Goal: Task Accomplishment & Management: Use online tool/utility

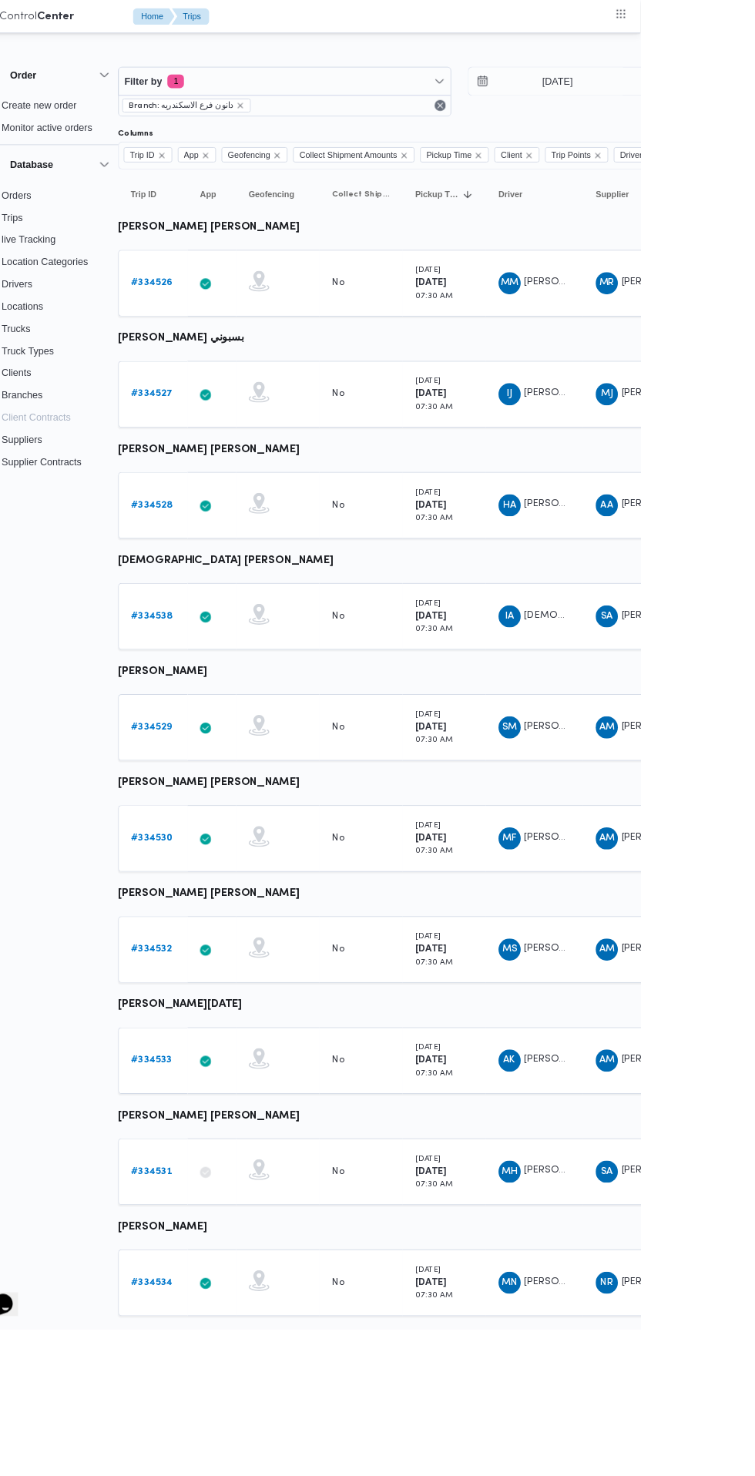
scroll to position [0, 25]
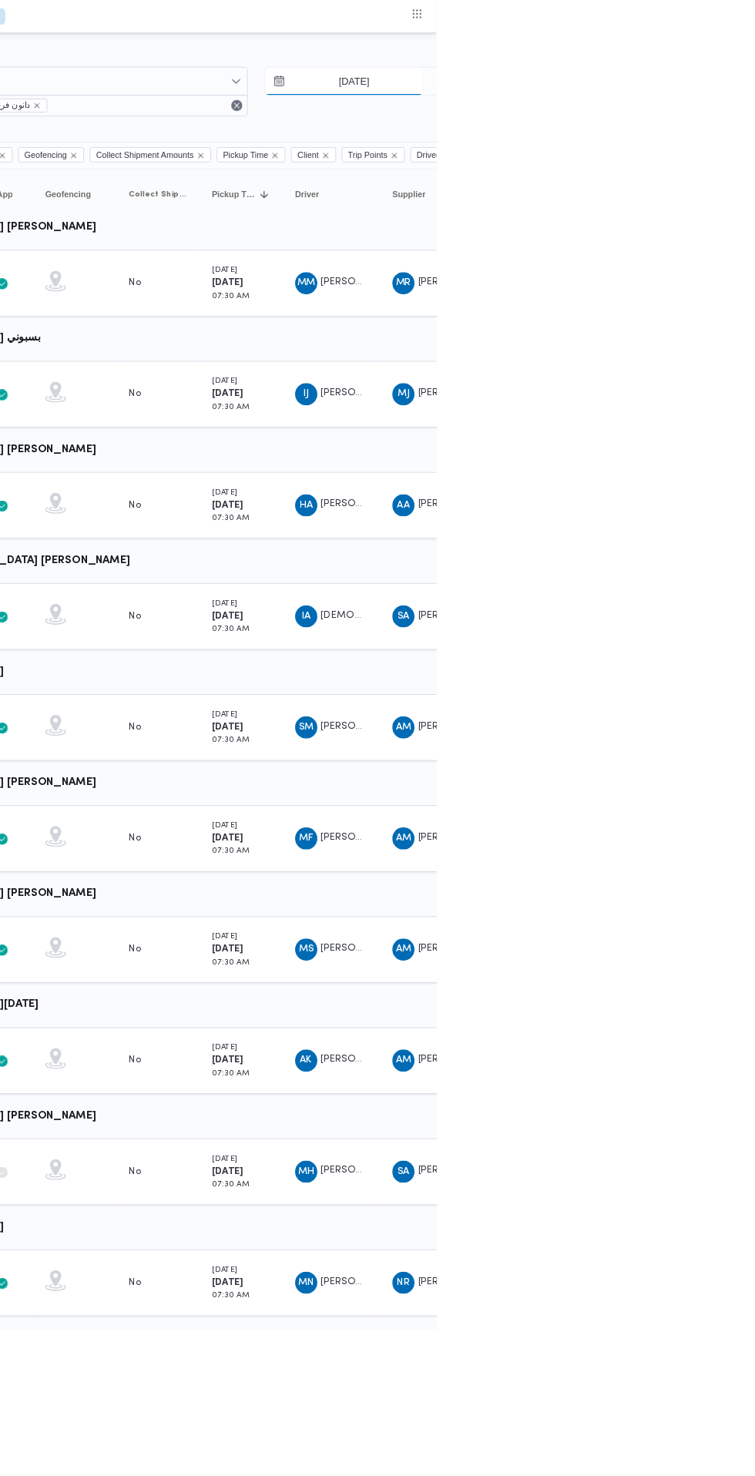
click at [643, 90] on input "[DATE]" at bounding box center [652, 90] width 175 height 31
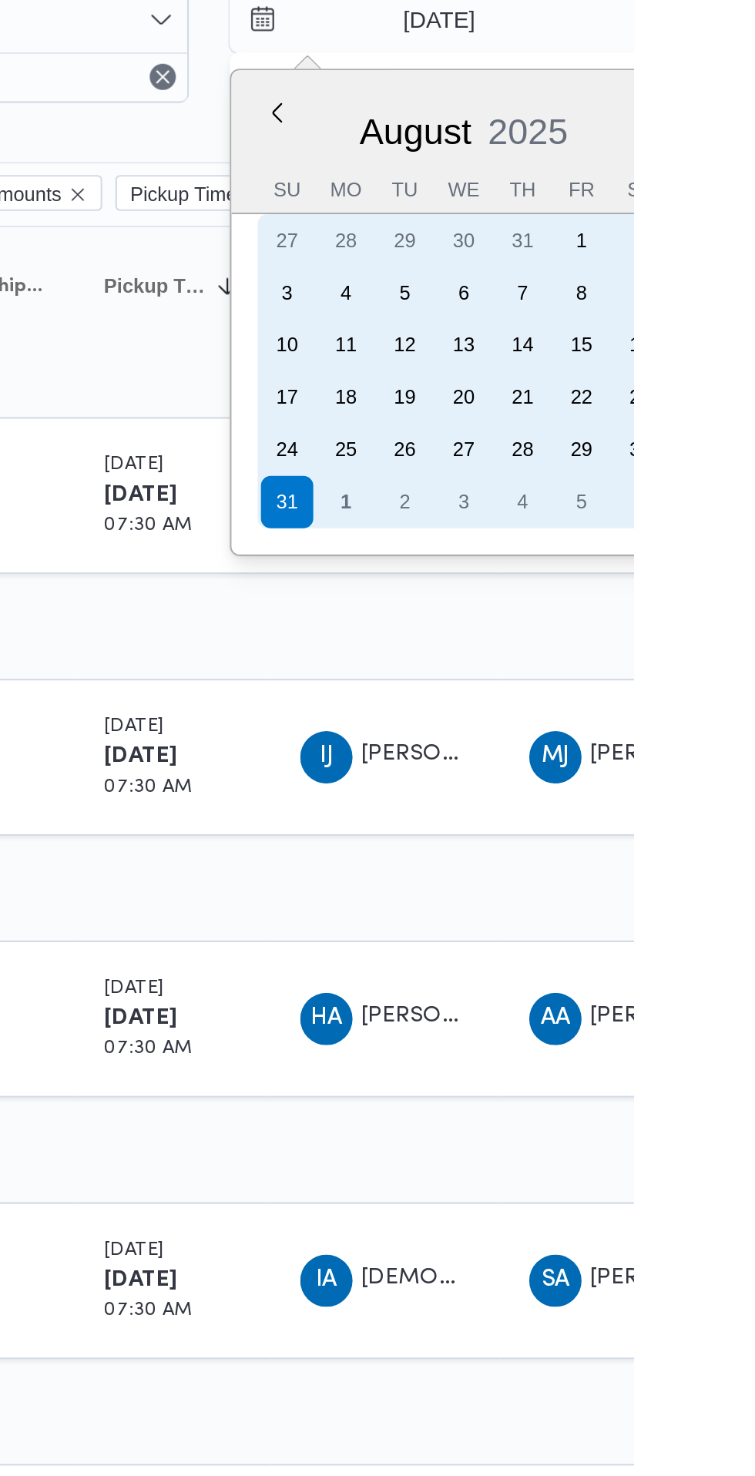
click at [616, 322] on div "1" at bounding box center [619, 317] width 25 height 25
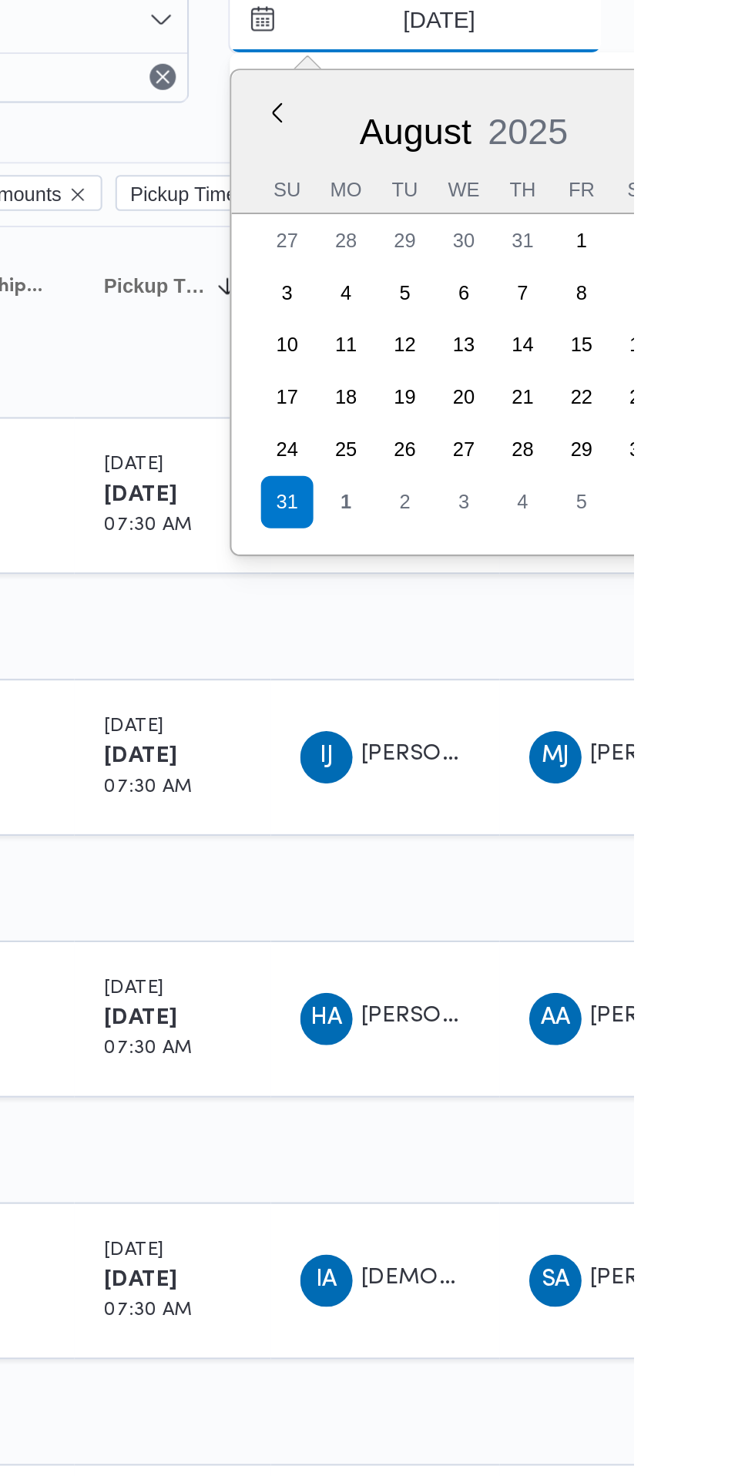
type input "[DATE]"
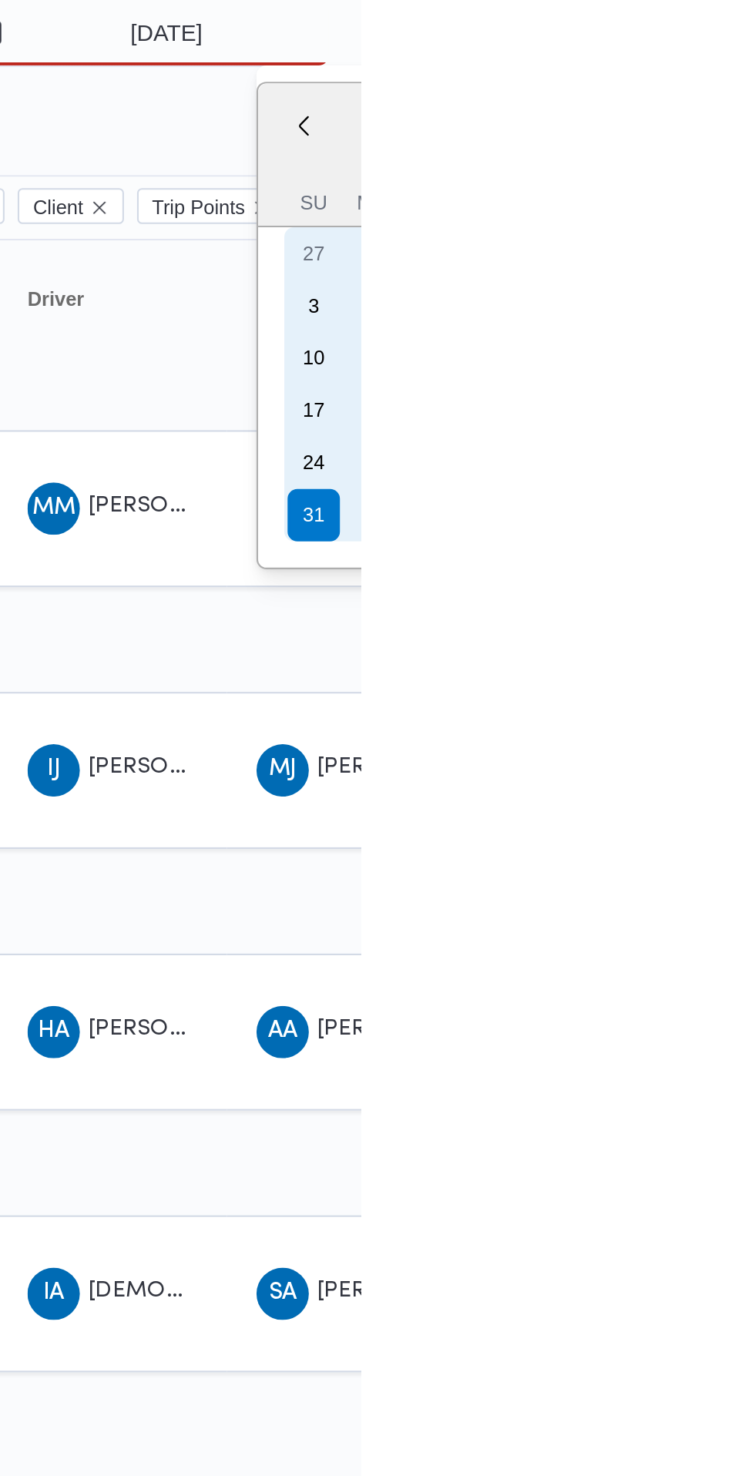
click at [754, 318] on div "1" at bounding box center [760, 317] width 25 height 25
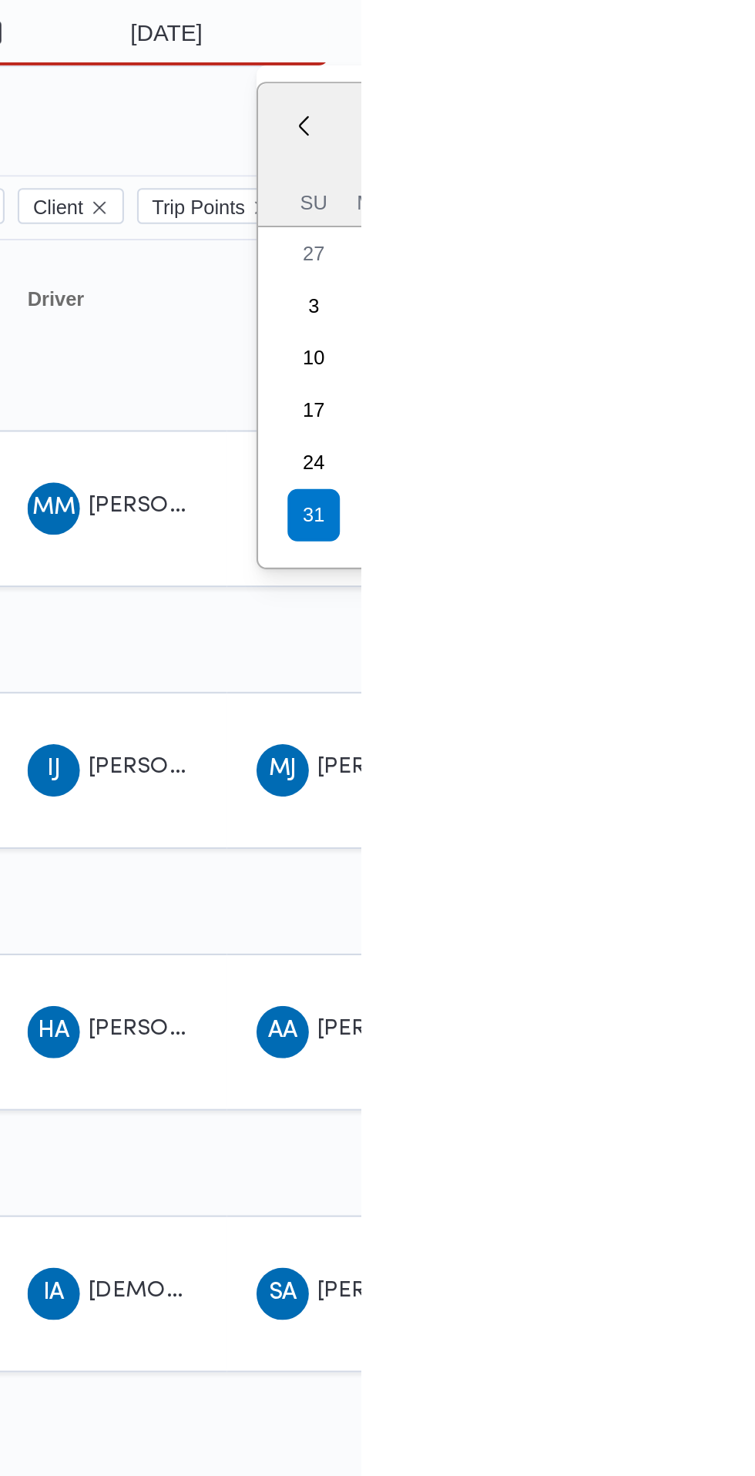
type input "[DATE]"
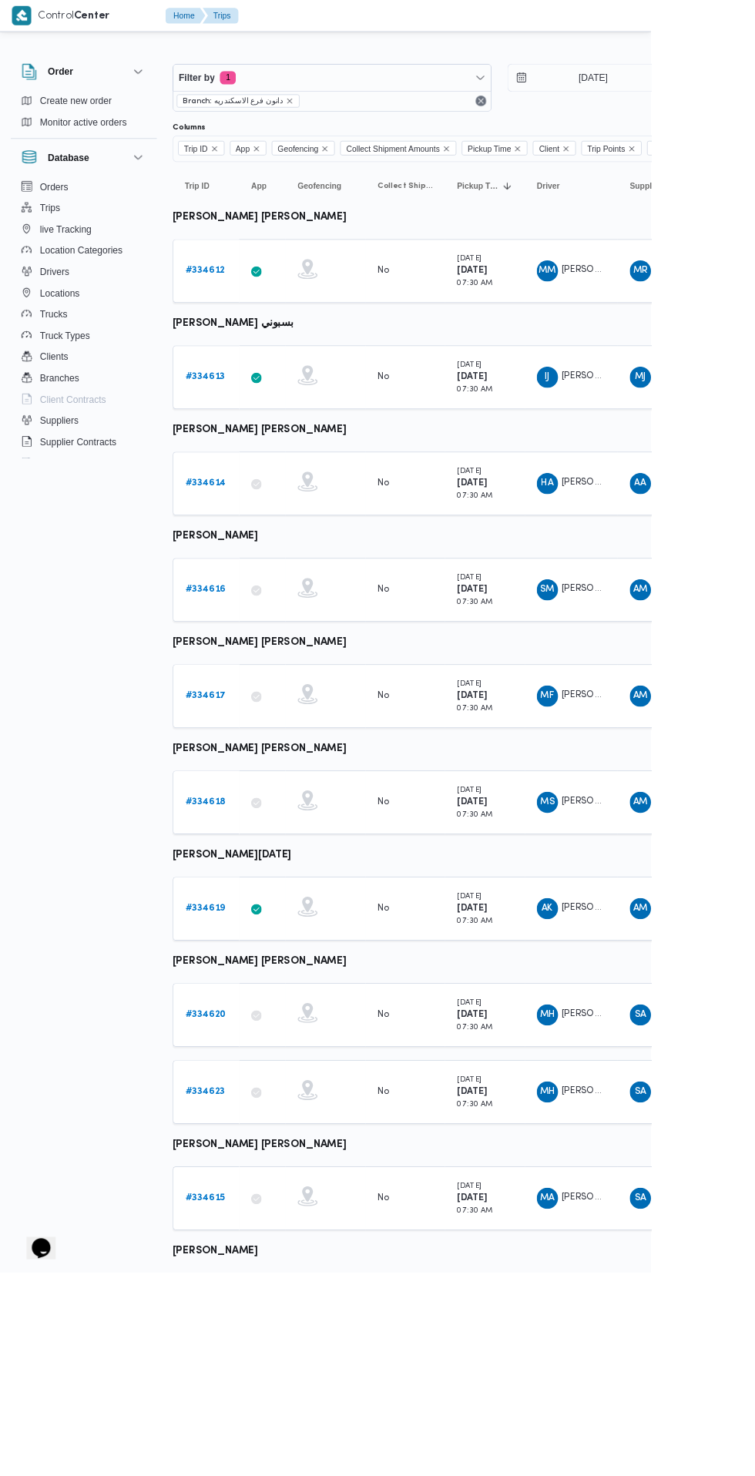
click at [253, 316] on b "# 334612" at bounding box center [238, 314] width 46 height 10
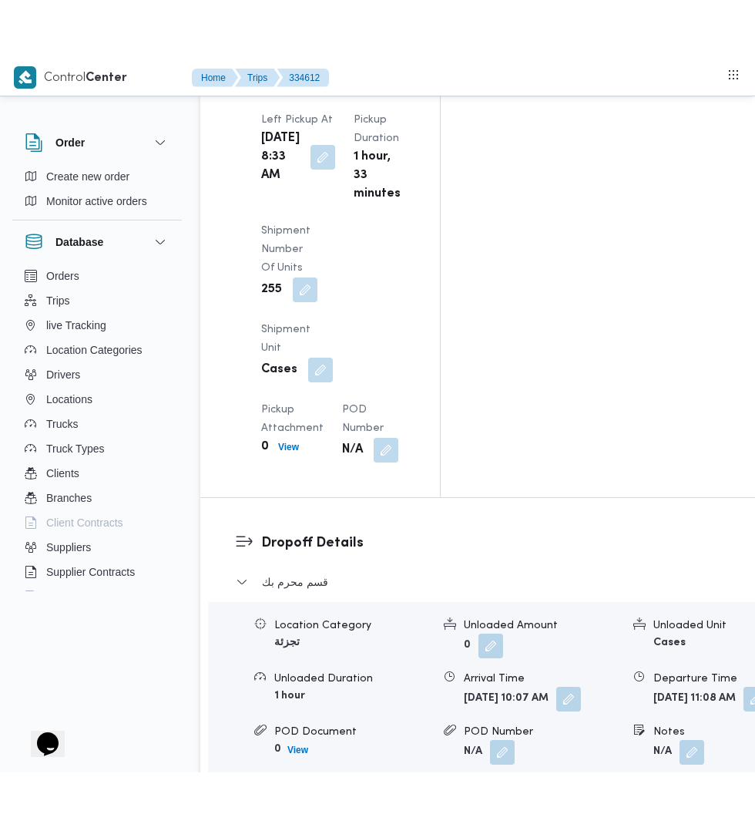
scroll to position [2216, 0]
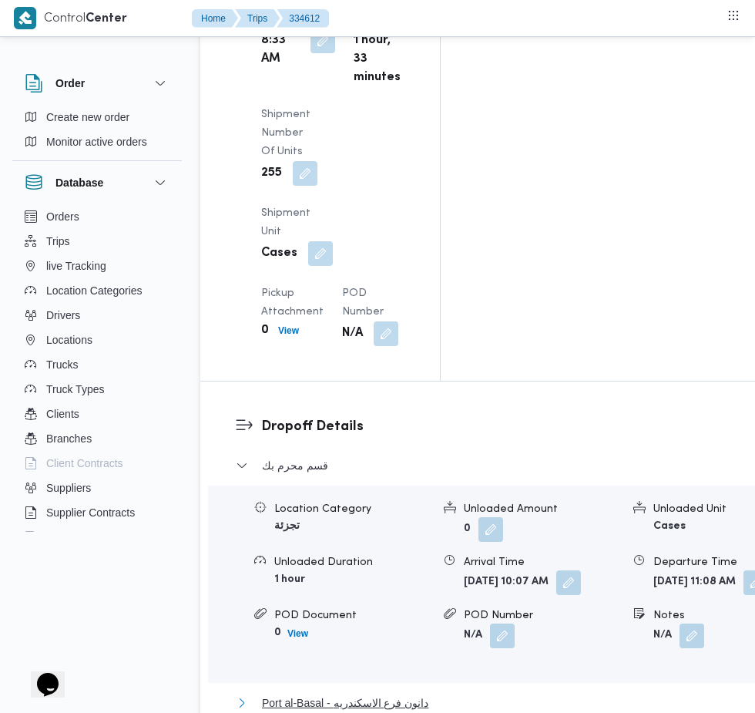
click at [573, 693] on button "Port al-Basal - دانون فرع الاسكندريه" at bounding box center [510, 702] width 549 height 18
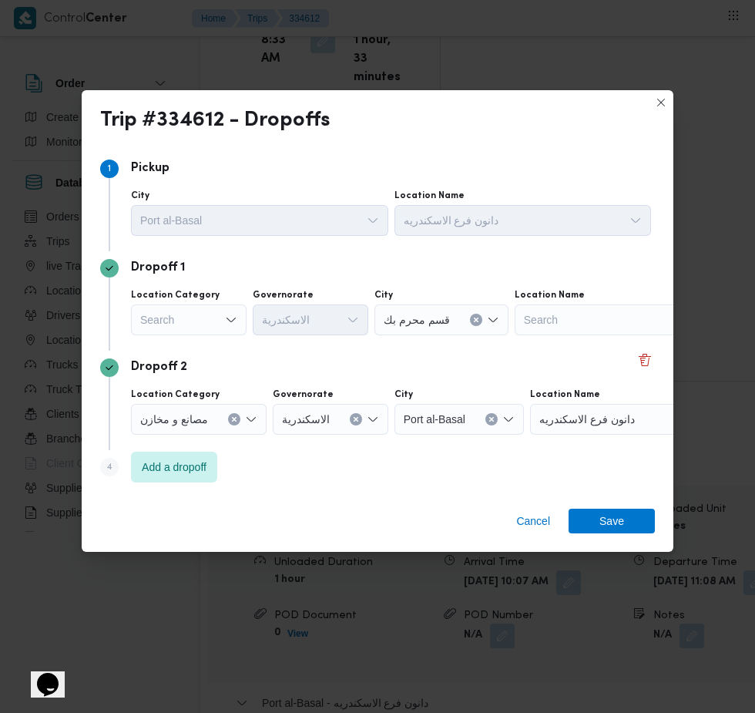
click at [206, 335] on div "Search" at bounding box center [189, 319] width 116 height 31
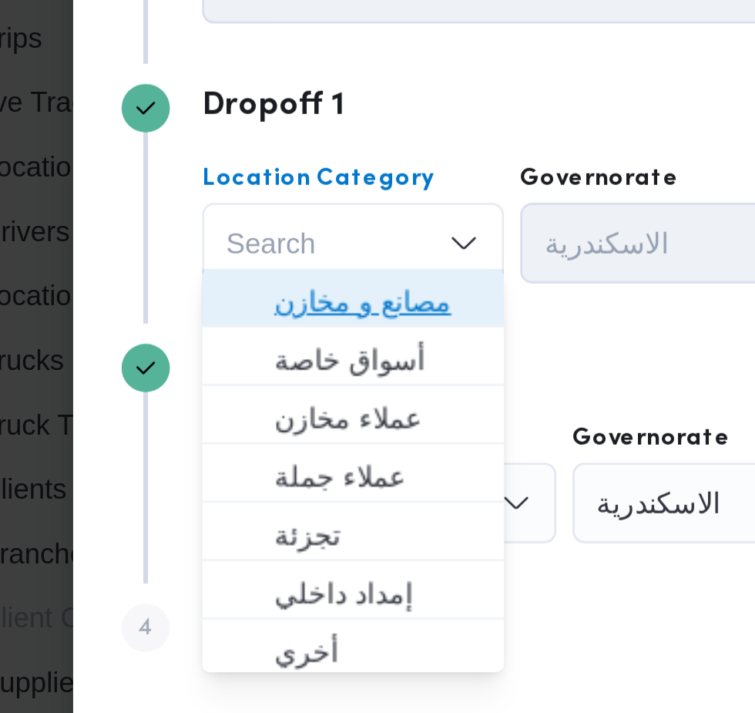
click at [220, 341] on span "مصانع و مخازن" at bounding box center [198, 342] width 79 height 18
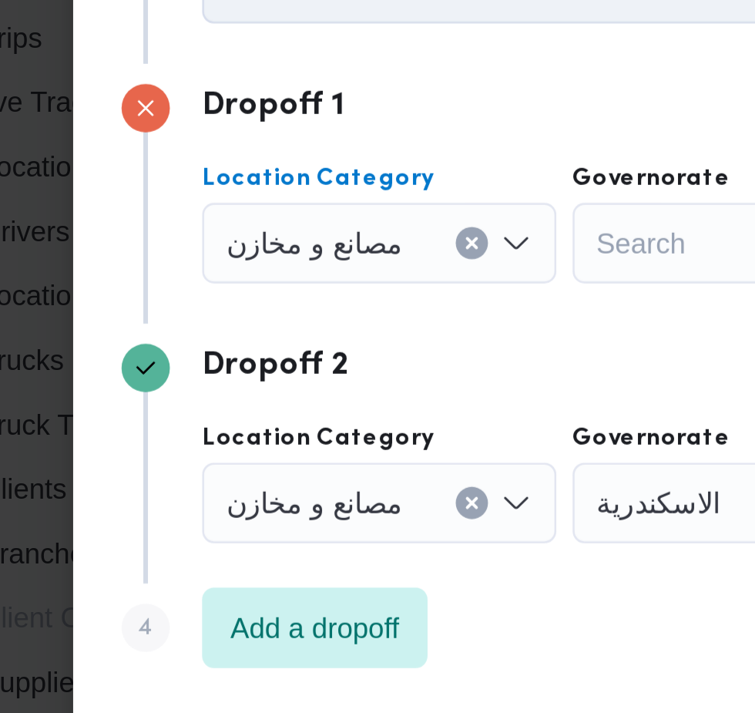
click at [214, 314] on input "Location Category" at bounding box center [215, 319] width 2 height 18
click at [232, 317] on icon "Clear input" at bounding box center [234, 319] width 4 height 4
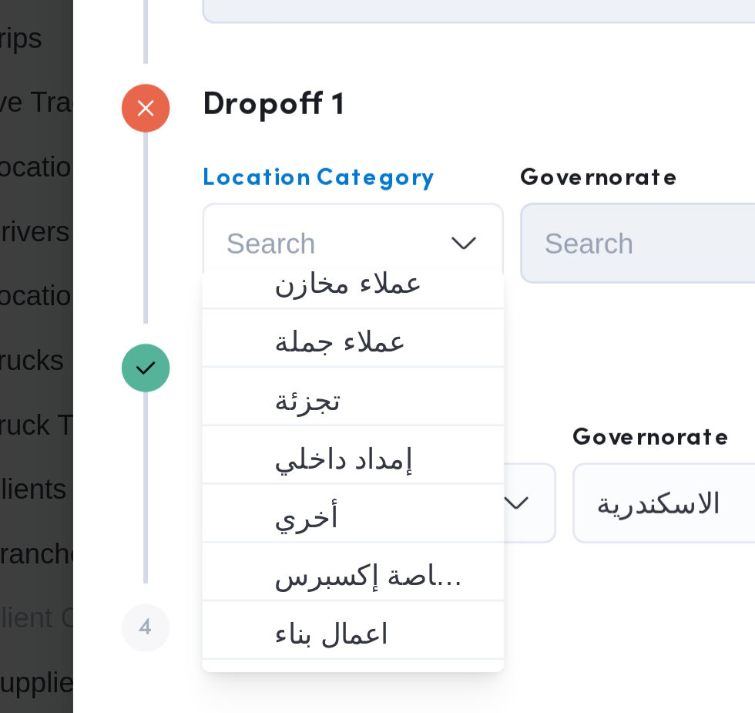
scroll to position [54, 0]
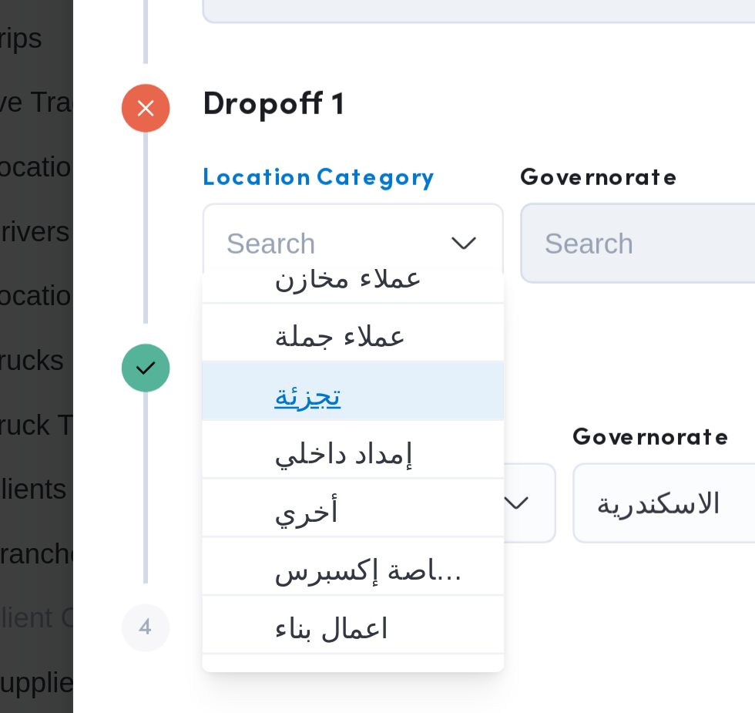
click at [201, 376] on span "تجزئة" at bounding box center [198, 377] width 79 height 18
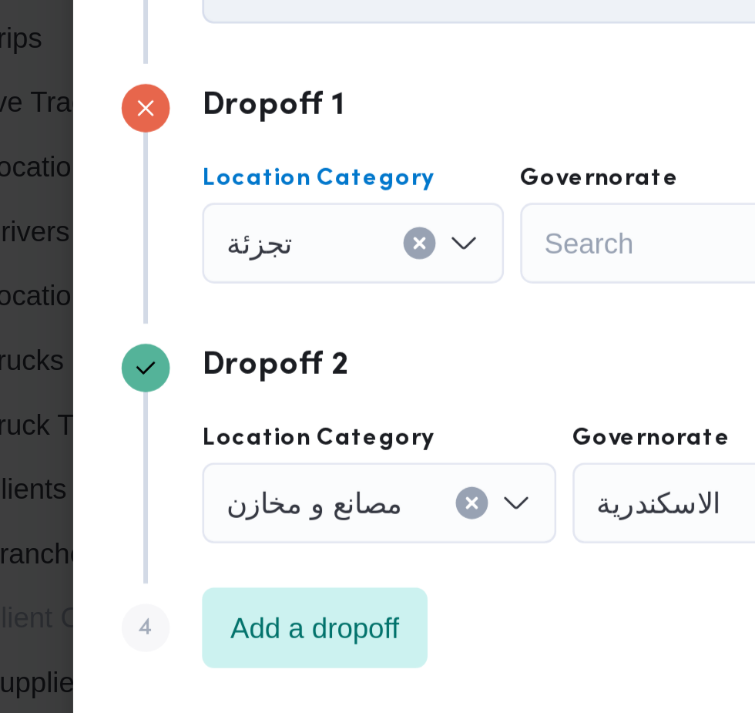
click at [291, 316] on div "Search" at bounding box center [311, 319] width 116 height 31
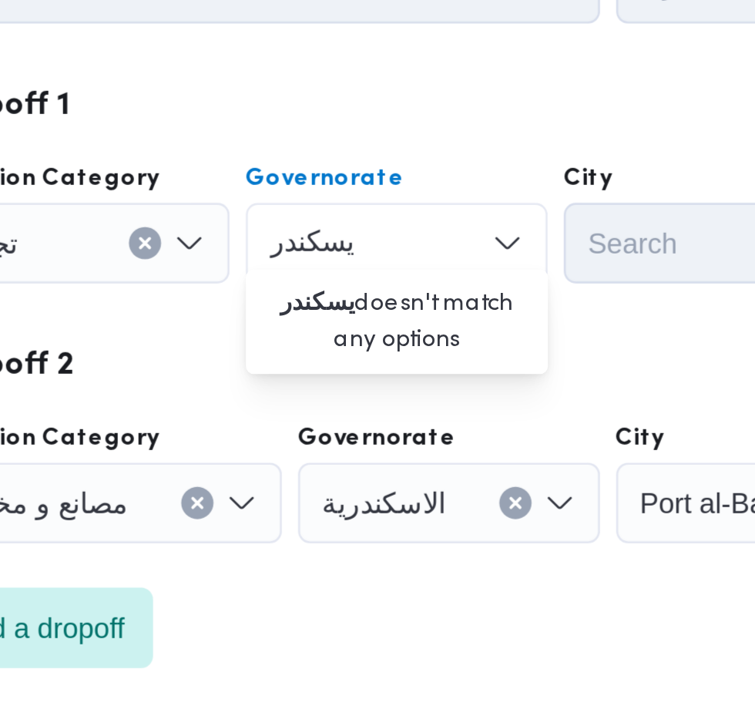
scroll to position [0, 0]
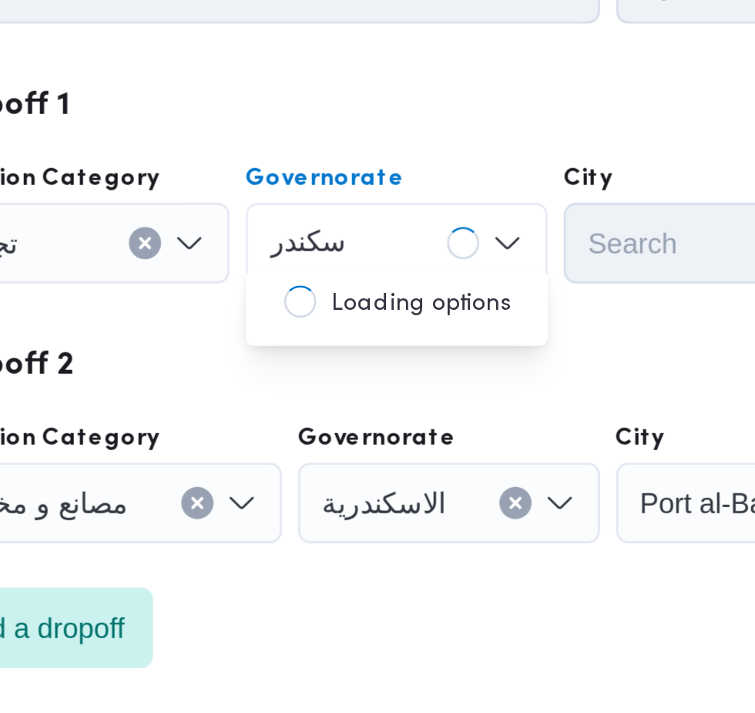
click at [307, 316] on div "[PERSON_NAME] Combo box. Selected. [GEOGRAPHIC_DATA]. Selected. Combo box input…" at bounding box center [311, 319] width 116 height 31
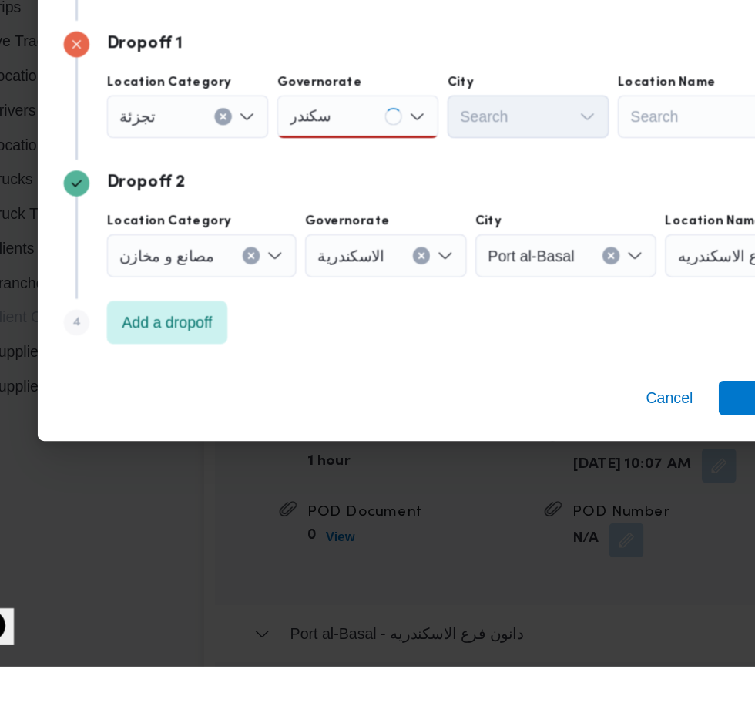
scroll to position [2228, 0]
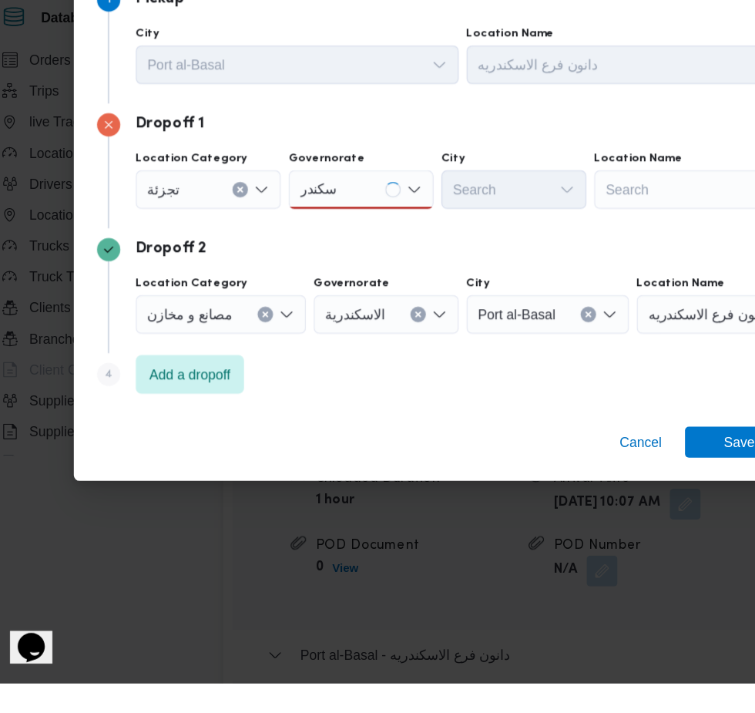
click at [319, 335] on div "[PERSON_NAME]" at bounding box center [311, 319] width 116 height 31
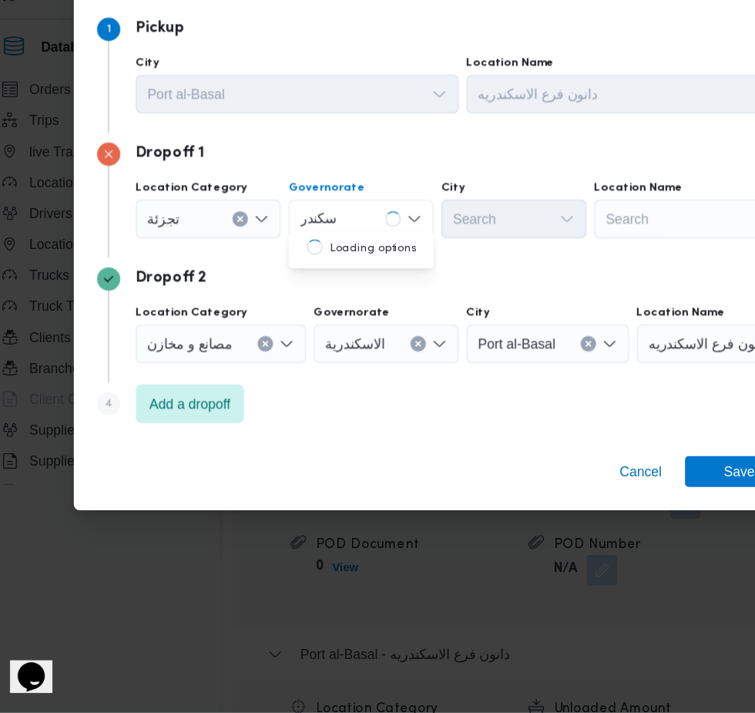
scroll to position [2252, 0]
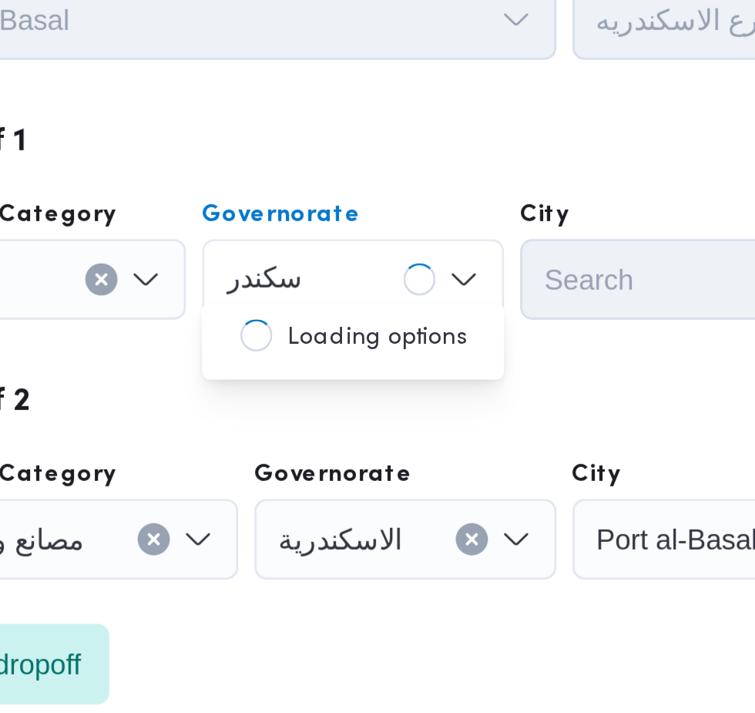
click at [304, 324] on div "[PERSON_NAME] Combo box. Selected. [GEOGRAPHIC_DATA]. Selected. Combo box input…" at bounding box center [311, 319] width 116 height 31
click at [284, 314] on input "سكندر" at bounding box center [276, 319] width 29 height 18
click at [280, 314] on input "كندر" at bounding box center [272, 319] width 20 height 18
type input "ك"
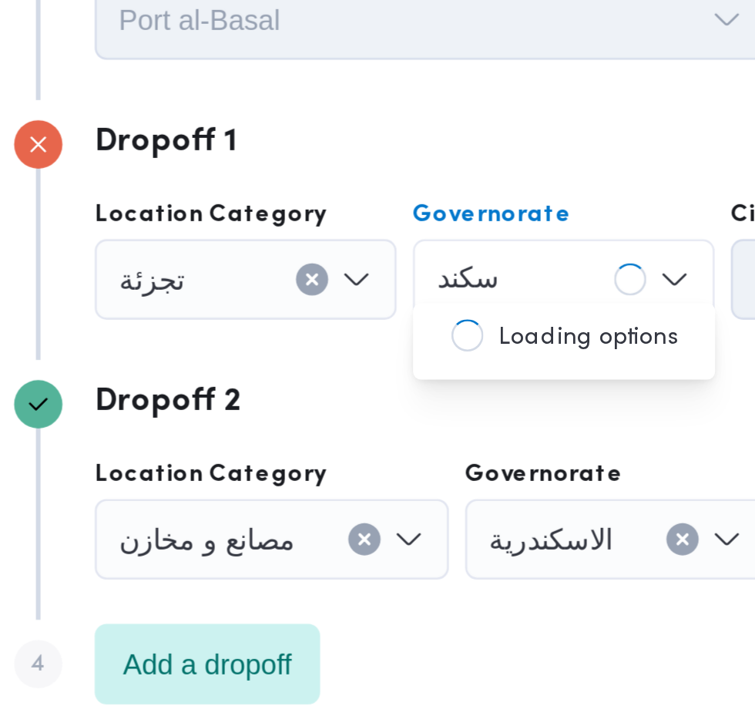
click at [220, 317] on div "تجزئة" at bounding box center [189, 319] width 116 height 31
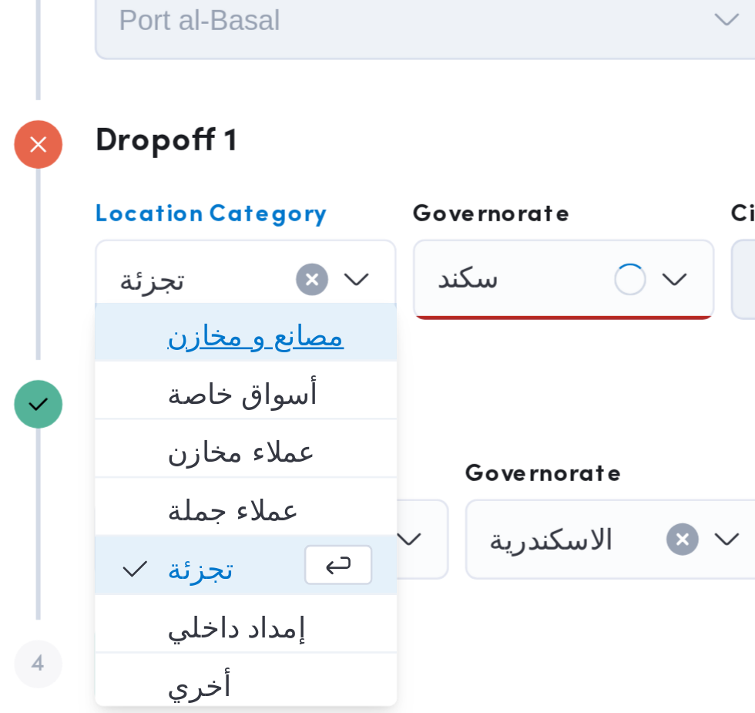
click at [179, 341] on span "مصانع و مخازن" at bounding box center [198, 341] width 79 height 18
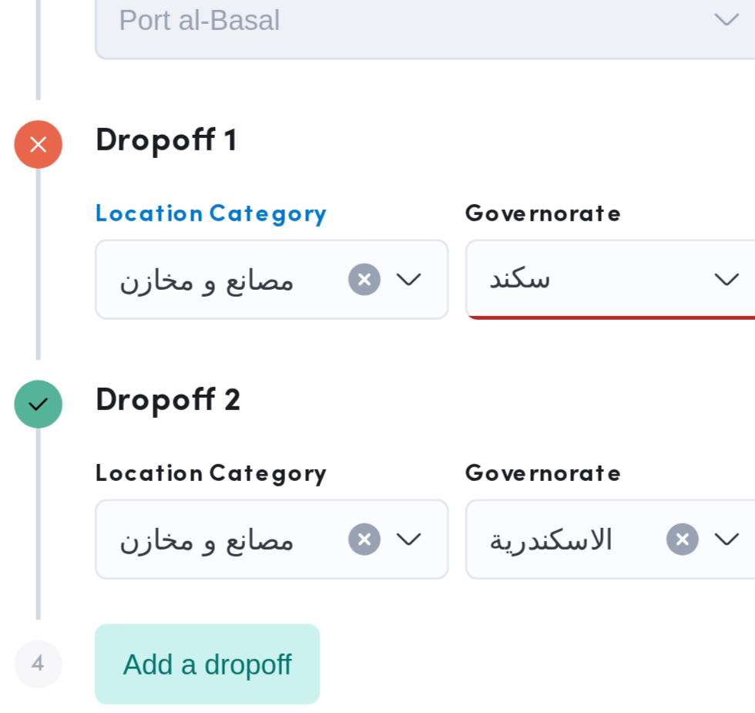
click at [329, 317] on div "سكند سكند" at bounding box center [331, 319] width 116 height 31
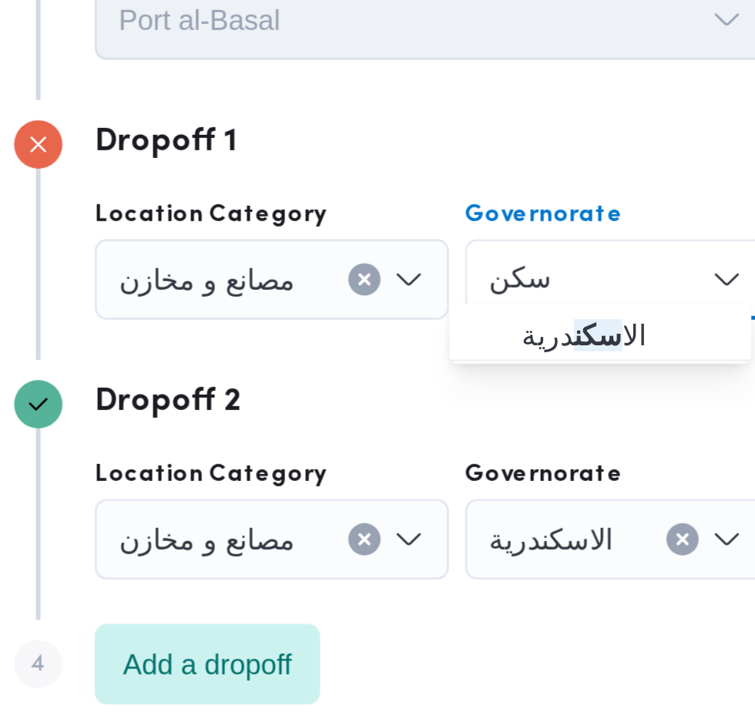
type input "سكن"
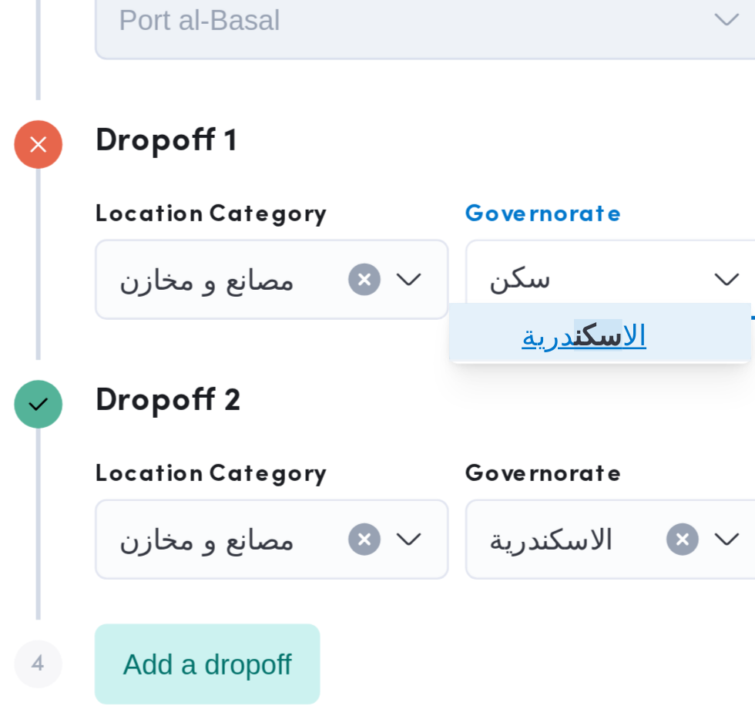
click at [310, 349] on span "الا سكن درية" at bounding box center [333, 341] width 79 height 18
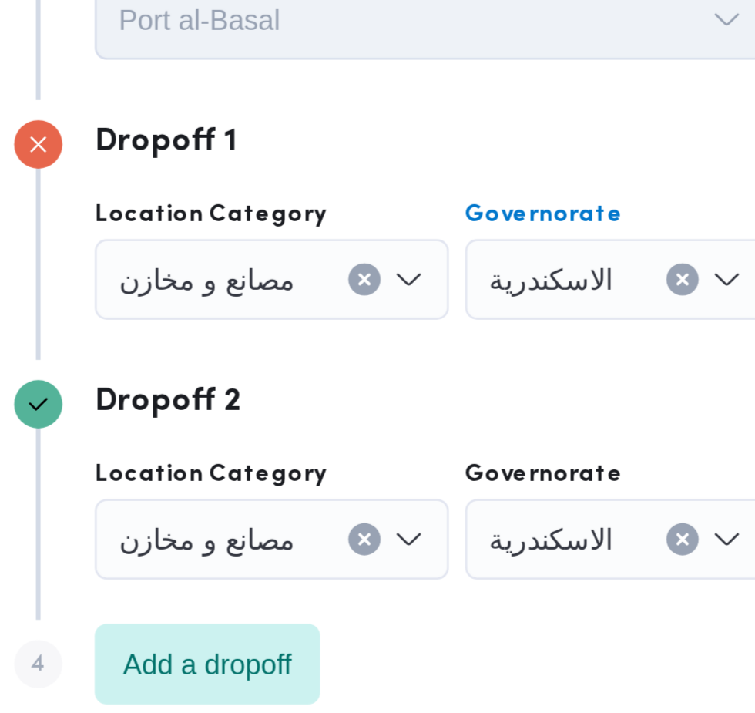
click at [172, 310] on span "مصانع و مخازن" at bounding box center [174, 318] width 68 height 17
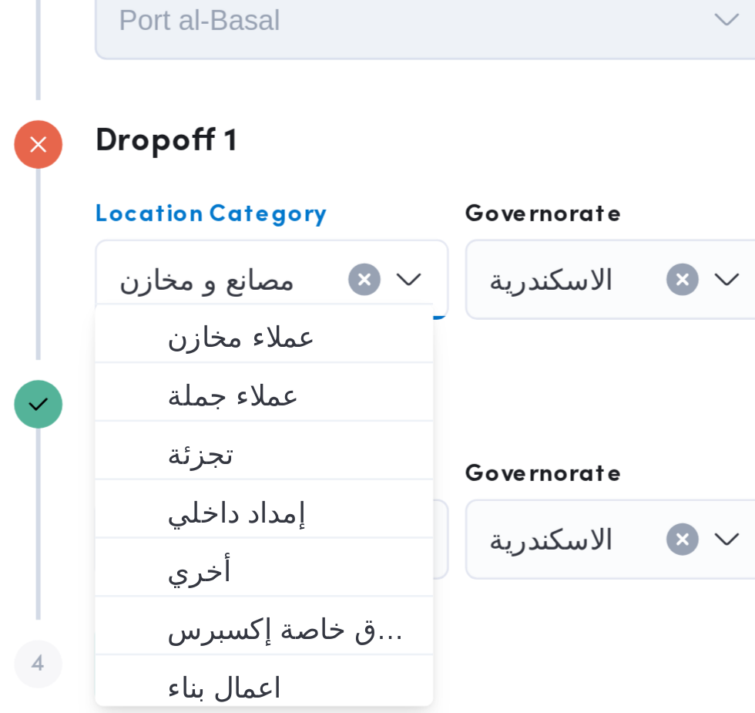
scroll to position [46, 0]
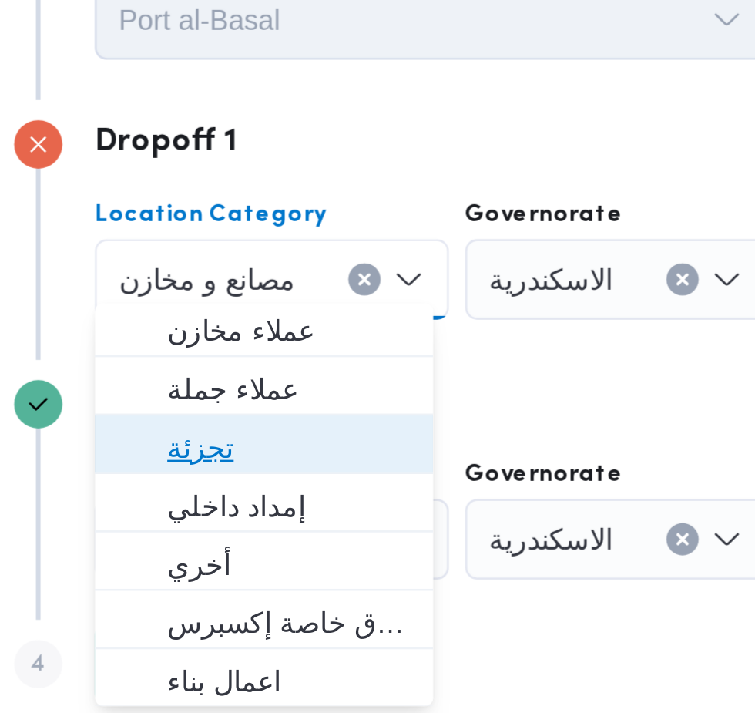
click at [167, 386] on span "تجزئة" at bounding box center [205, 384] width 92 height 18
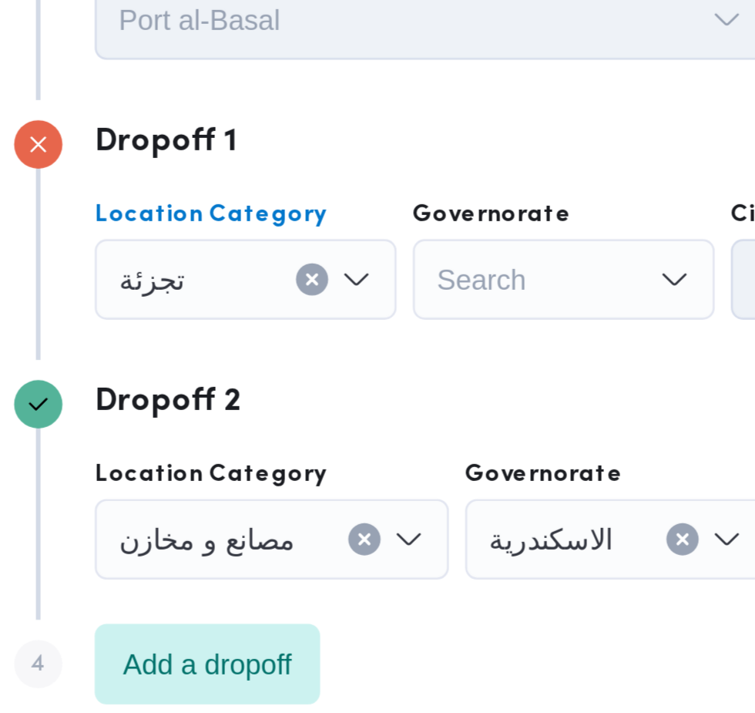
click at [328, 314] on div "Search" at bounding box center [311, 319] width 116 height 31
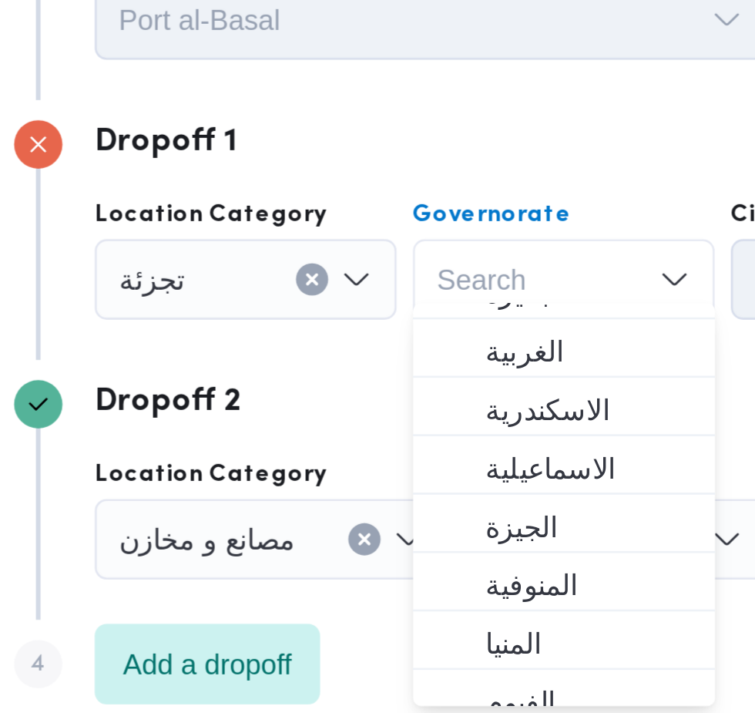
scroll to position [59, 0]
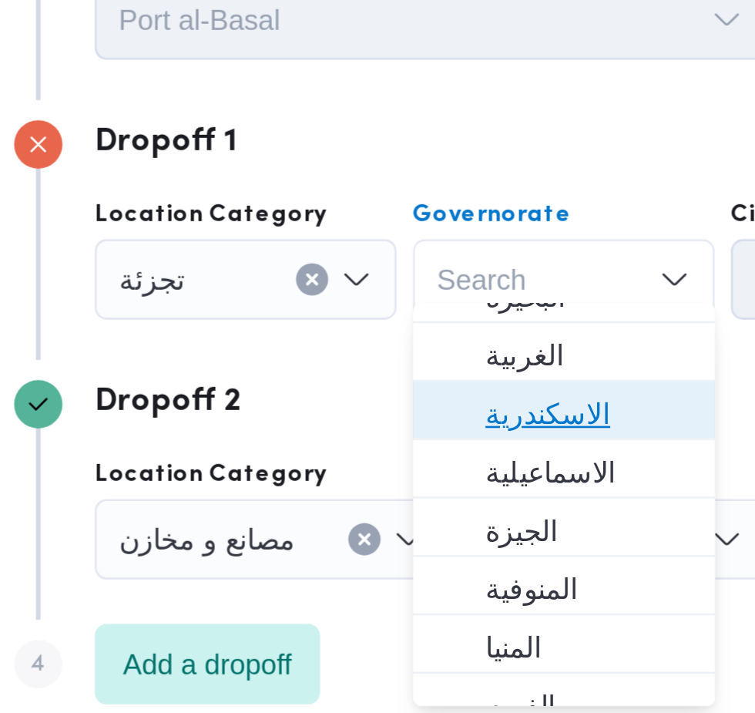
click at [331, 370] on span "الاسكندرية" at bounding box center [319, 371] width 79 height 18
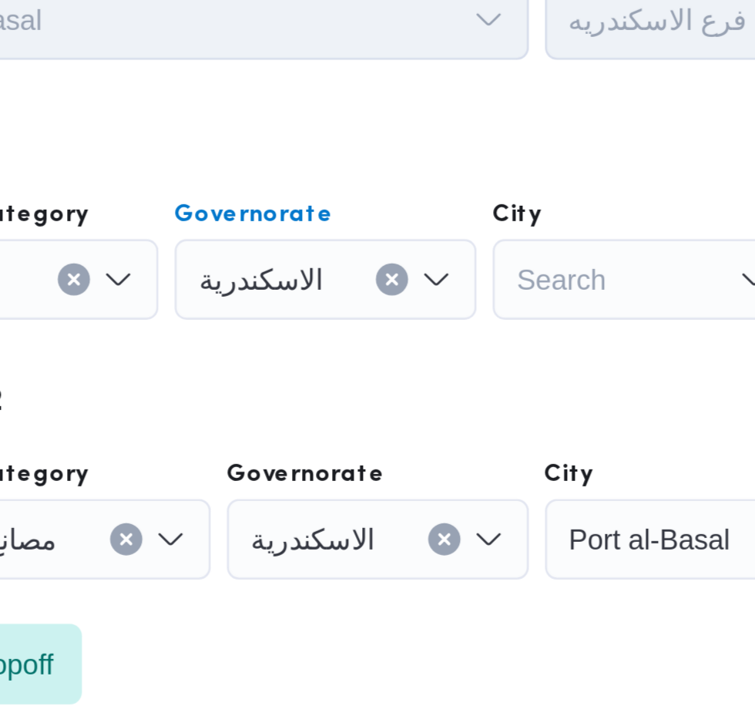
click at [423, 314] on div "Search" at bounding box center [432, 319] width 116 height 31
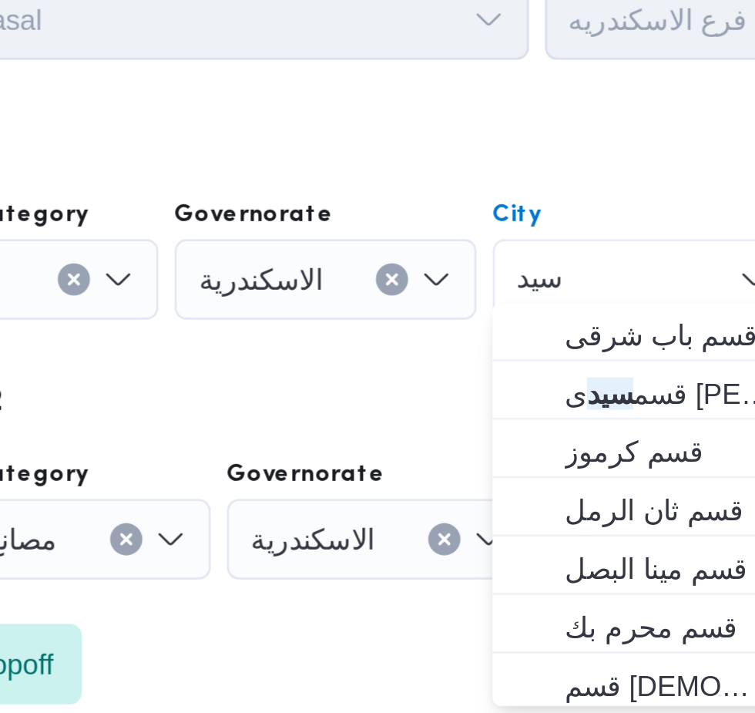
scroll to position [0, 0]
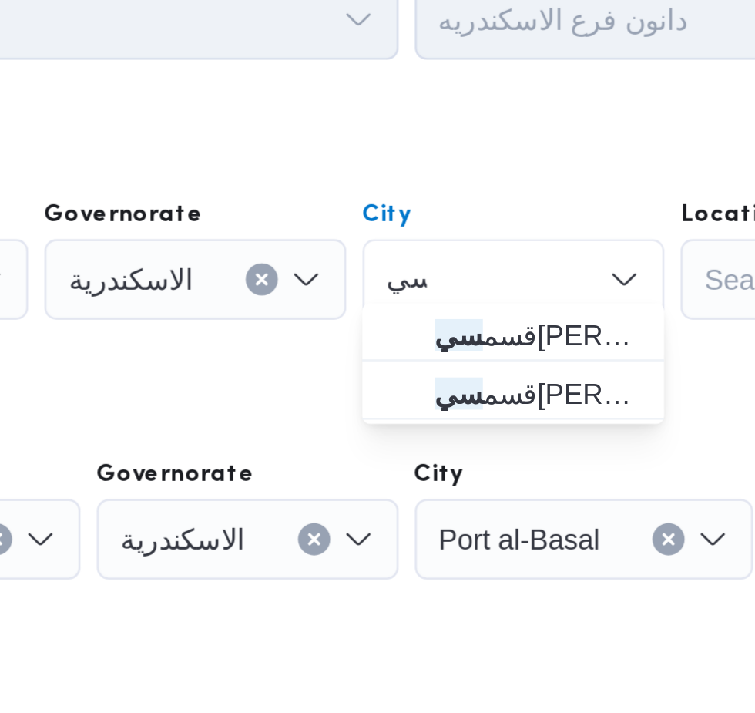
type input "س"
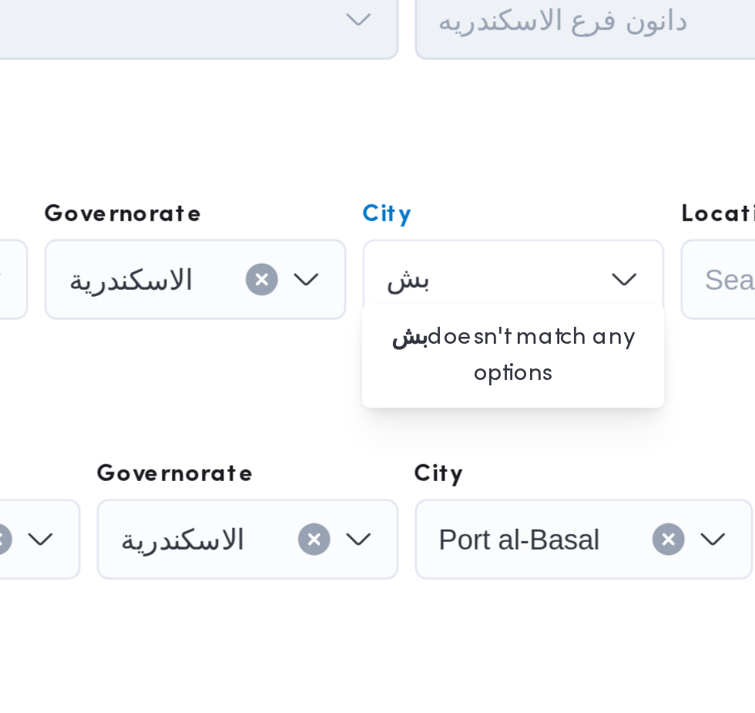
type input "ب"
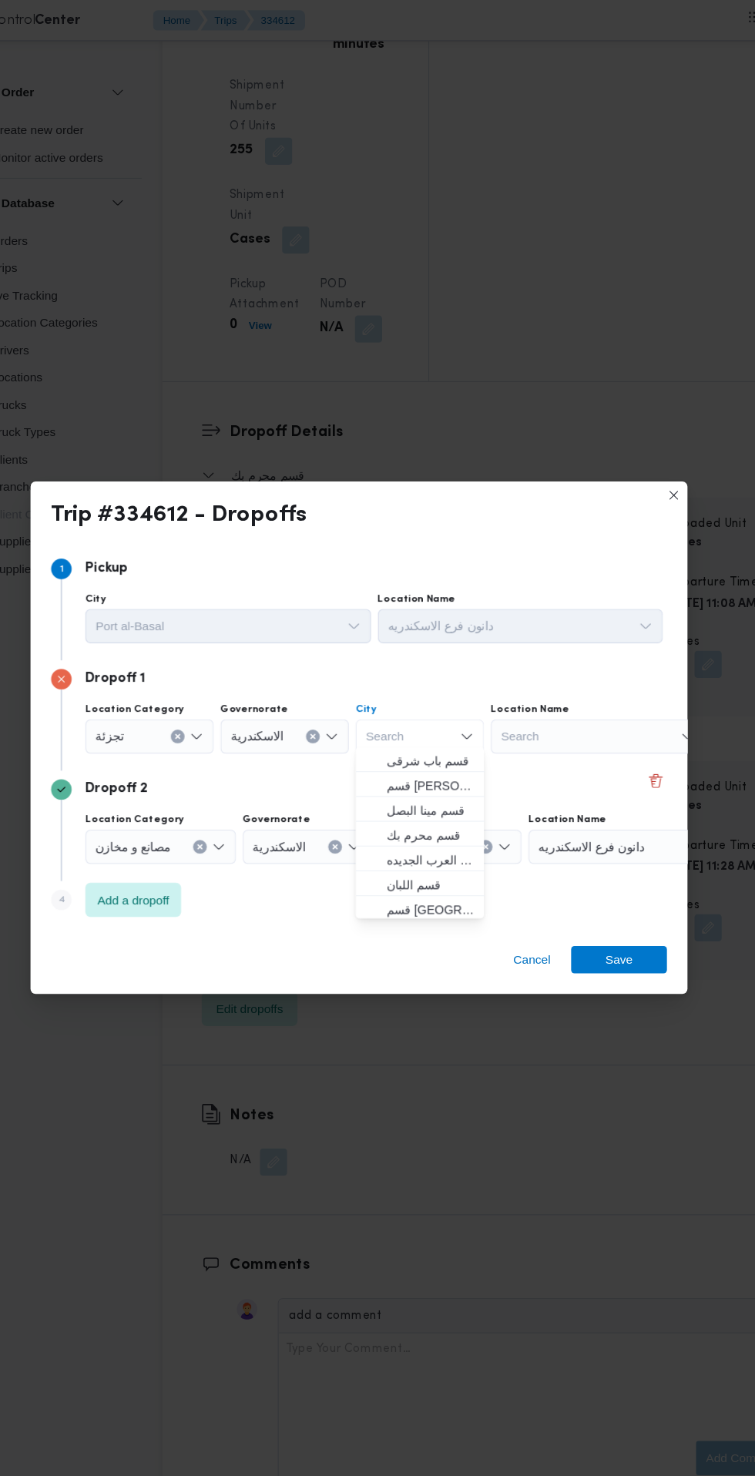
scroll to position [2253, 0]
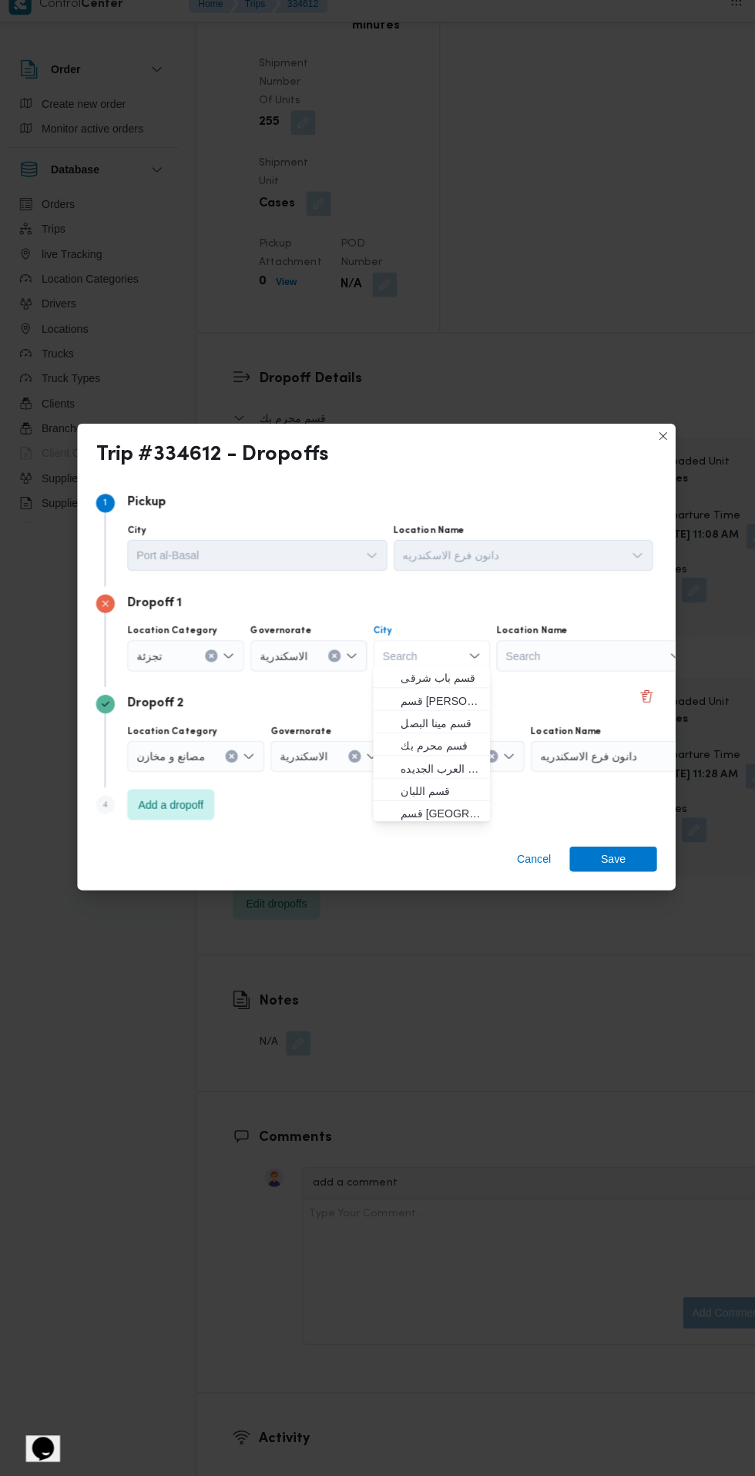
click at [448, 666] on div "Search Combo box. Selected. Combo box input. Search. Type some text or, to disp…" at bounding box center [432, 663] width 116 height 31
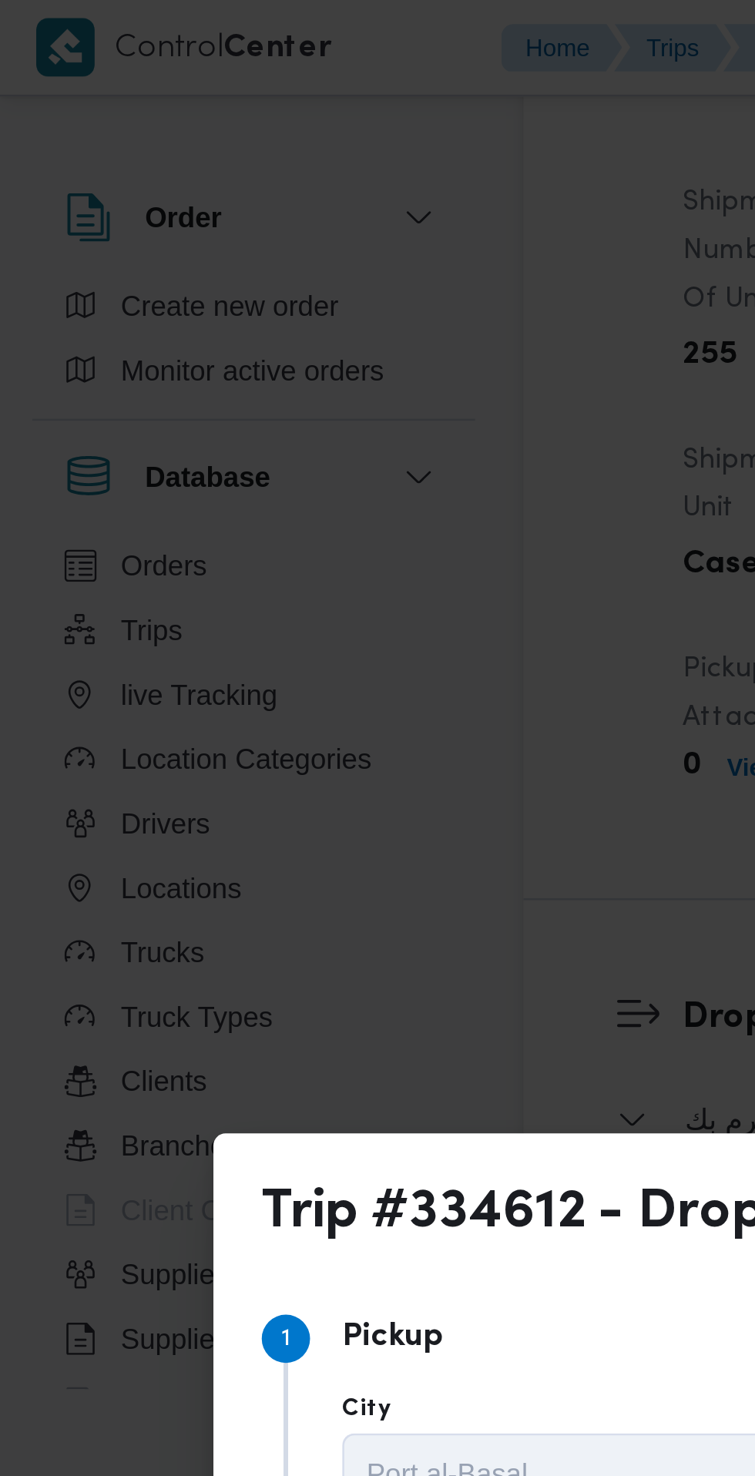
type input "منت"
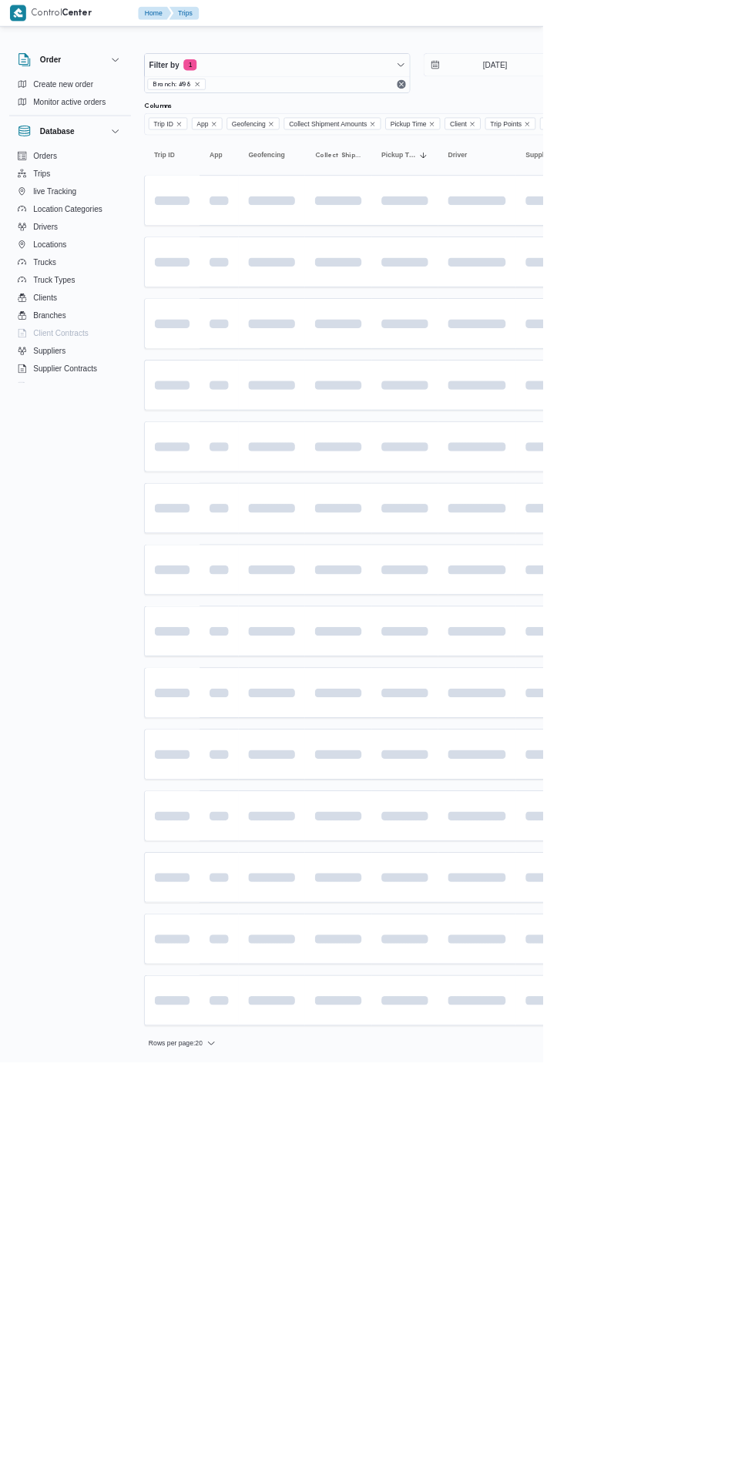
scroll to position [0, 25]
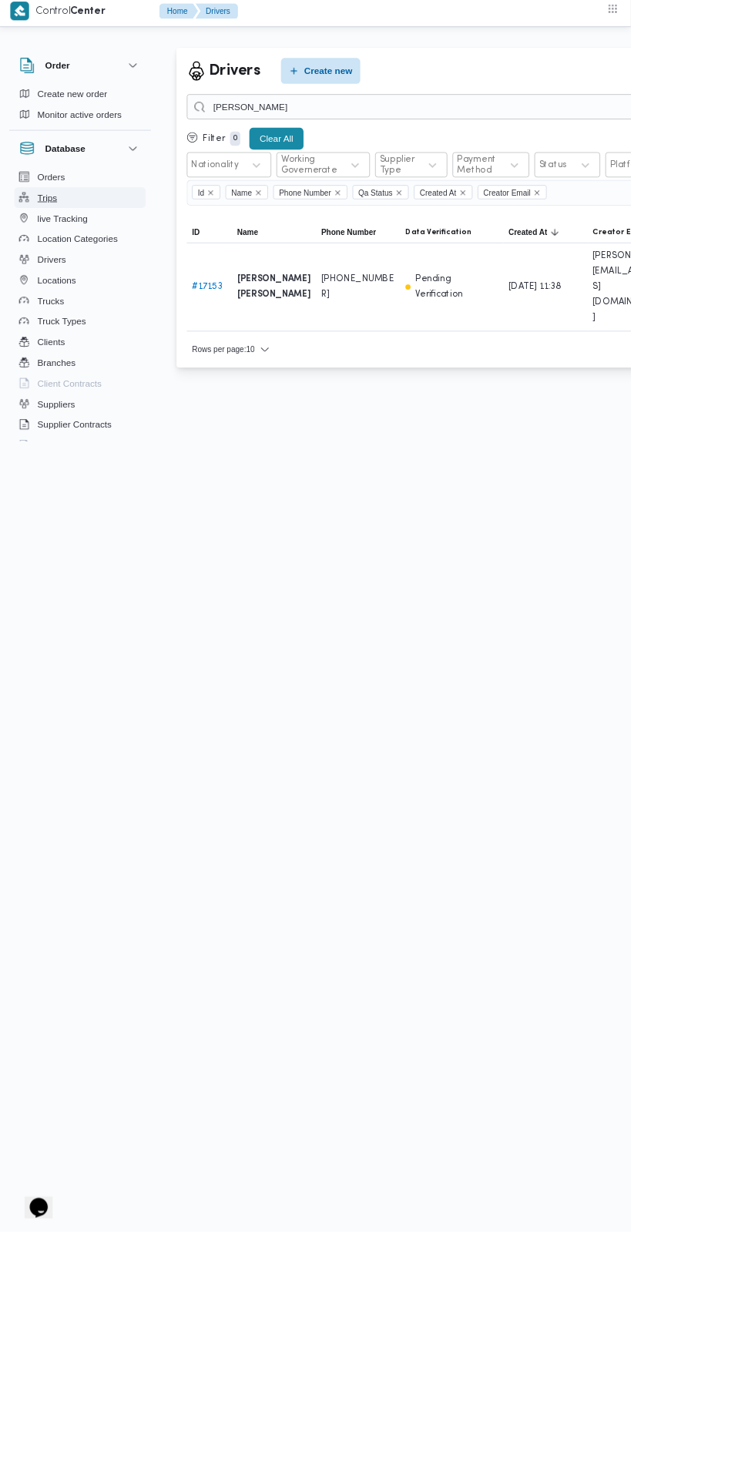
click at [73, 250] on button "Trips" at bounding box center [96, 241] width 157 height 25
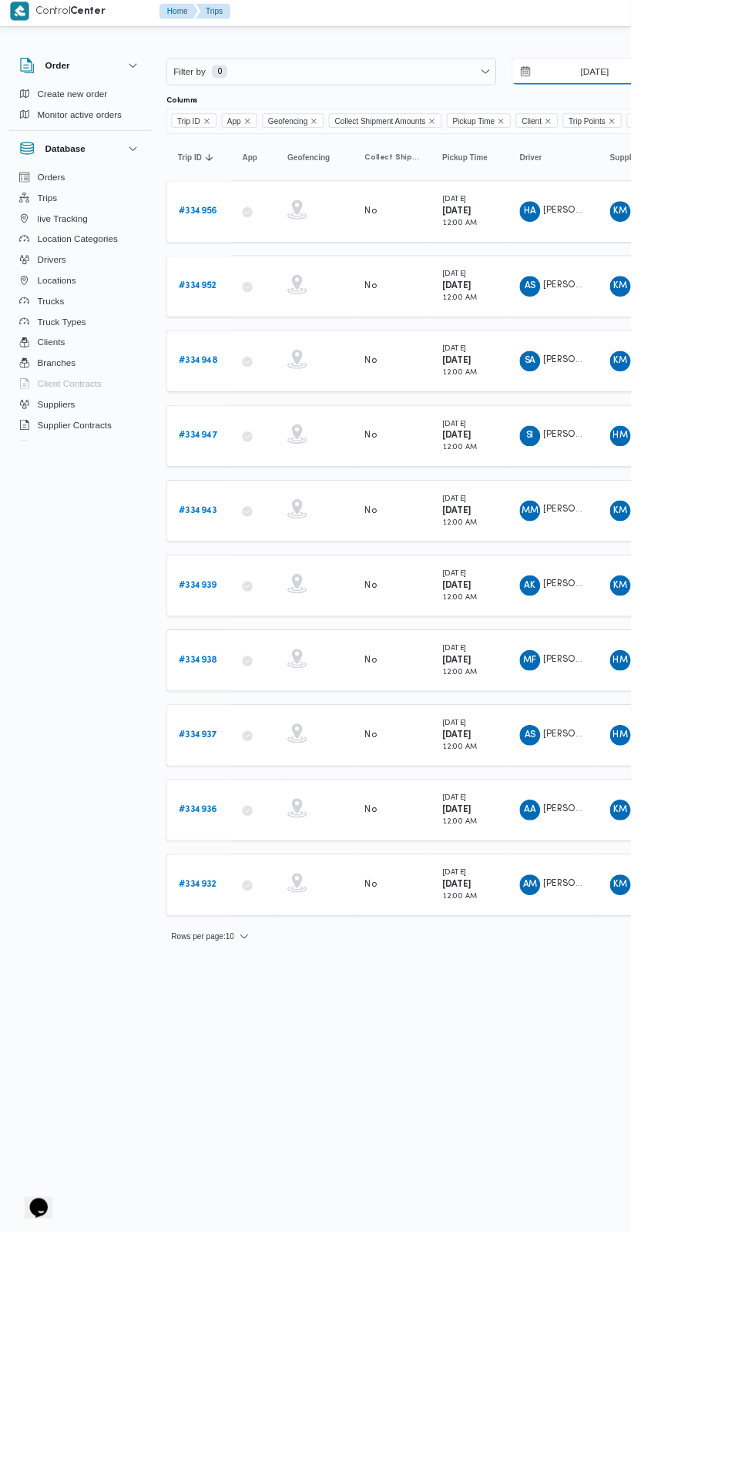
click at [731, 93] on input "25/8/2025" at bounding box center [701, 90] width 175 height 31
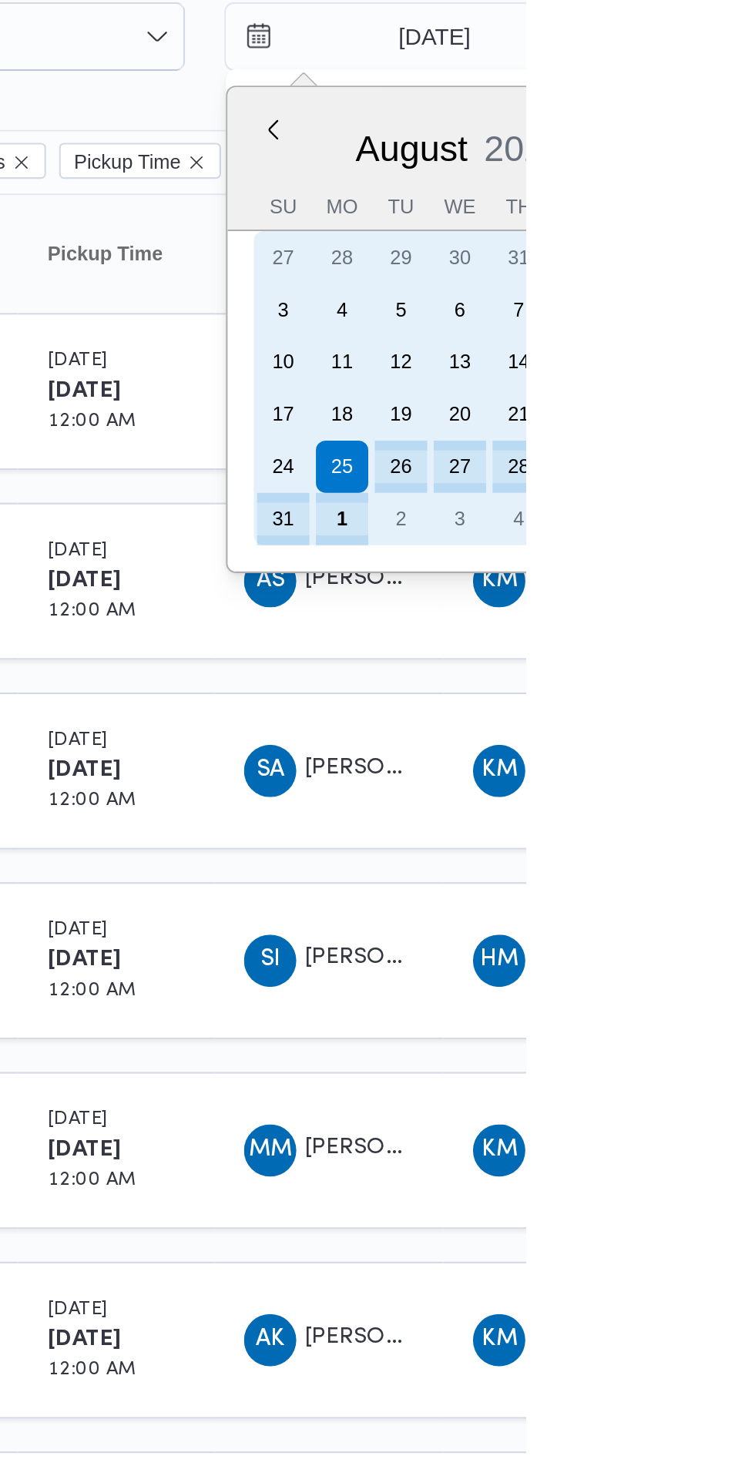
click at [668, 327] on div "1" at bounding box center [668, 317] width 25 height 25
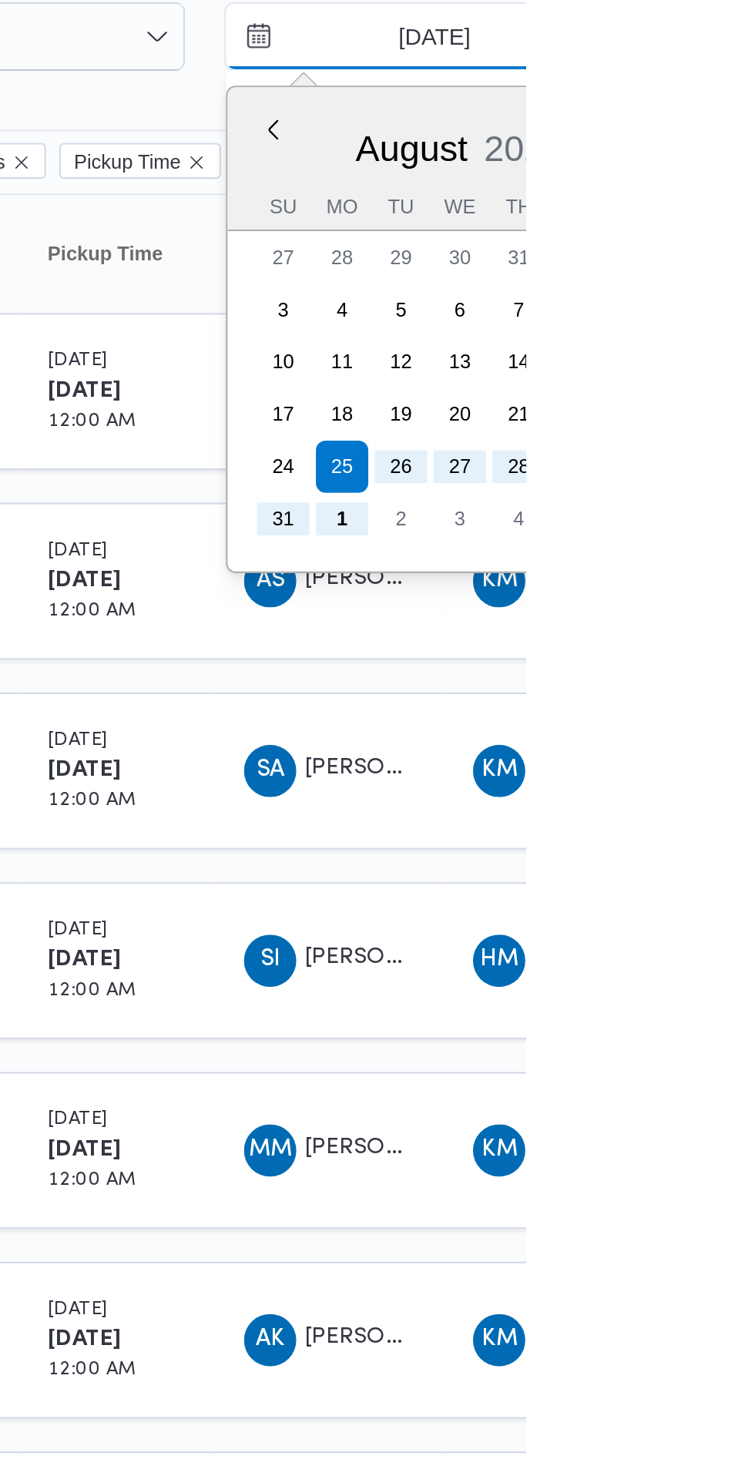
type input "[DATE]"
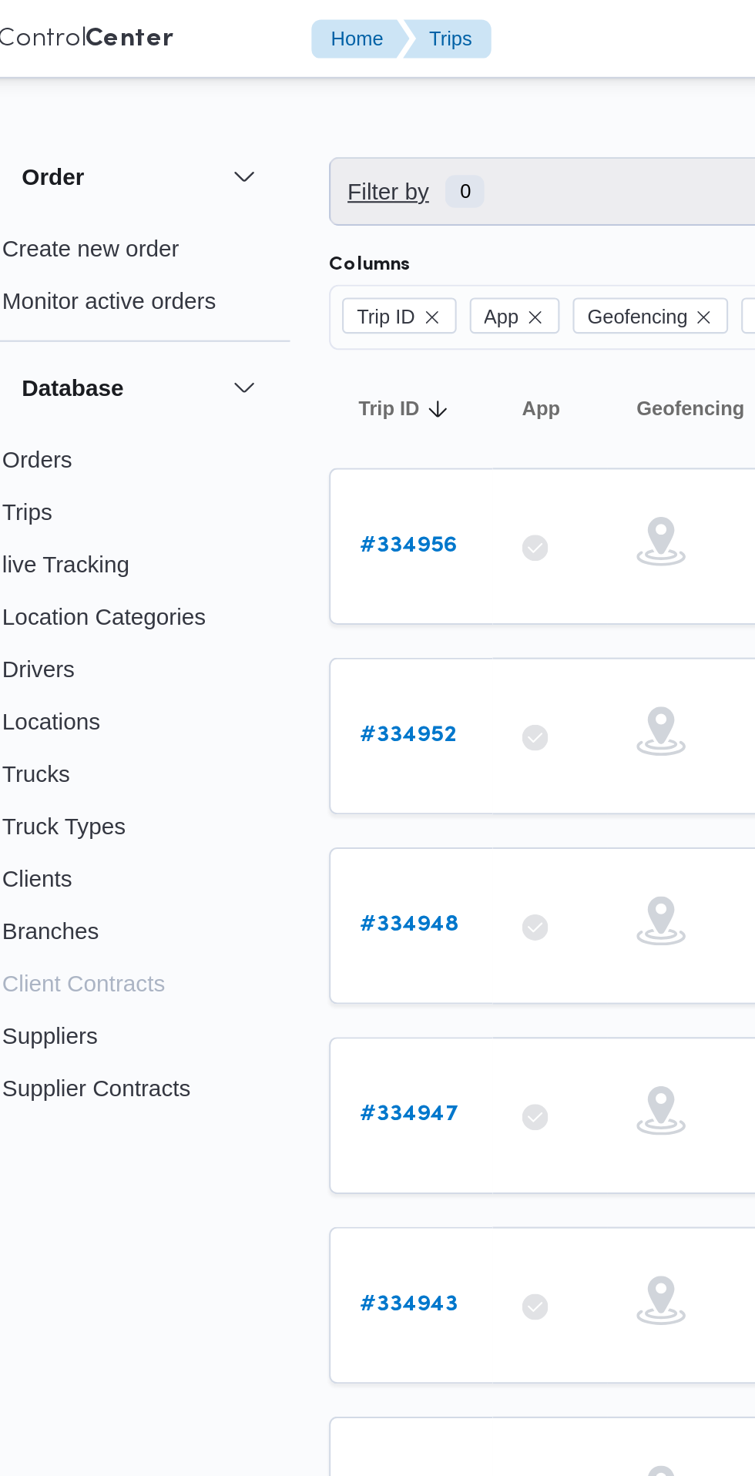
click at [330, 90] on span "Filter by 0" at bounding box center [397, 90] width 393 height 31
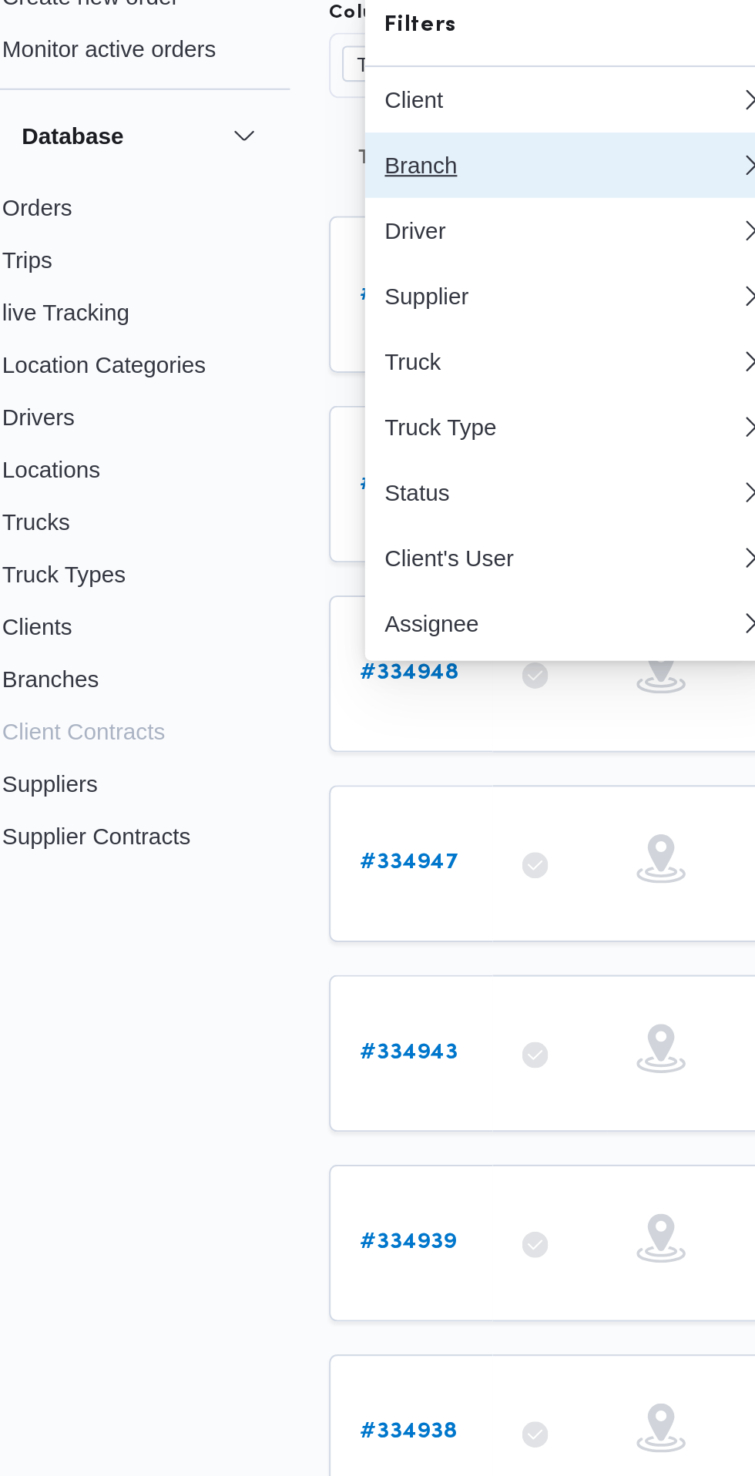
click at [327, 196] on div "Branch" at bounding box center [310, 196] width 166 height 12
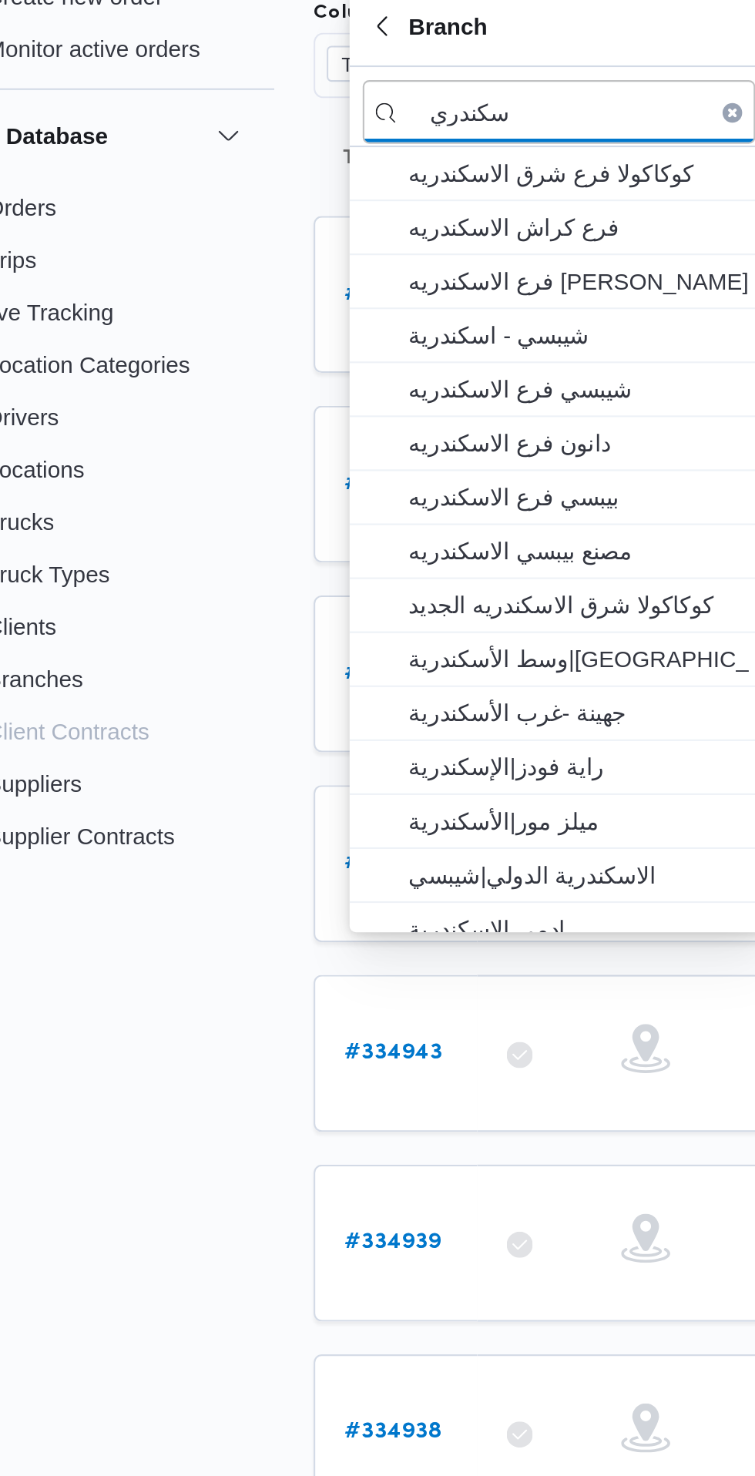
type input "سكندري"
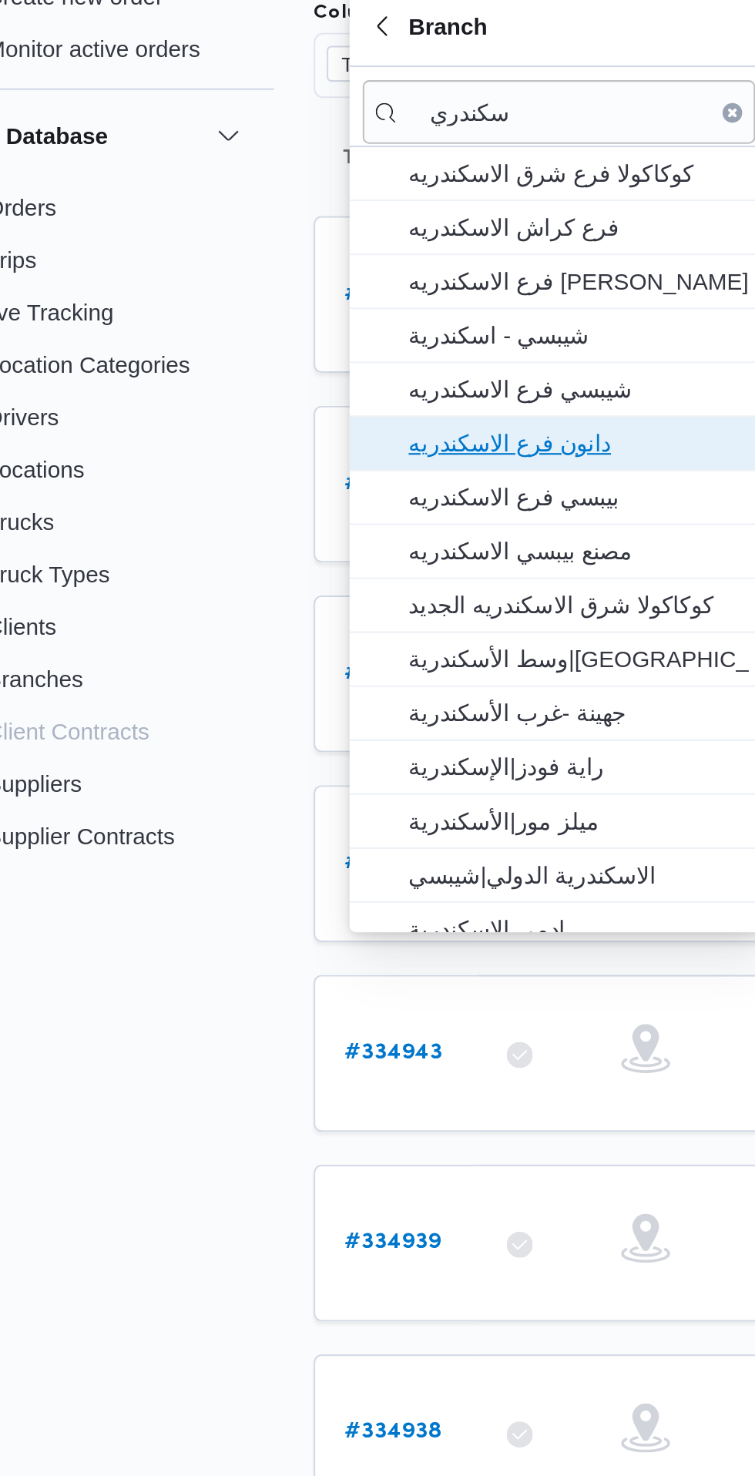
click at [347, 324] on span "دانون فرع الاسكندريه" at bounding box center [325, 327] width 160 height 18
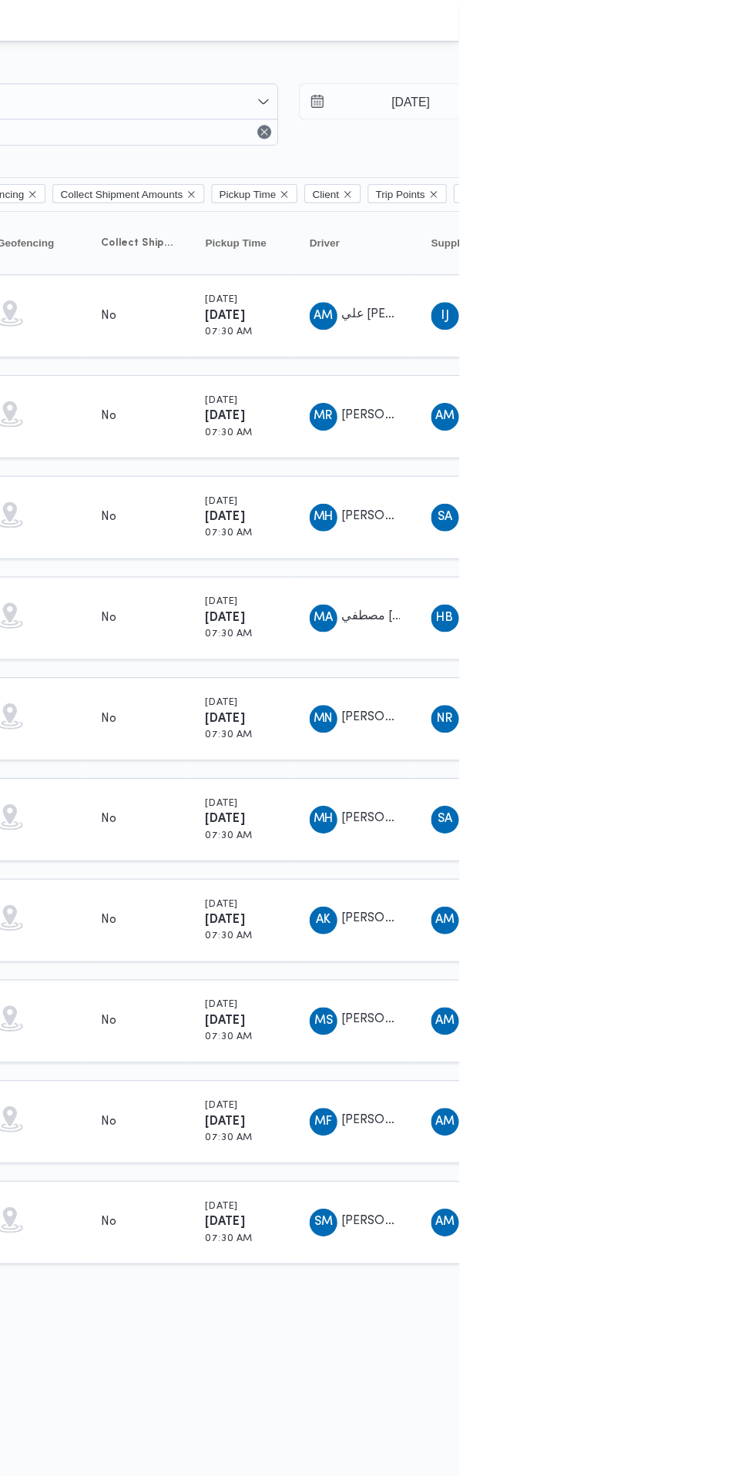
scroll to position [0, 25]
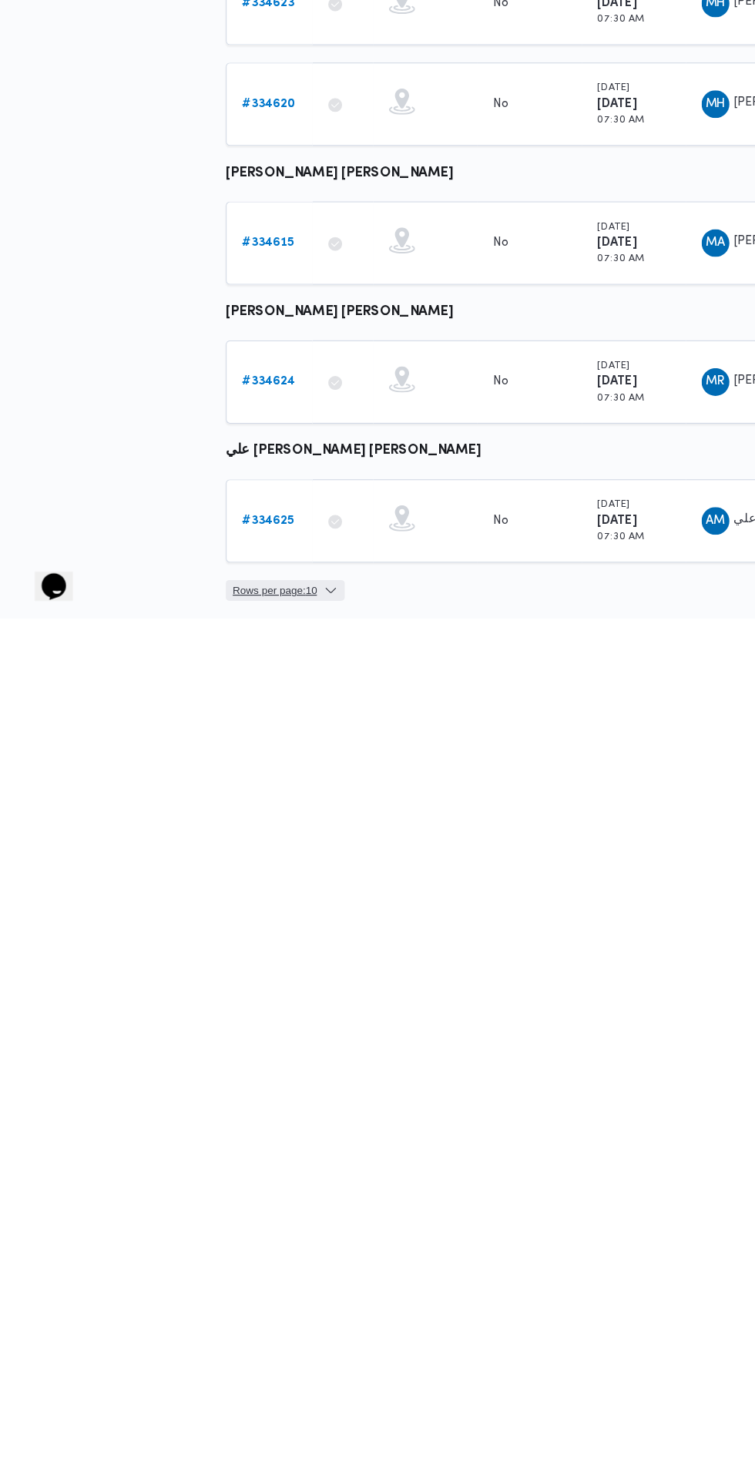
click at [258, 1445] on span "Rows per page : 10" at bounding box center [243, 1451] width 75 height 18
click at [281, 1425] on button "20 rows" at bounding box center [270, 1416] width 86 height 31
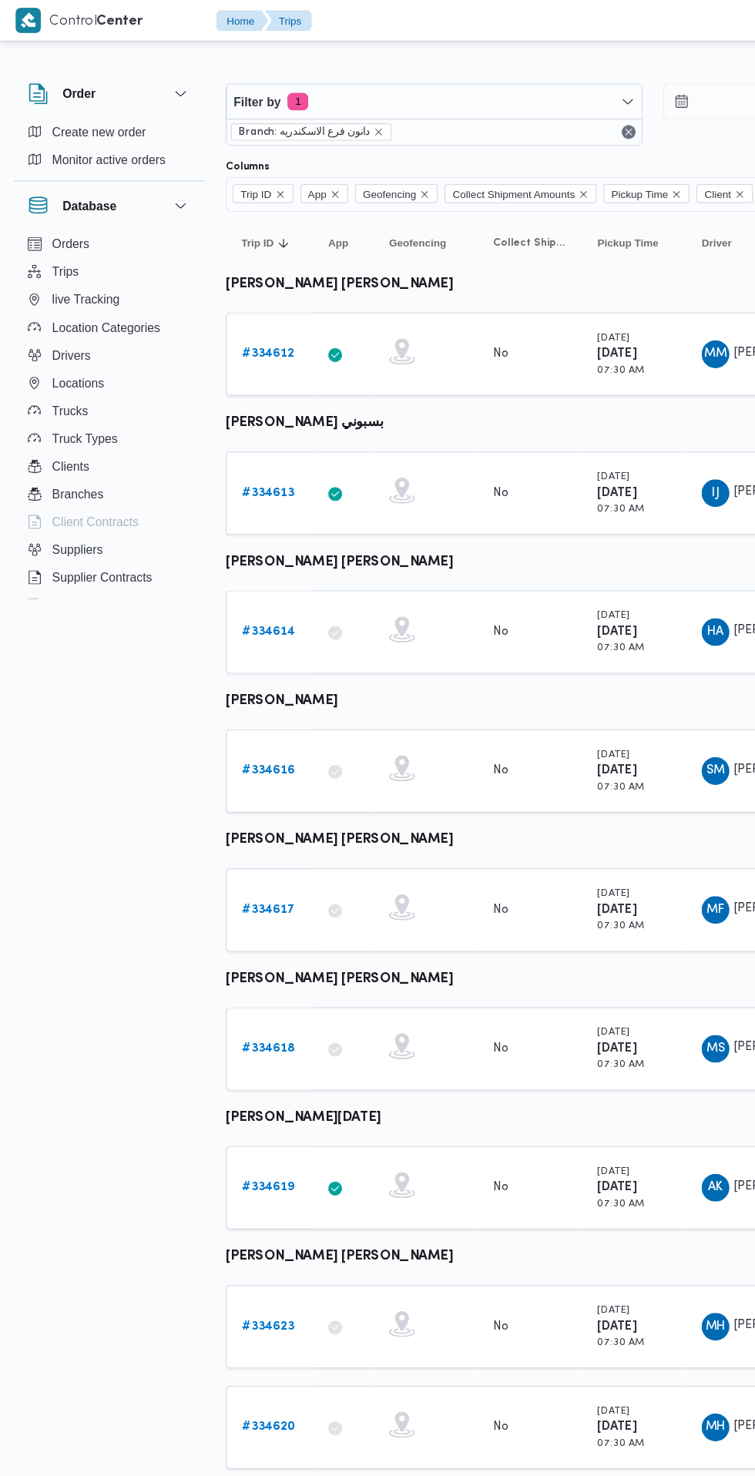
click at [237, 314] on b "# 334612" at bounding box center [238, 314] width 46 height 10
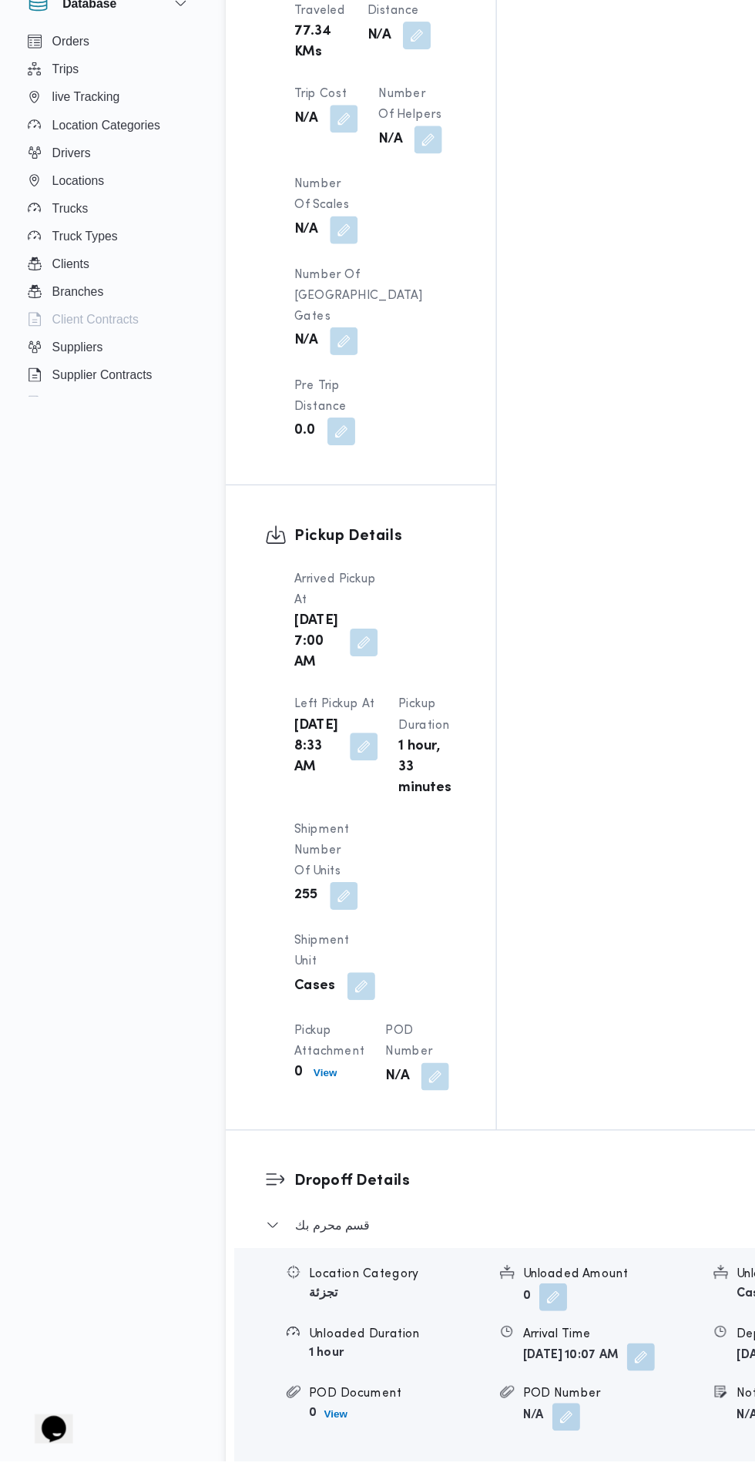
scroll to position [1414, 0]
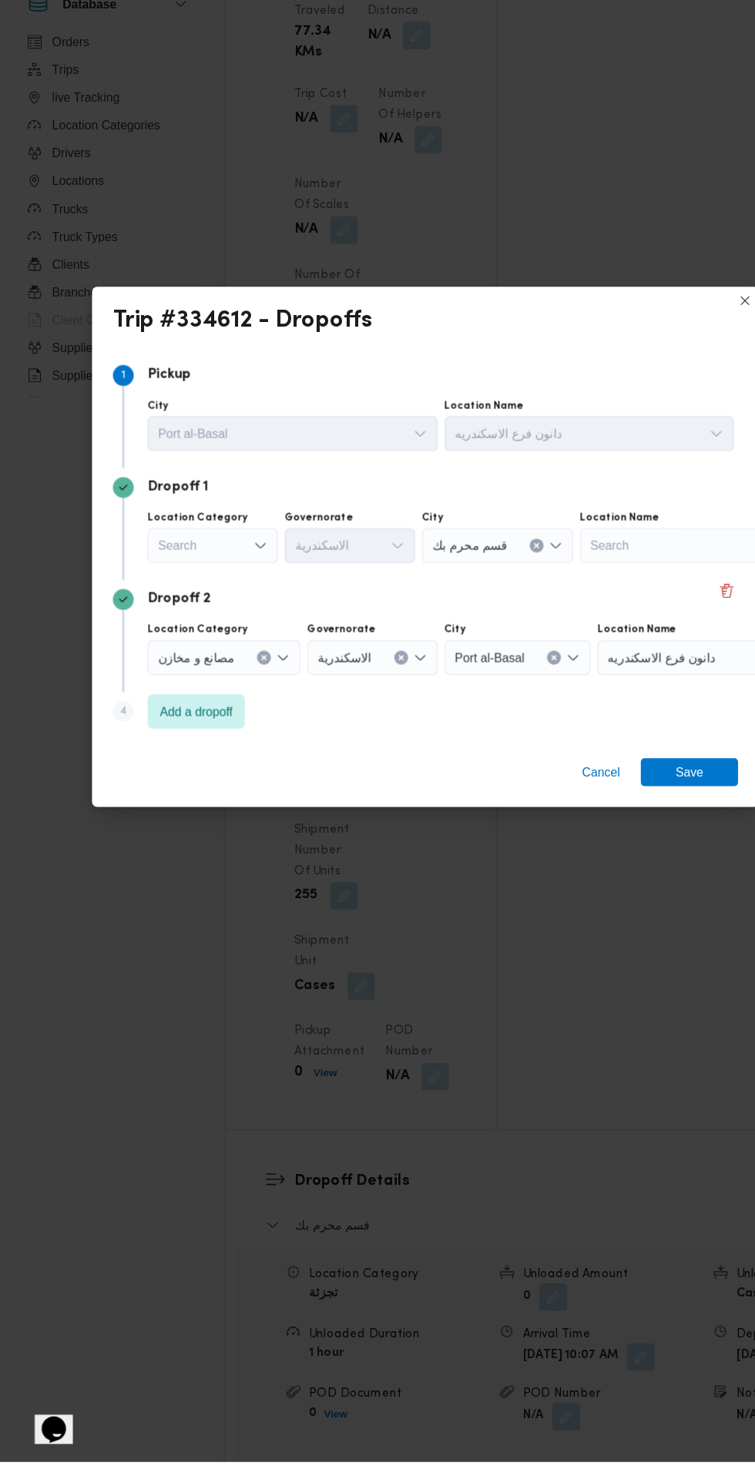
click at [196, 679] on div "Search" at bounding box center [189, 663] width 116 height 31
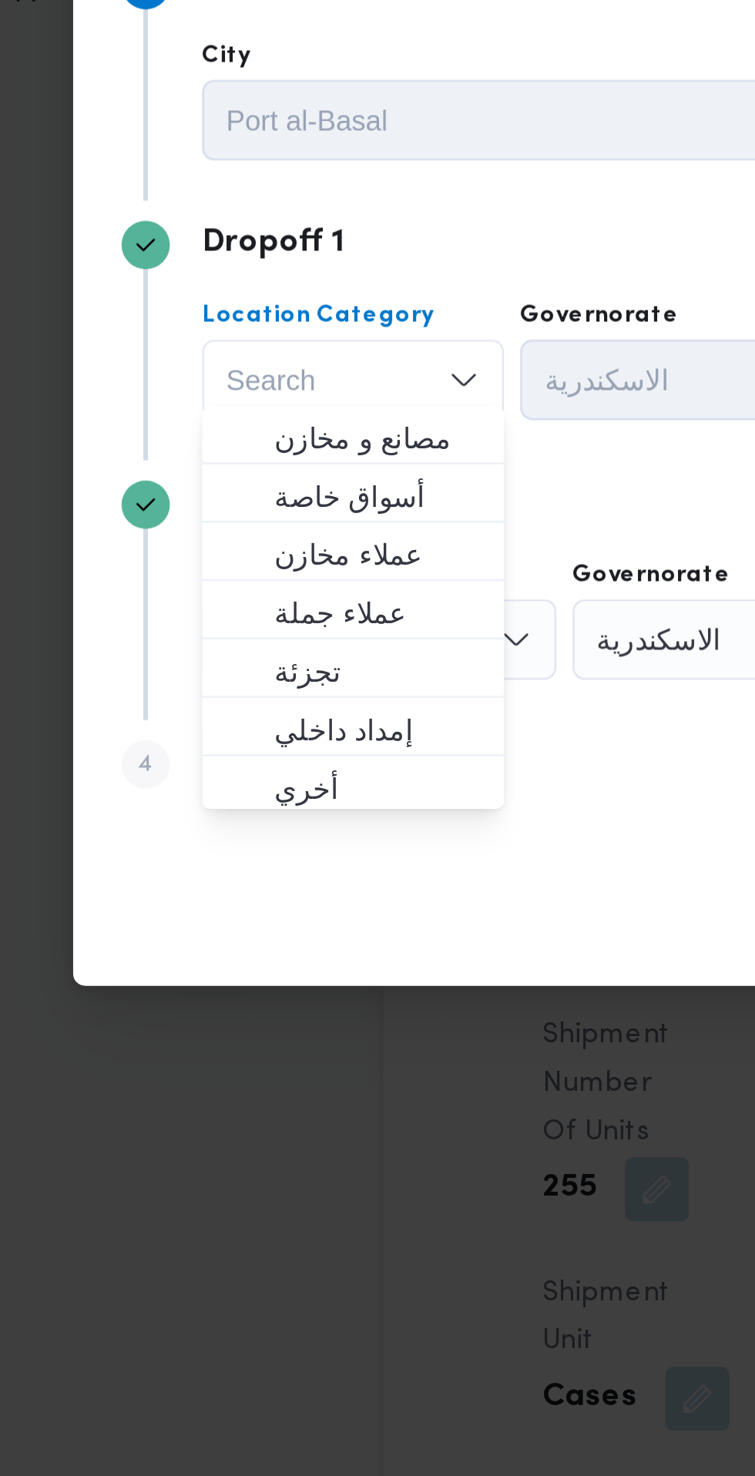
scroll to position [1416, 0]
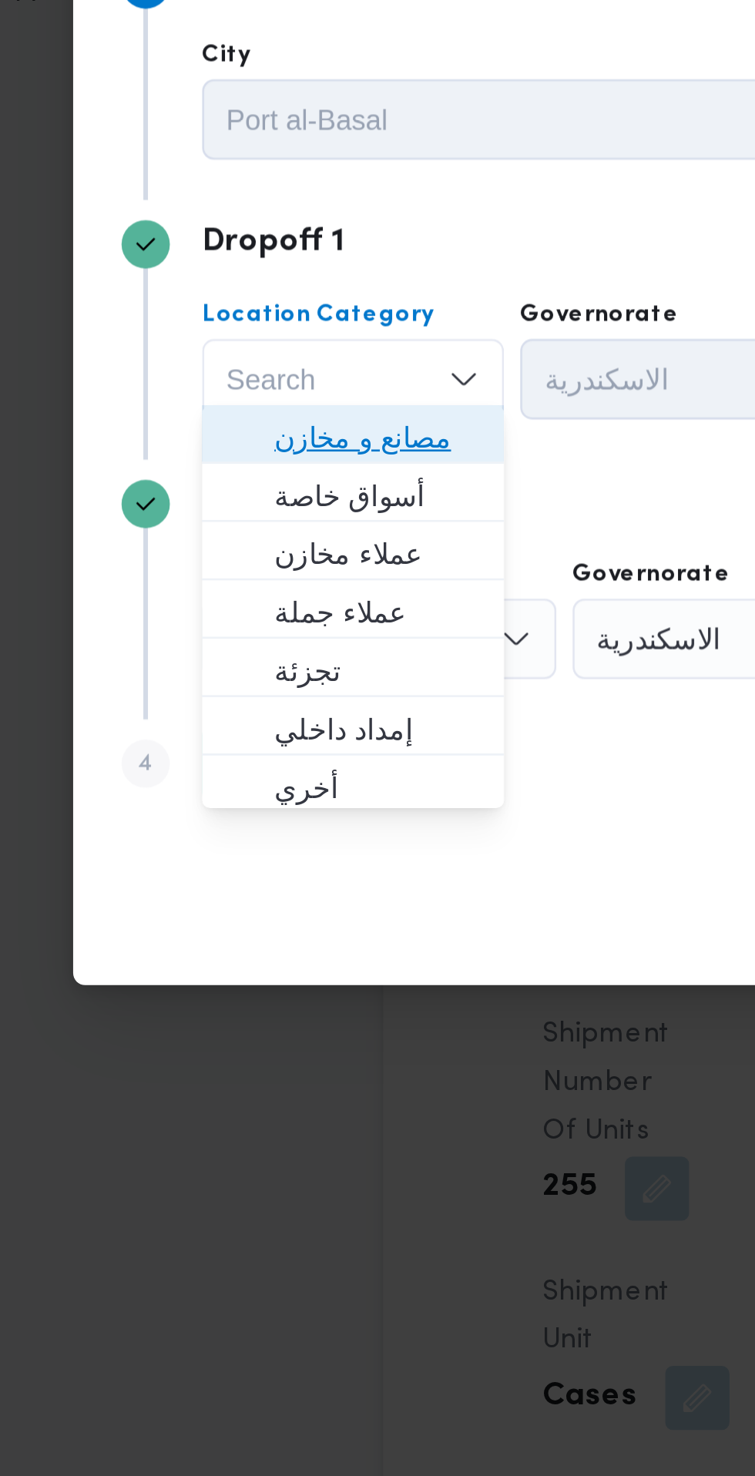
click at [219, 692] on span "مصانع و مخازن" at bounding box center [198, 685] width 79 height 18
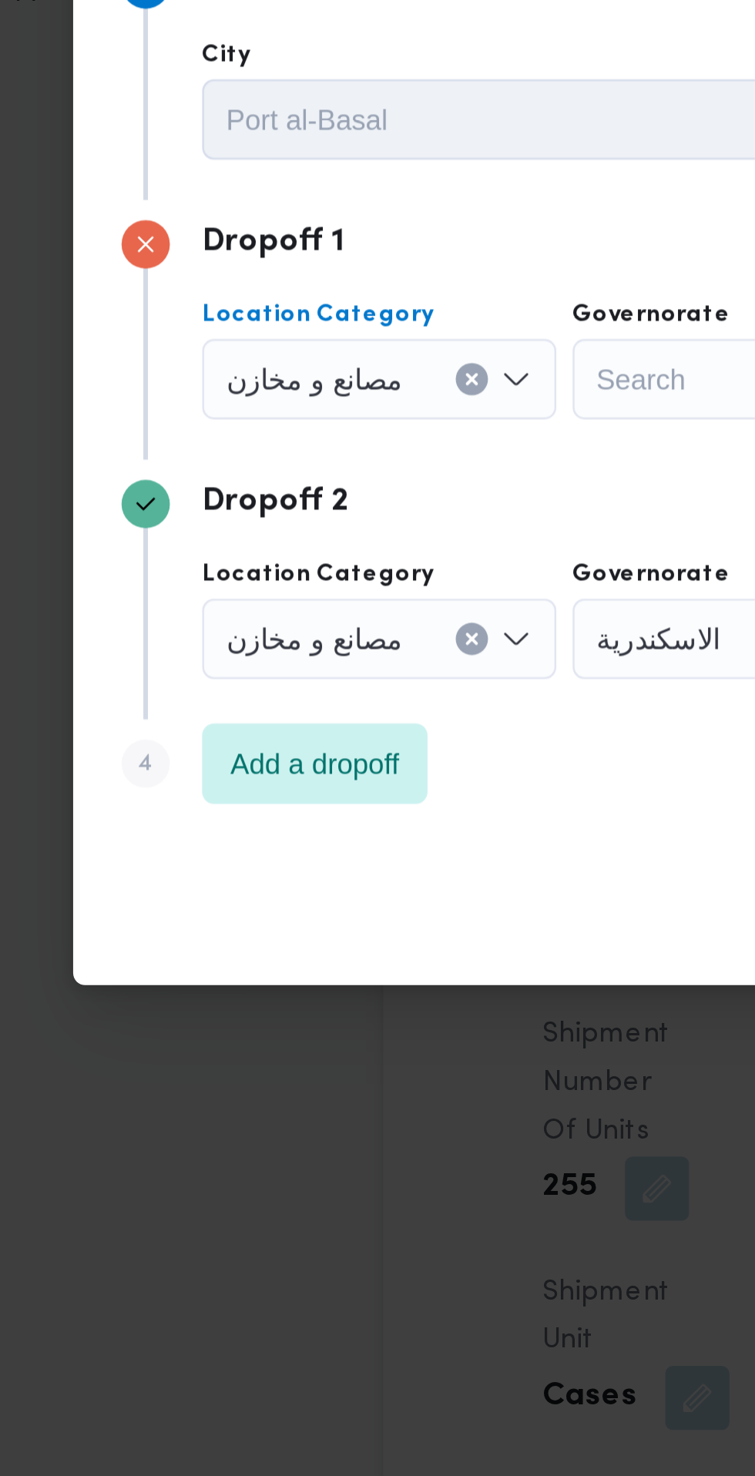
click at [214, 657] on input "Location Category" at bounding box center [215, 663] width 2 height 18
click at [232, 661] on icon "Clear input" at bounding box center [234, 663] width 4 height 4
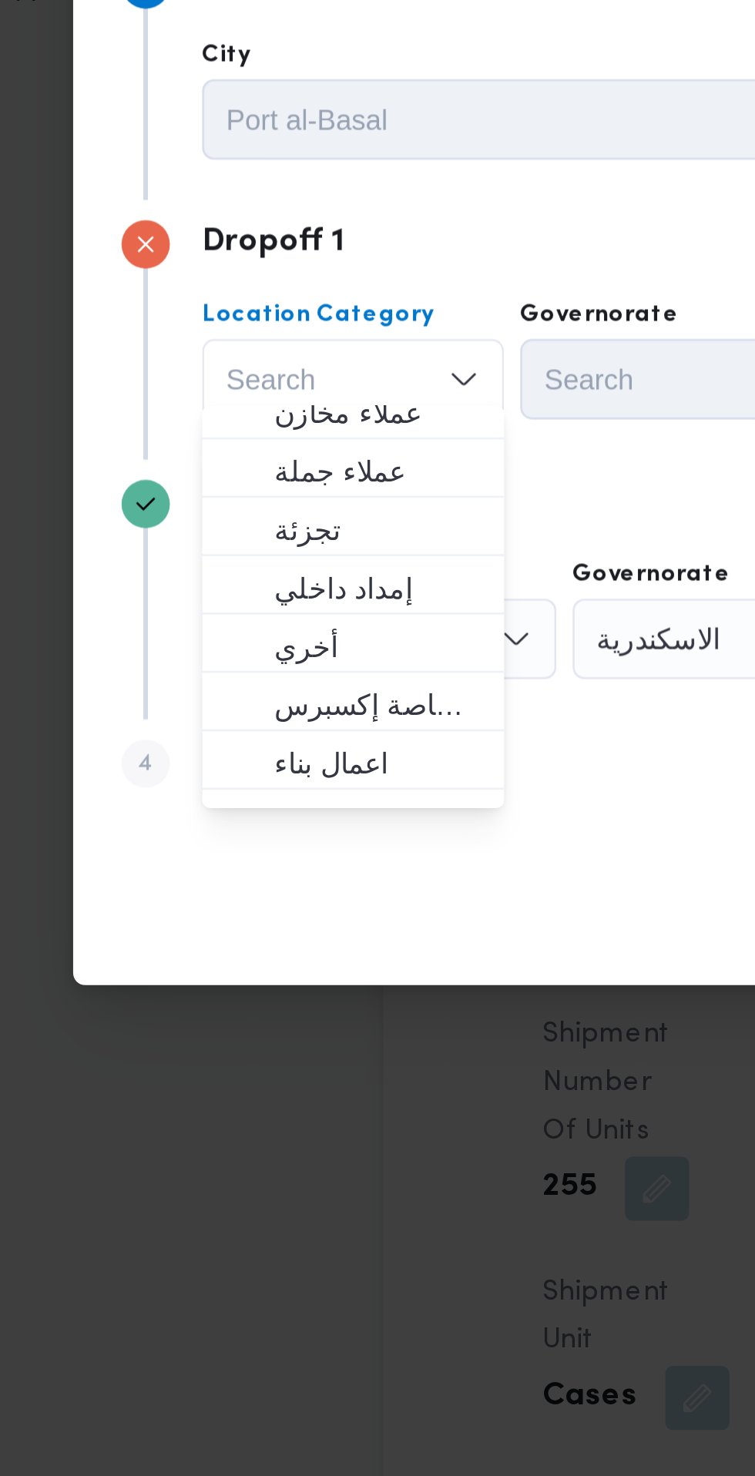
scroll to position [54, 0]
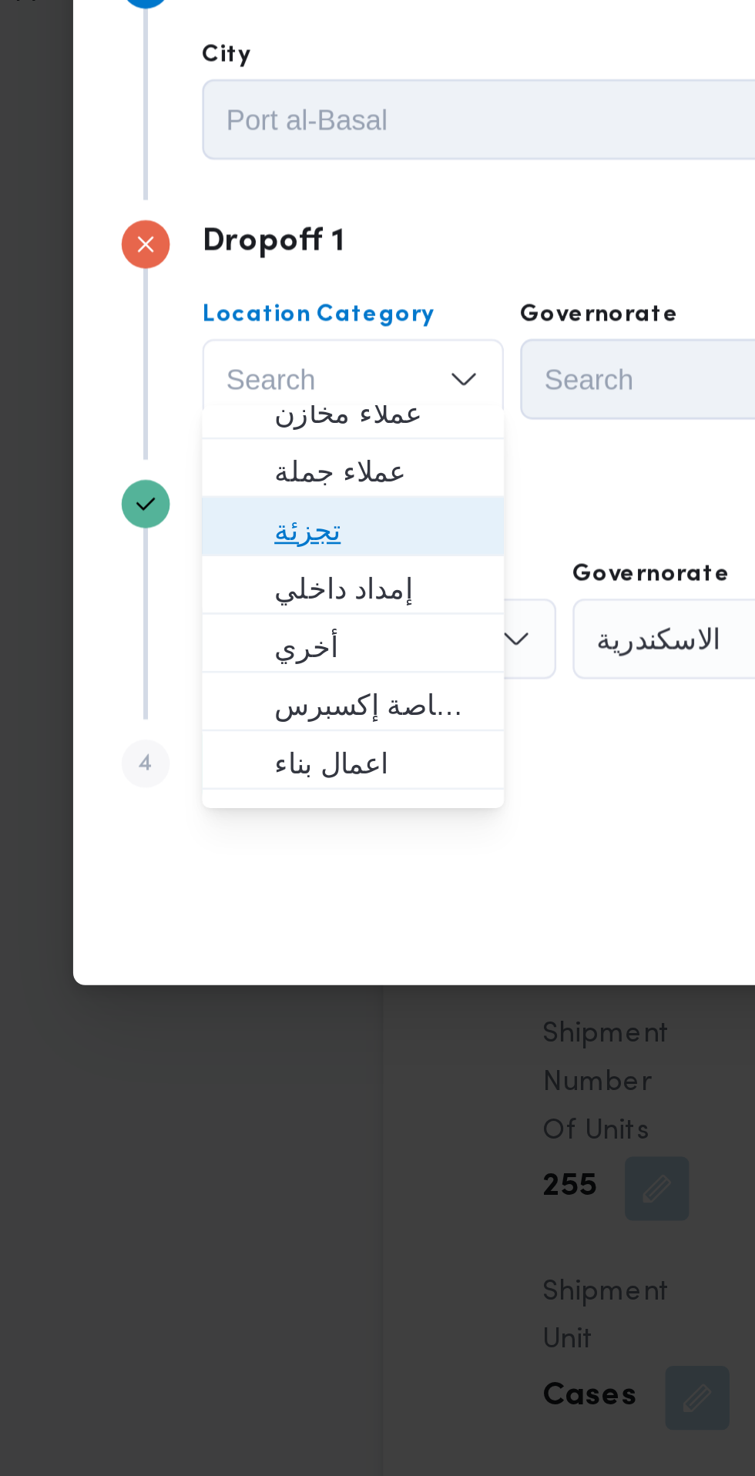
click at [203, 723] on span "تجزئة" at bounding box center [198, 721] width 79 height 18
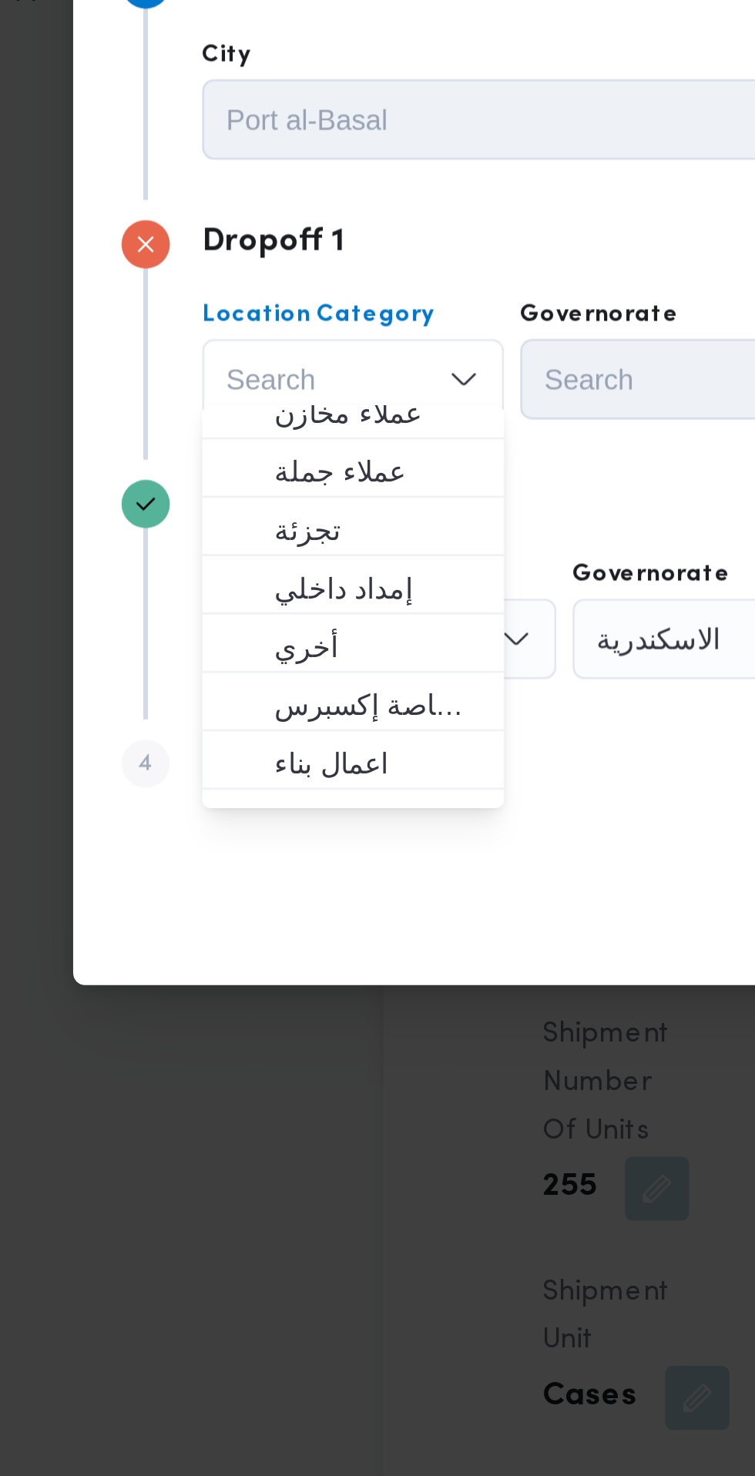
scroll to position [0, 0]
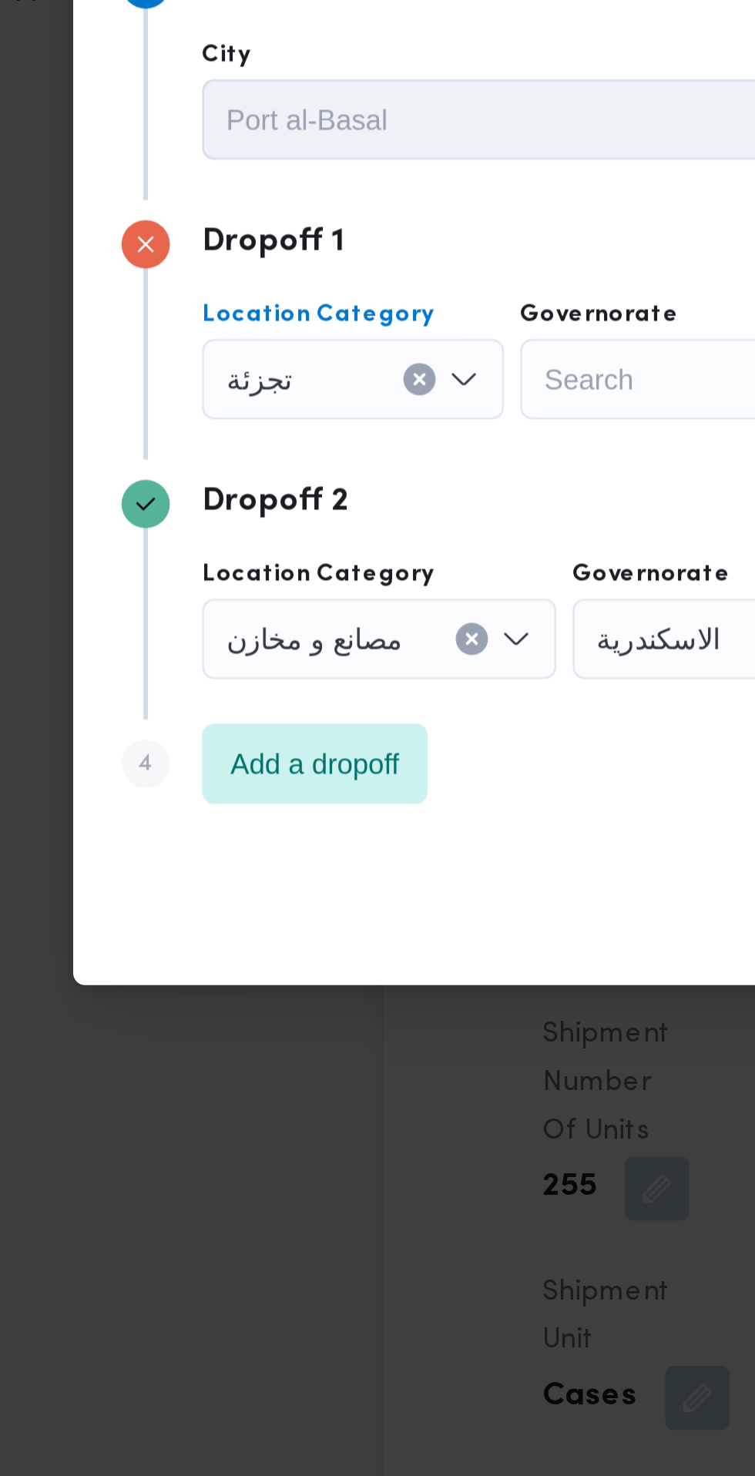
click at [301, 660] on div "Search" at bounding box center [311, 663] width 116 height 31
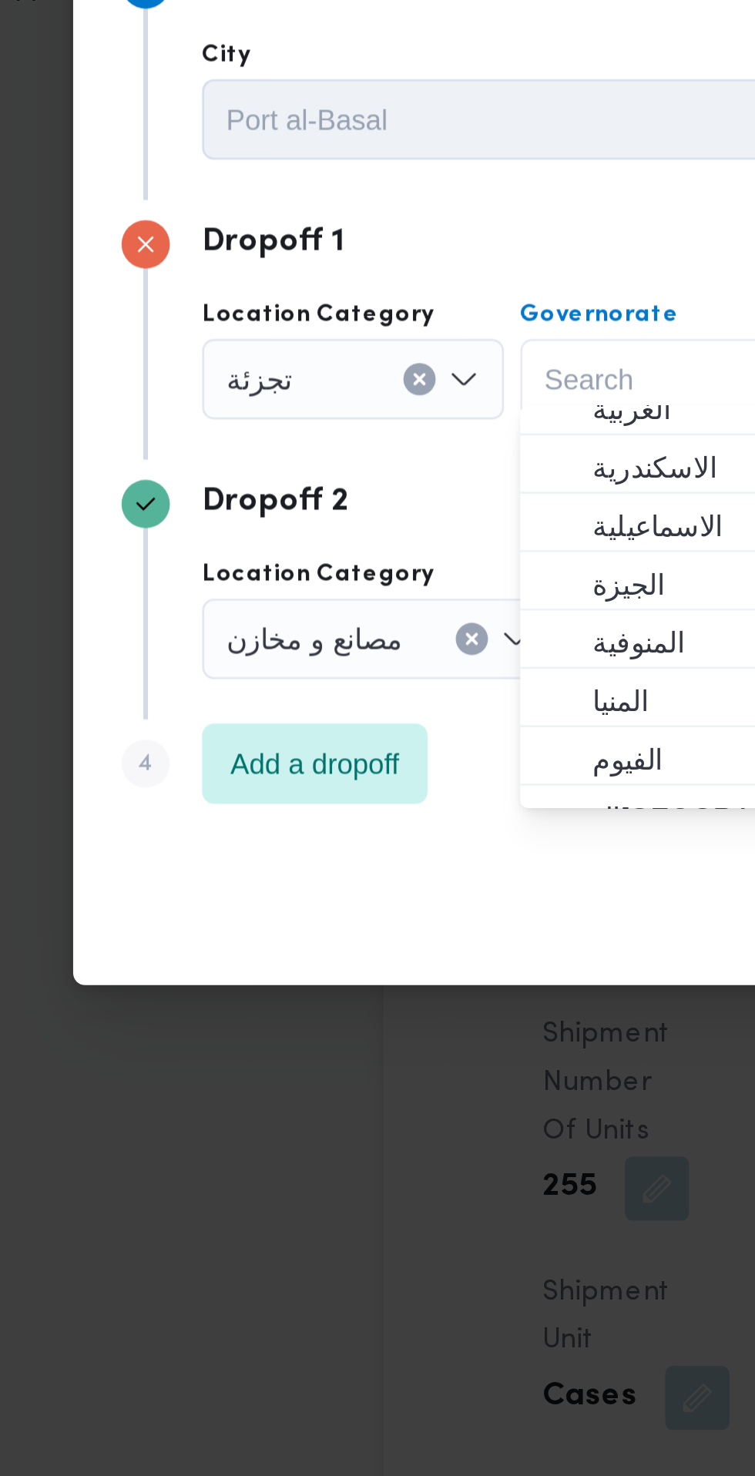
scroll to position [77, 0]
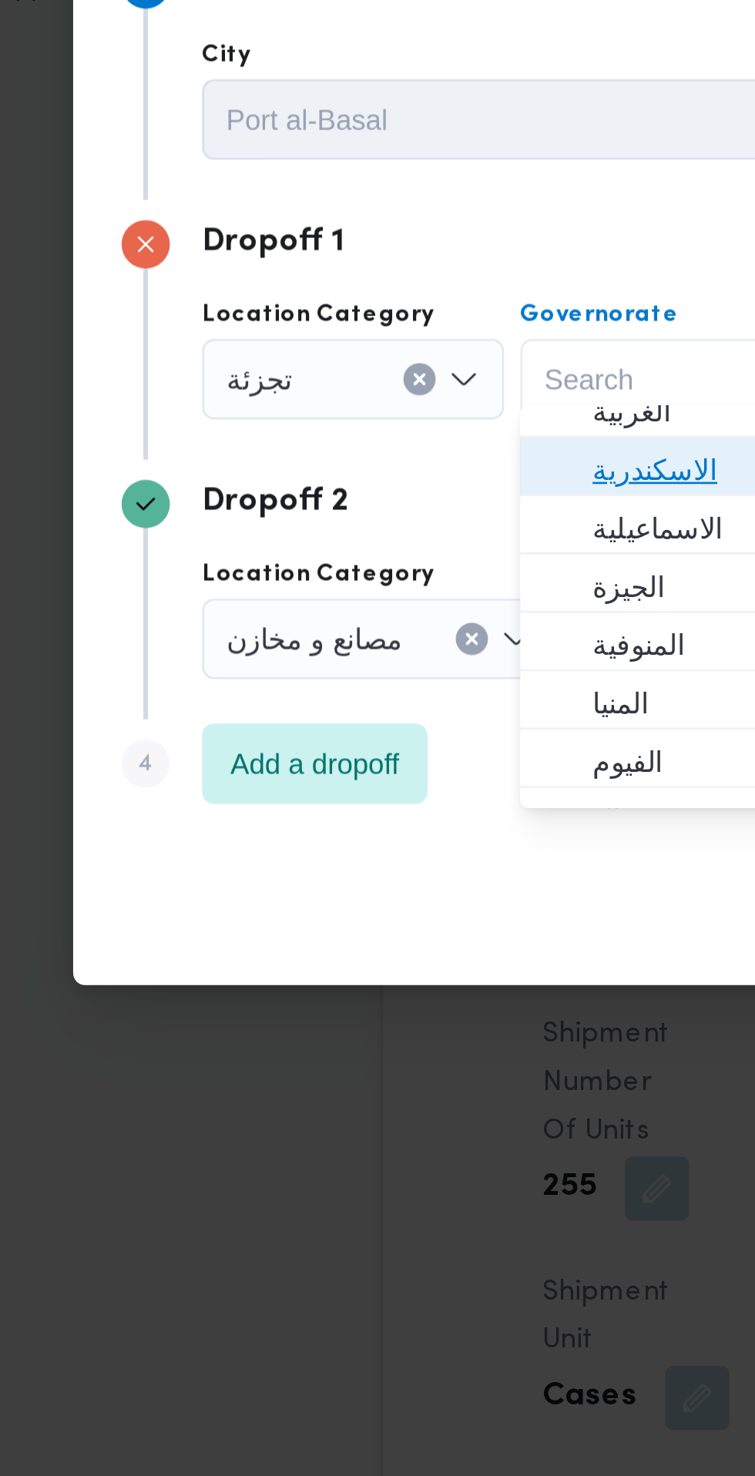
click at [307, 700] on span "الاسكندرية" at bounding box center [319, 698] width 79 height 18
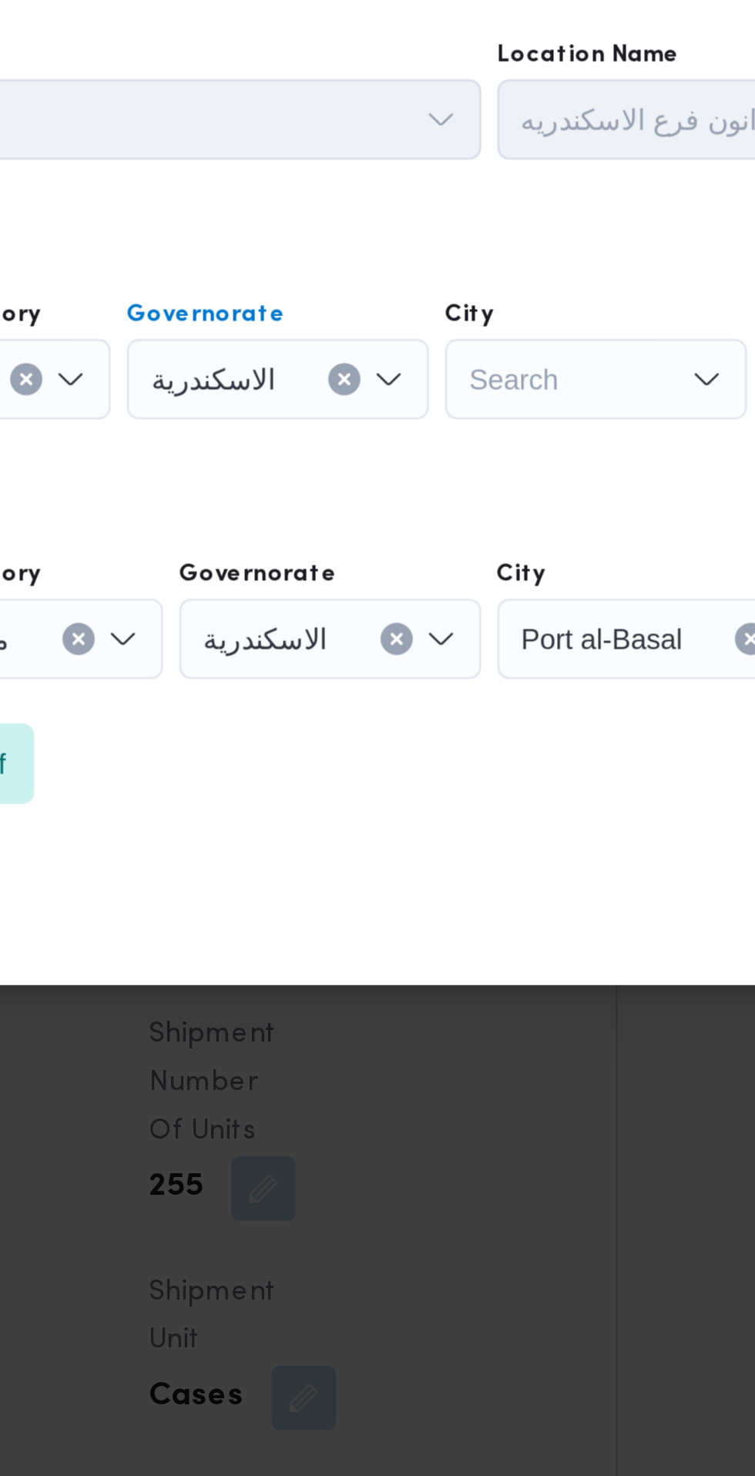
click at [441, 659] on div "Search" at bounding box center [432, 663] width 116 height 31
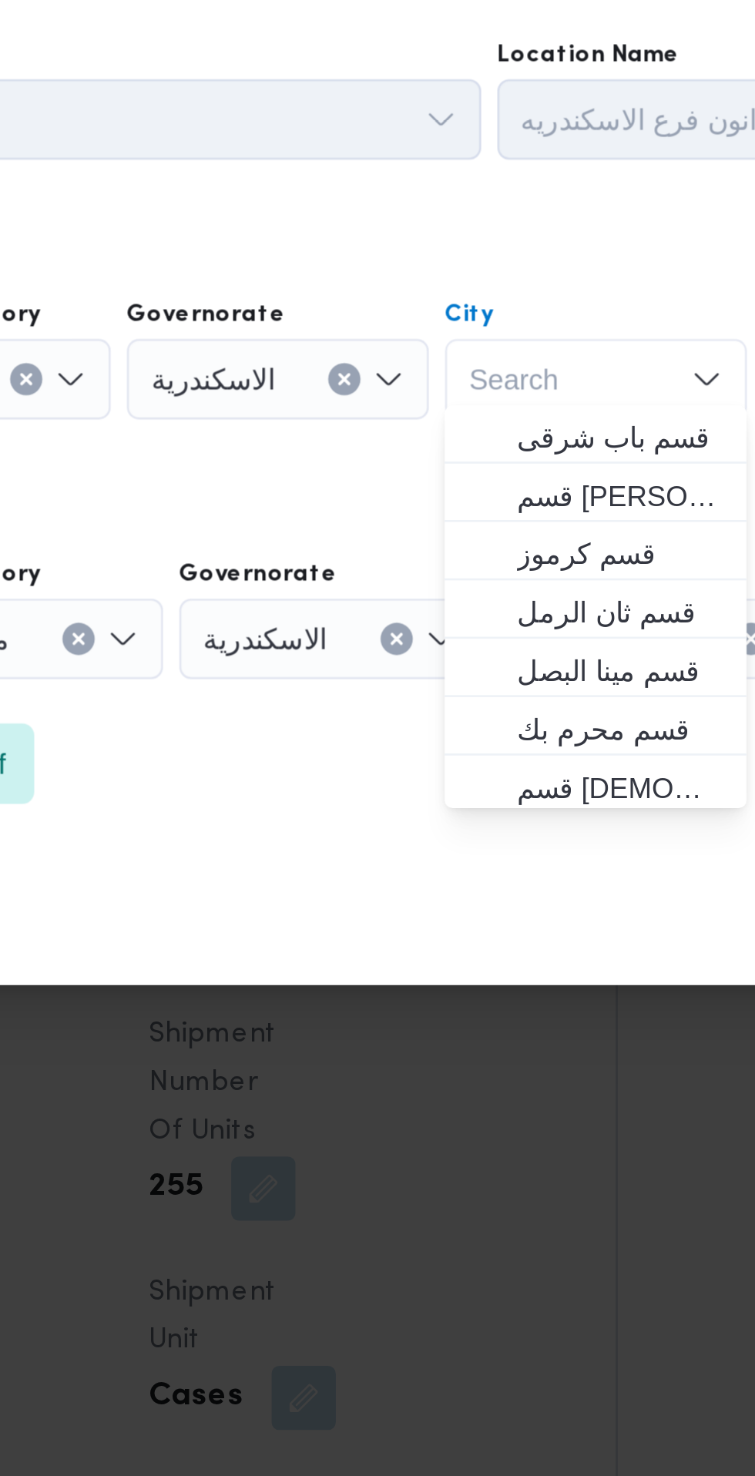
type input "ن"
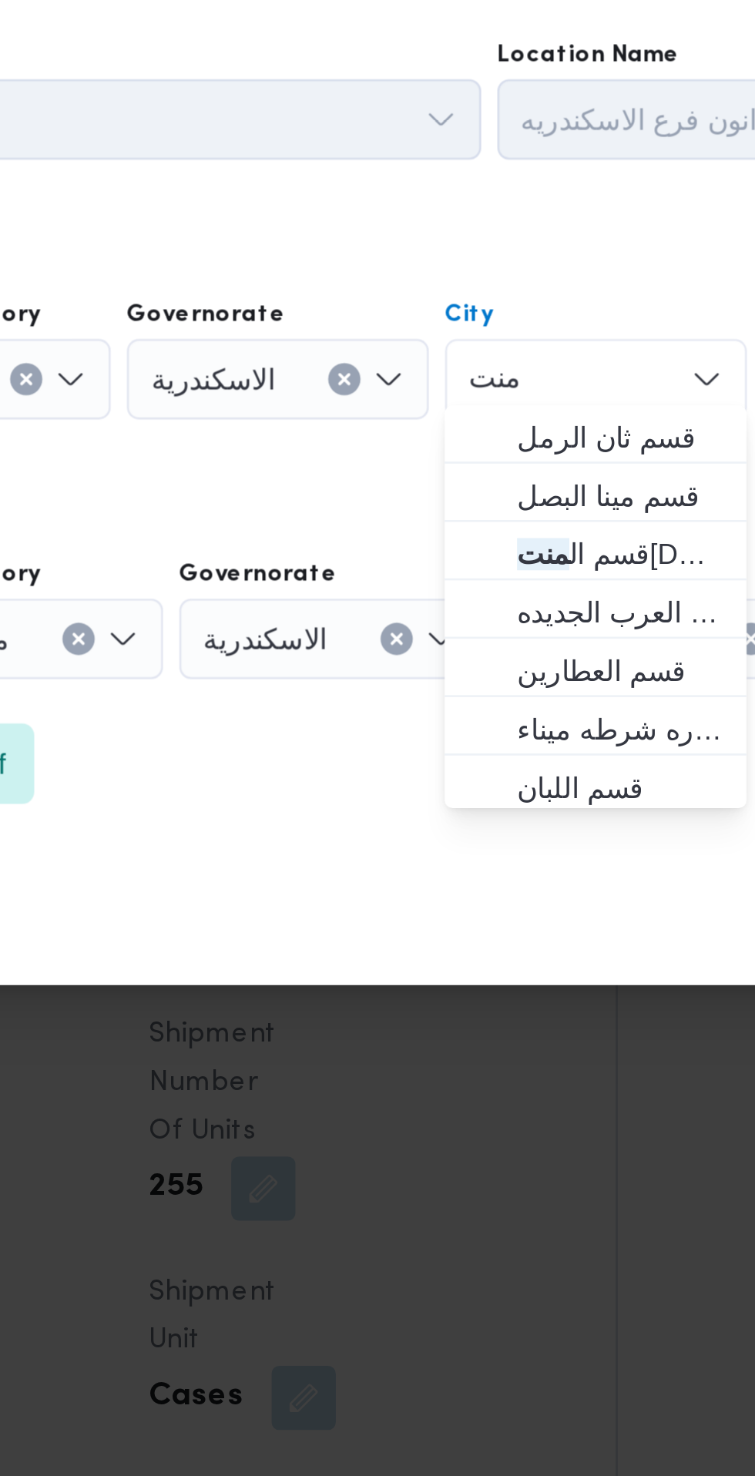
scroll to position [0, 0]
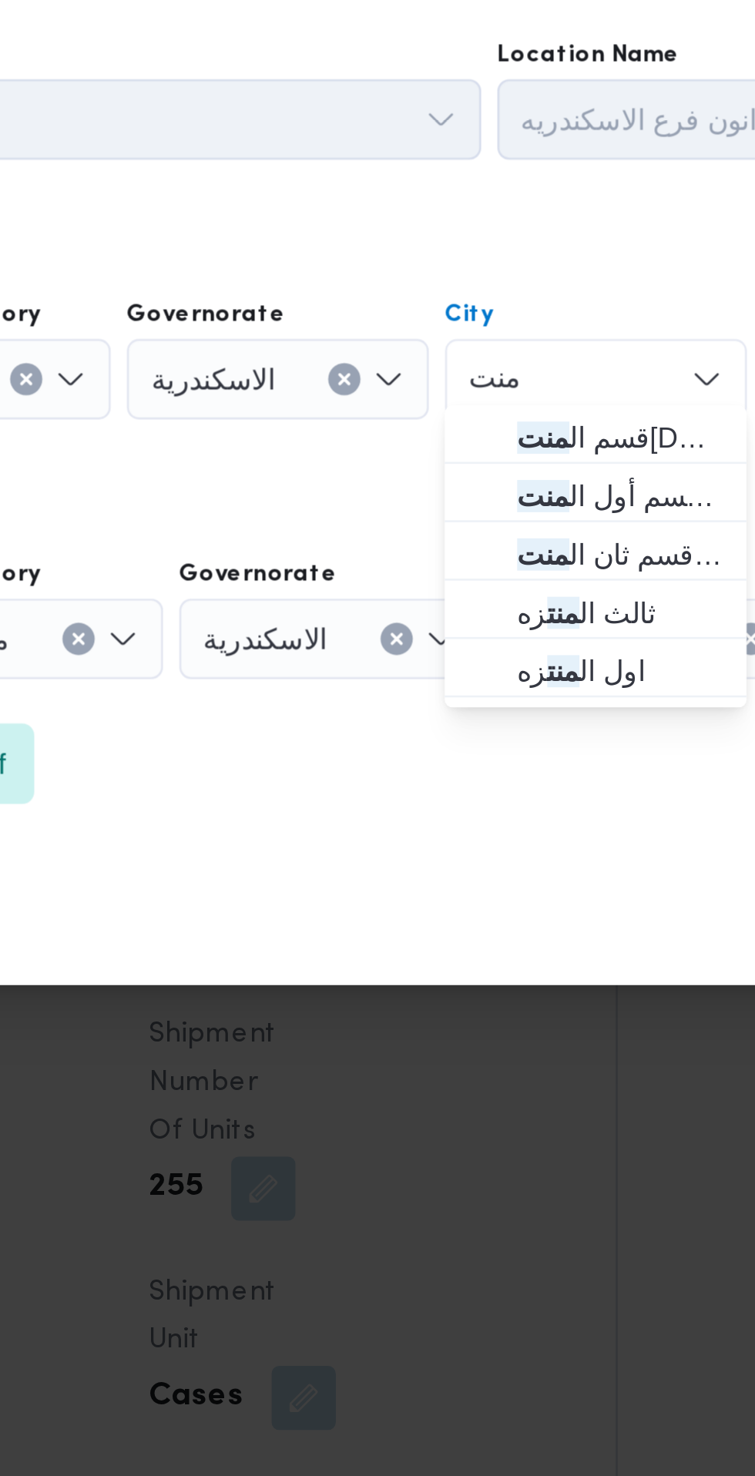
type input "منت"
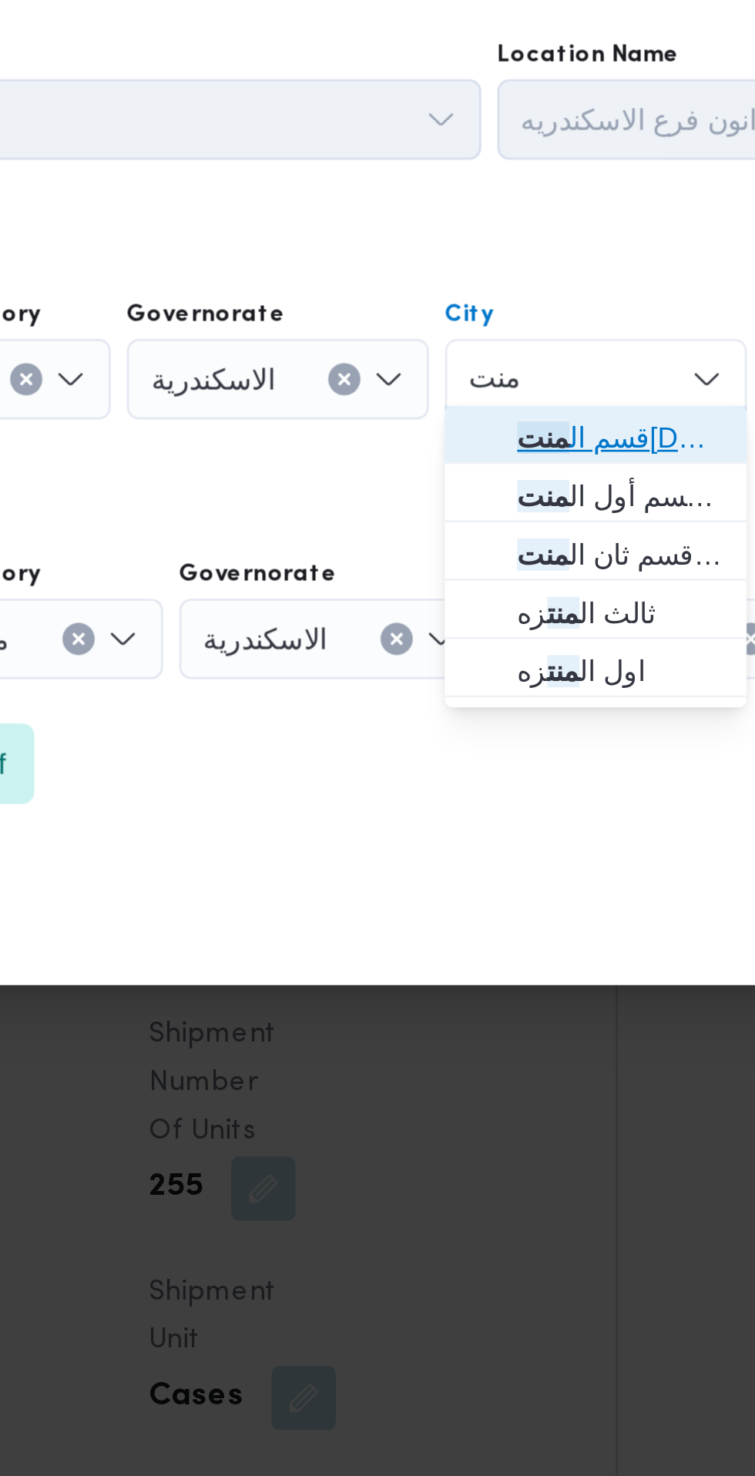
click at [444, 690] on span "قسم ال منت زة" at bounding box center [441, 685] width 79 height 18
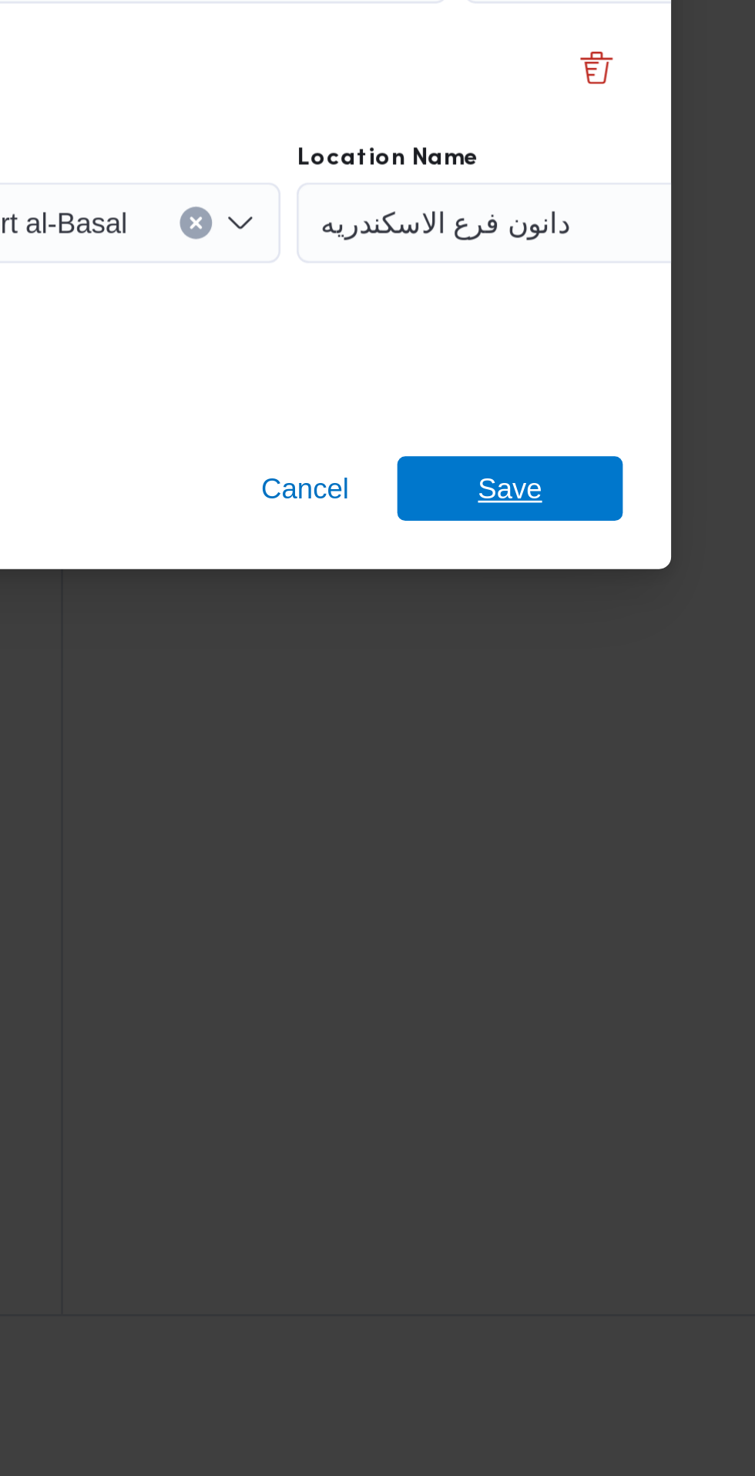
click at [620, 869] on span "Save" at bounding box center [611, 864] width 25 height 25
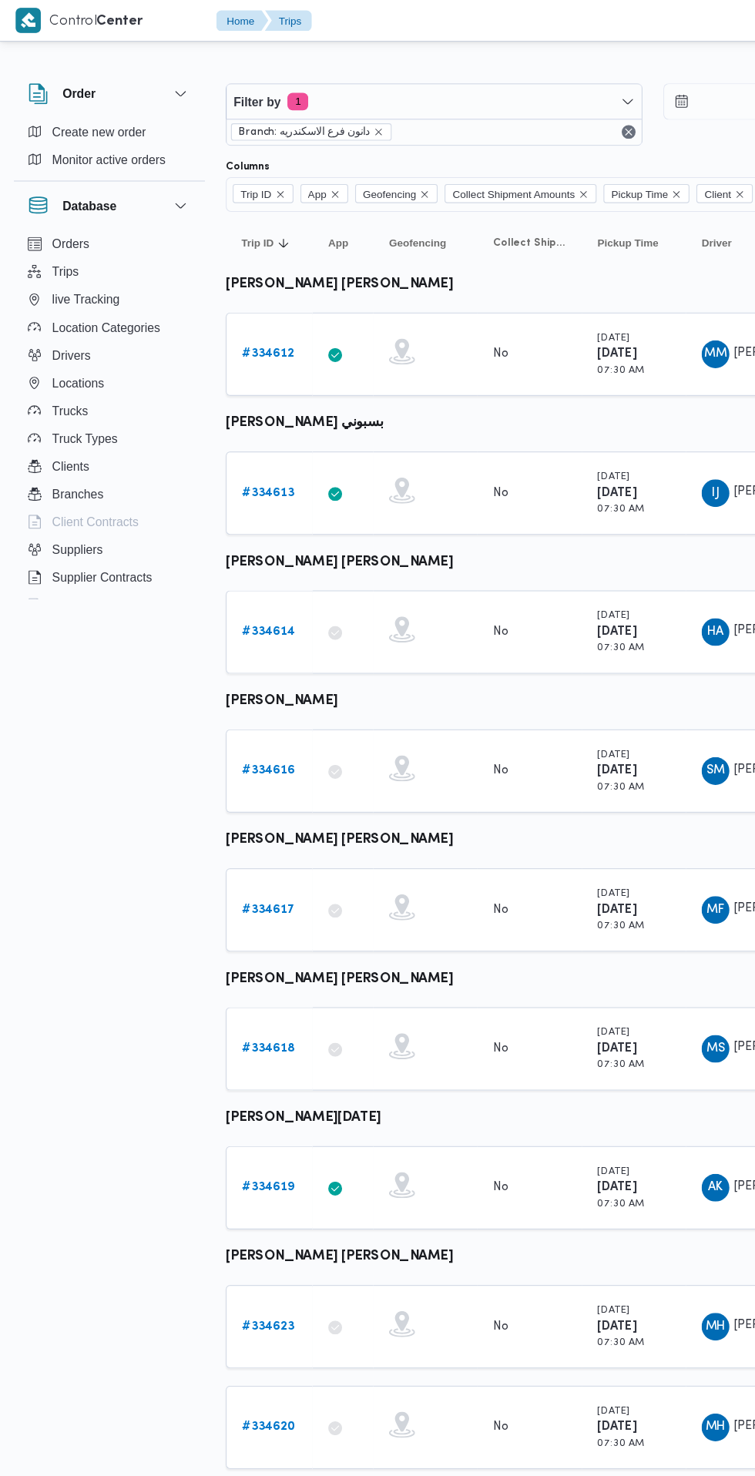
click at [240, 443] on link "# 334613" at bounding box center [238, 437] width 46 height 18
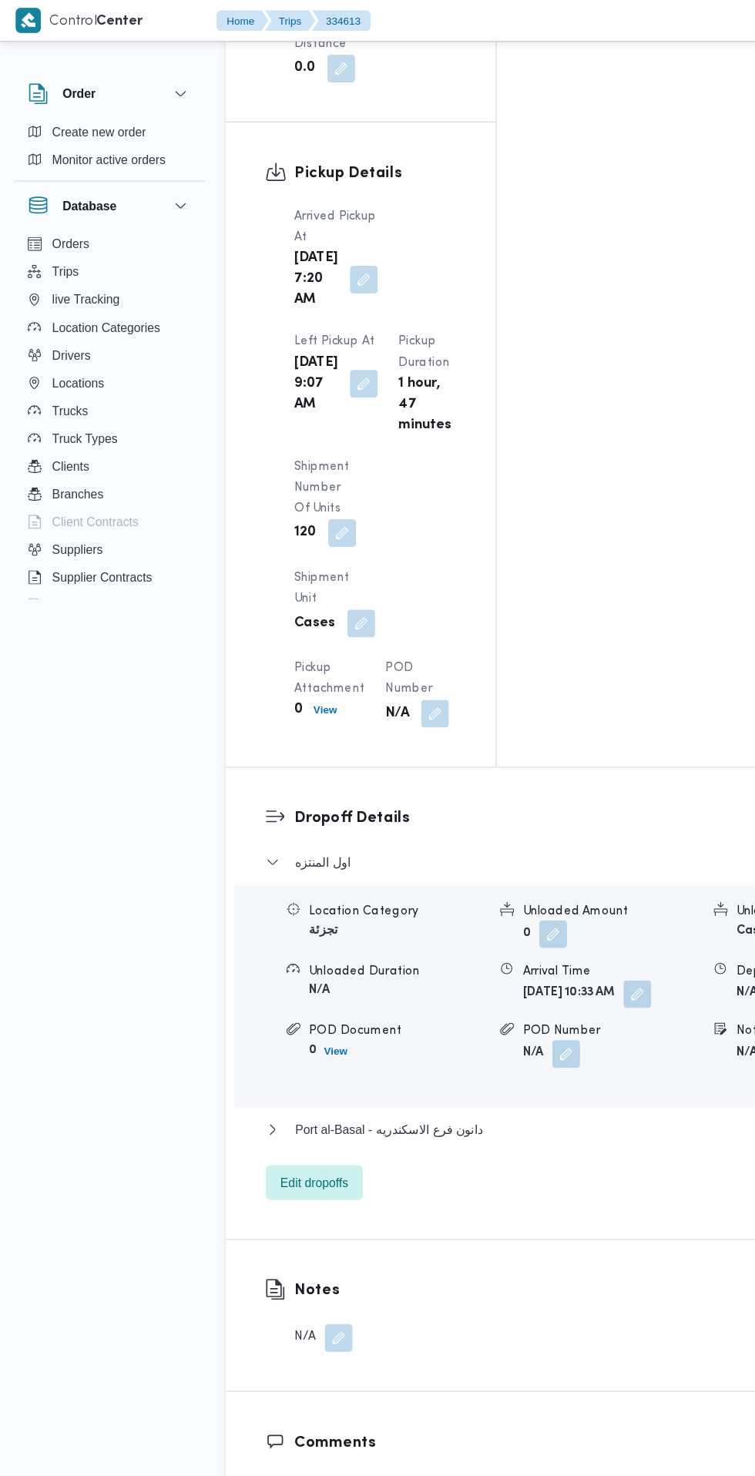
scroll to position [1879, 0]
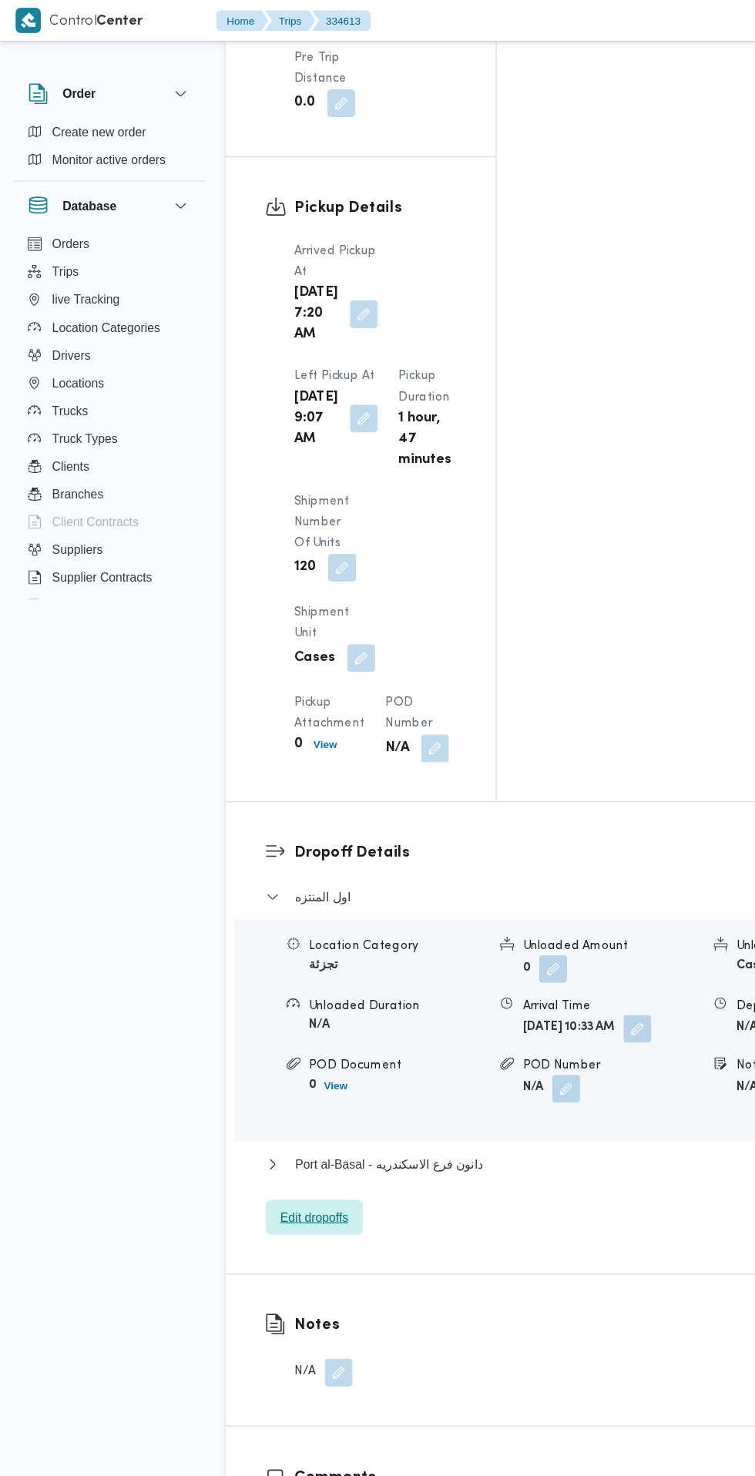
click at [302, 1065] on span "Edit dropoffs" at bounding box center [279, 1080] width 86 height 31
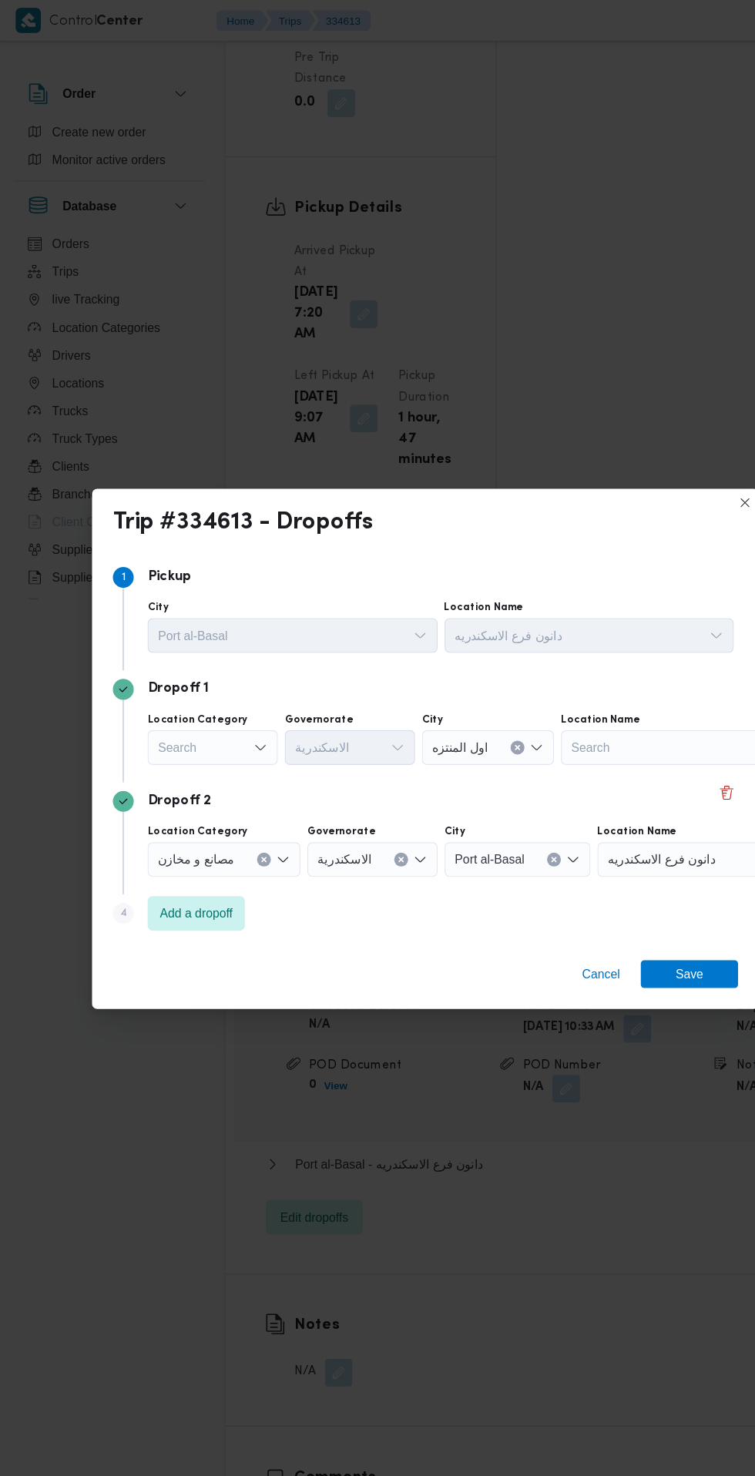
click at [169, 633] on label "Location Category" at bounding box center [175, 639] width 89 height 12
click at [142, 654] on input "Location Category" at bounding box center [141, 663] width 2 height 18
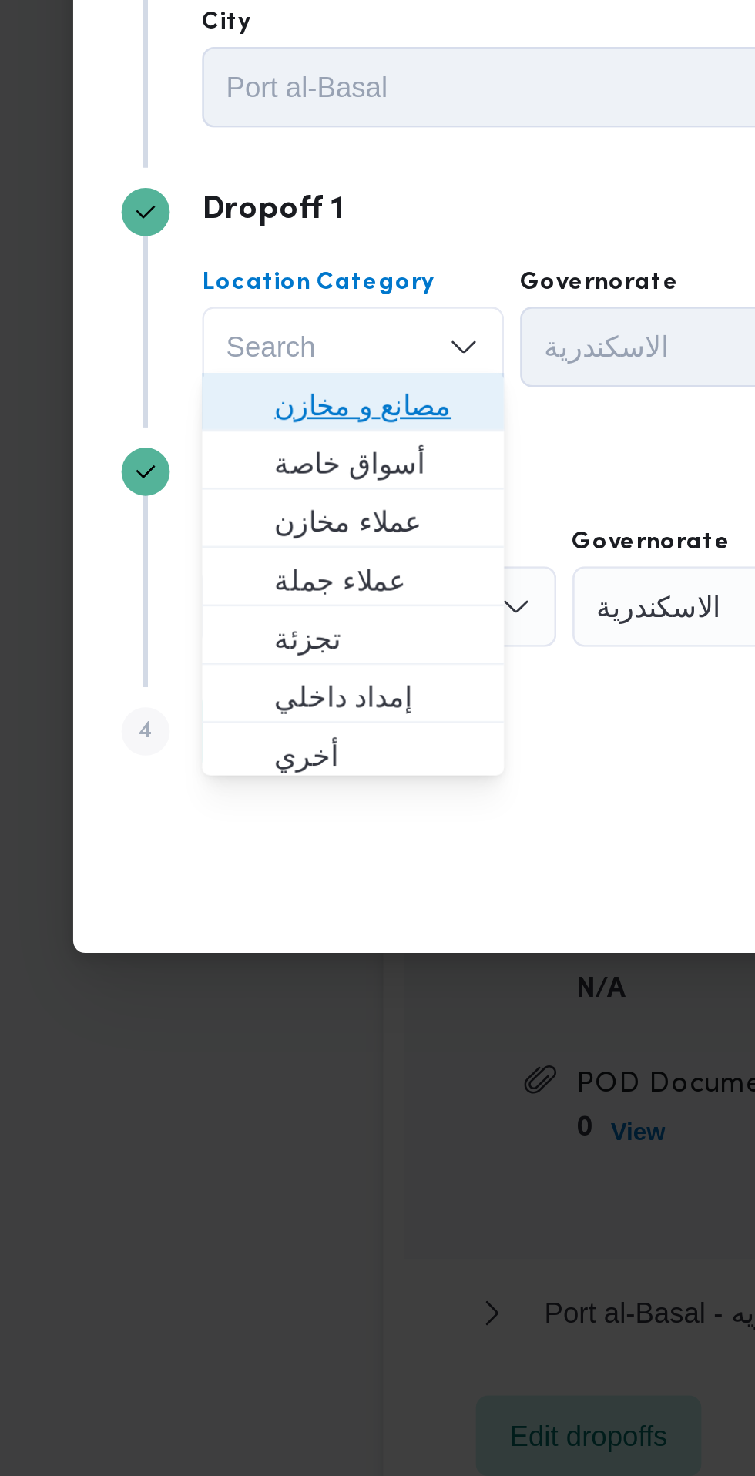
click at [219, 690] on span "مصانع و مخازن" at bounding box center [198, 685] width 79 height 18
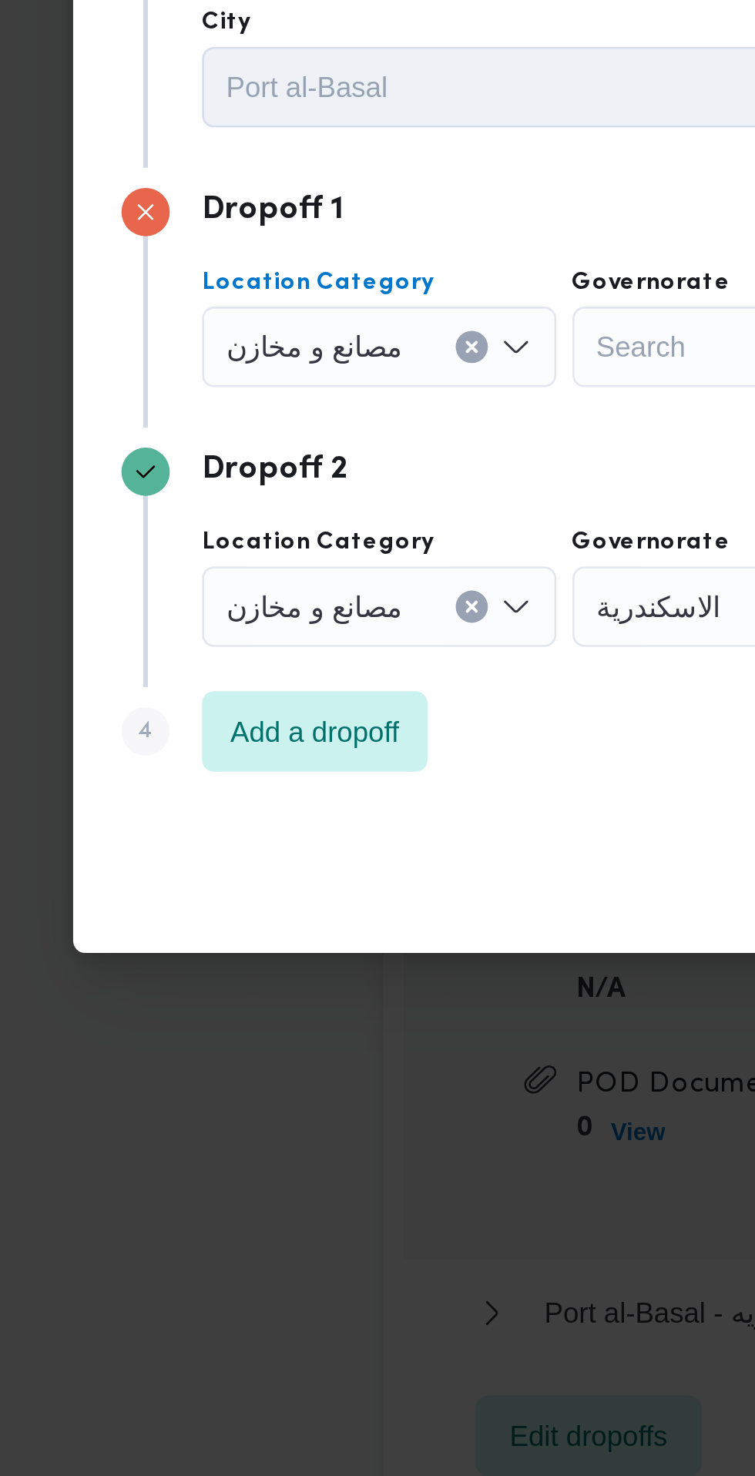
click at [214, 657] on input "Location Category" at bounding box center [215, 663] width 2 height 18
click at [232, 661] on icon "Clear input" at bounding box center [234, 663] width 4 height 4
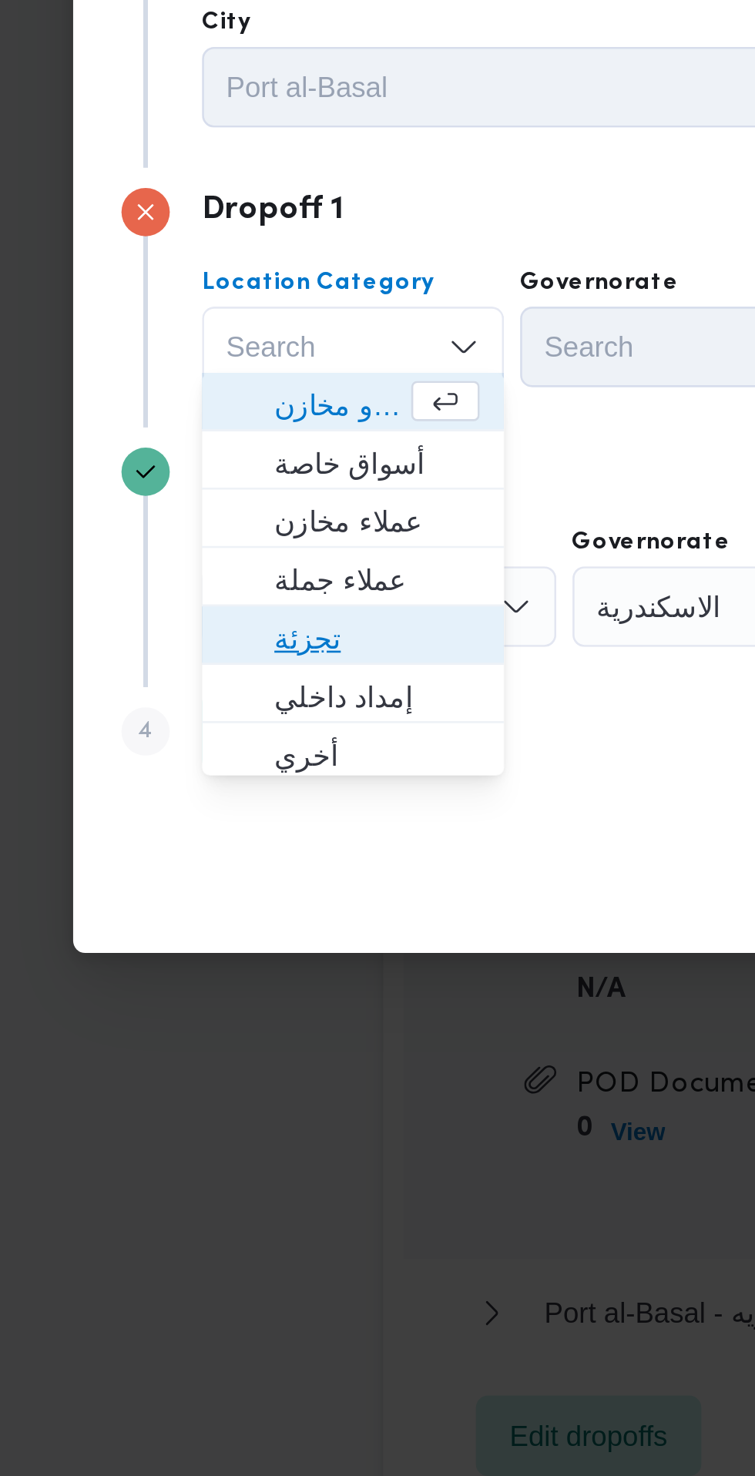
click at [197, 768] on span "تجزئة" at bounding box center [198, 775] width 79 height 18
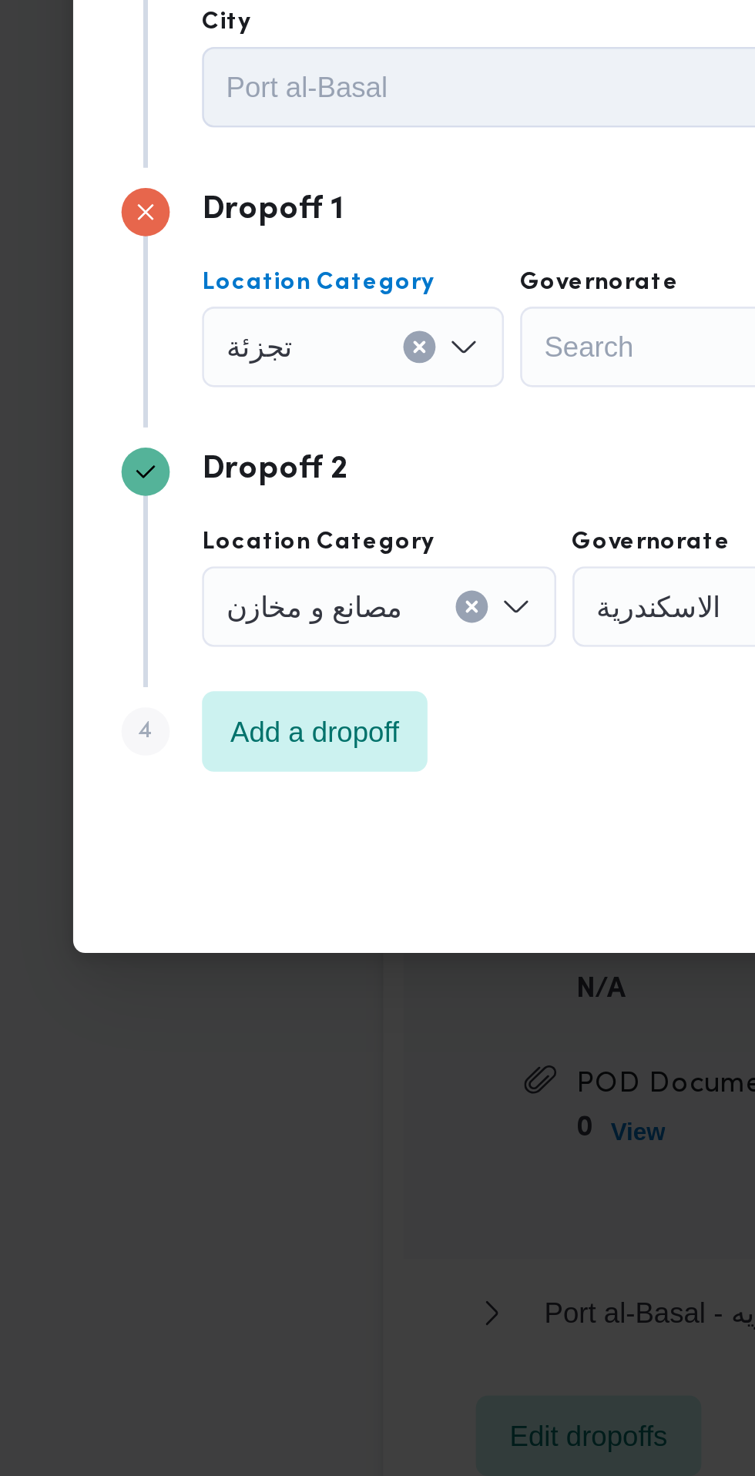
click at [300, 655] on div "Search" at bounding box center [311, 663] width 116 height 31
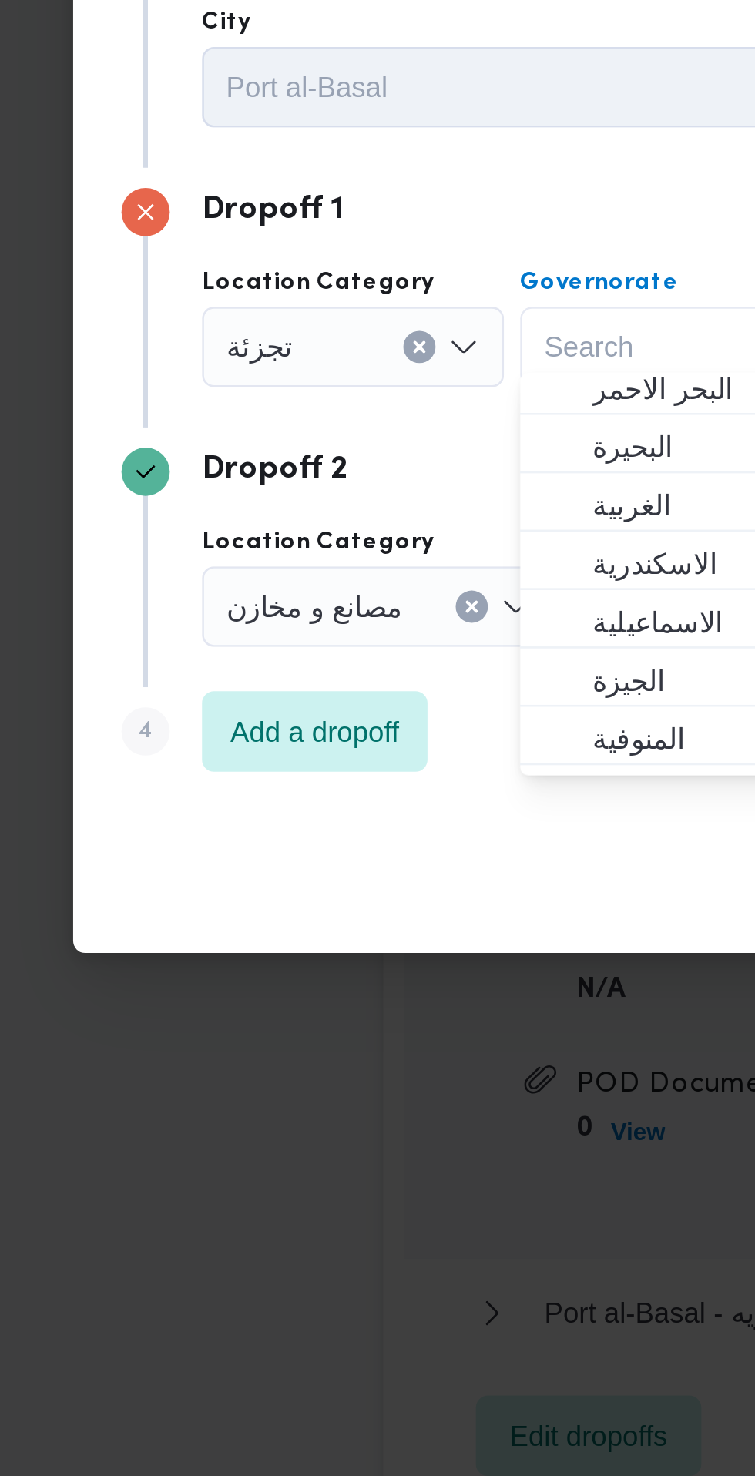
scroll to position [49, 0]
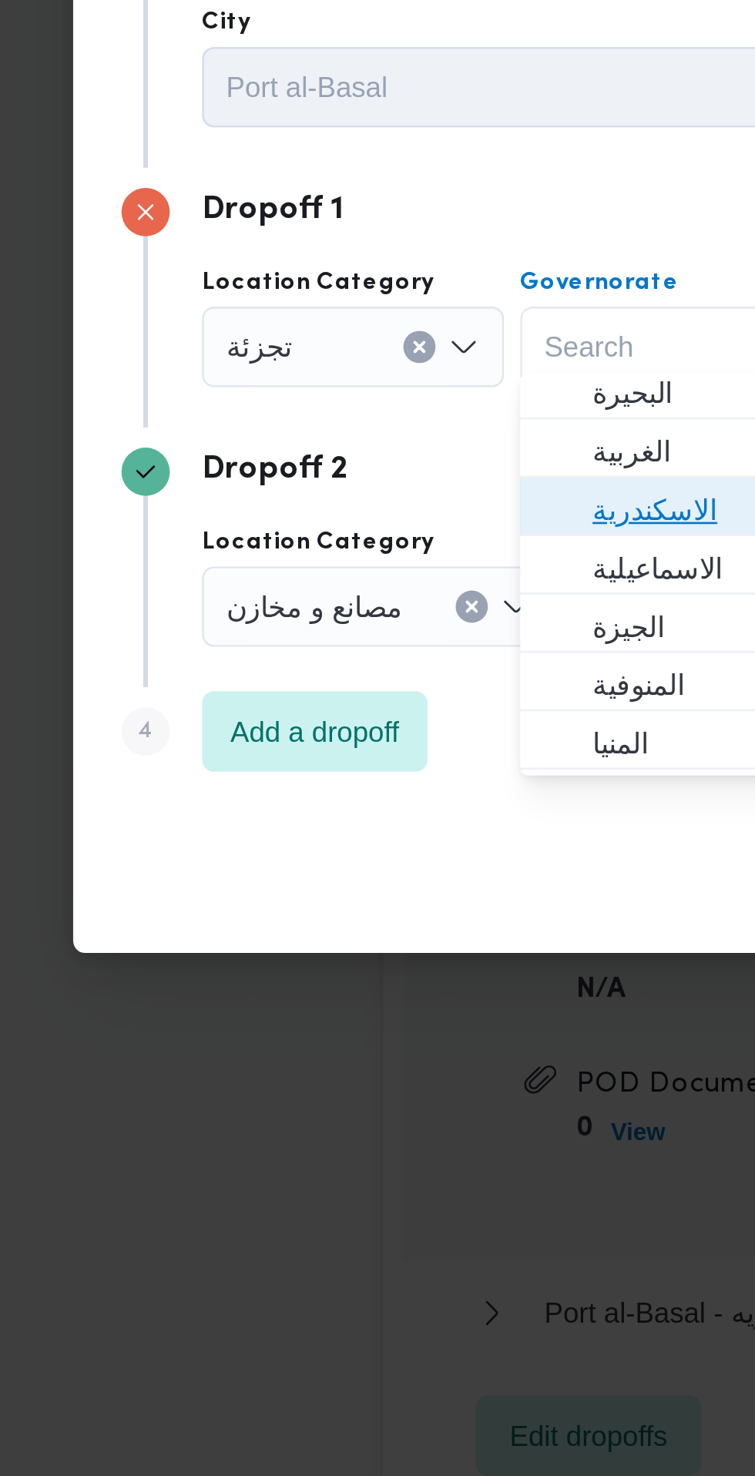
click at [307, 723] on span "الاسكندرية" at bounding box center [319, 725] width 79 height 18
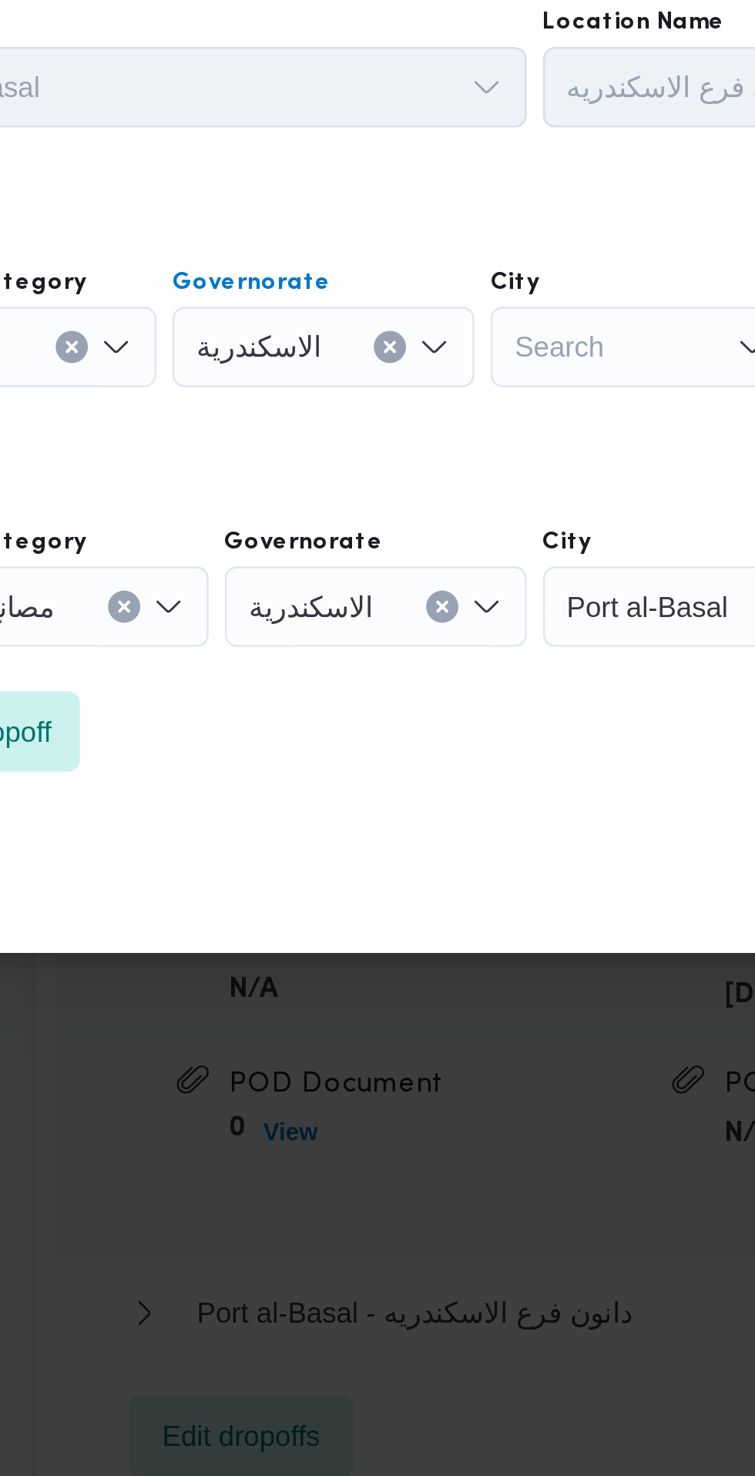
click at [422, 658] on div "Search" at bounding box center [432, 663] width 116 height 31
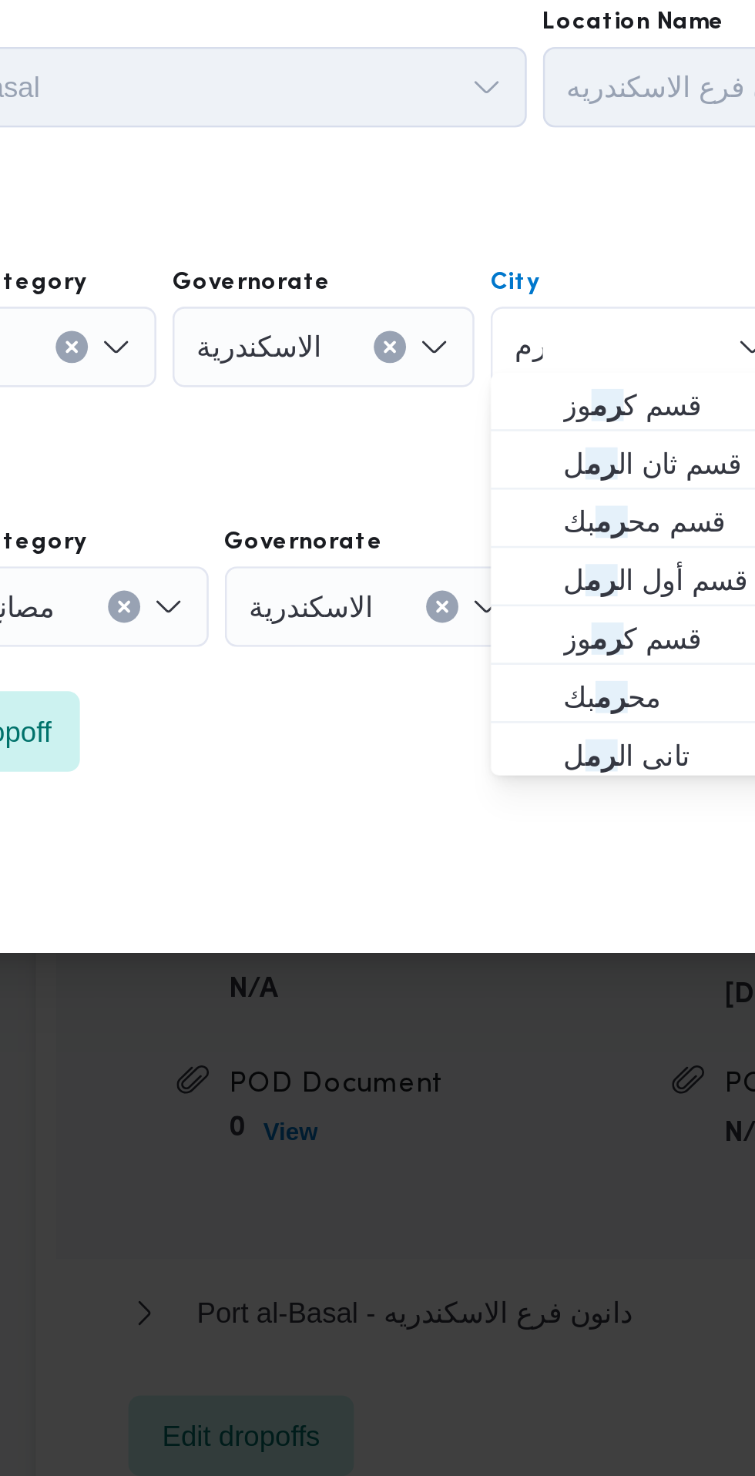
type input "رم"
click at [441, 710] on span "قسم ثان ال رم ل" at bounding box center [441, 708] width 79 height 18
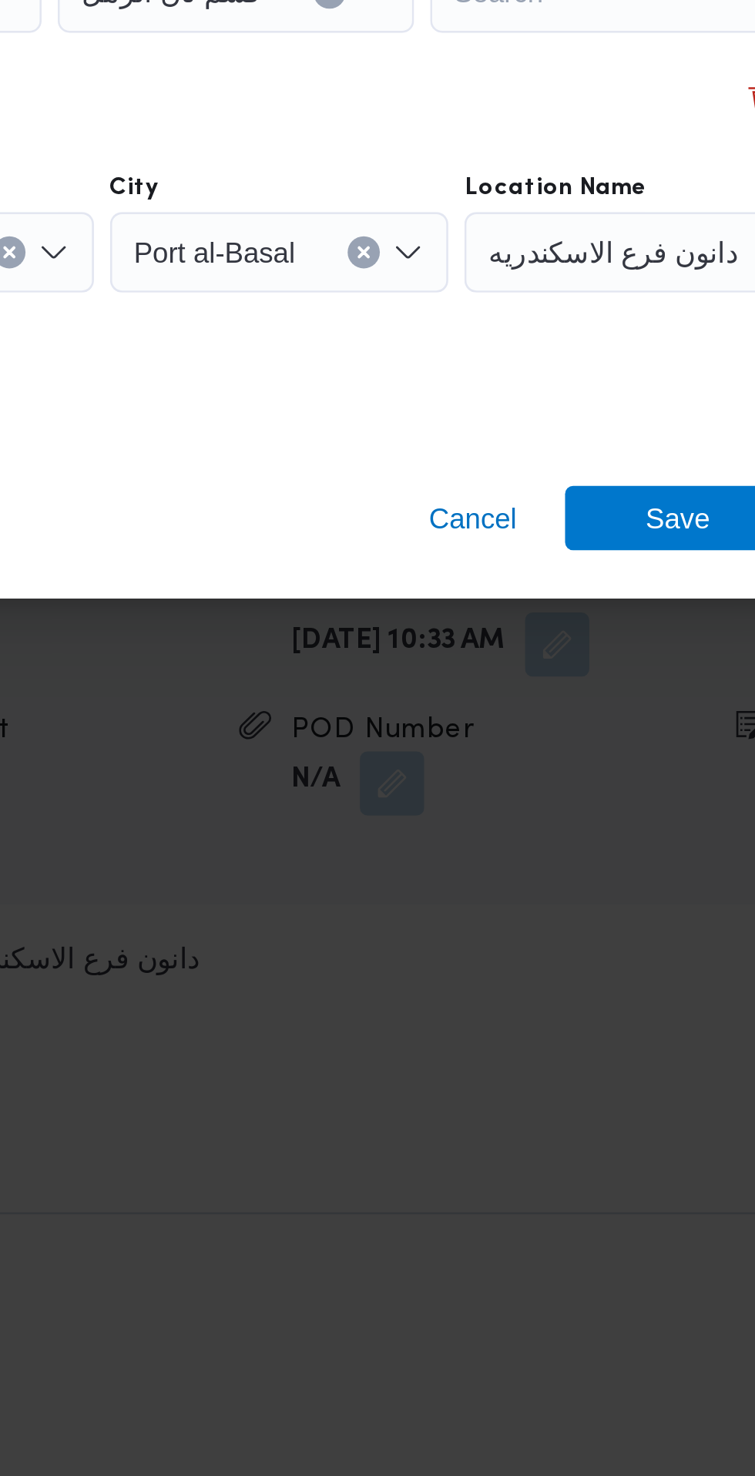
scroll to position [1879, 0]
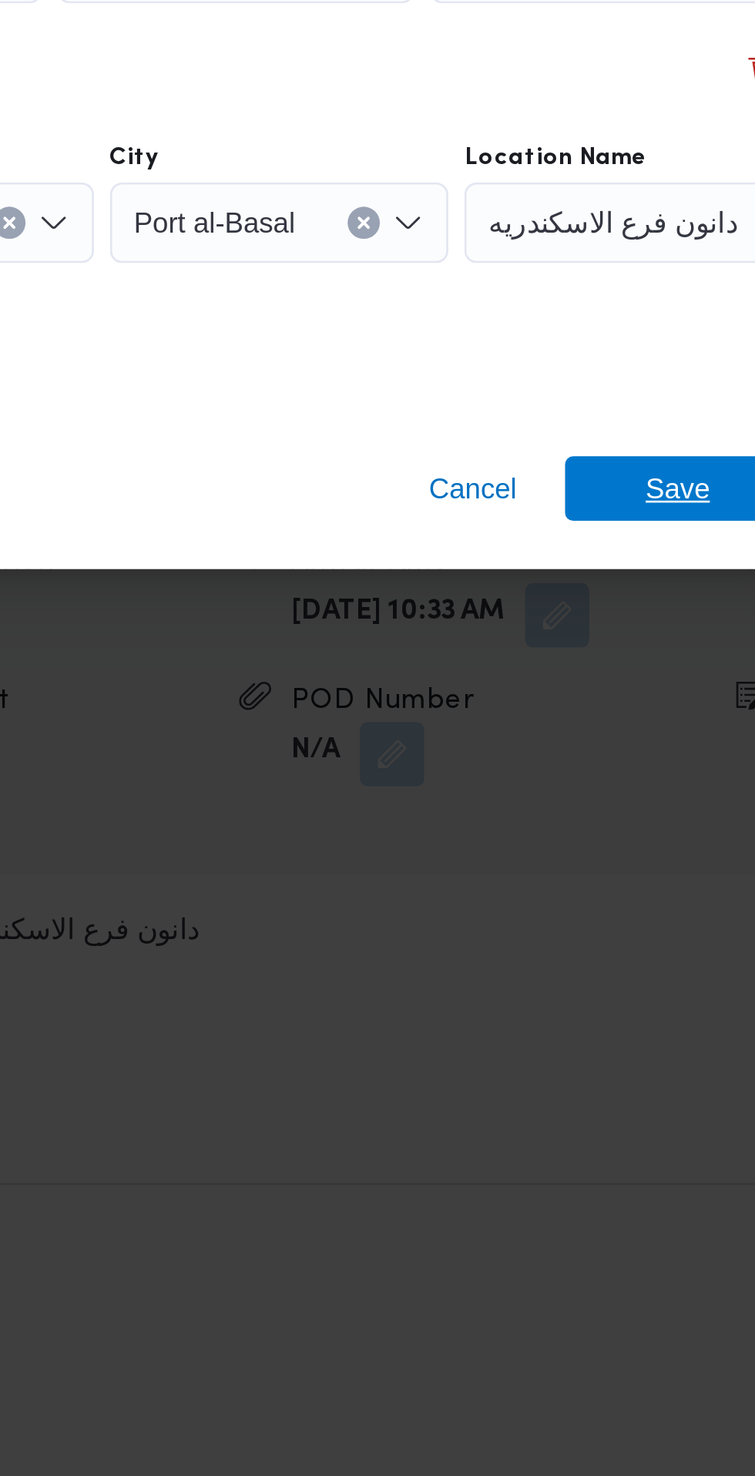
click at [608, 855] on span "Save" at bounding box center [611, 864] width 25 height 25
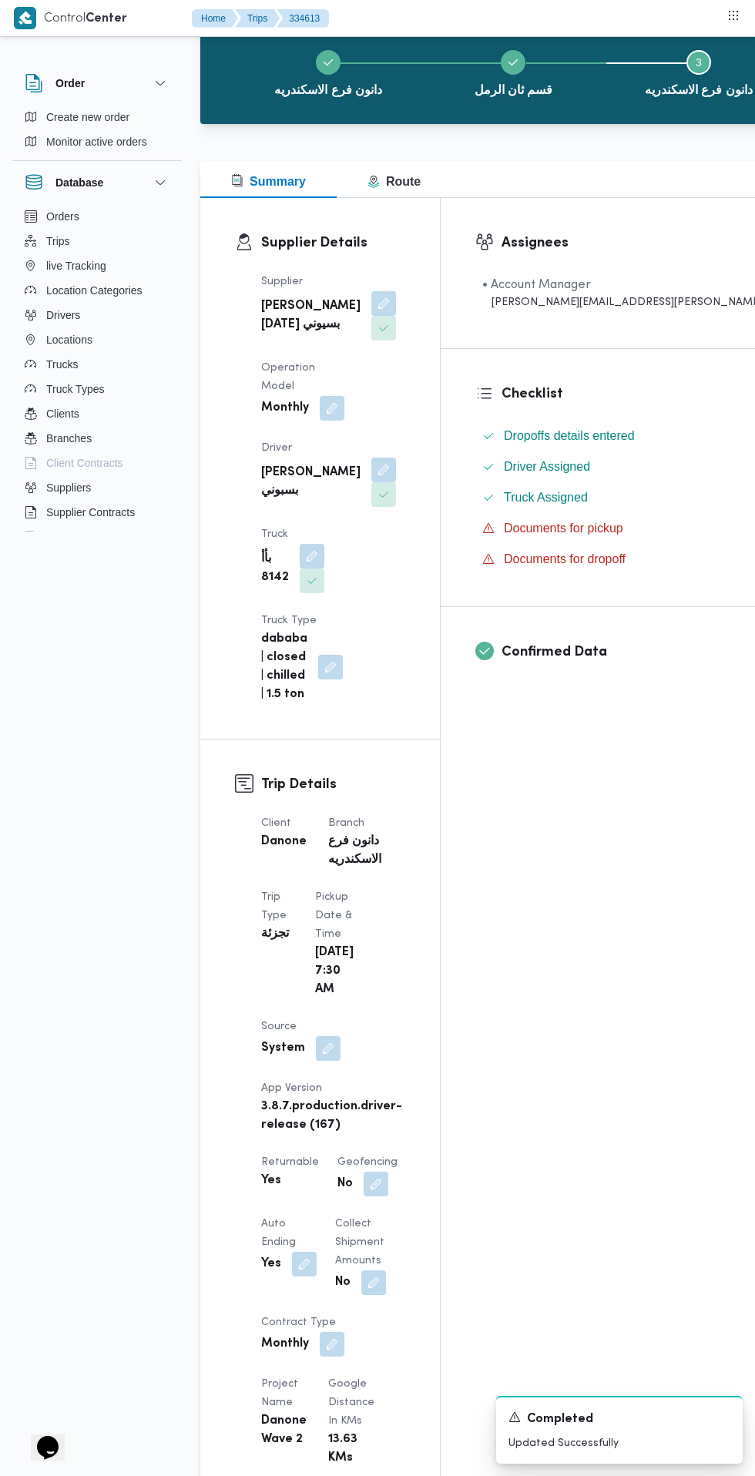
scroll to position [0, 0]
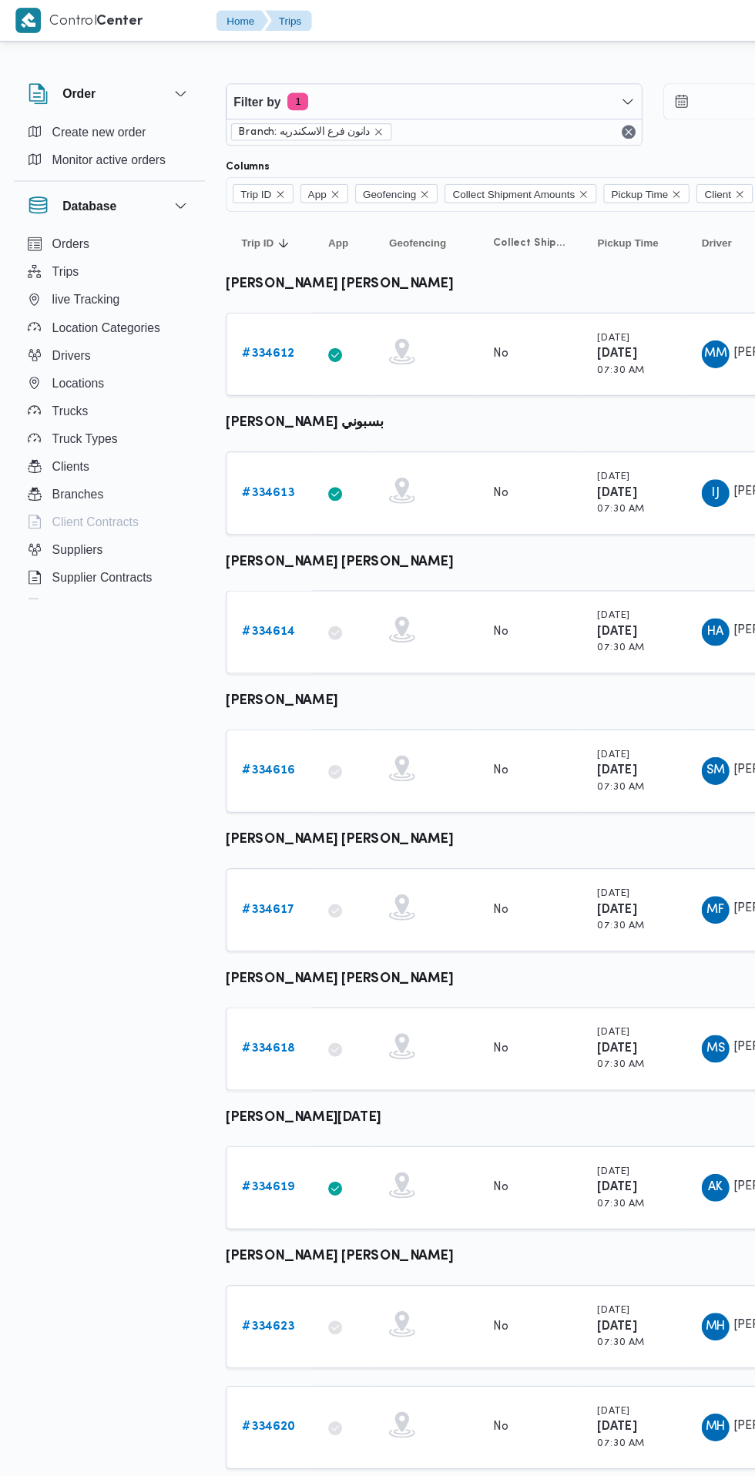
click at [245, 560] on b "# 334614" at bounding box center [238, 560] width 47 height 10
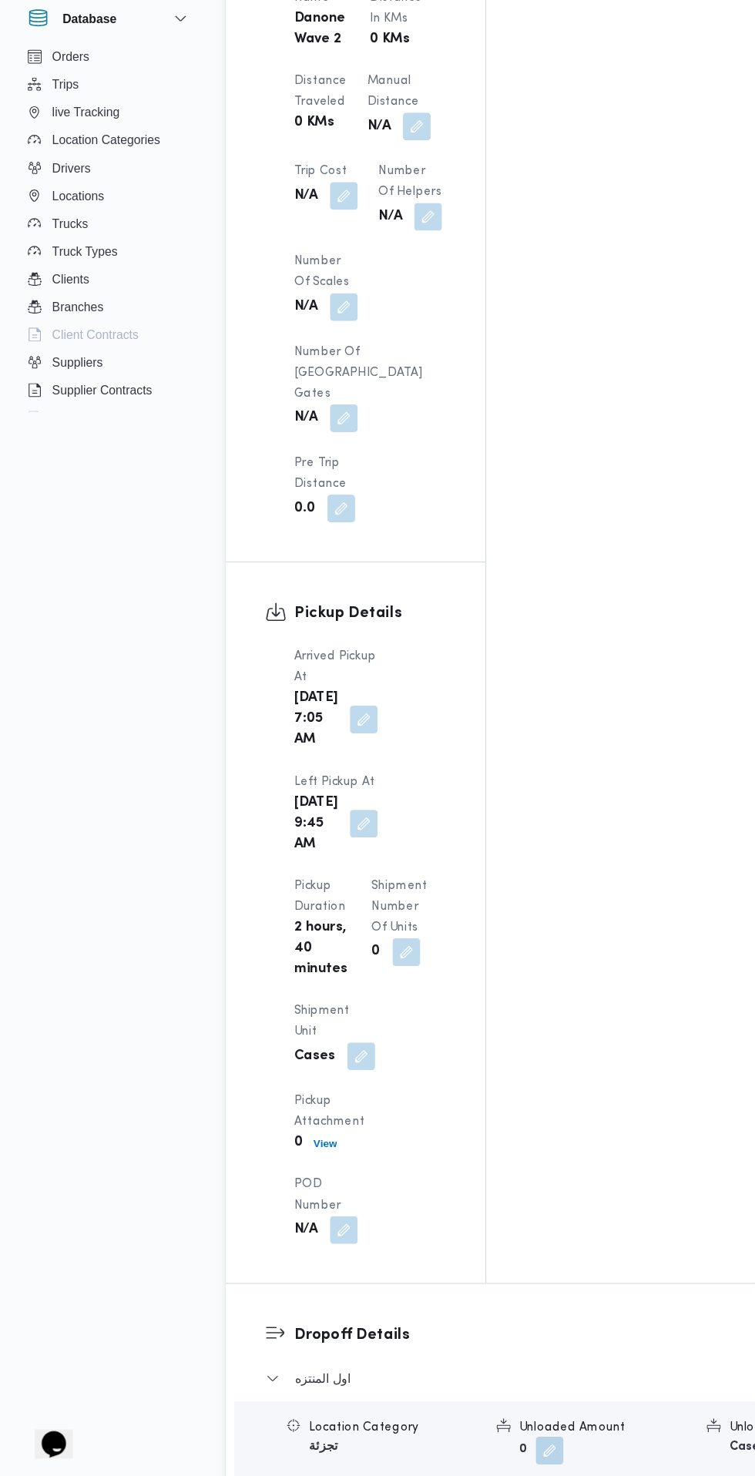
scroll to position [1594, 0]
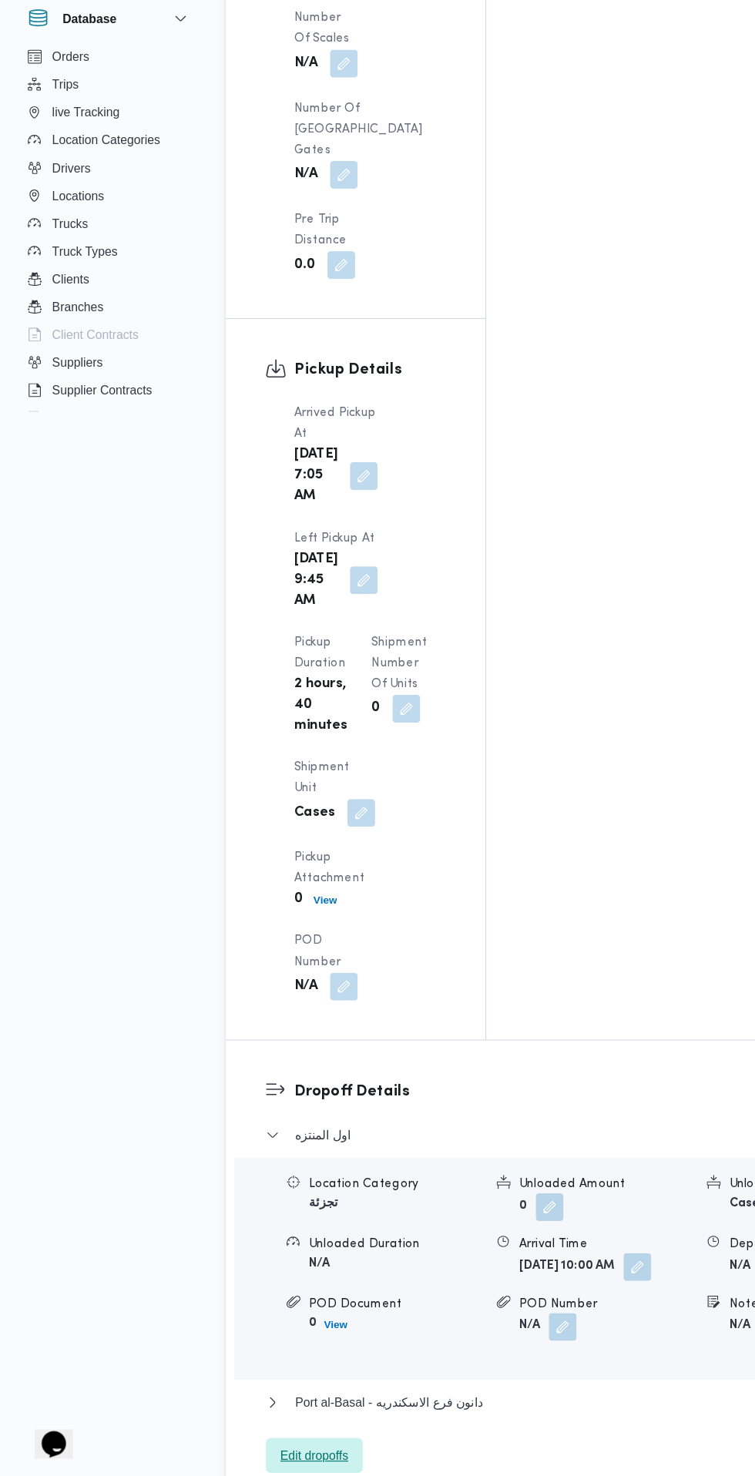
click at [303, 1448] on span "Edit dropoffs" at bounding box center [279, 1457] width 60 height 18
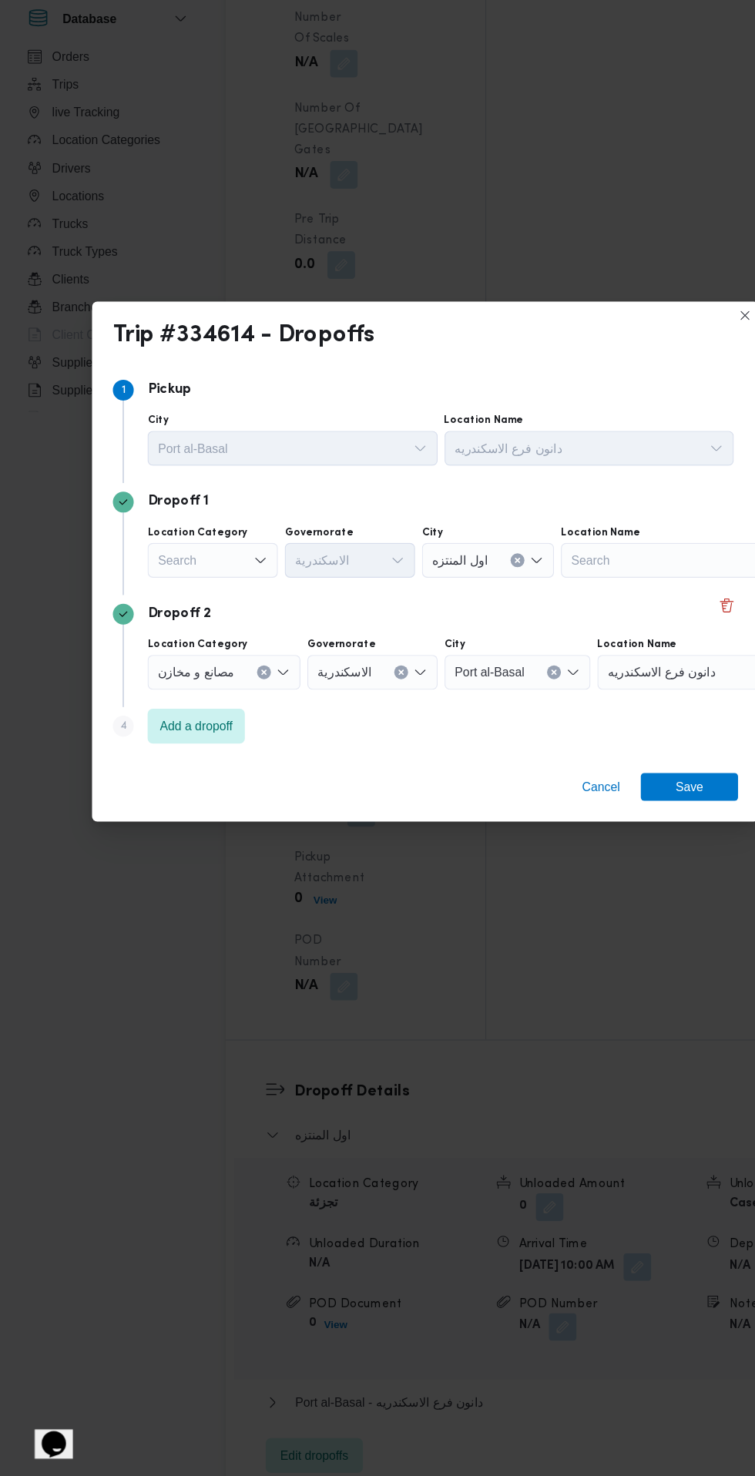
click at [209, 659] on div "Search" at bounding box center [189, 663] width 116 height 31
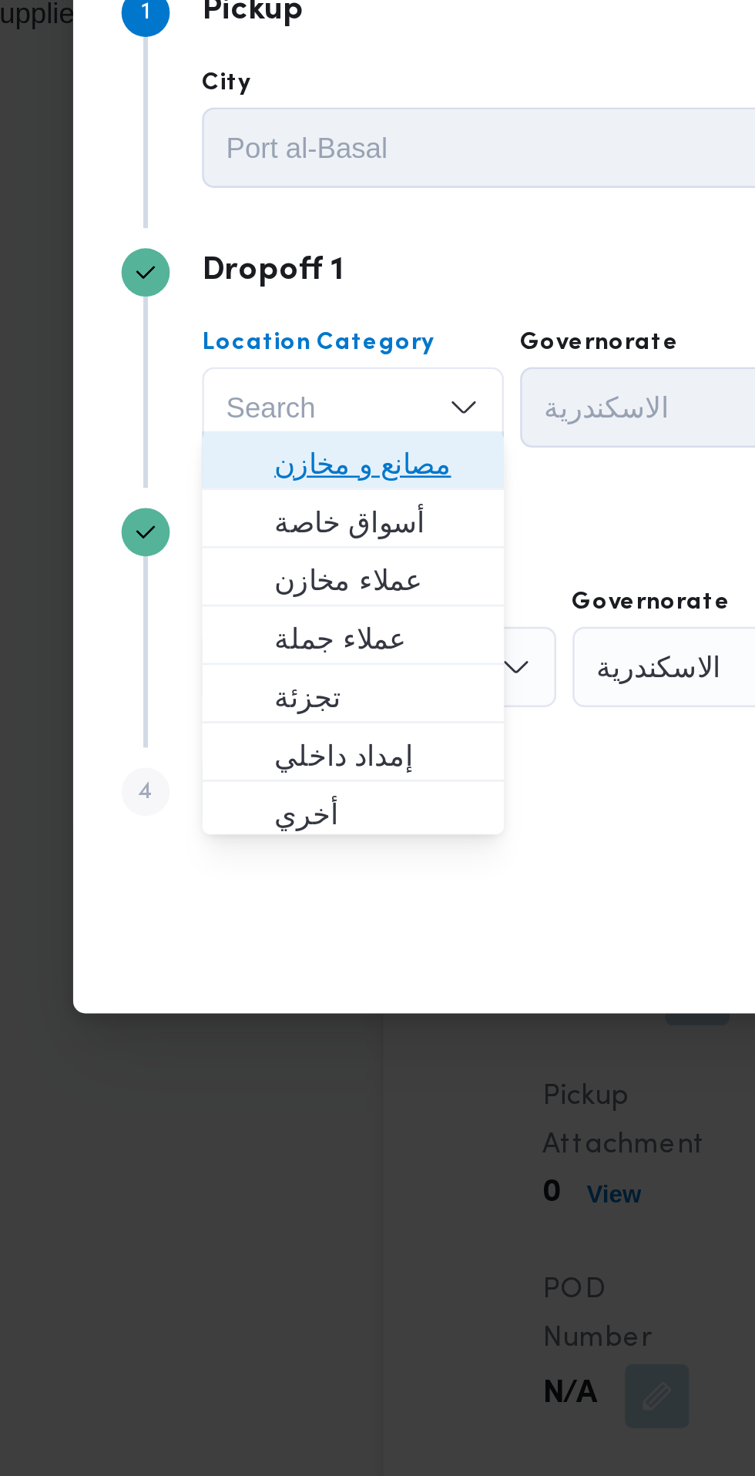
click at [210, 689] on span "مصانع و مخازن" at bounding box center [198, 685] width 79 height 18
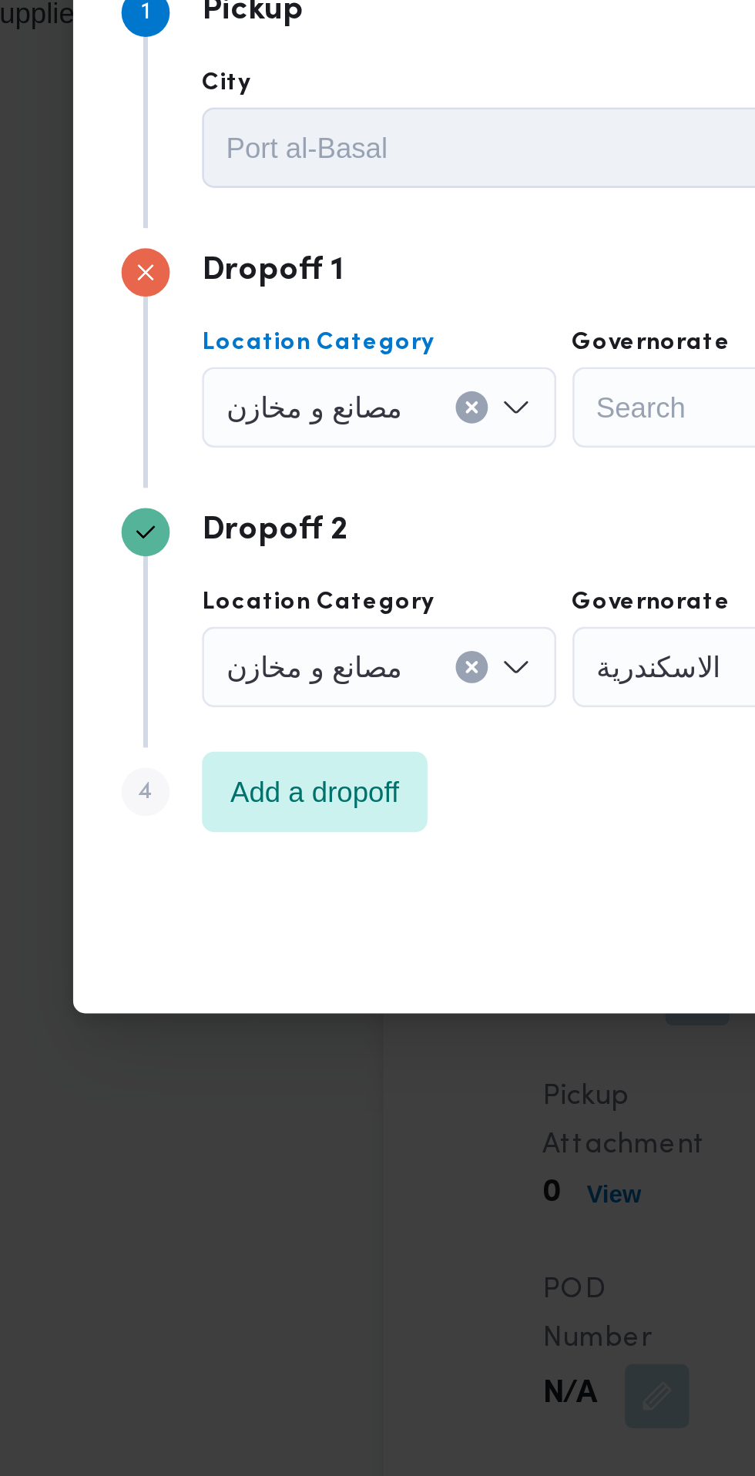
click at [214, 657] on input "Location Category" at bounding box center [215, 663] width 2 height 18
click at [194, 665] on span "مصانع و مخازن" at bounding box center [174, 662] width 68 height 17
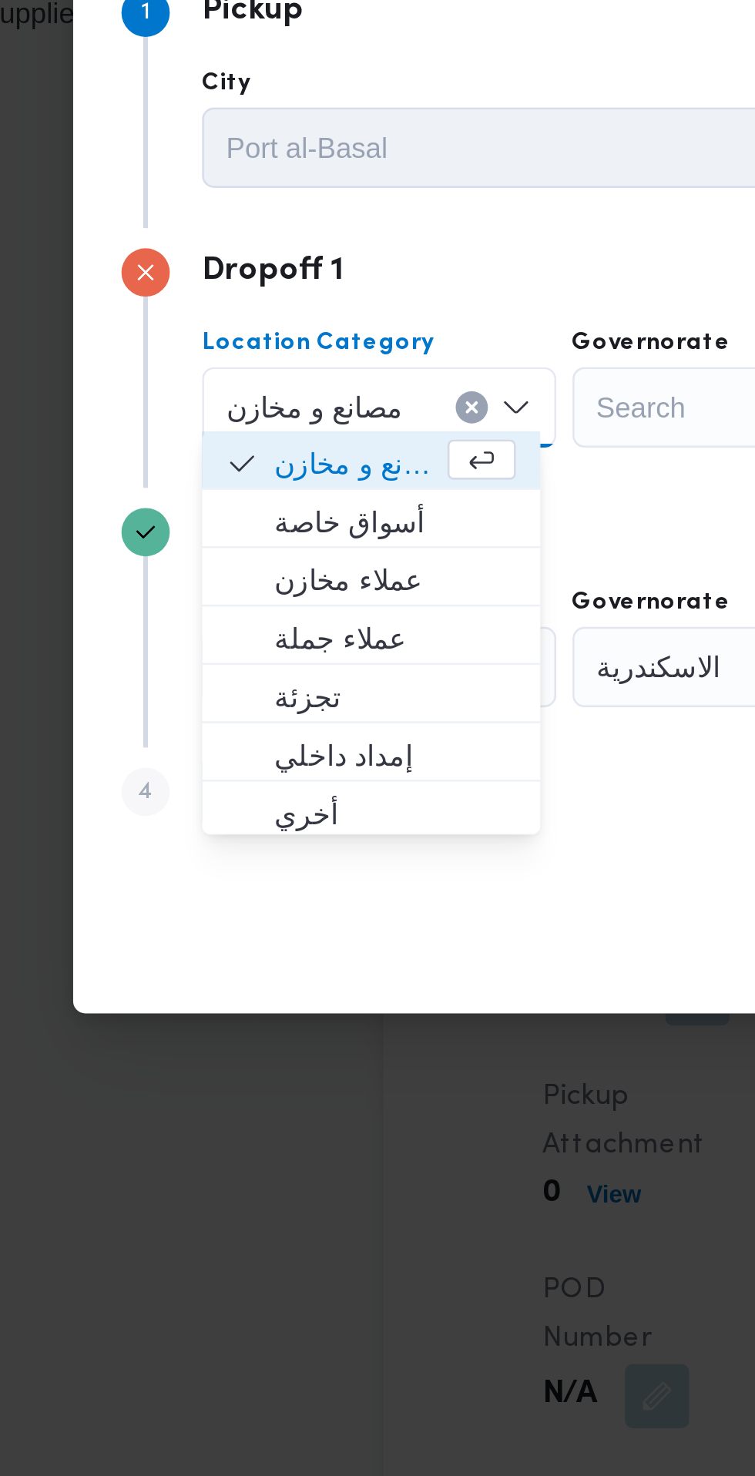
click at [228, 662] on button "Clear input" at bounding box center [234, 663] width 12 height 12
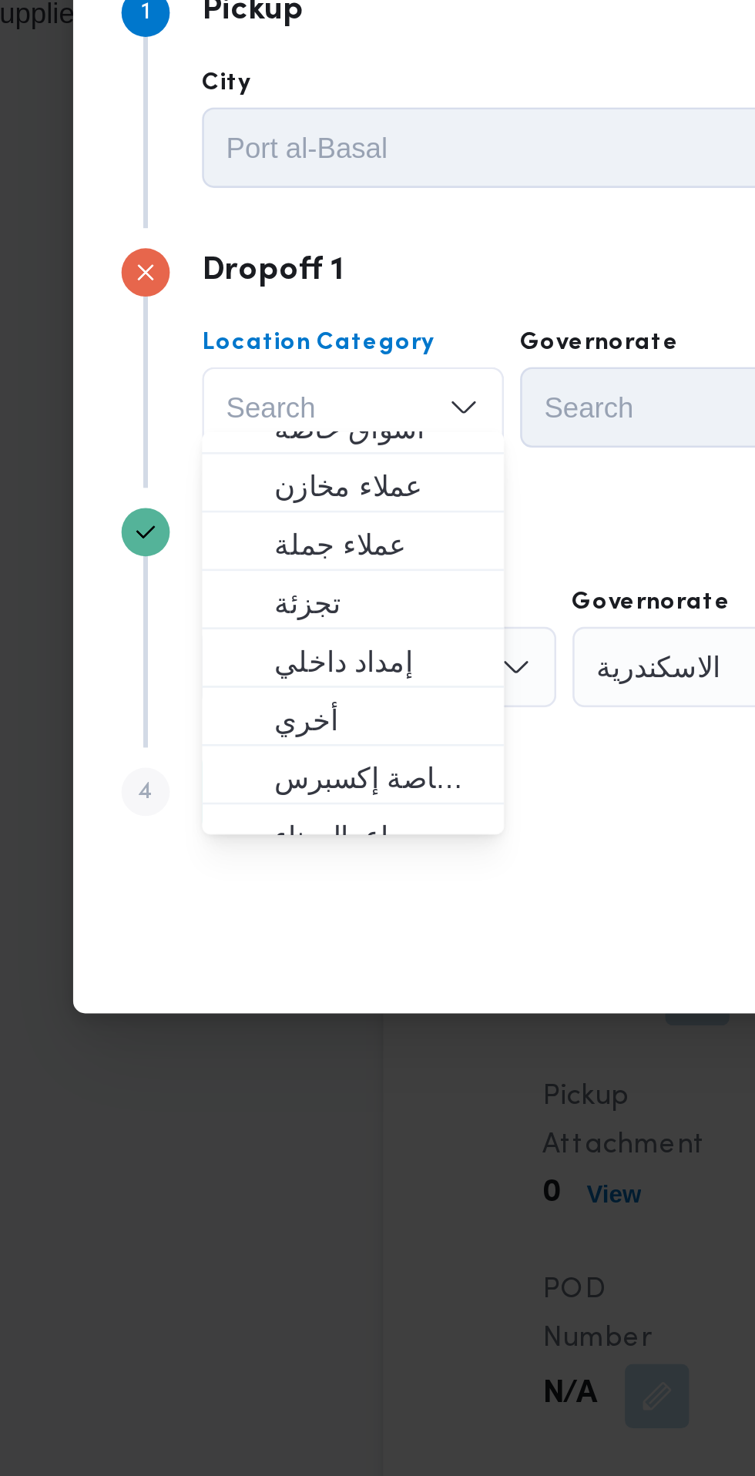
scroll to position [37, 0]
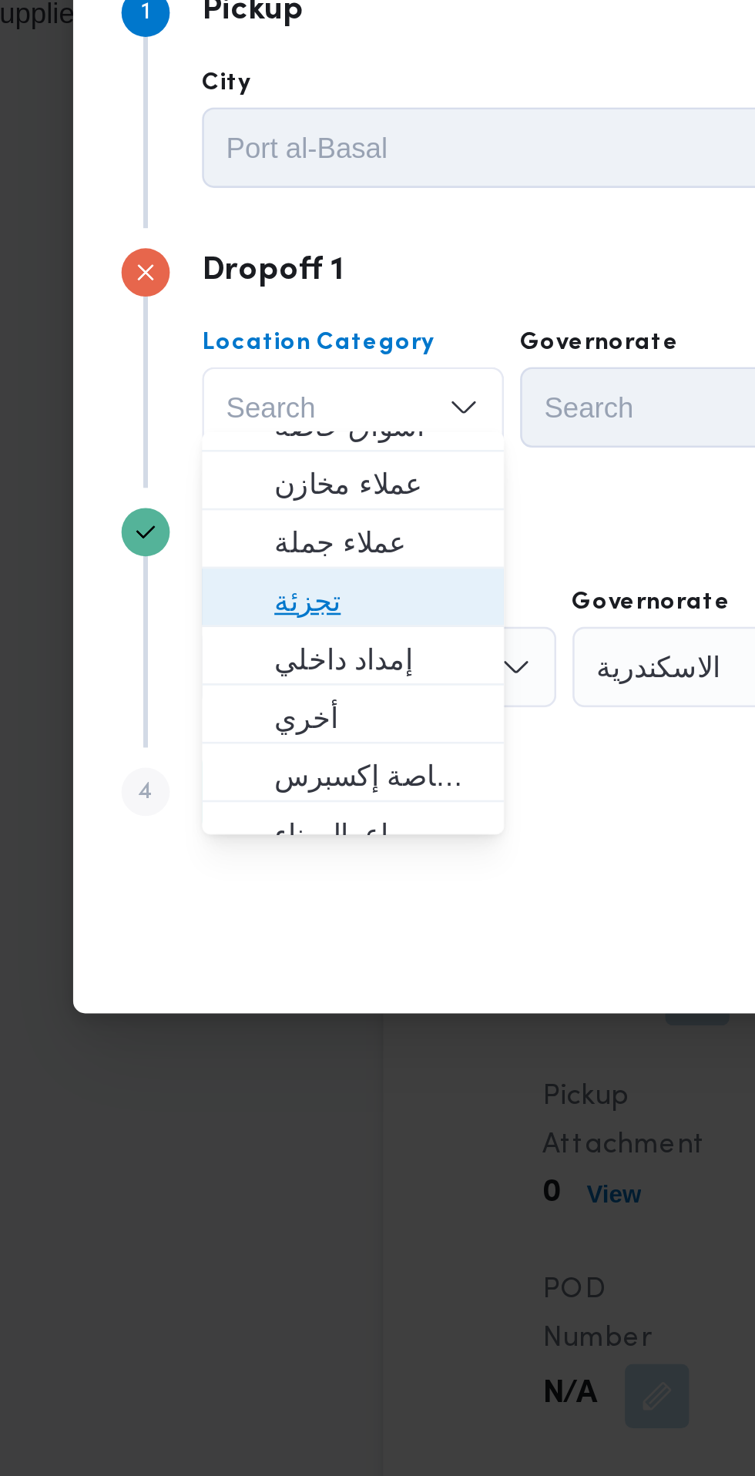
click at [199, 734] on span "تجزئة" at bounding box center [198, 737] width 79 height 18
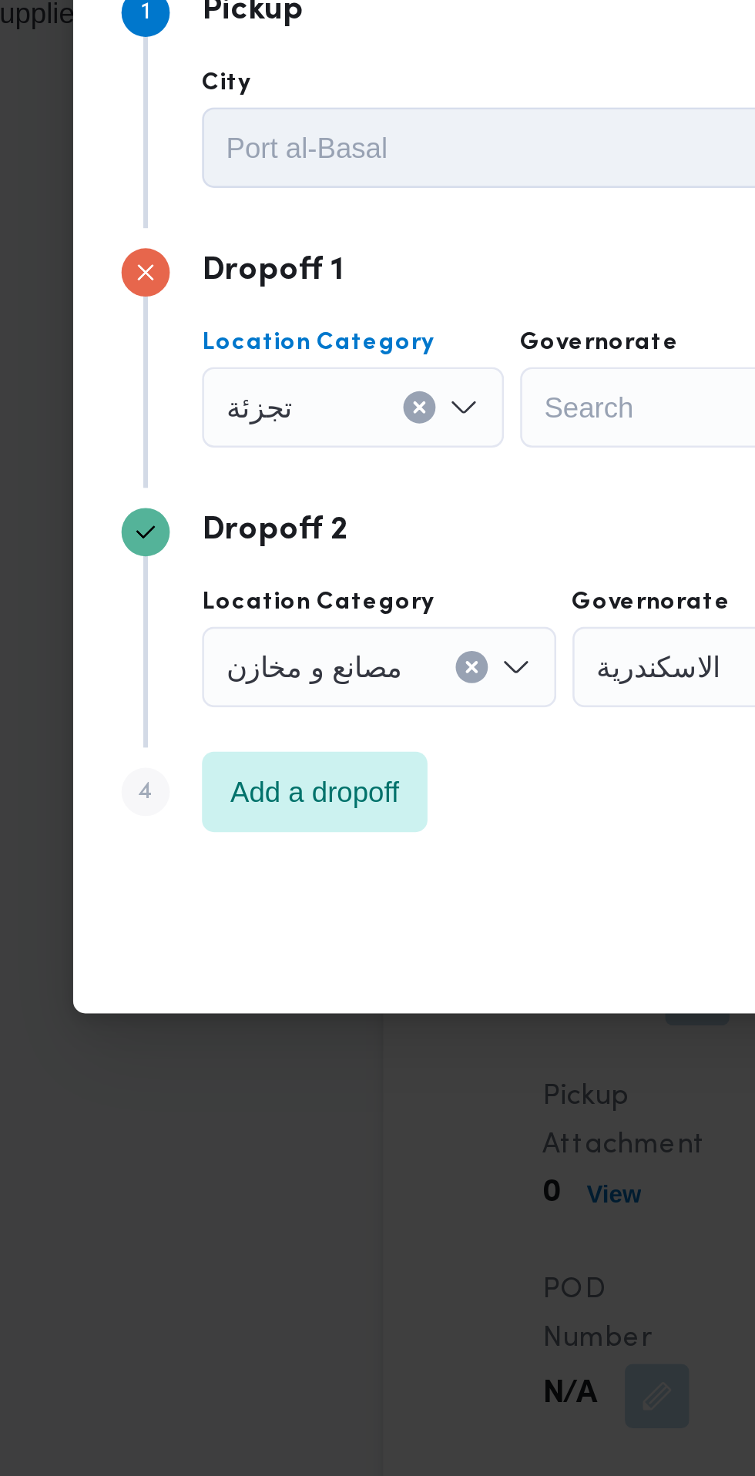
click at [294, 659] on div "Search" at bounding box center [311, 663] width 116 height 31
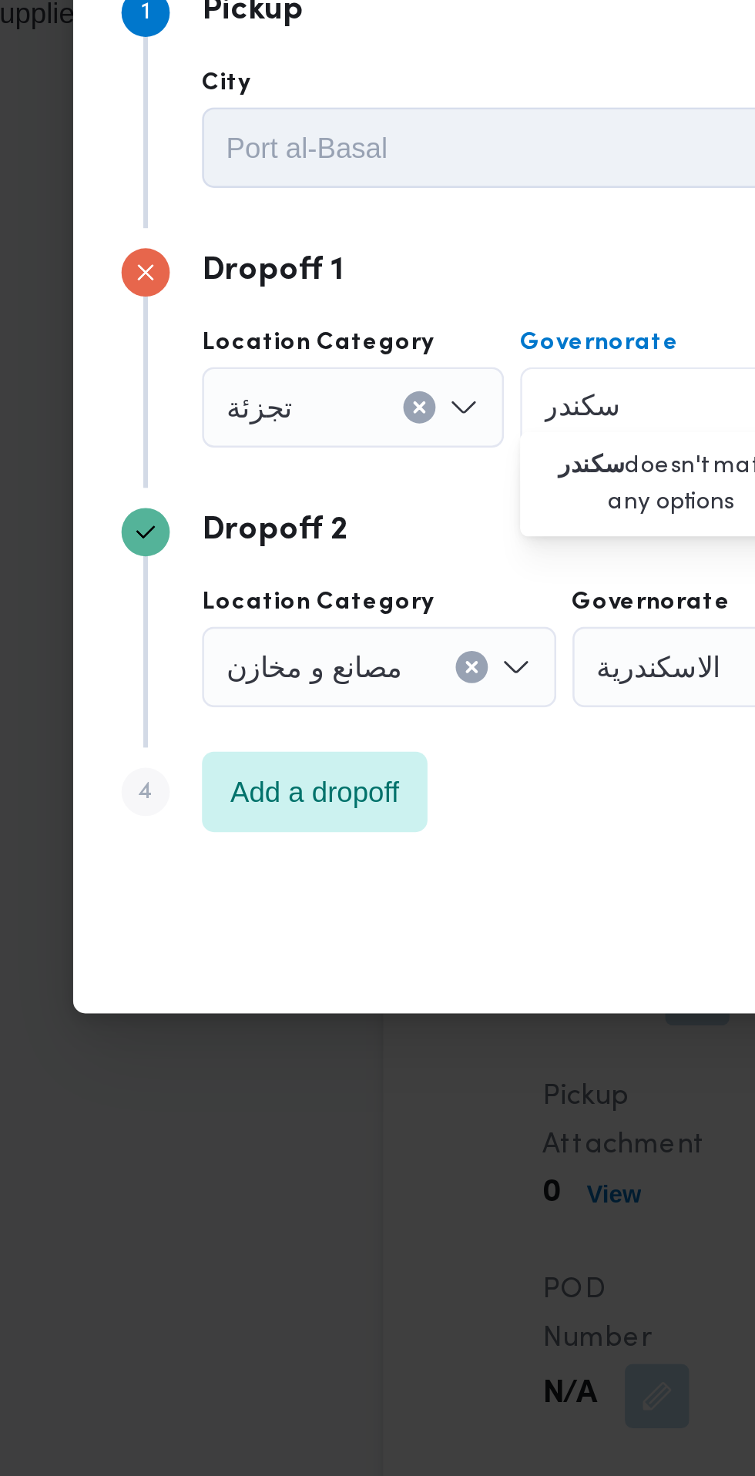
scroll to position [0, 0]
click at [208, 663] on div "تجزئة" at bounding box center [189, 663] width 116 height 31
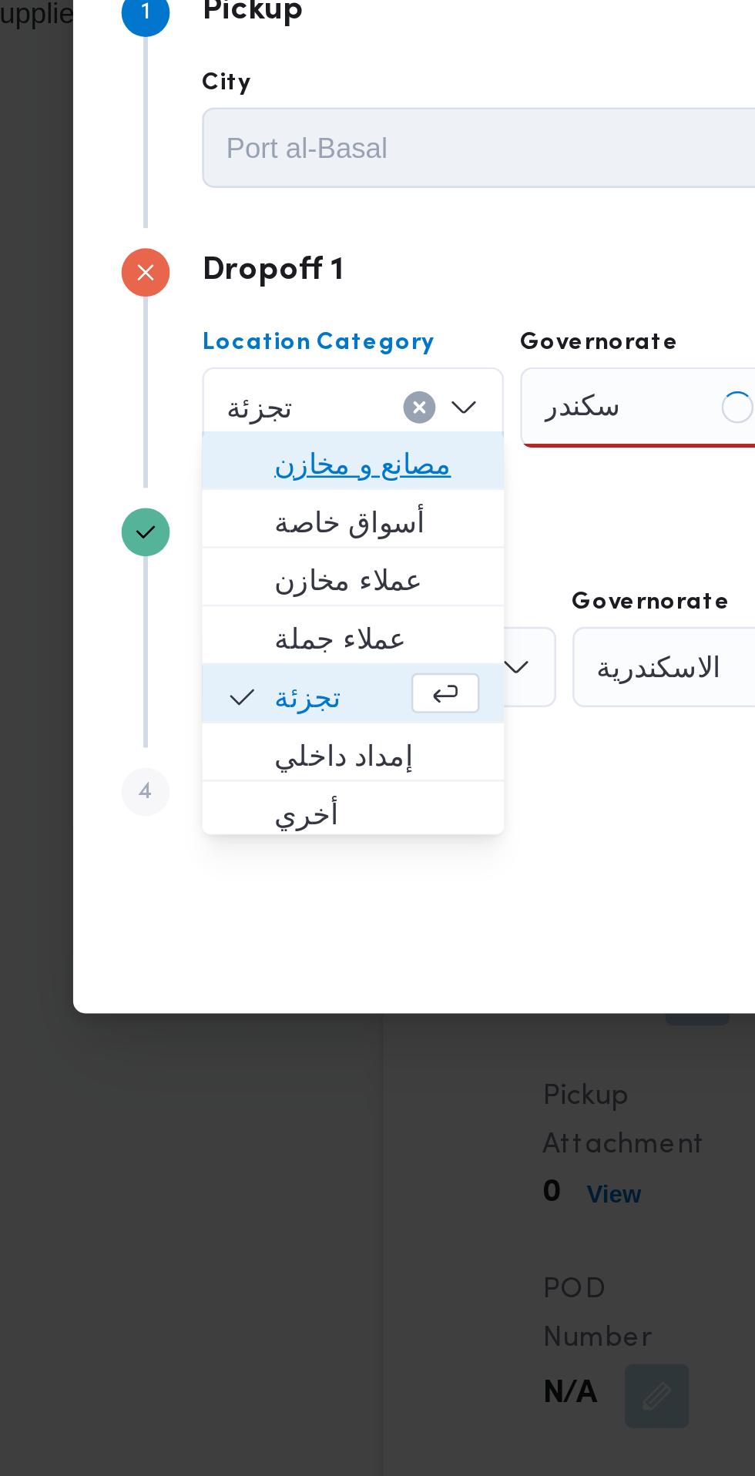
click at [216, 689] on span "مصانع و مخازن" at bounding box center [198, 685] width 79 height 18
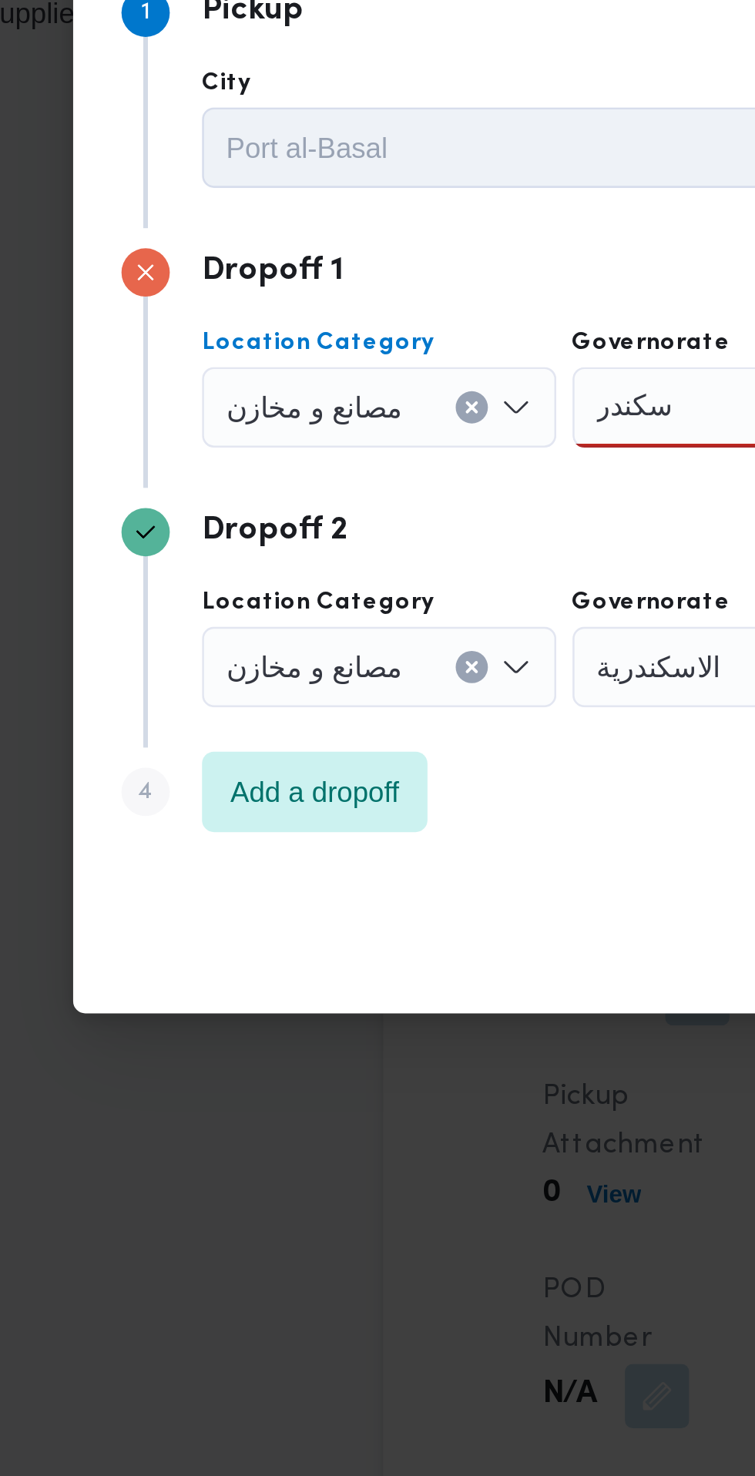
click at [223, 661] on div "مصانع و مخازن Combo box. Selected. مصانع و مخازن. Press Backspace to delete مصا…" at bounding box center [199, 663] width 136 height 31
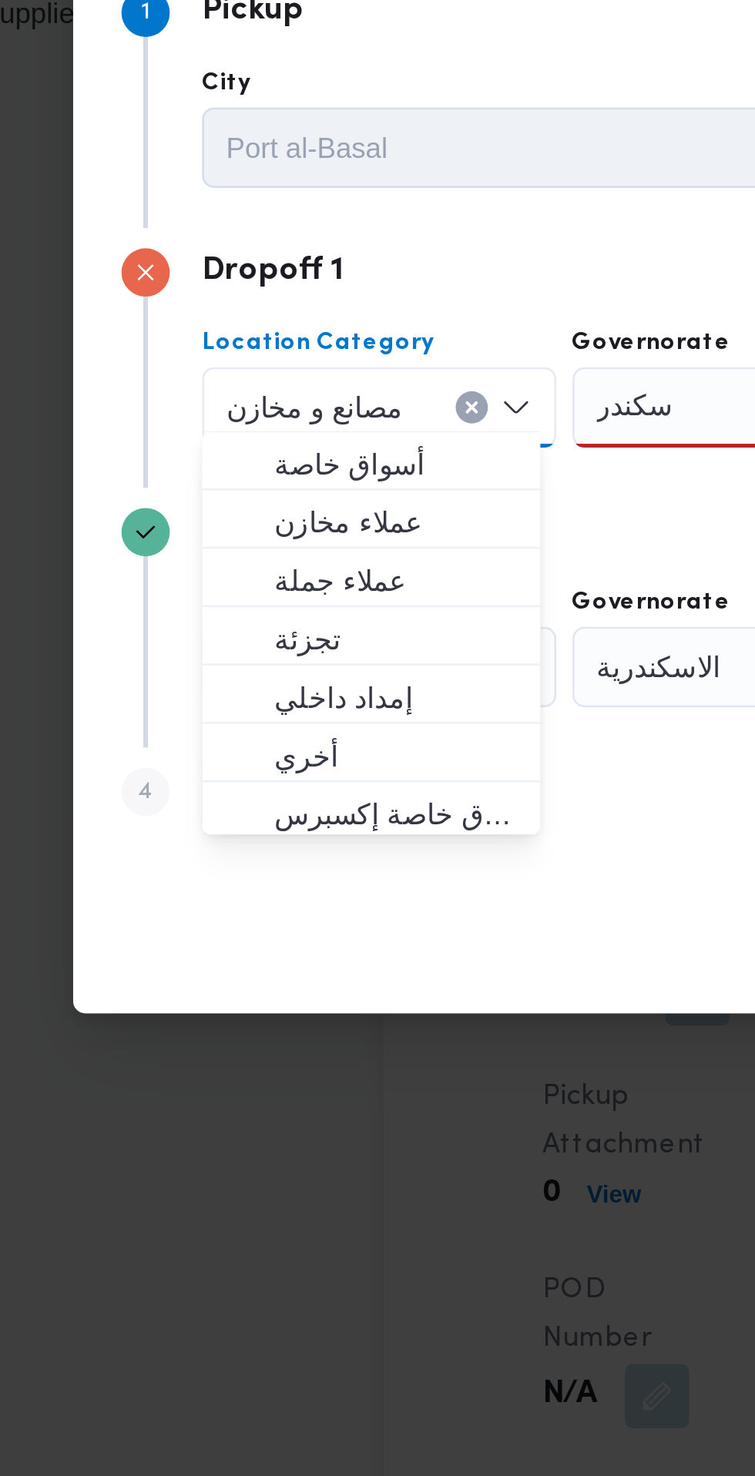
scroll to position [45, 0]
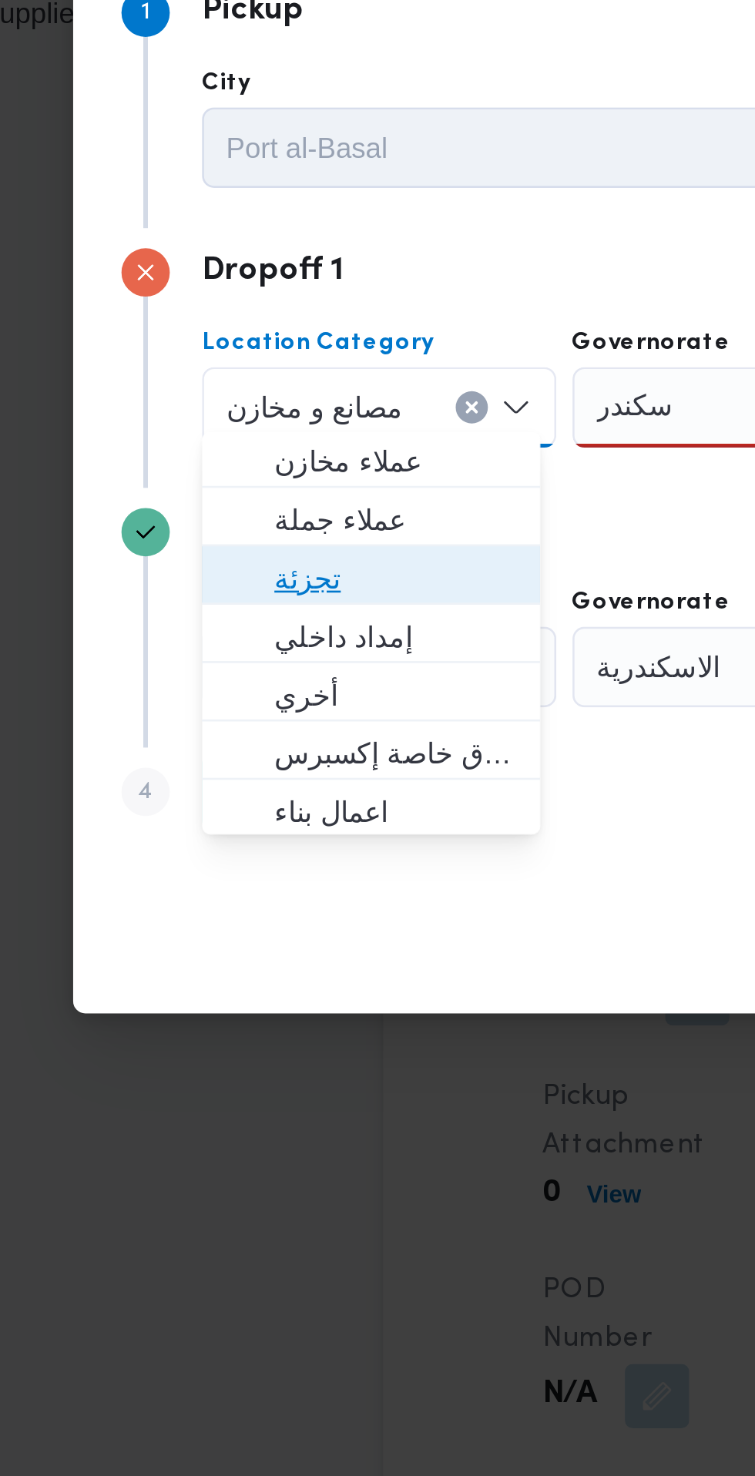
click at [207, 733] on span "تجزئة" at bounding box center [205, 729] width 92 height 18
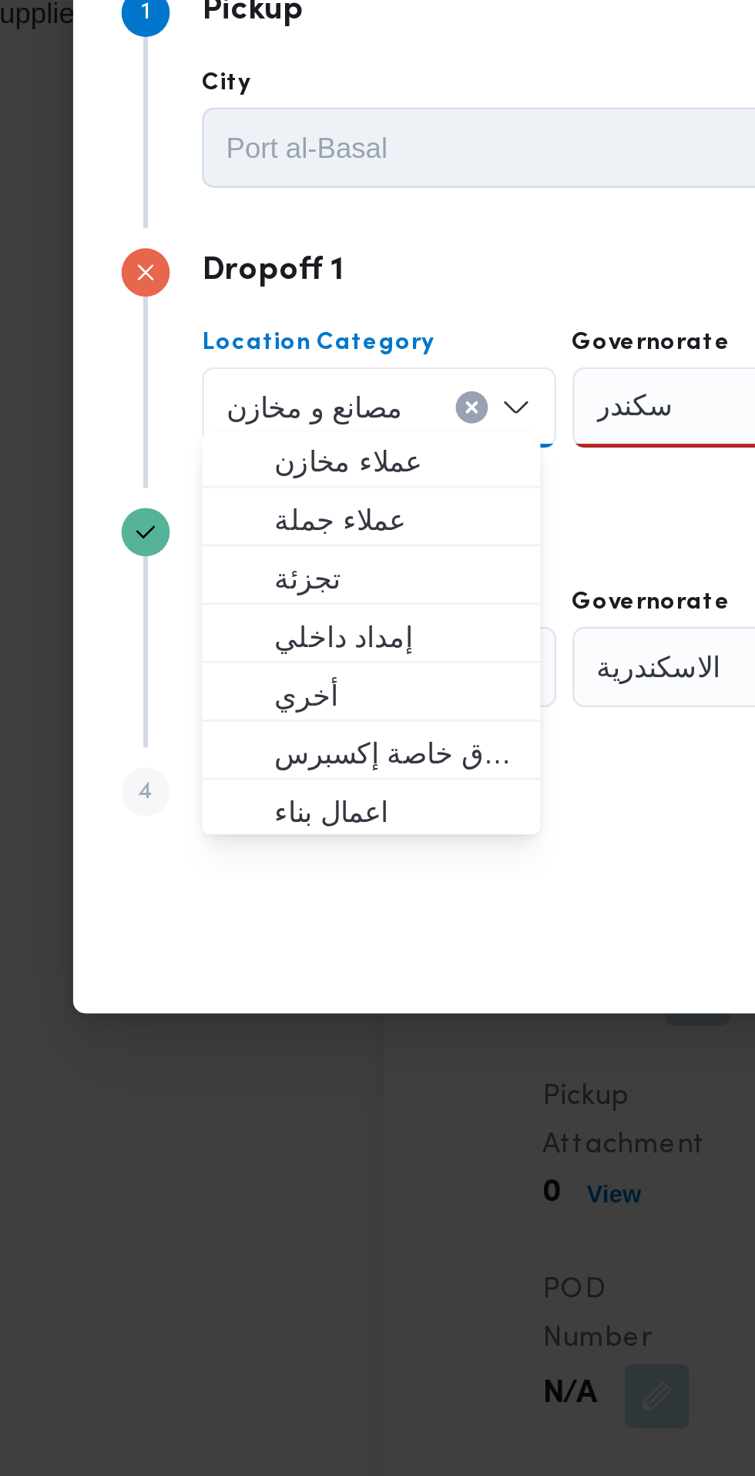
scroll to position [0, 0]
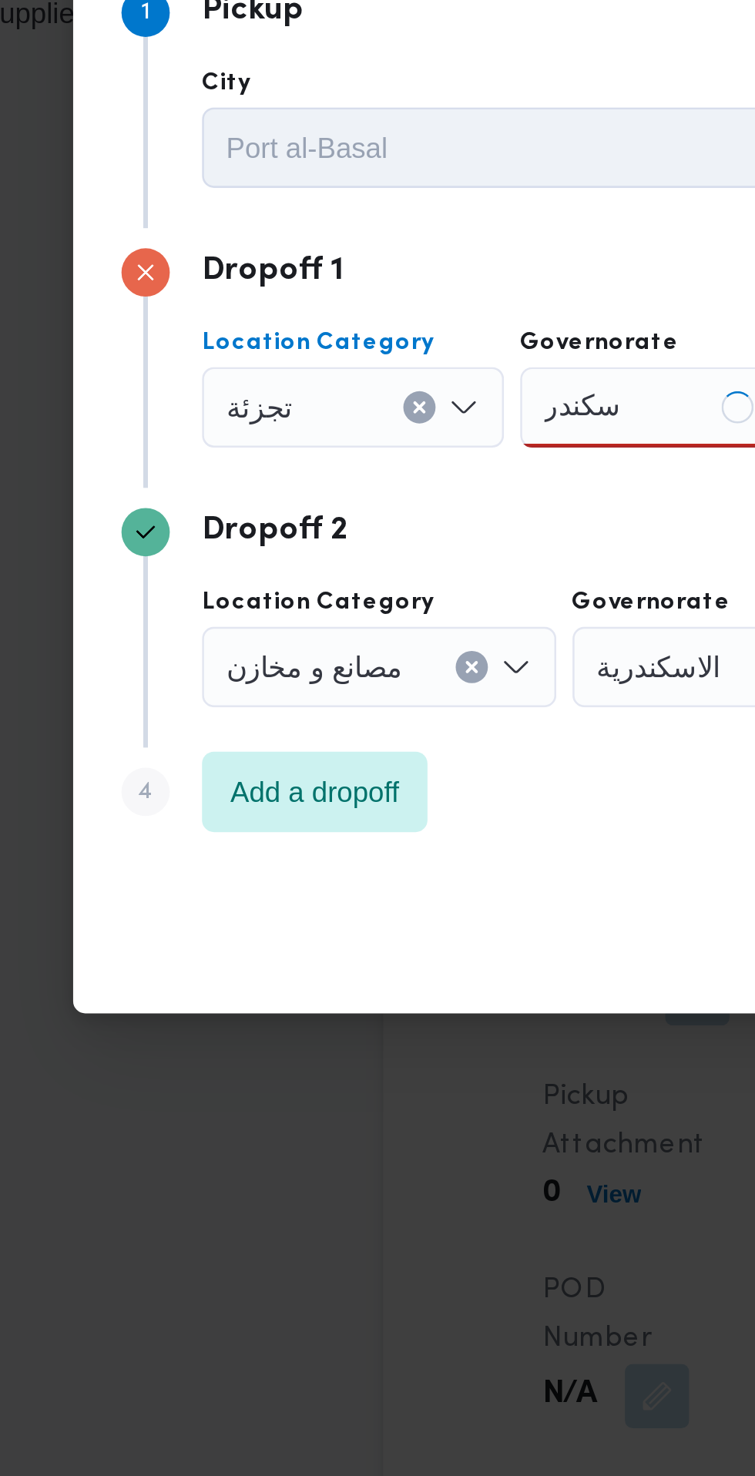
click at [316, 665] on div "[PERSON_NAME]" at bounding box center [311, 663] width 116 height 31
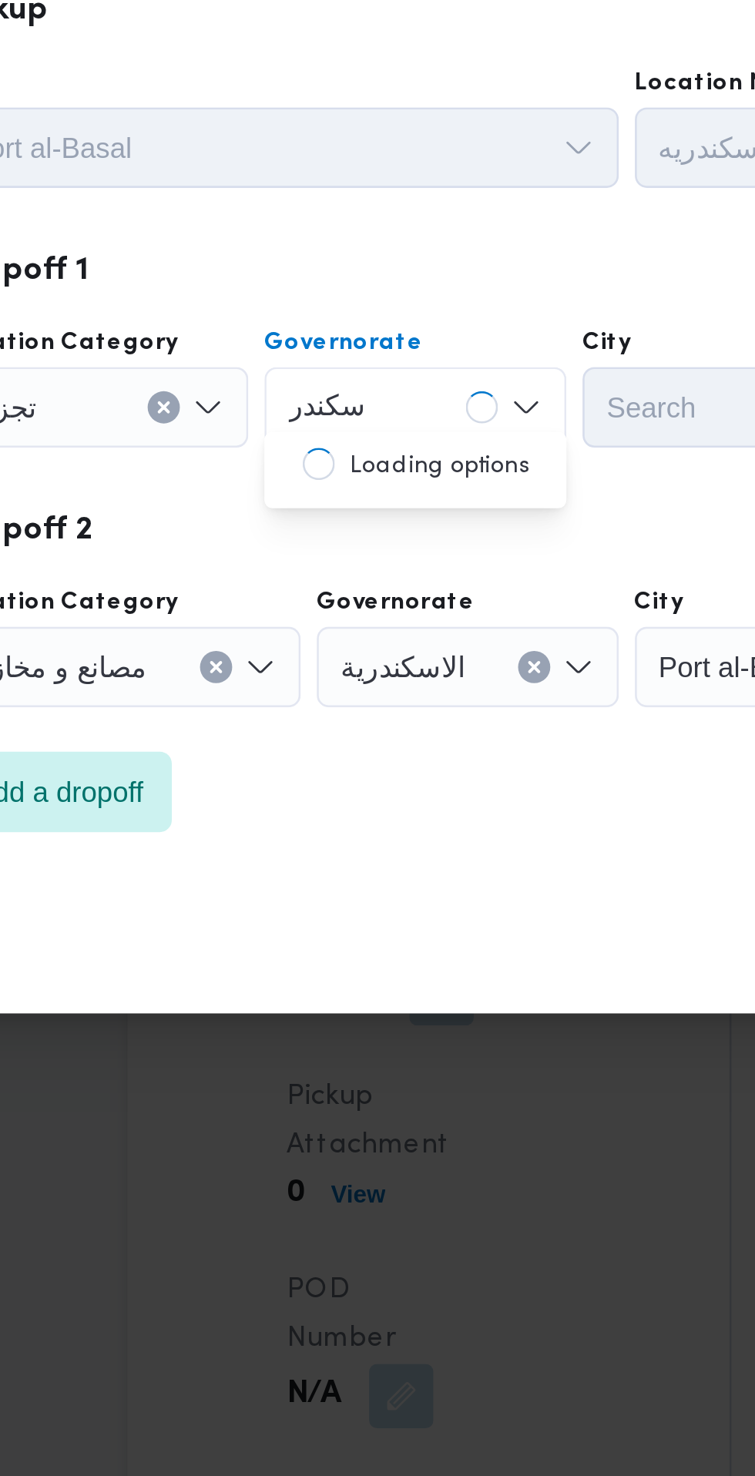
click at [285, 657] on input "سكندر" at bounding box center [276, 663] width 29 height 18
type input "س"
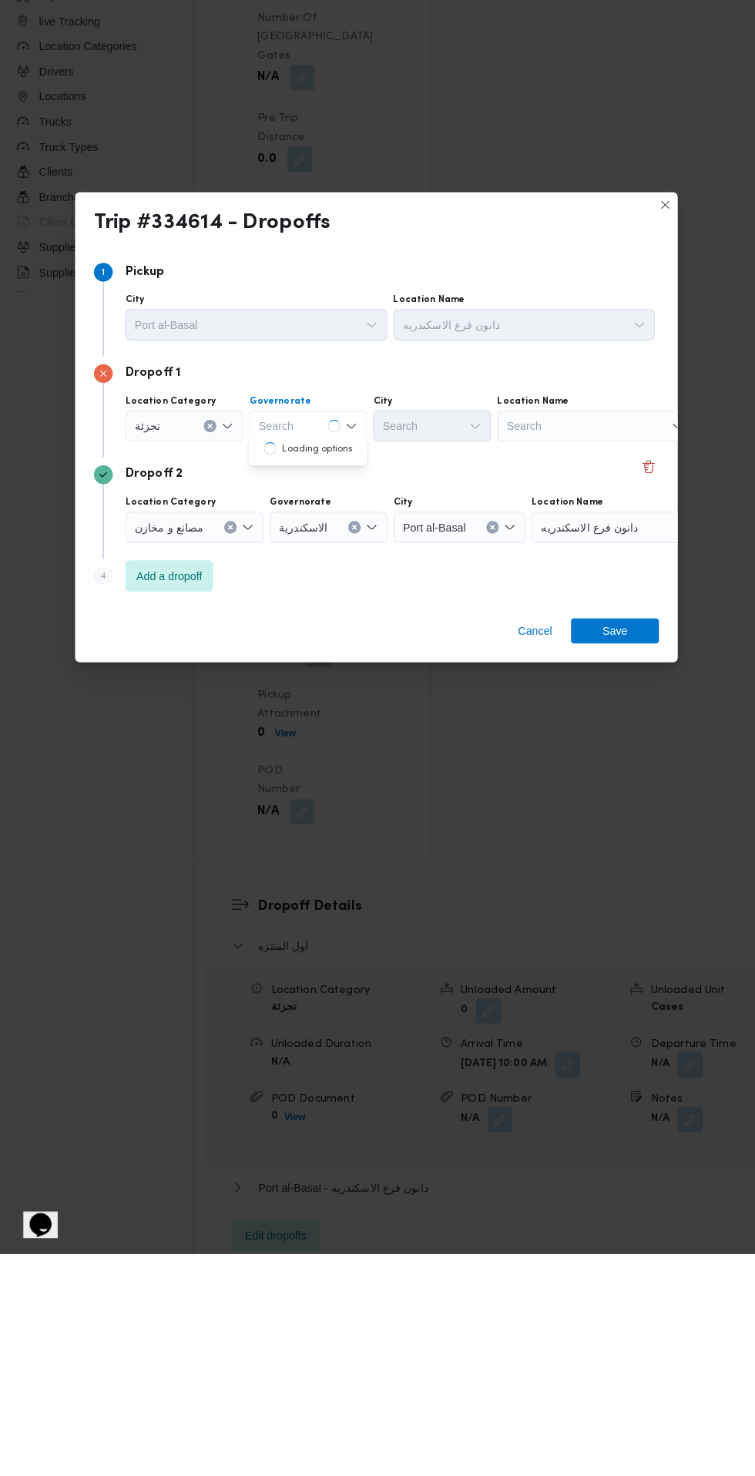
scroll to position [1594, 0]
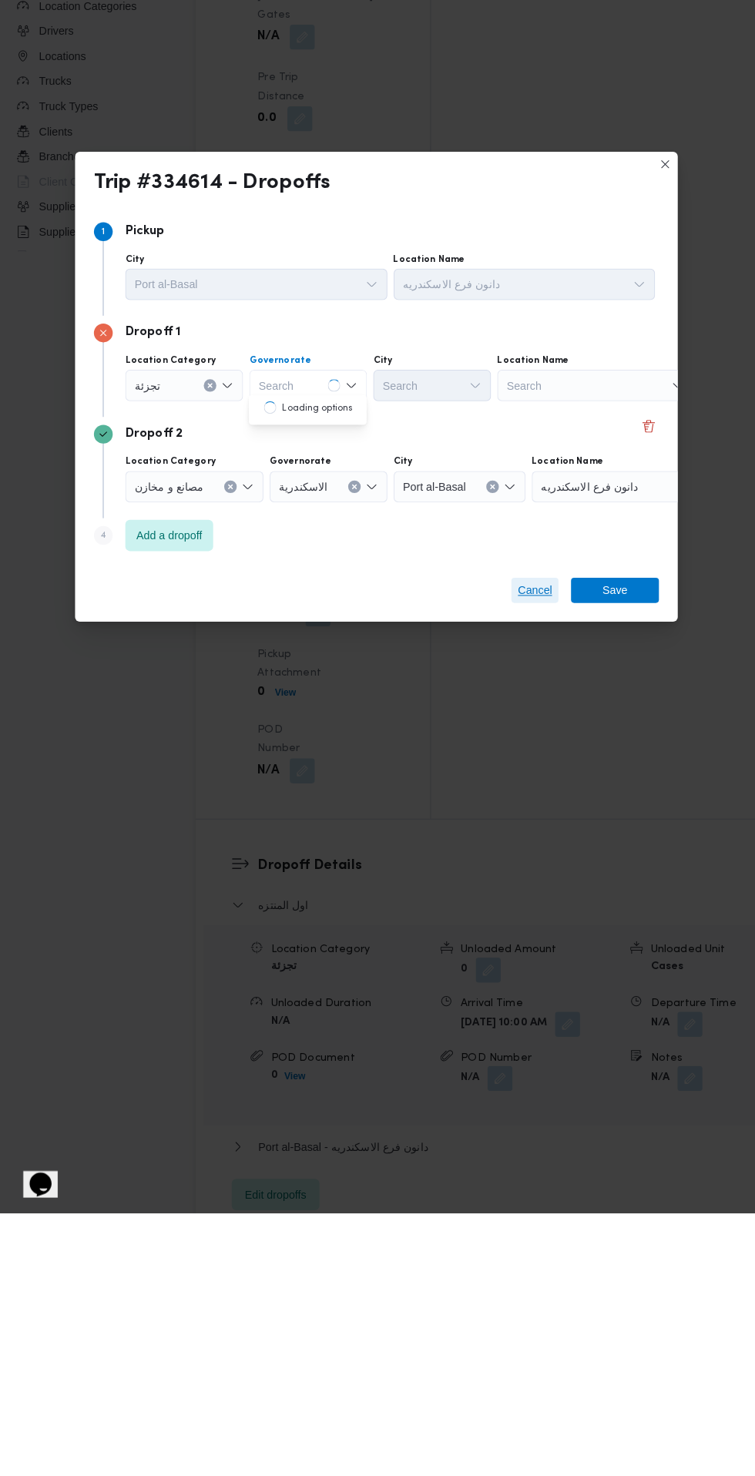
click at [535, 862] on span "Cancel" at bounding box center [533, 864] width 34 height 18
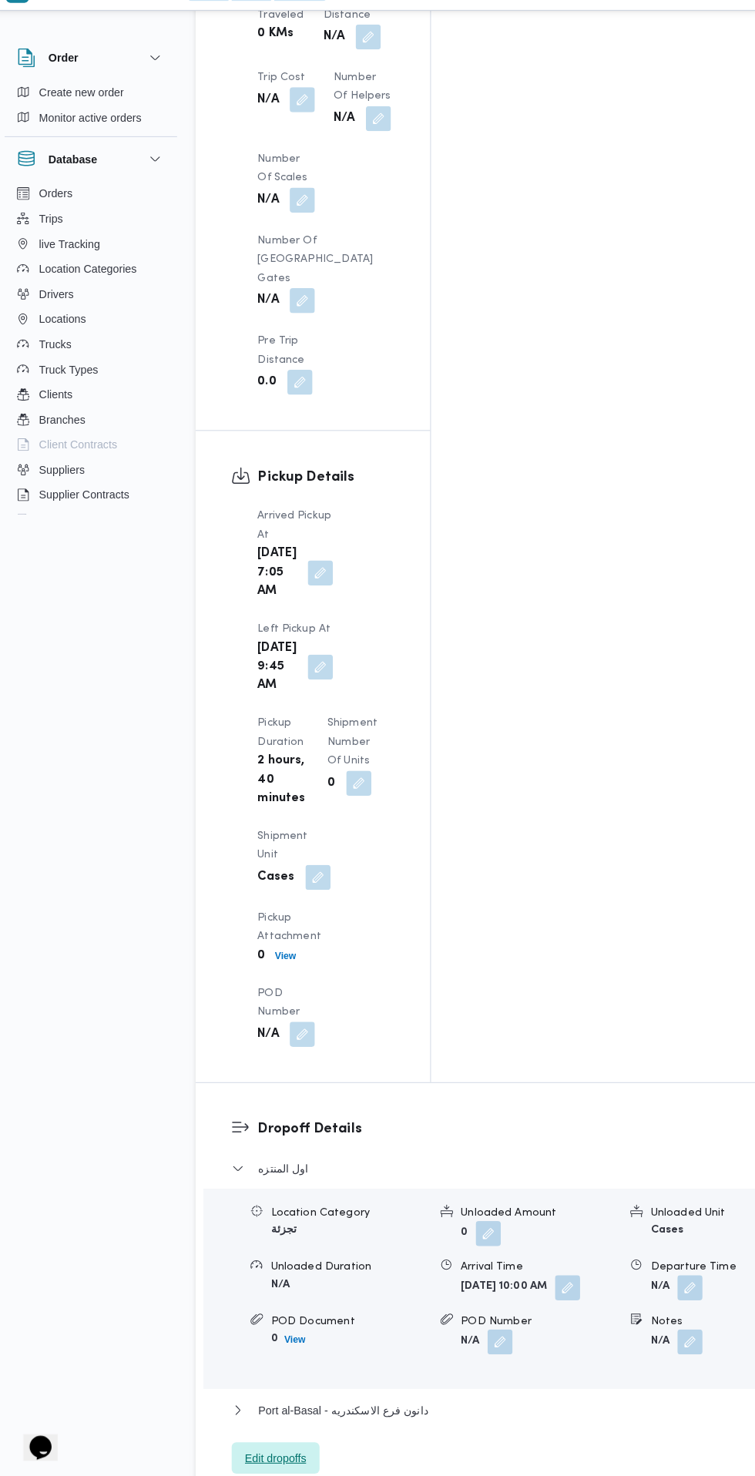
click at [259, 1448] on span "Edit dropoffs" at bounding box center [279, 1457] width 60 height 18
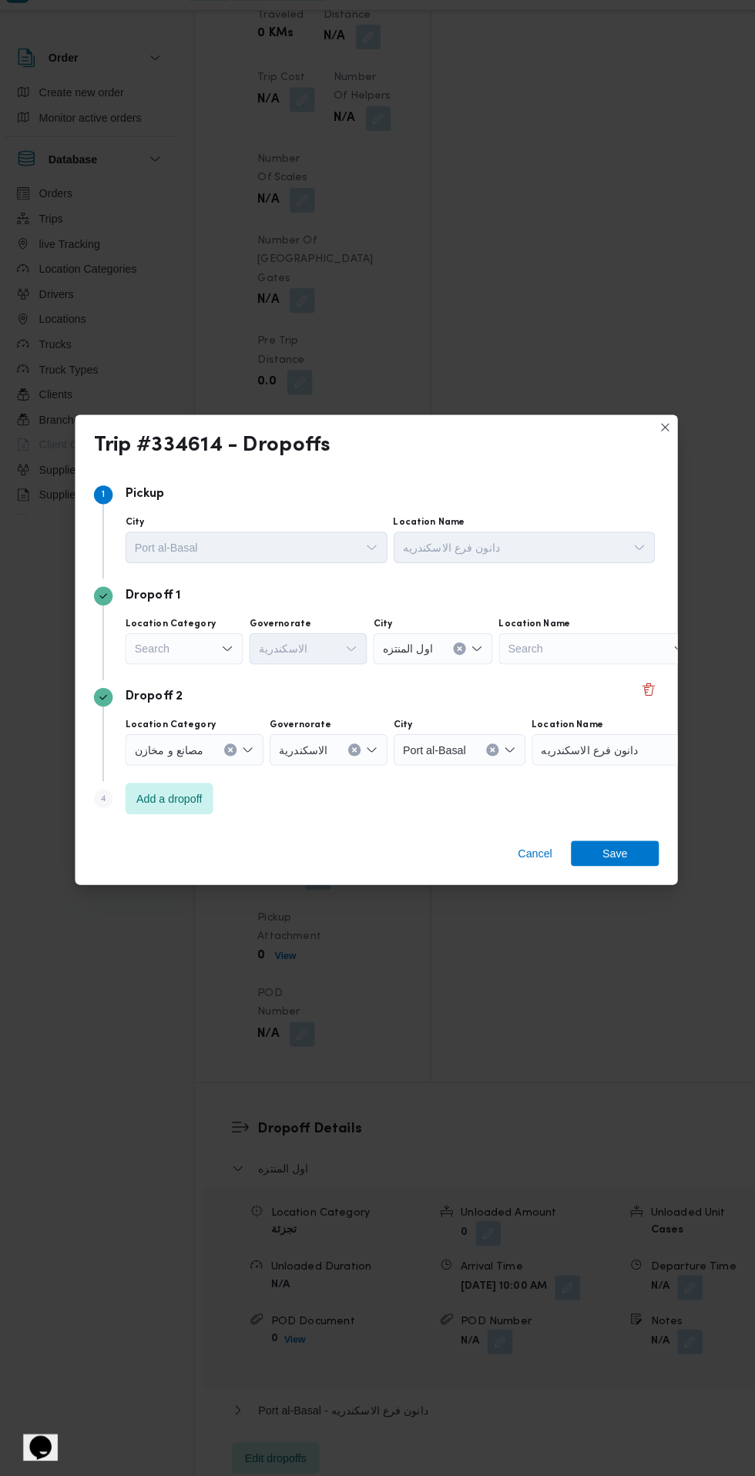
click at [198, 658] on div "Search" at bounding box center [189, 663] width 116 height 31
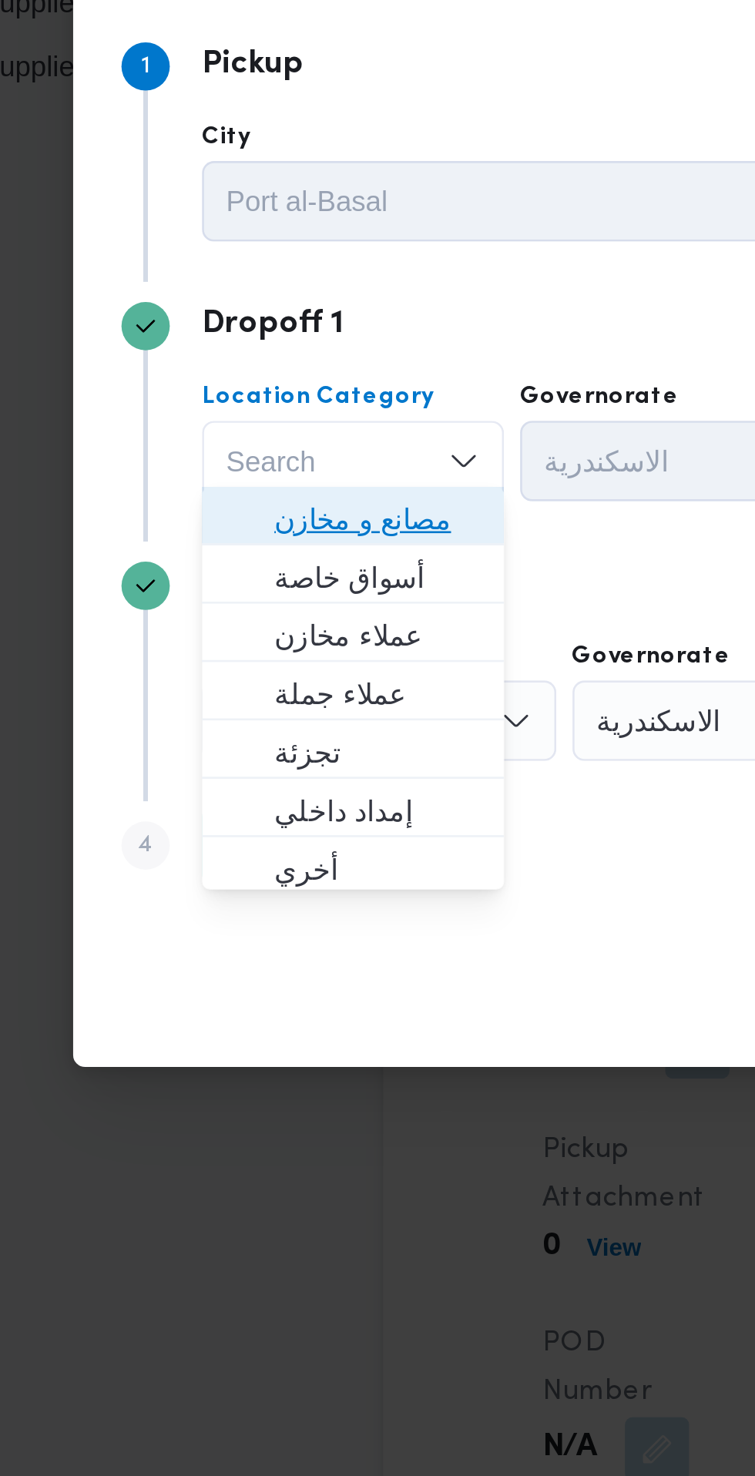
click at [204, 686] on span "مصانع و مخازن" at bounding box center [198, 685] width 79 height 18
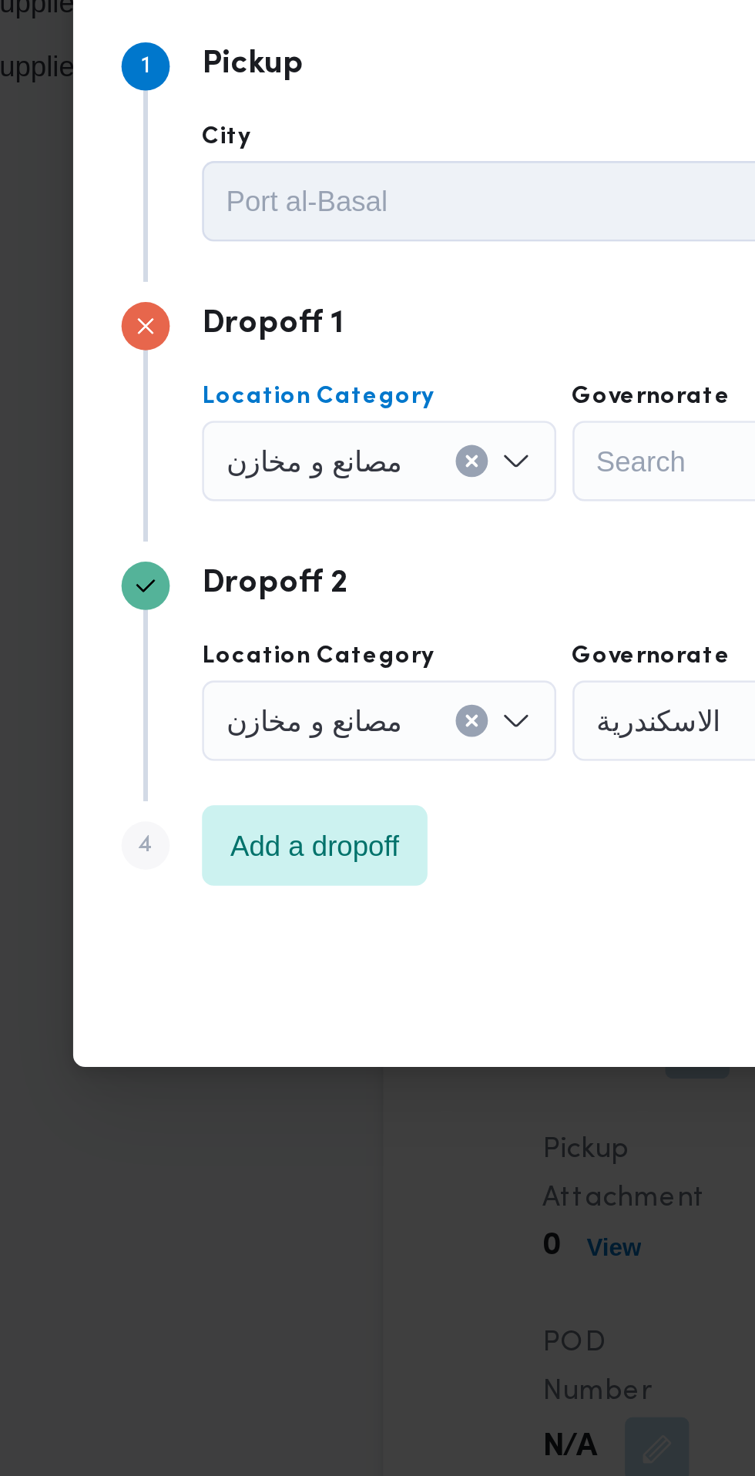
click at [214, 657] on input "Location Category" at bounding box center [215, 663] width 2 height 18
click at [231, 660] on icon "Clear input" at bounding box center [234, 663] width 6 height 6
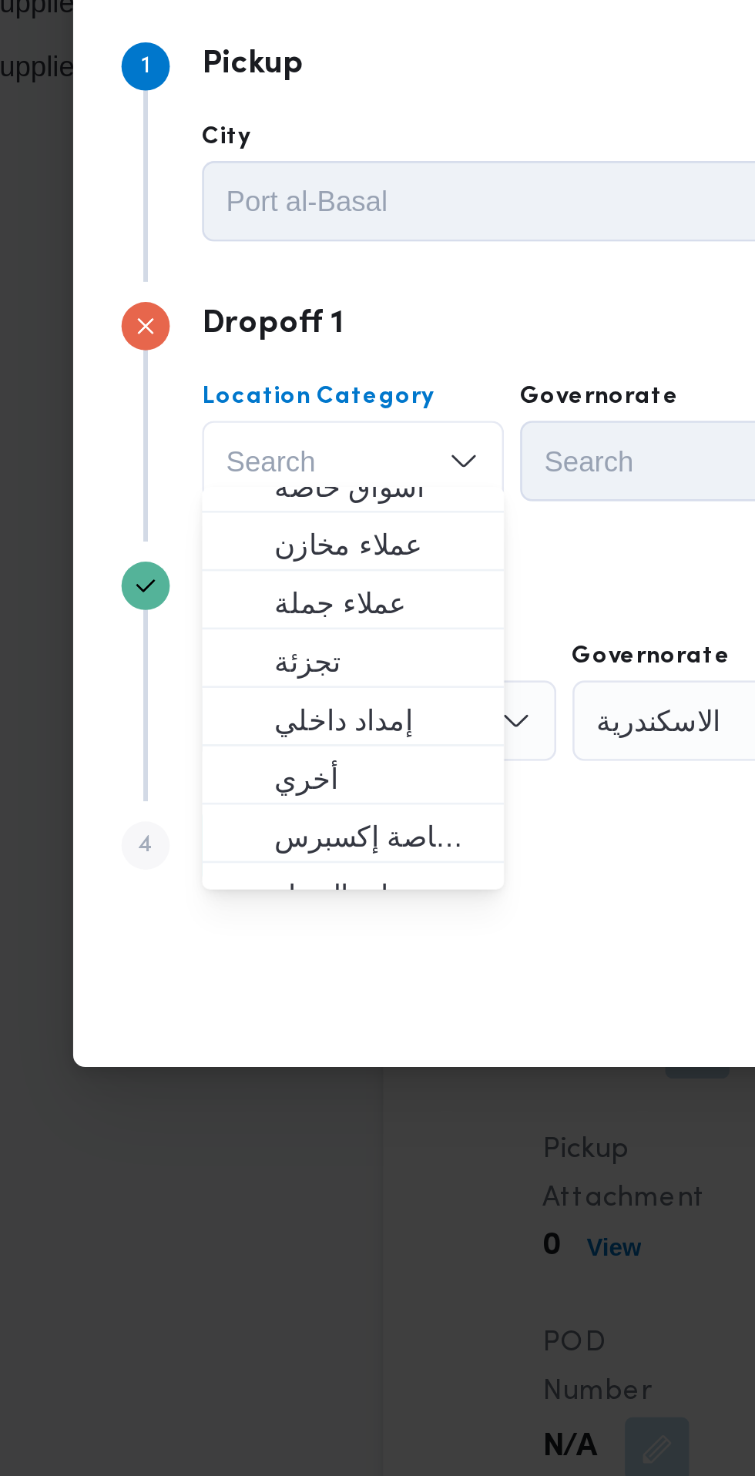
scroll to position [57, 0]
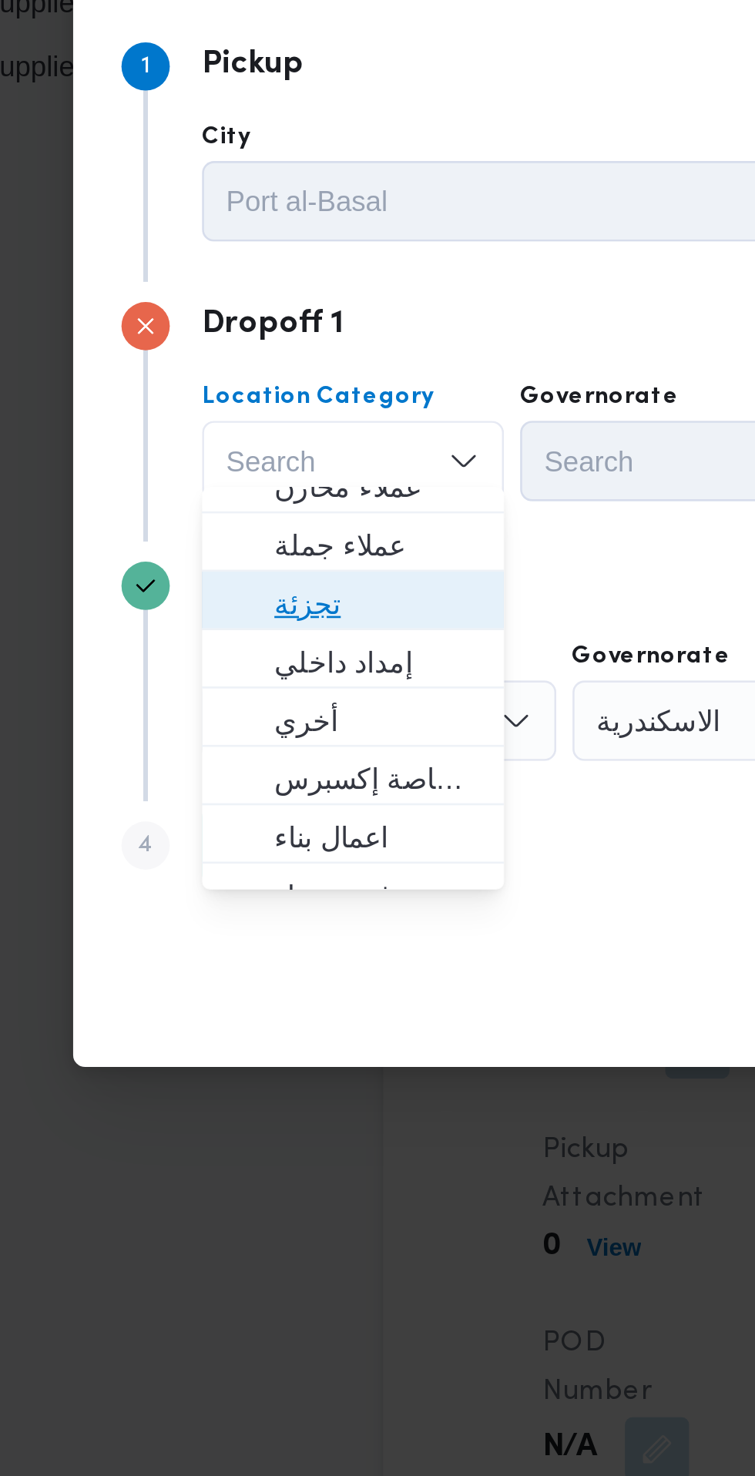
click at [203, 716] on span "تجزئة" at bounding box center [198, 718] width 79 height 18
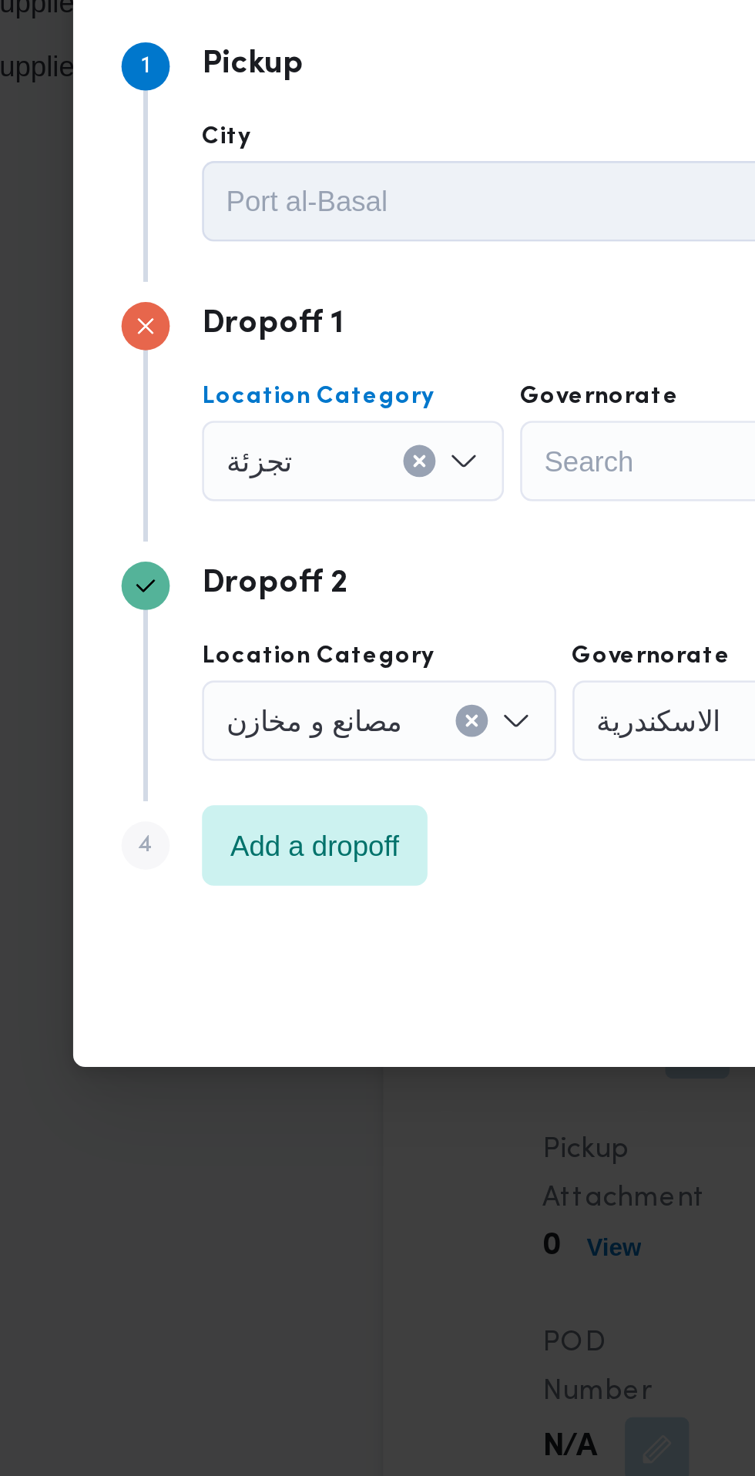
click at [298, 661] on div "Search" at bounding box center [311, 663] width 116 height 31
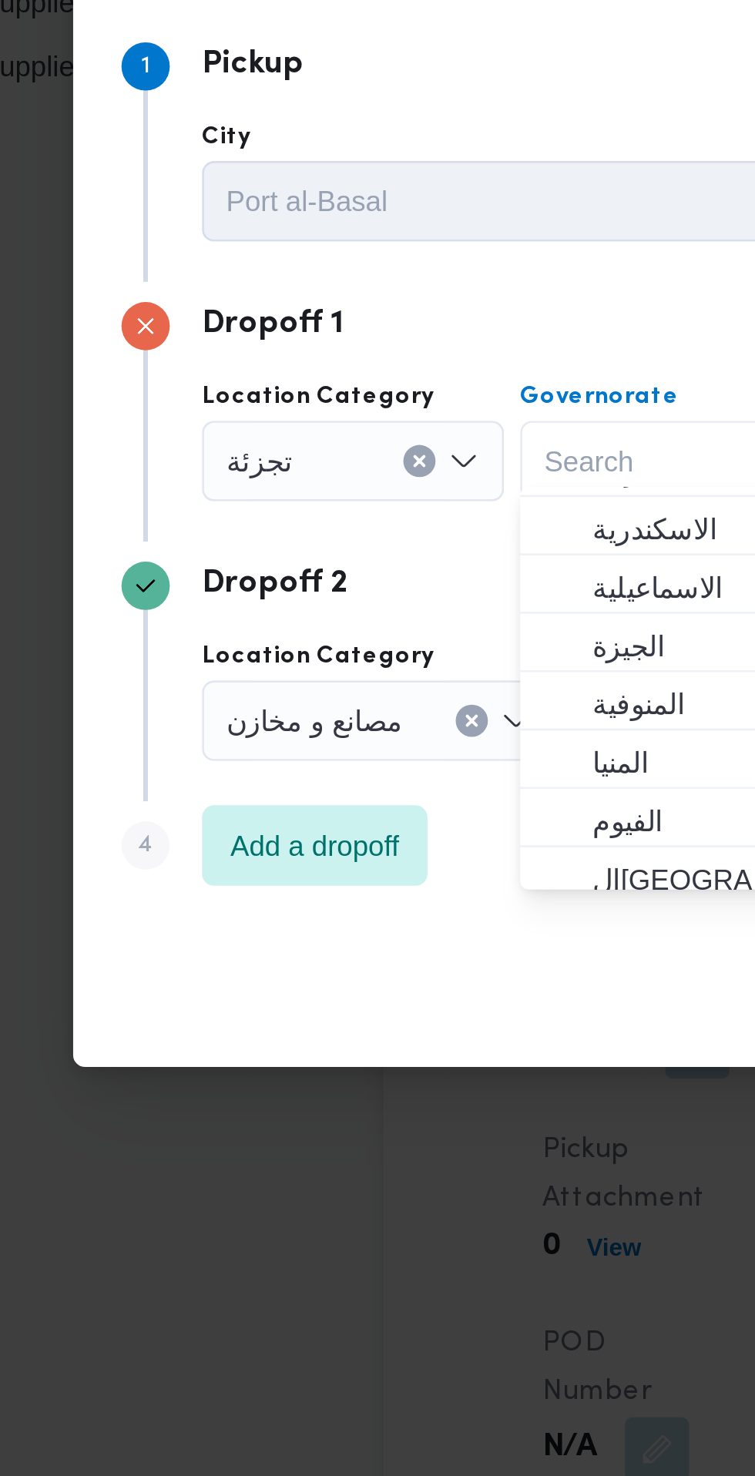
scroll to position [82, 0]
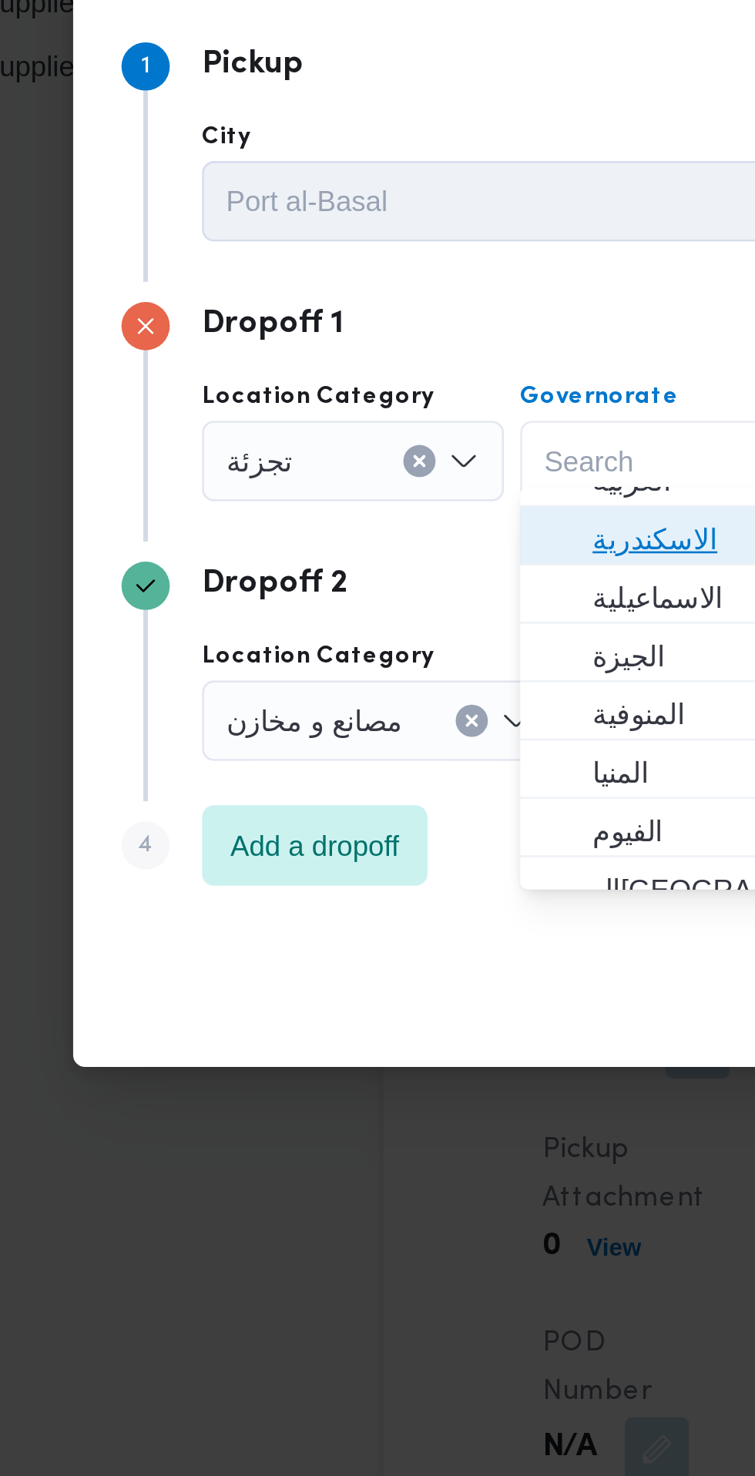
click at [304, 696] on span "الاسكندرية" at bounding box center [319, 693] width 79 height 18
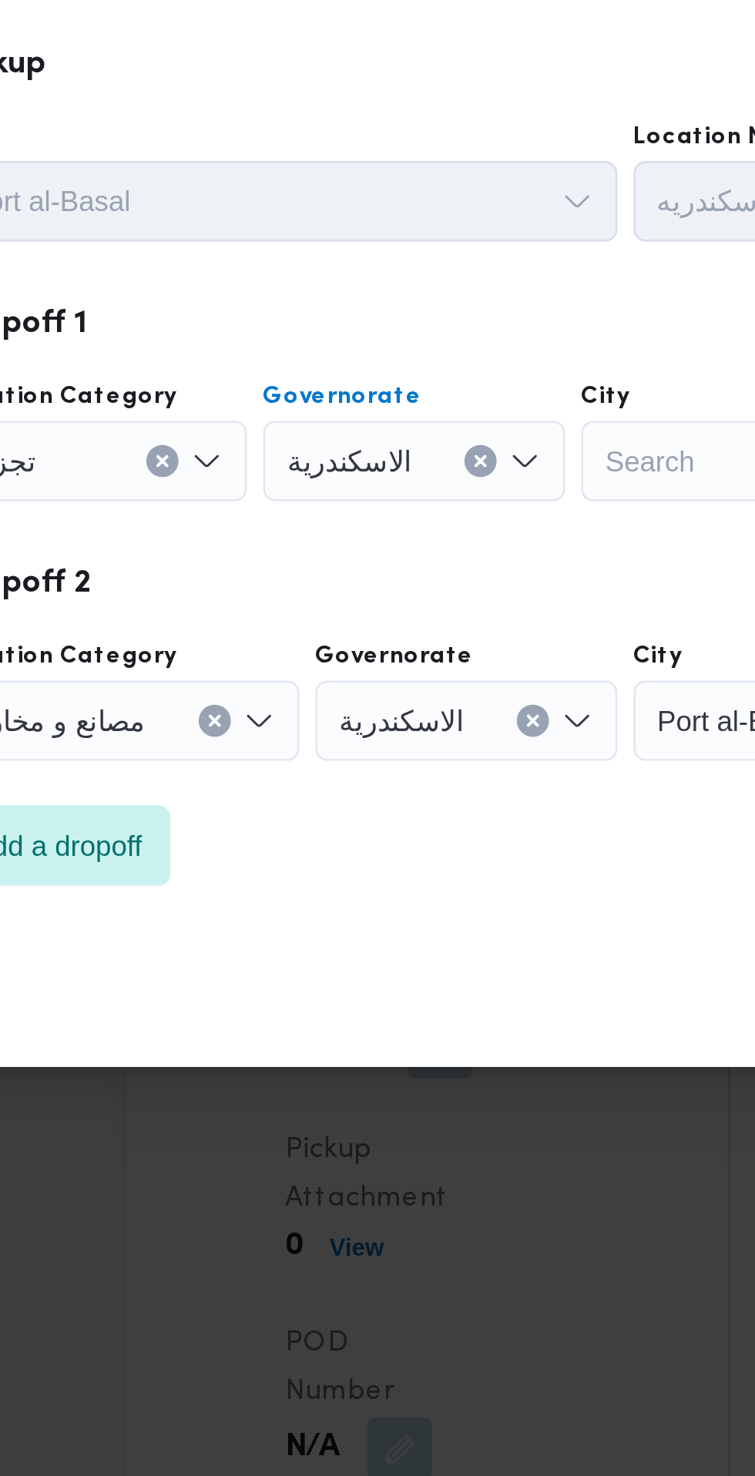
click at [404, 661] on div "Search" at bounding box center [432, 663] width 116 height 31
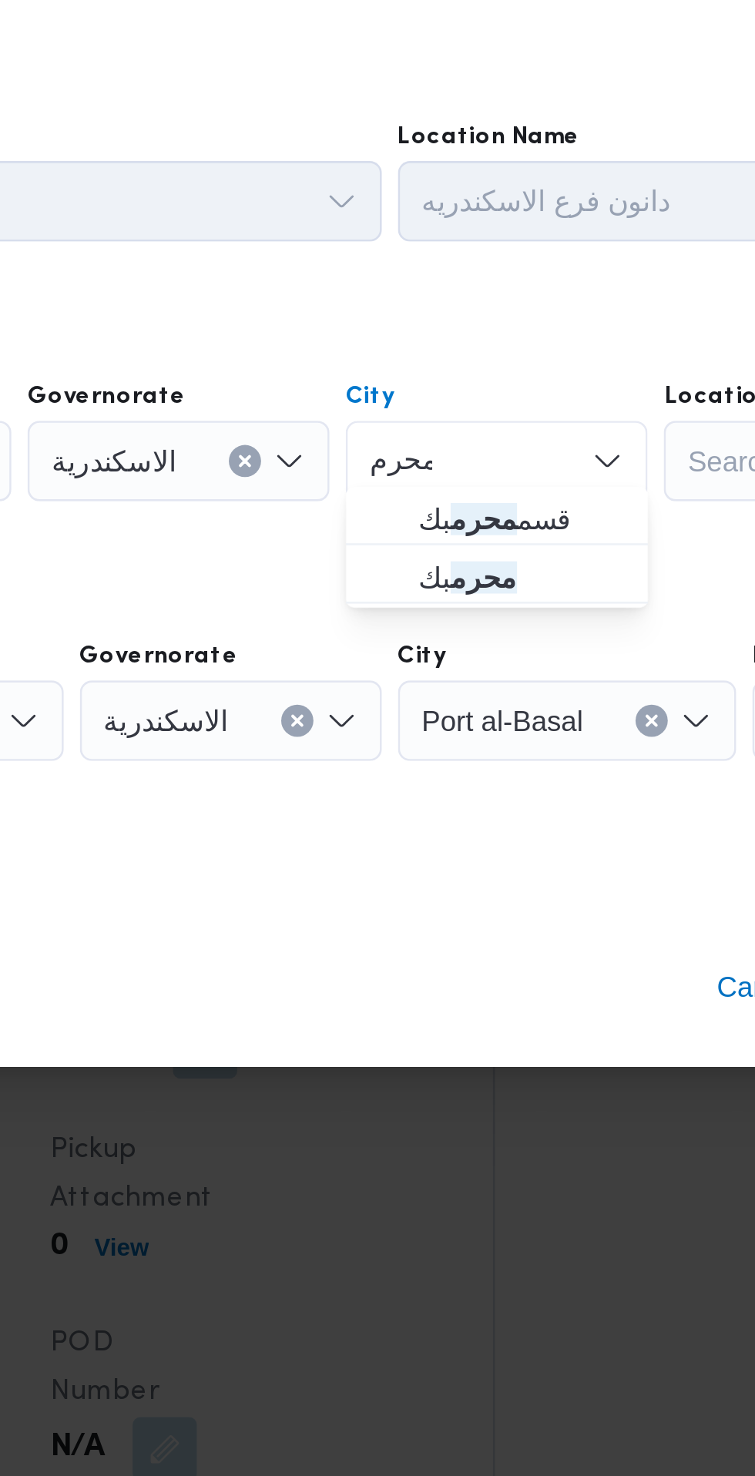
type input "محرم"
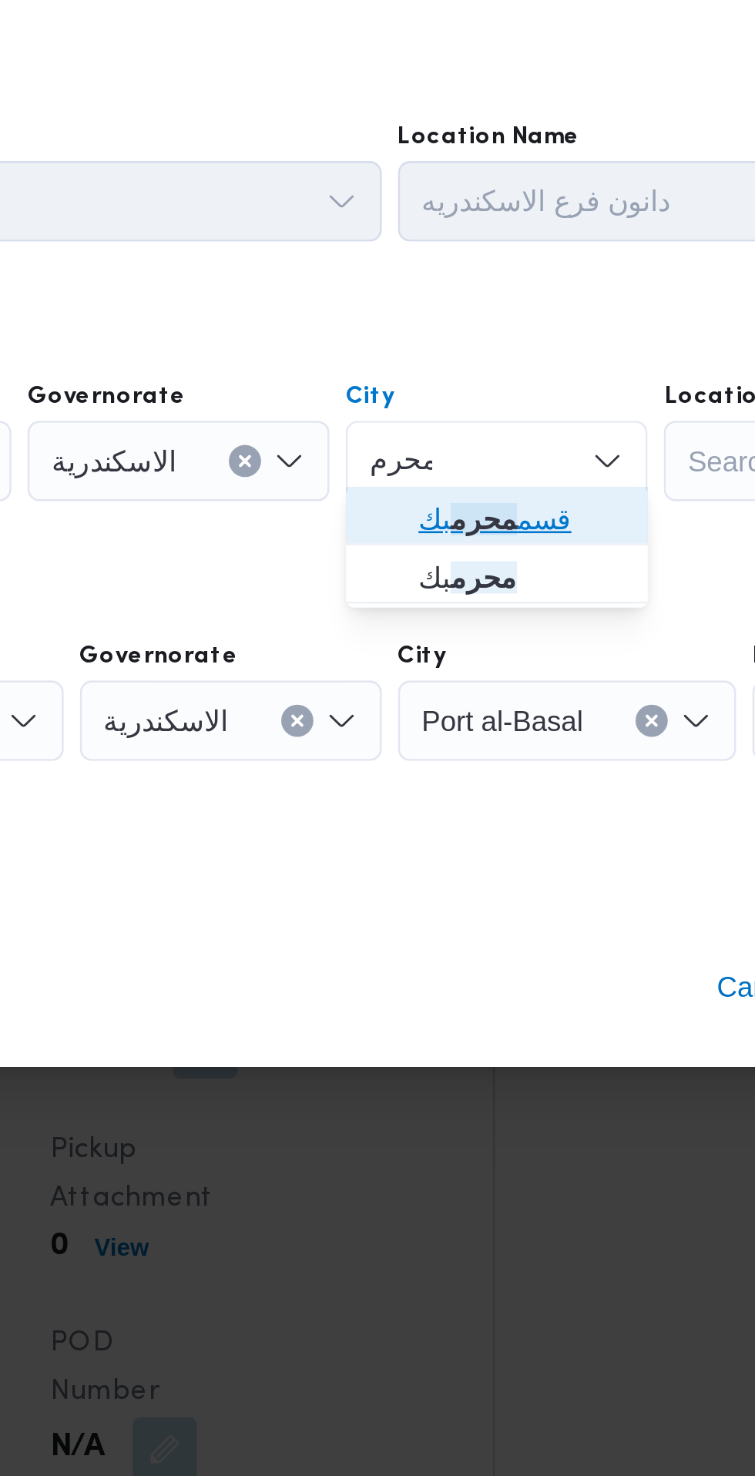
click at [458, 686] on span "قسم محرم بك" at bounding box center [441, 685] width 79 height 18
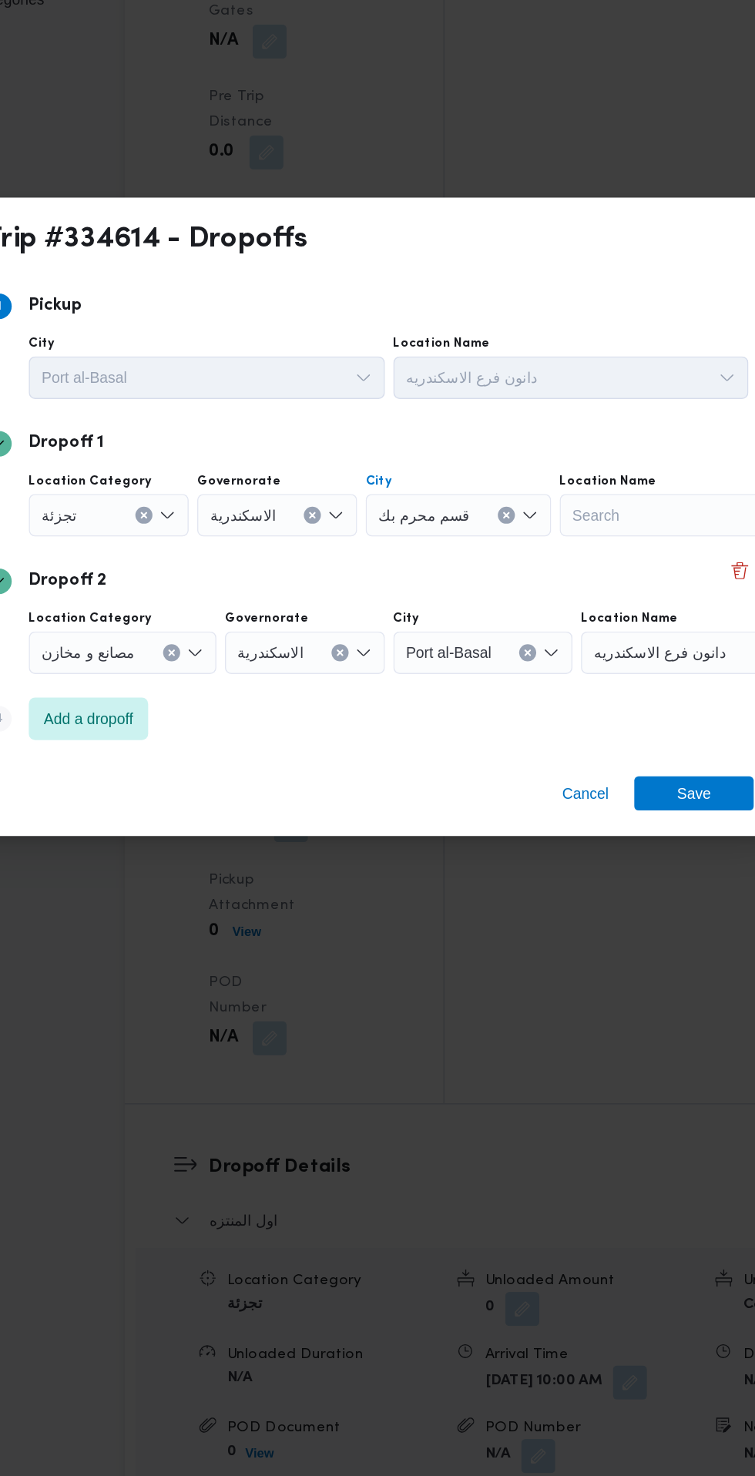
scroll to position [1594, 0]
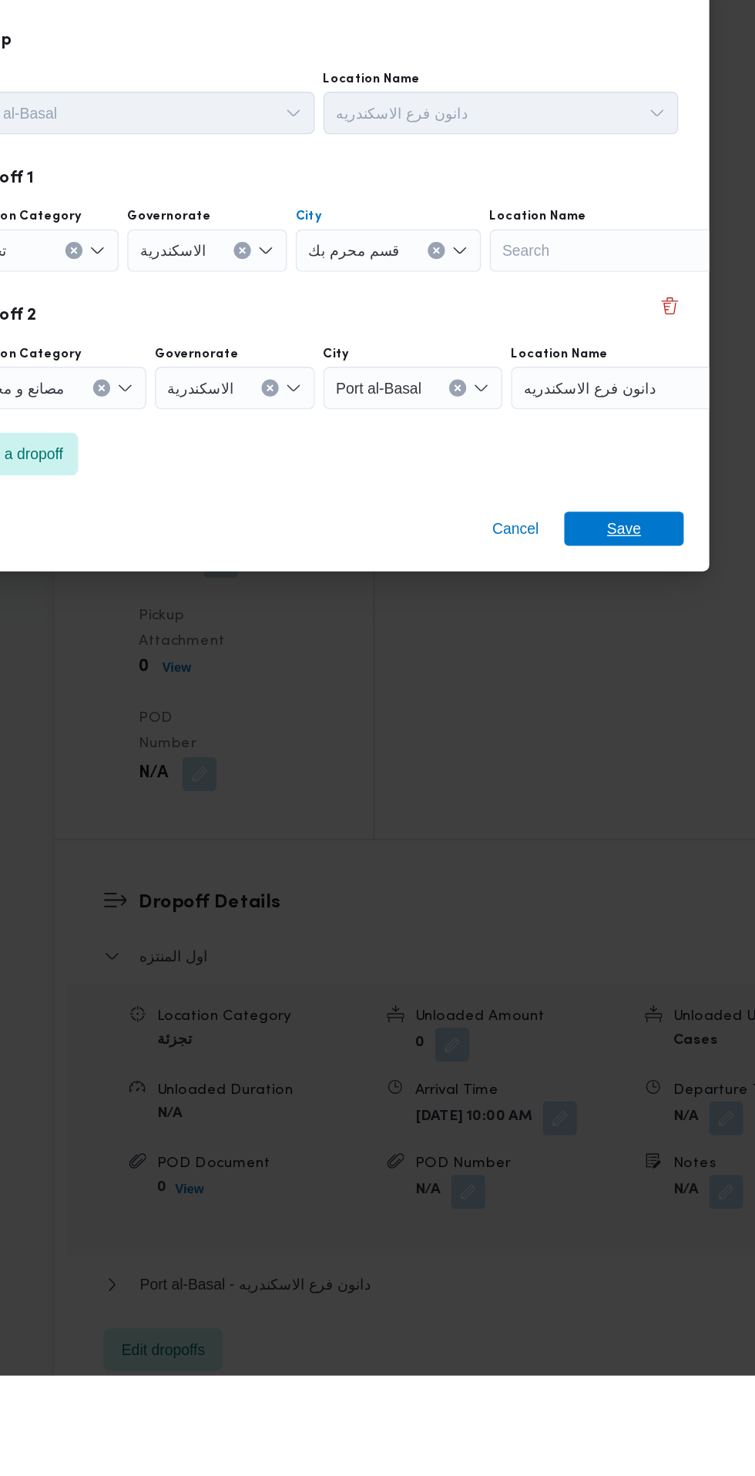
click at [627, 861] on span "Save" at bounding box center [612, 864] width 86 height 25
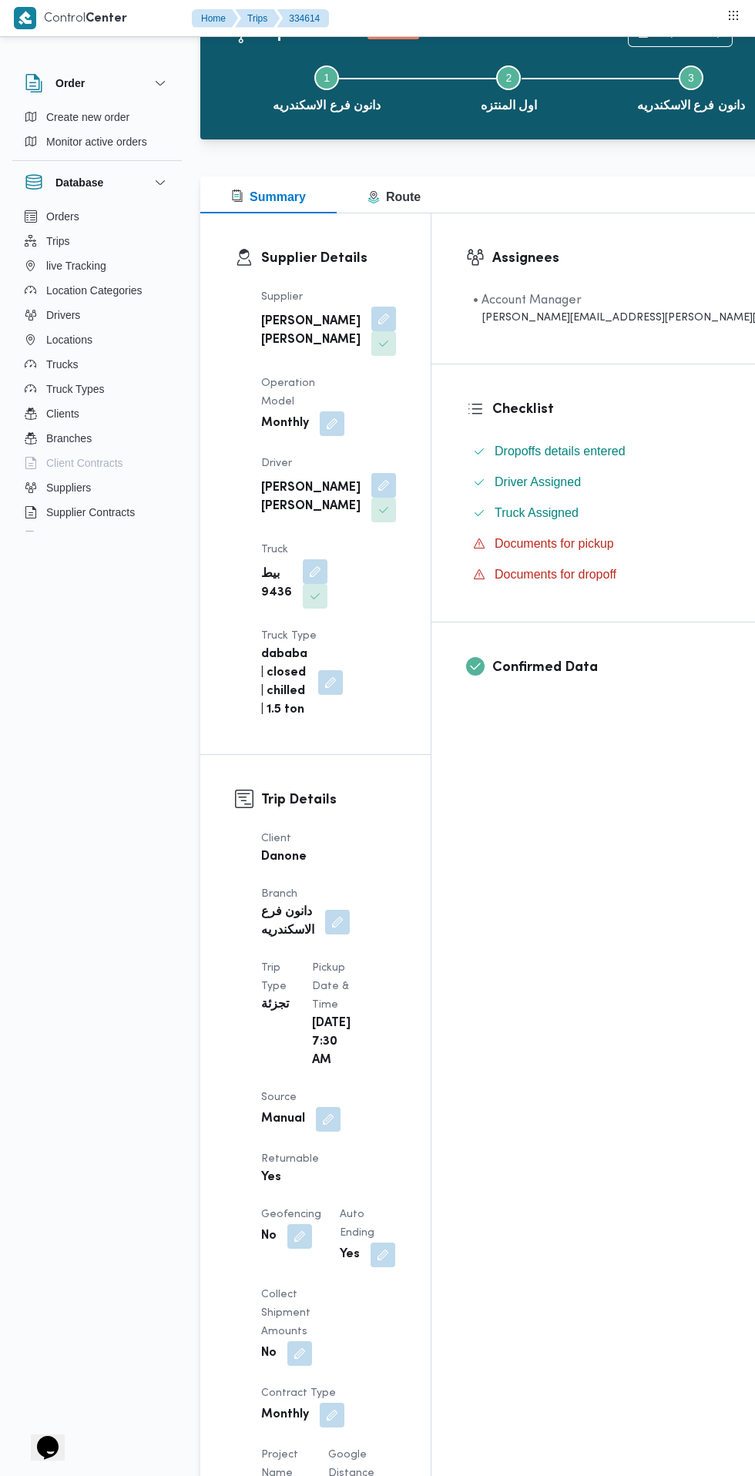
scroll to position [0, 0]
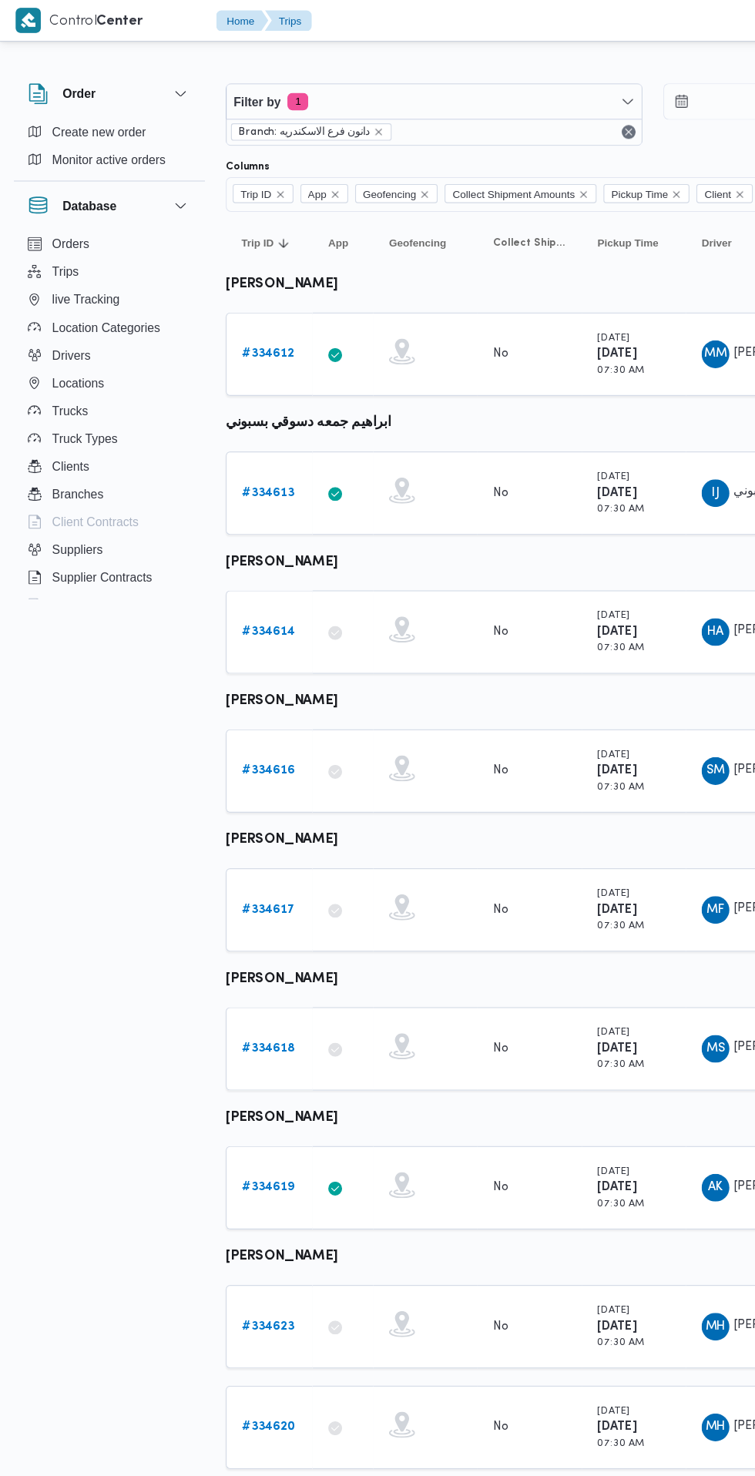
click at [236, 691] on link "# 334616" at bounding box center [238, 684] width 47 height 18
click at [237, 806] on b "# 334617" at bounding box center [238, 807] width 47 height 10
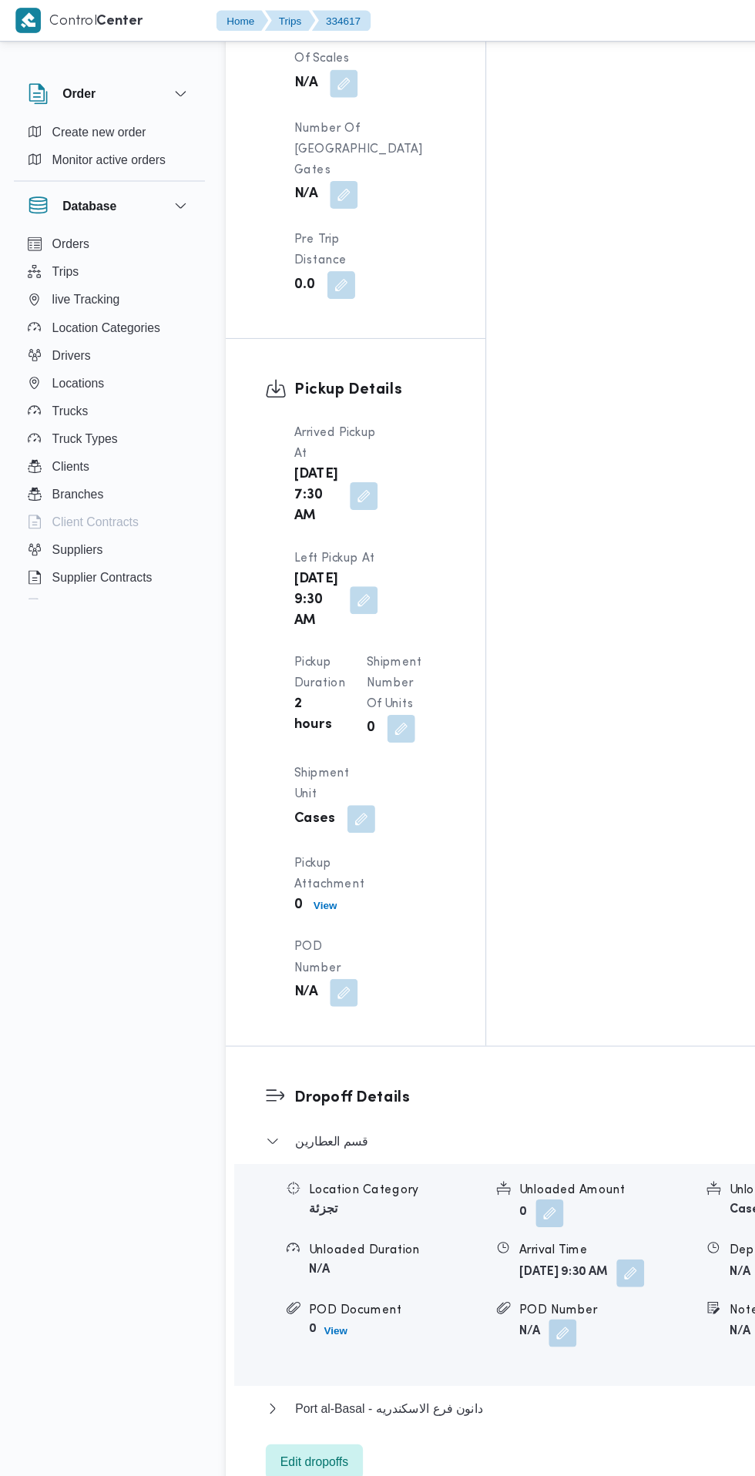
scroll to position [1739, 0]
click at [294, 1291] on span "Edit dropoffs" at bounding box center [279, 1300] width 60 height 18
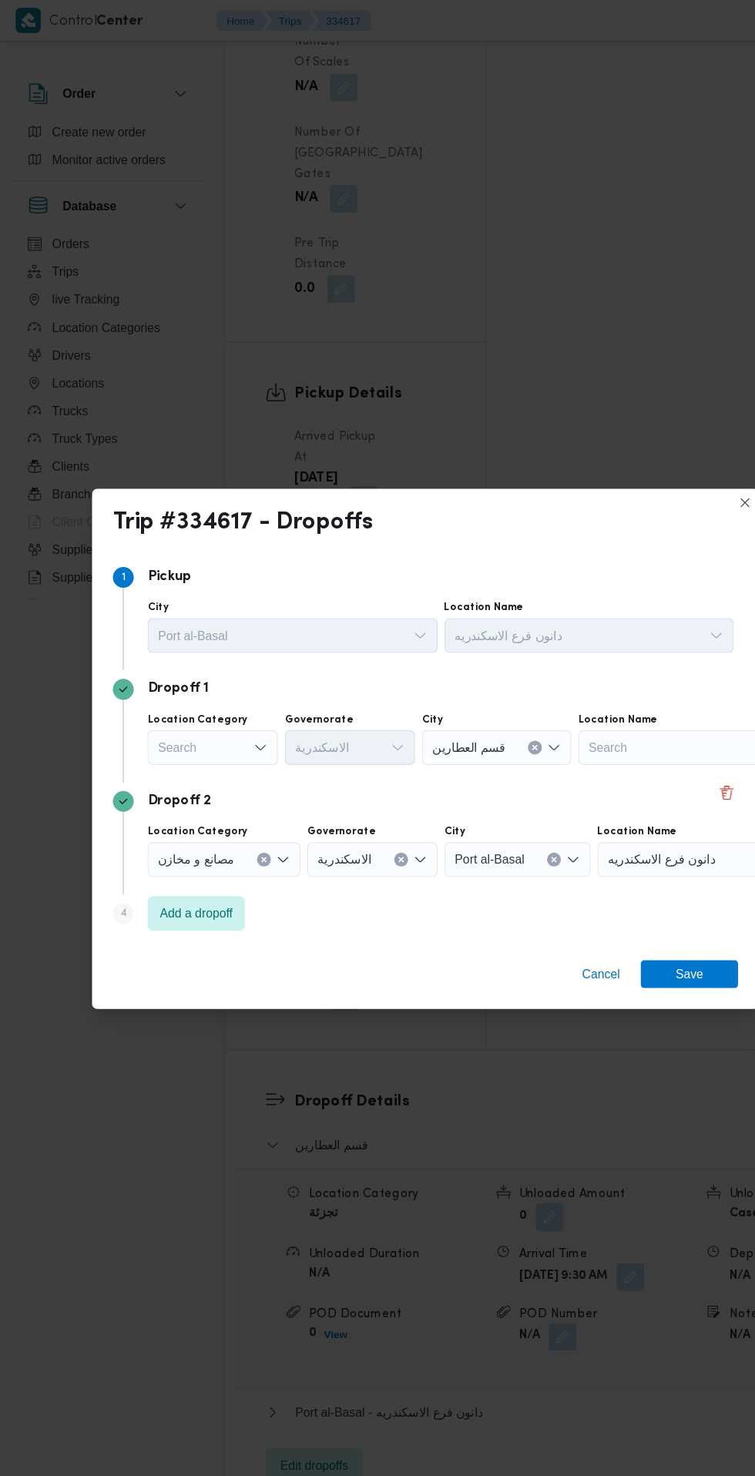
click at [200, 656] on div "Search" at bounding box center [189, 663] width 116 height 31
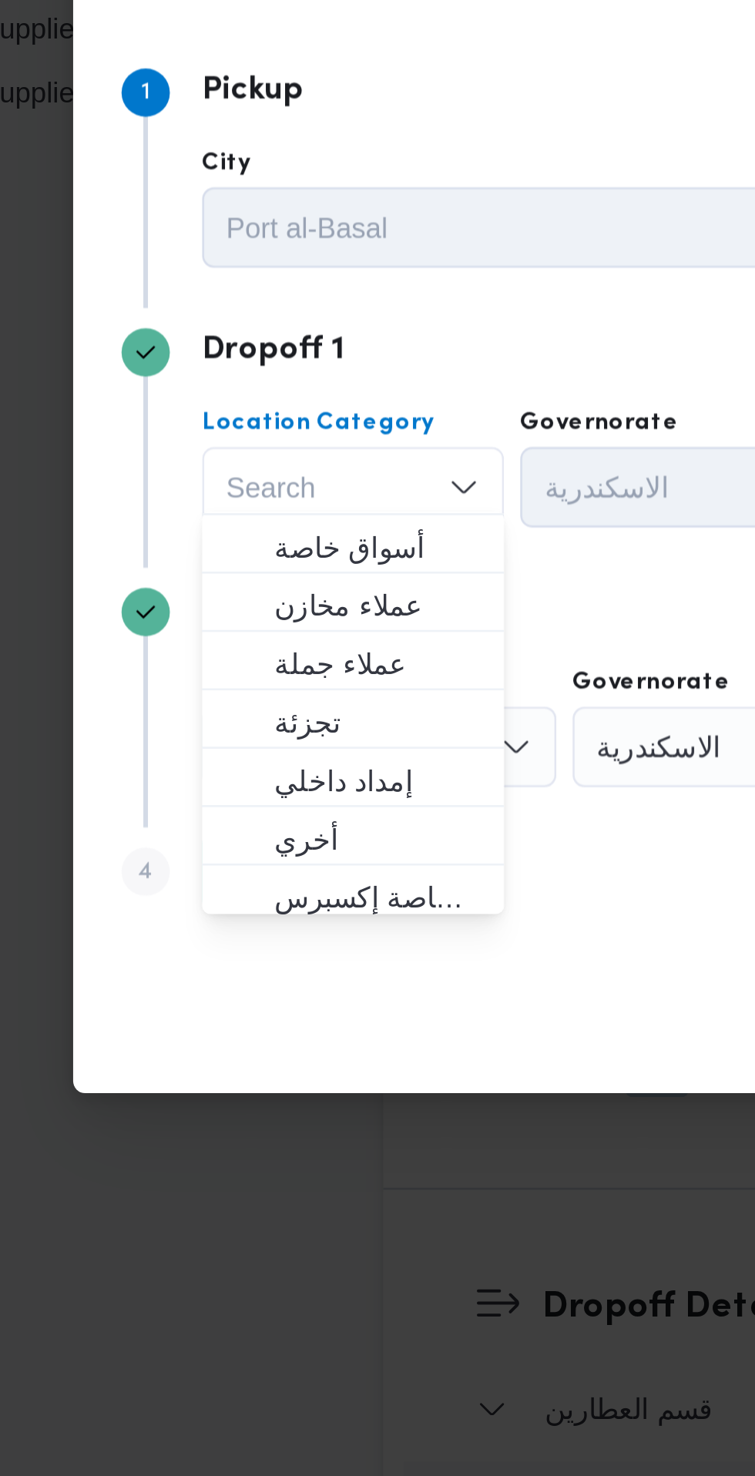
scroll to position [11, 0]
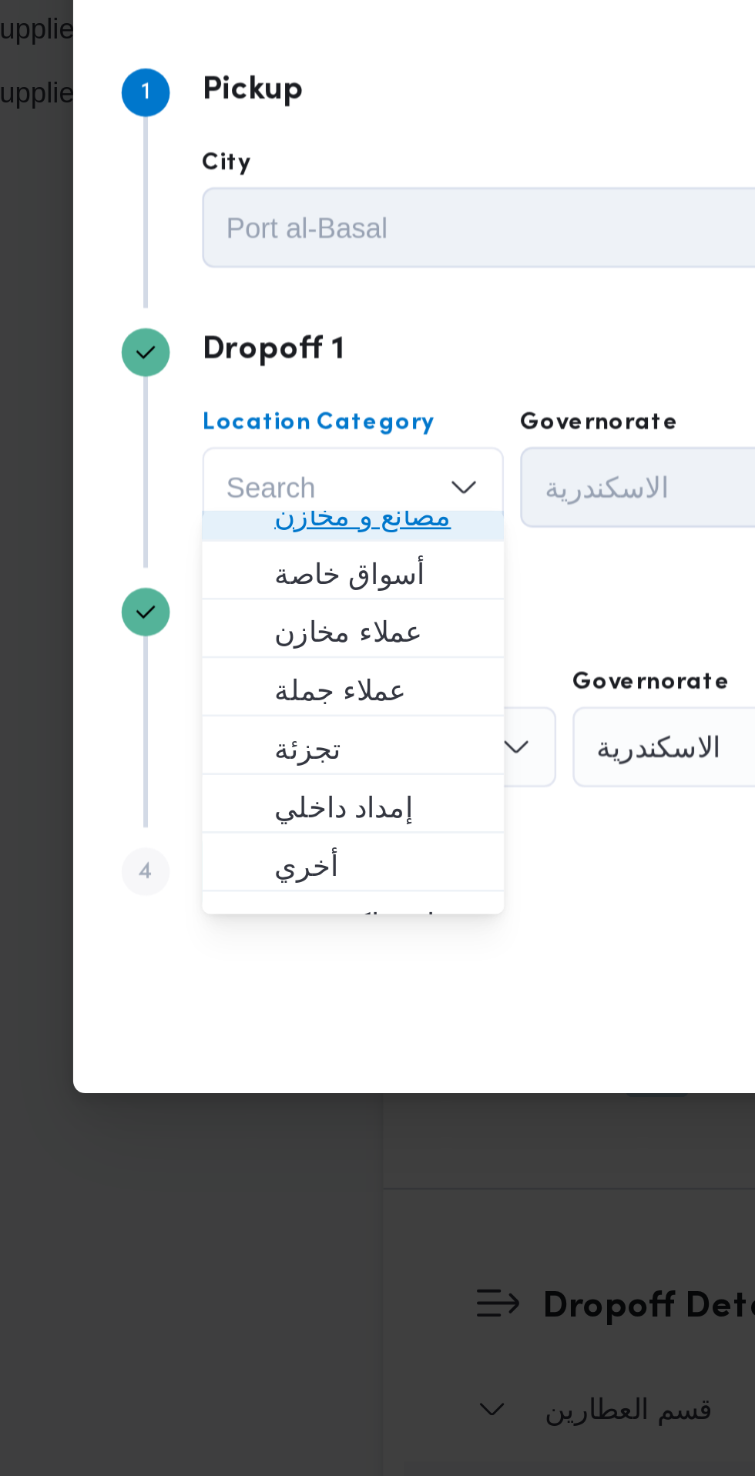
click at [216, 681] on span "مصانع و مخازن" at bounding box center [198, 674] width 79 height 18
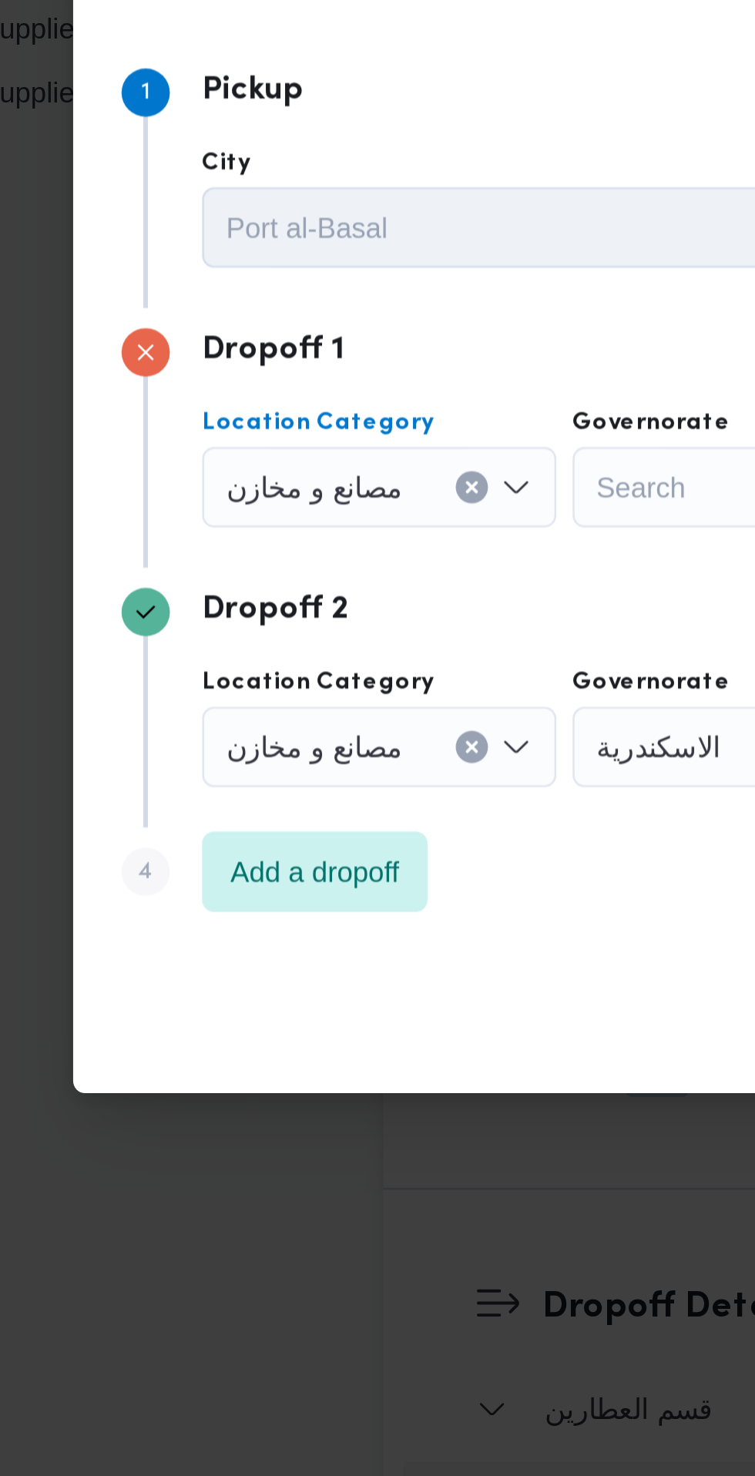
click at [214, 657] on input "Location Category" at bounding box center [215, 663] width 2 height 18
click at [231, 660] on icon "Clear input" at bounding box center [234, 663] width 6 height 6
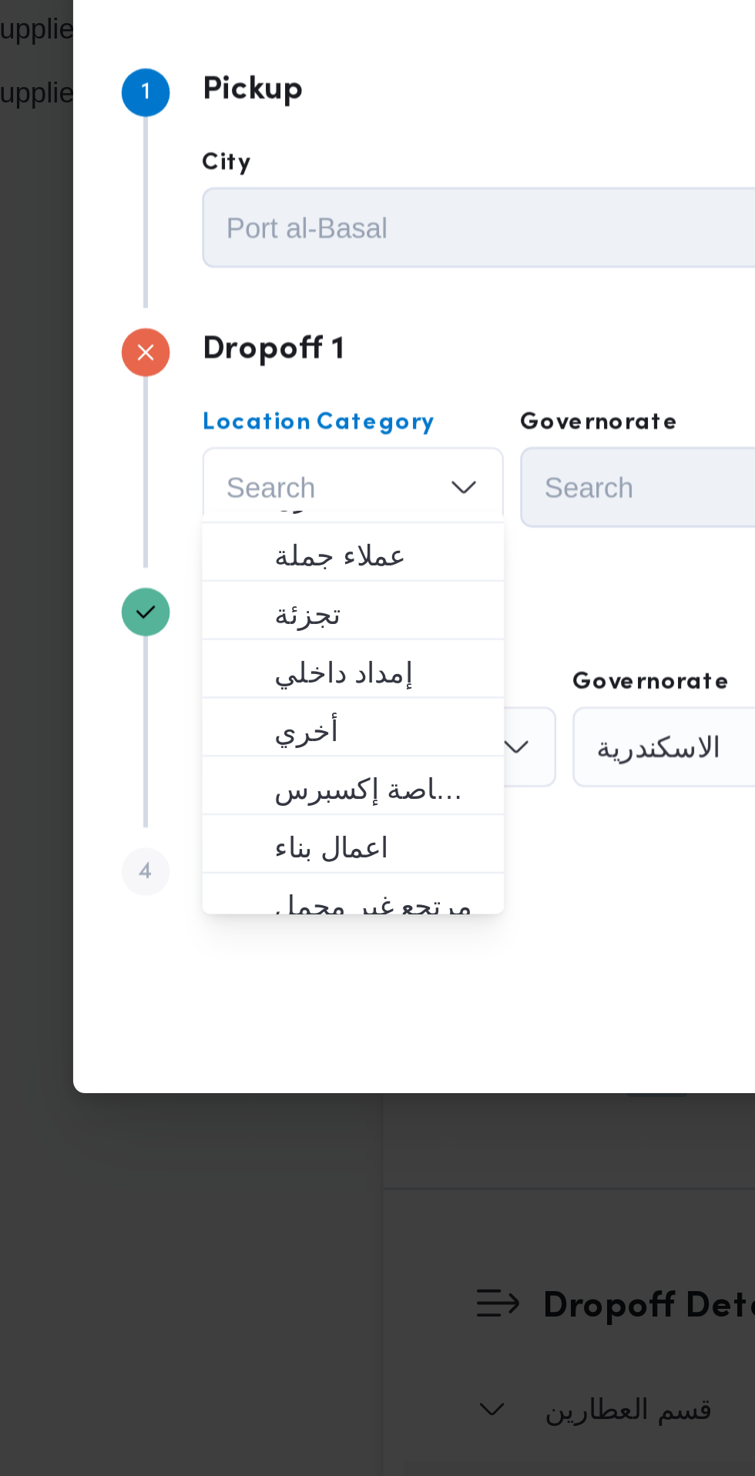
scroll to position [63, 0]
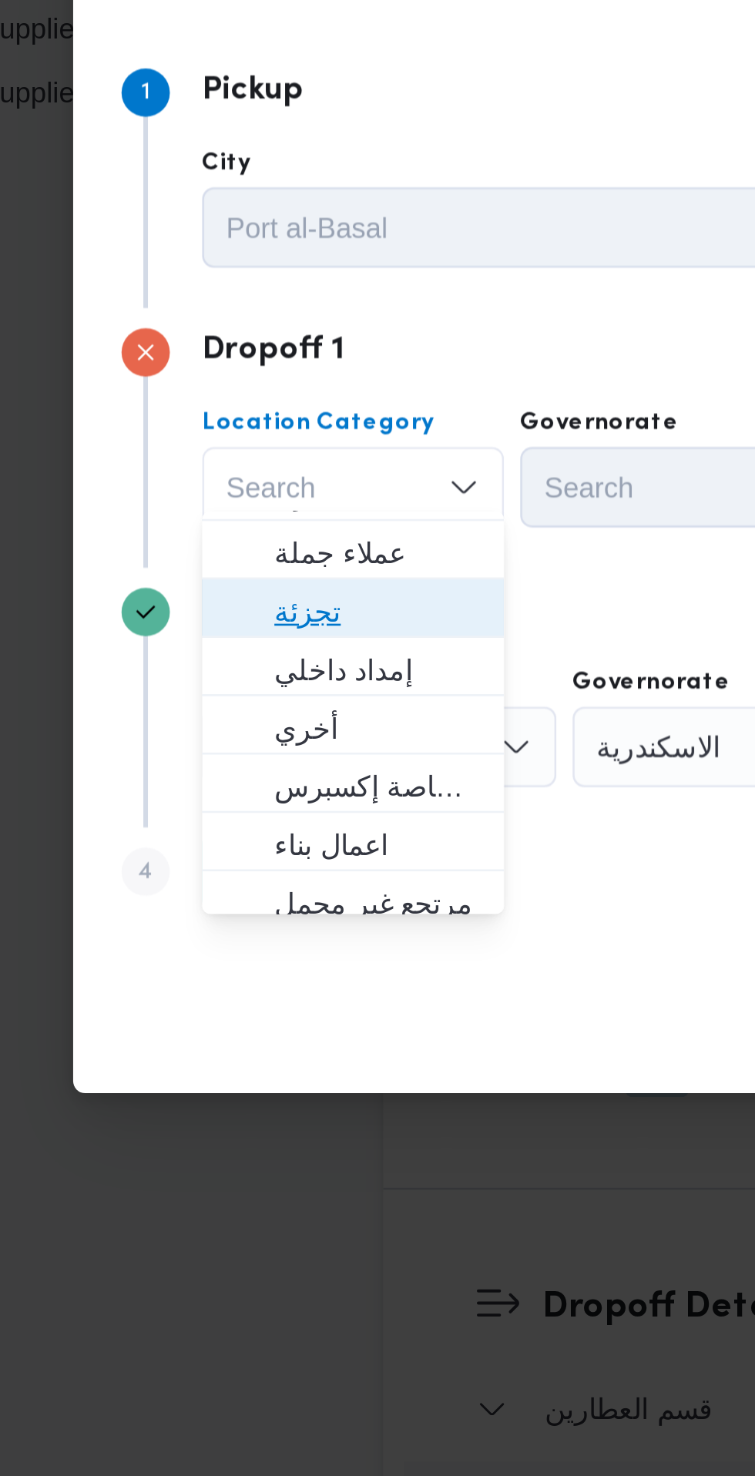
click at [204, 710] on span "تجزئة" at bounding box center [198, 711] width 79 height 18
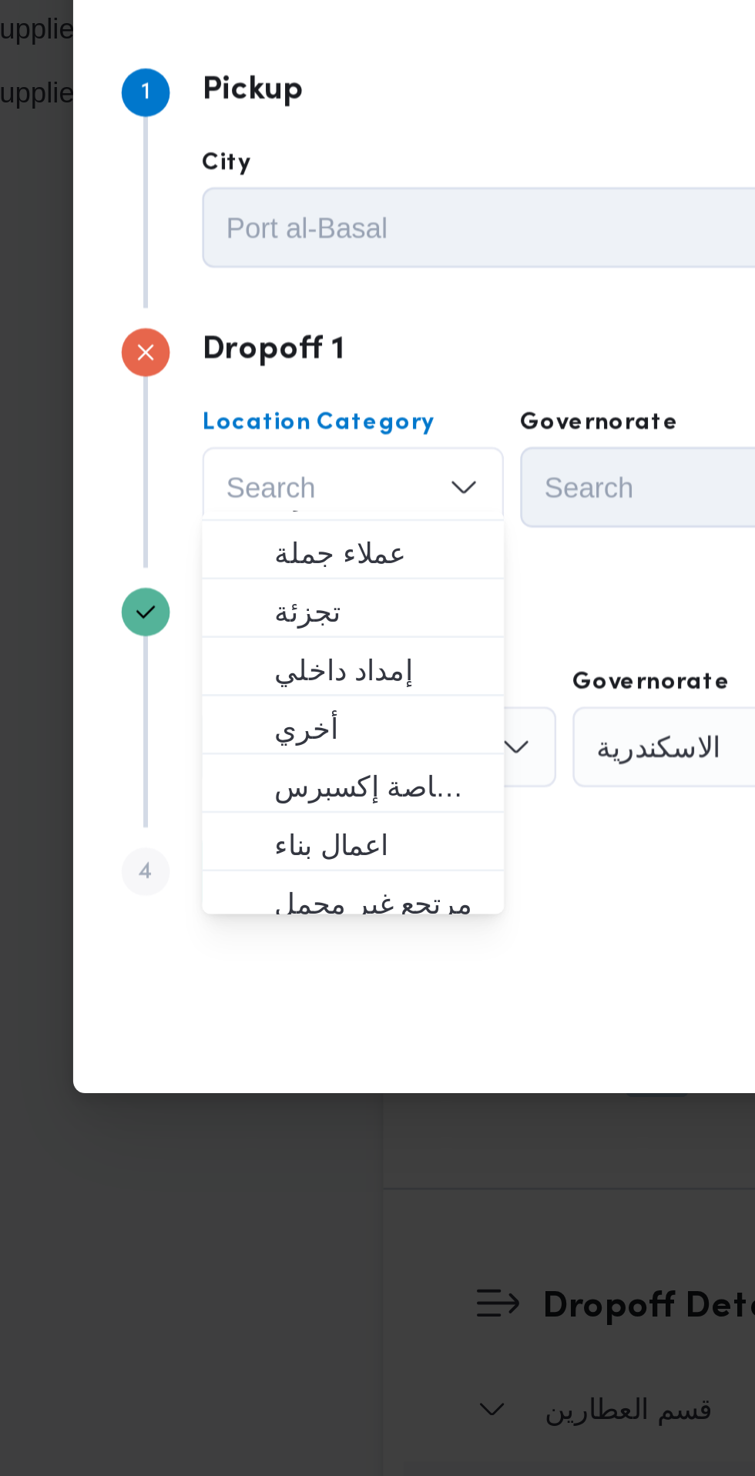
scroll to position [0, 0]
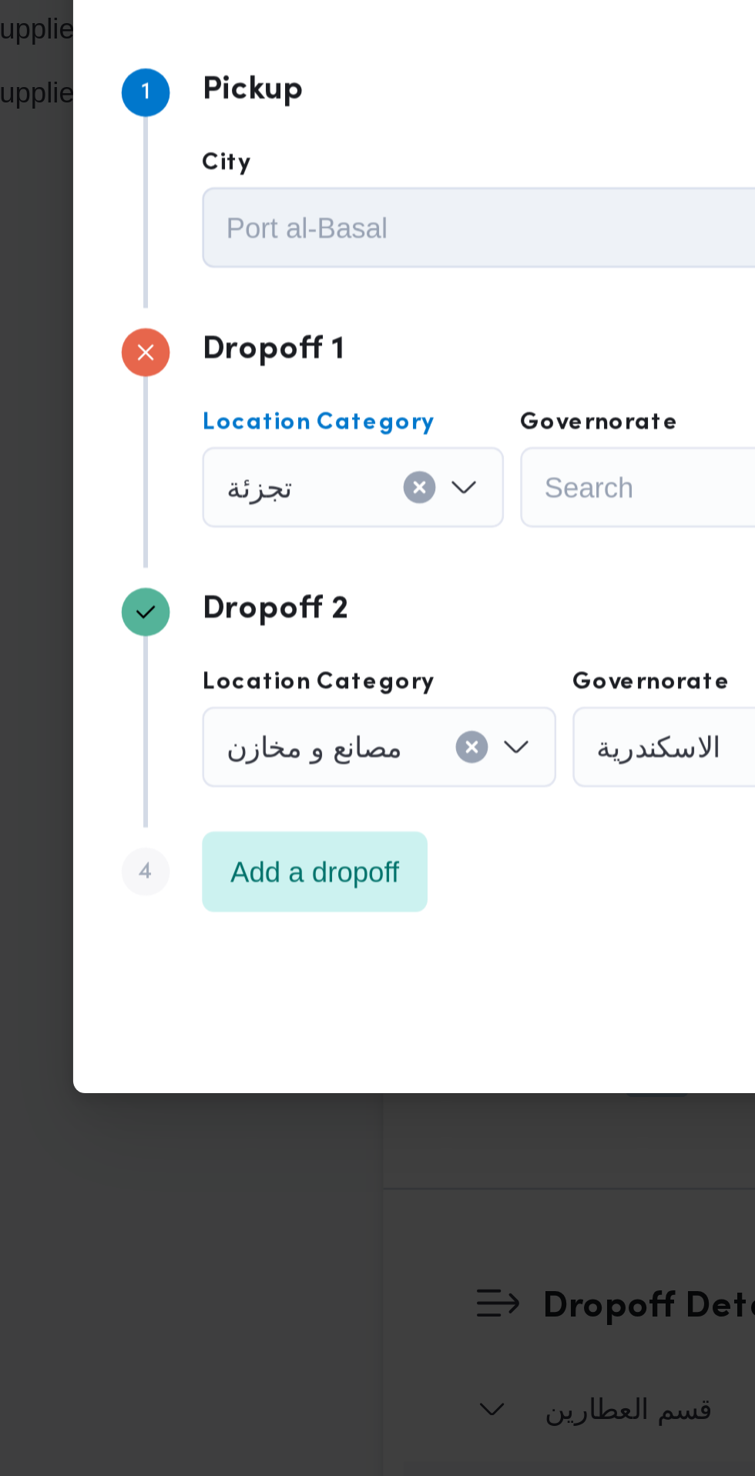
click at [302, 660] on div "Search" at bounding box center [311, 663] width 116 height 31
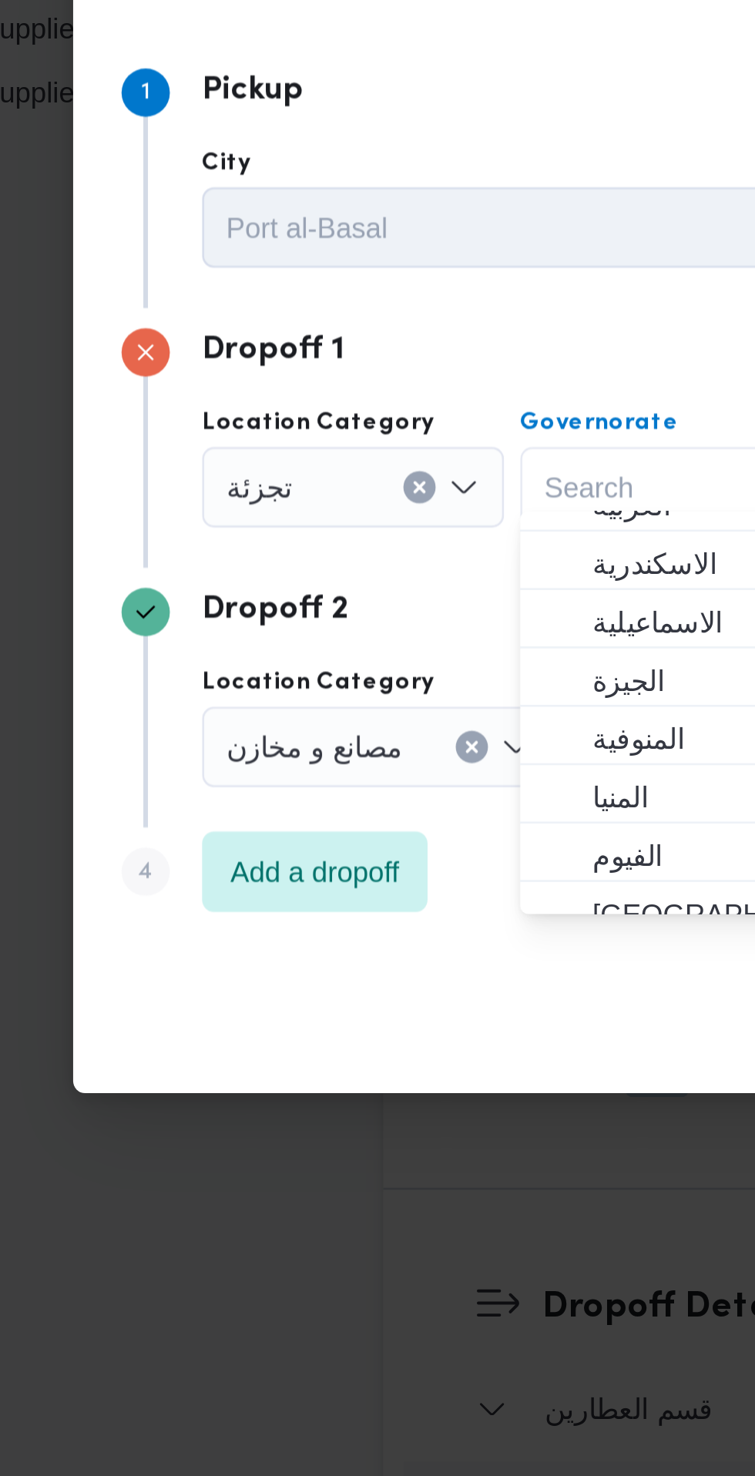
scroll to position [80, 0]
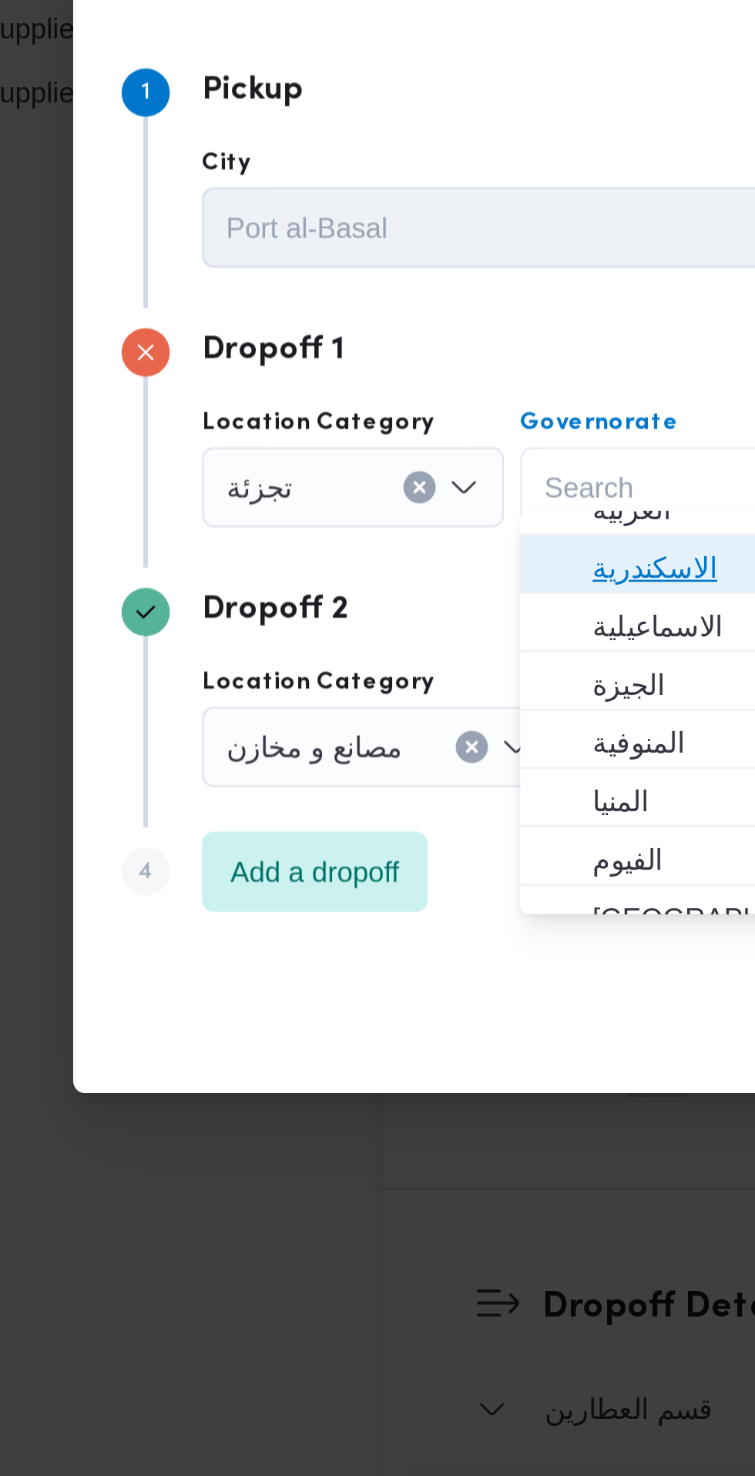
click at [309, 692] on span "الاسكندرية" at bounding box center [319, 694] width 79 height 18
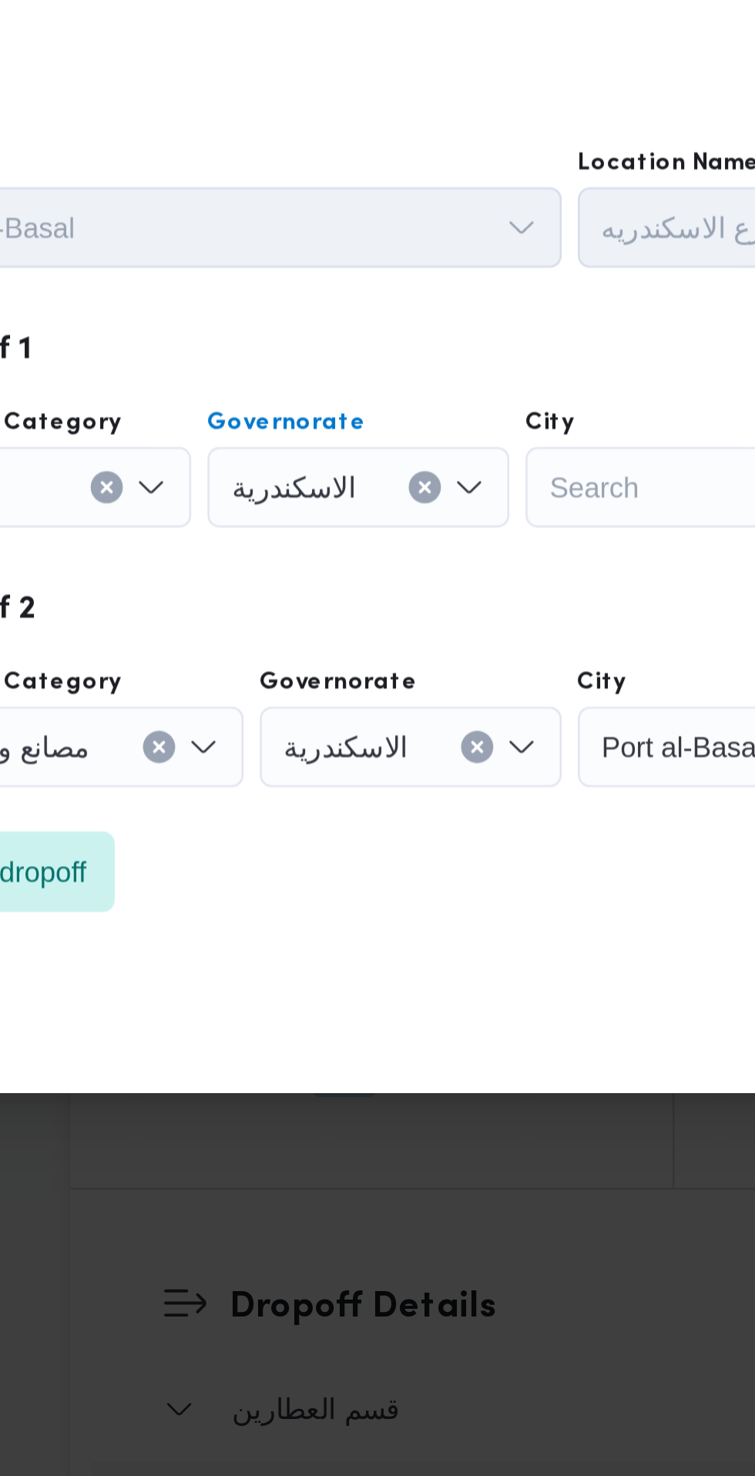
click at [419, 656] on div "Search" at bounding box center [432, 663] width 116 height 31
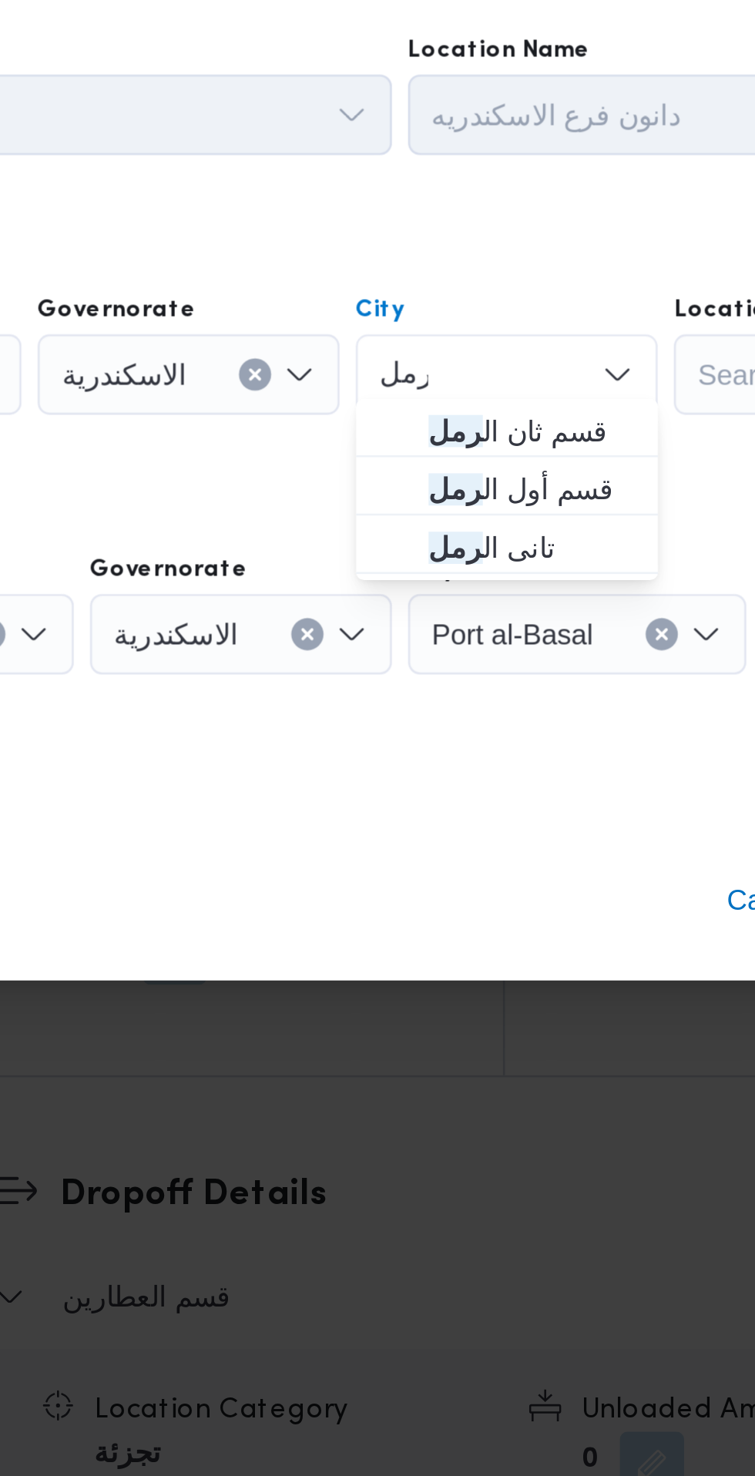
scroll to position [1738, 0]
type input "رمل"
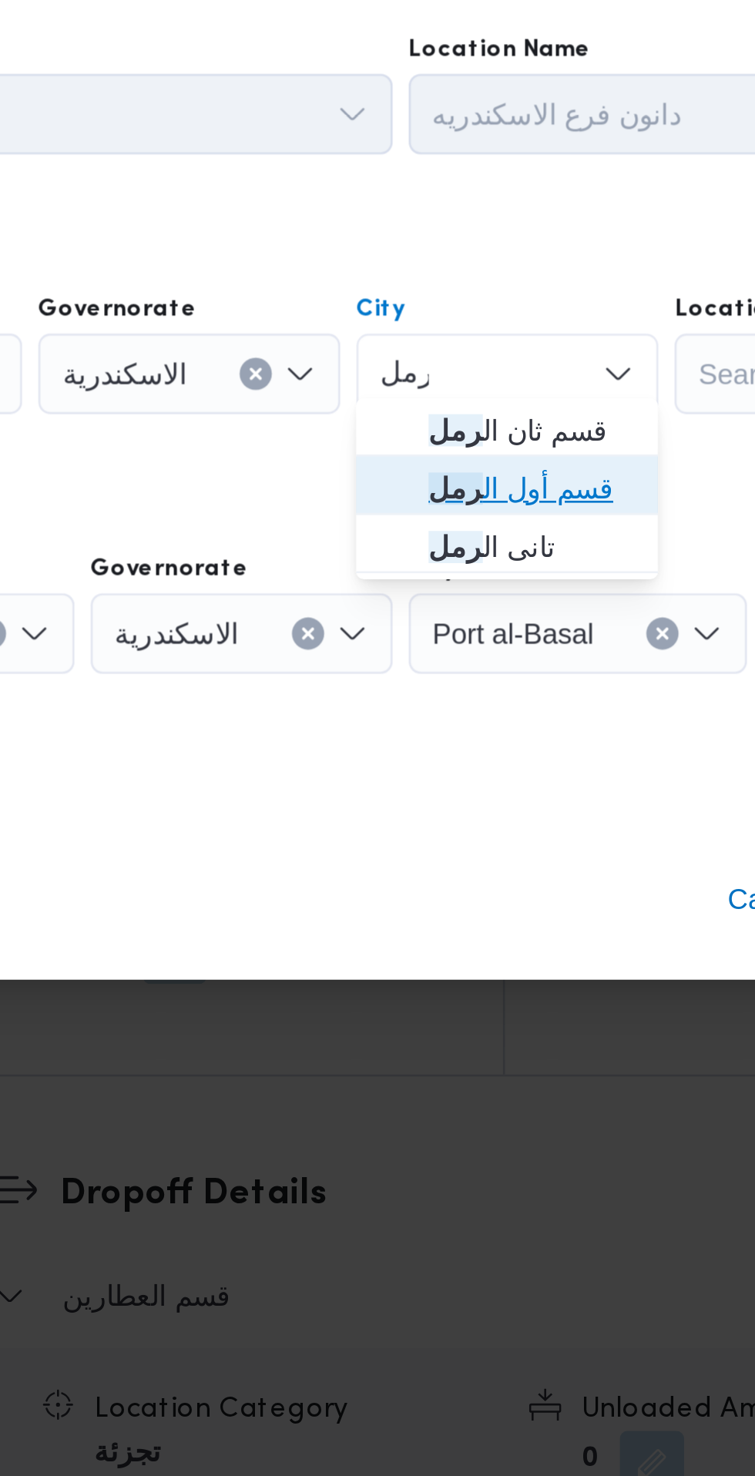
click at [465, 709] on span "قسم أول ال رمل" at bounding box center [441, 707] width 79 height 18
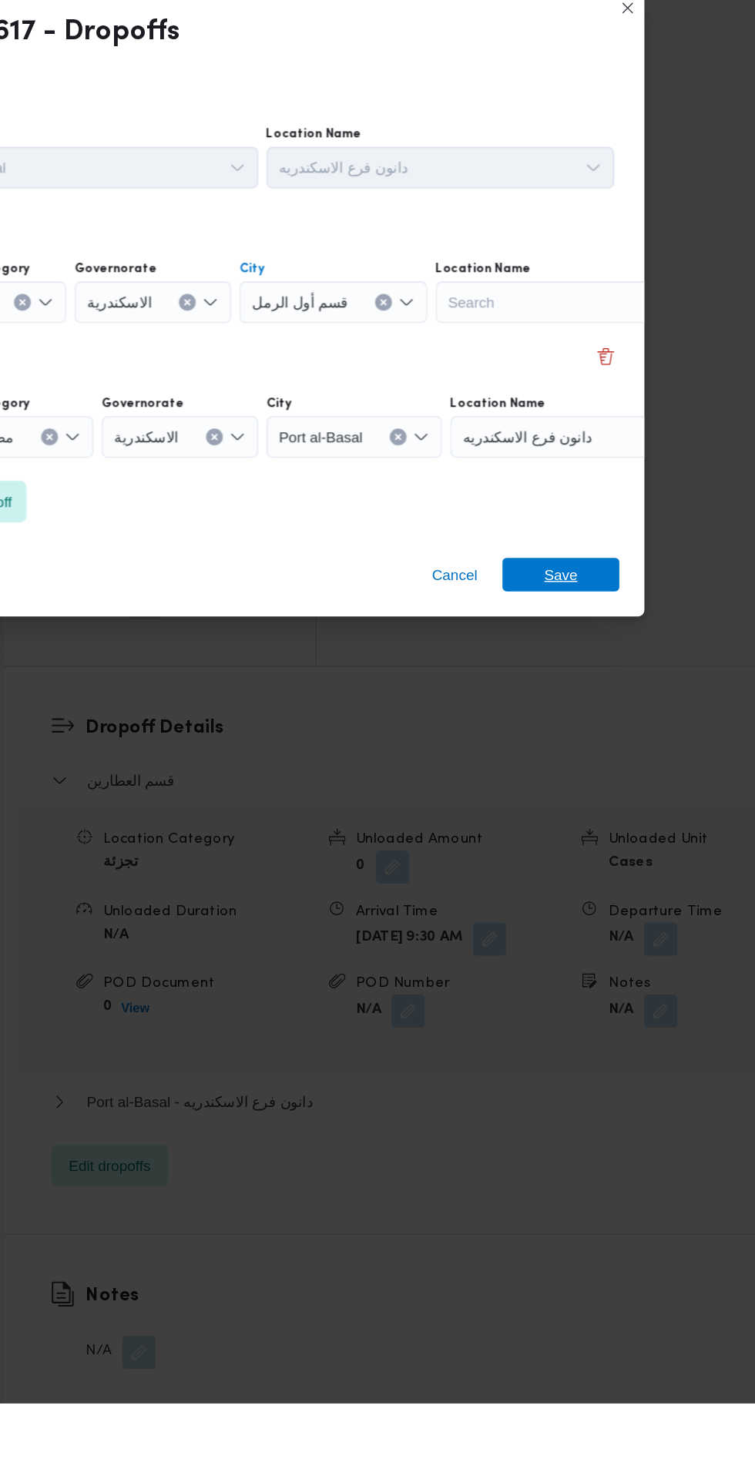
click at [612, 858] on span "Save" at bounding box center [611, 864] width 25 height 25
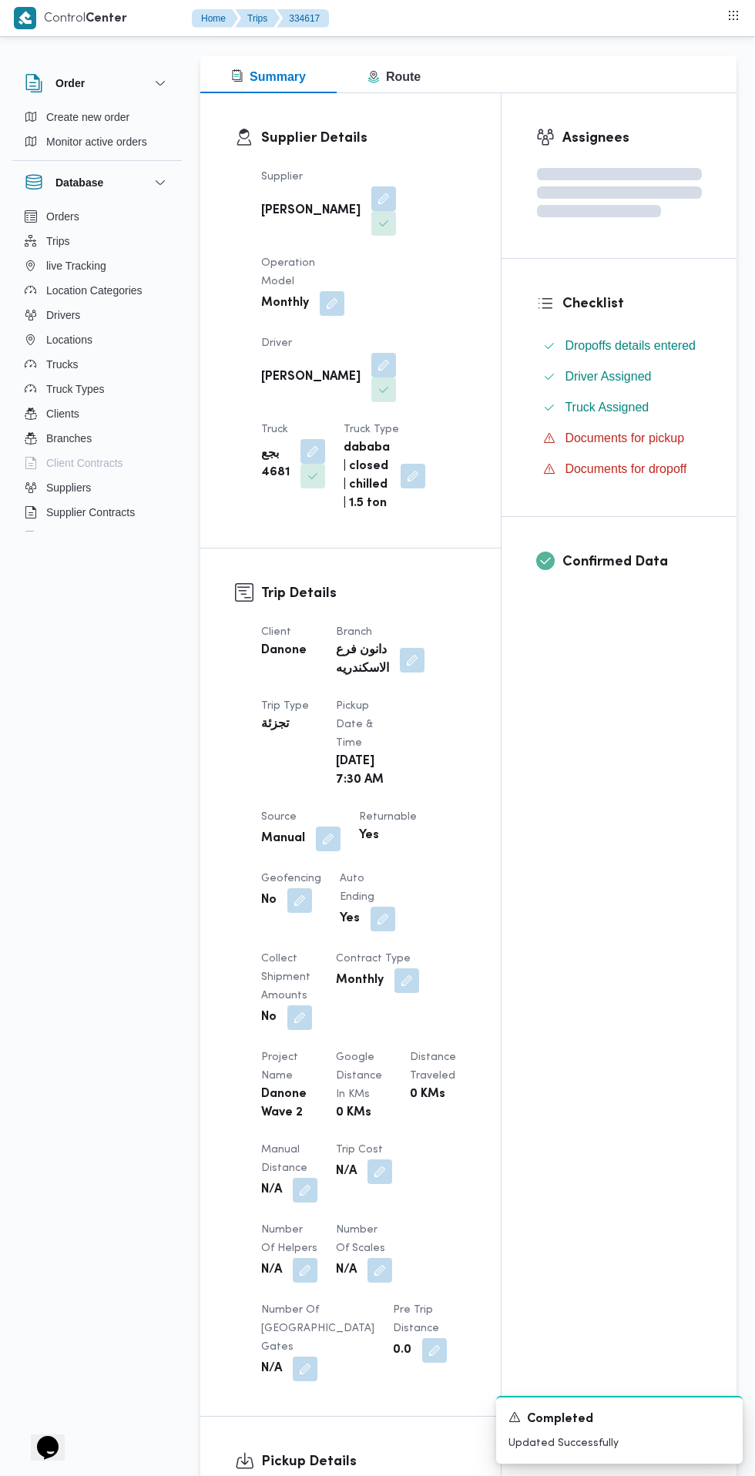
scroll to position [0, 0]
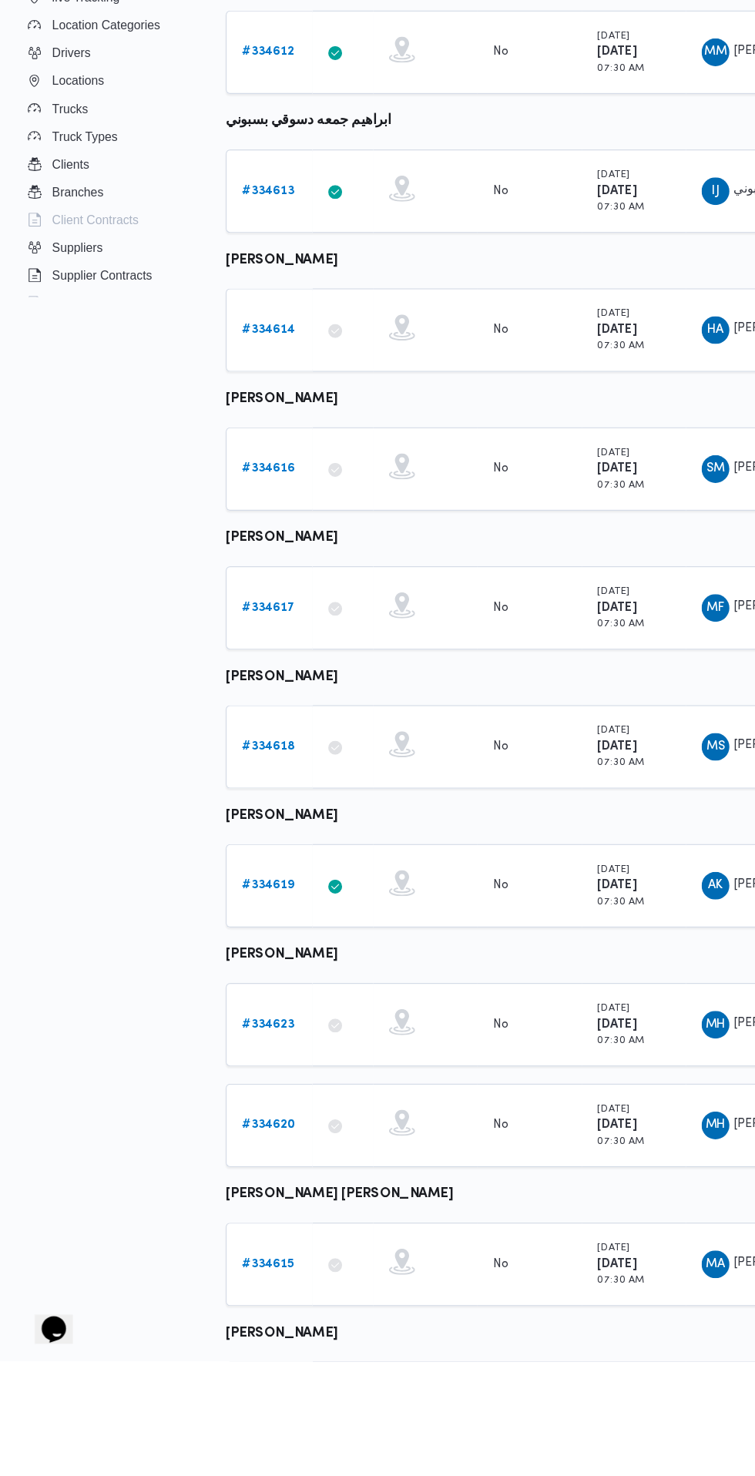
click at [241, 929] on b "# 334618" at bounding box center [238, 930] width 47 height 10
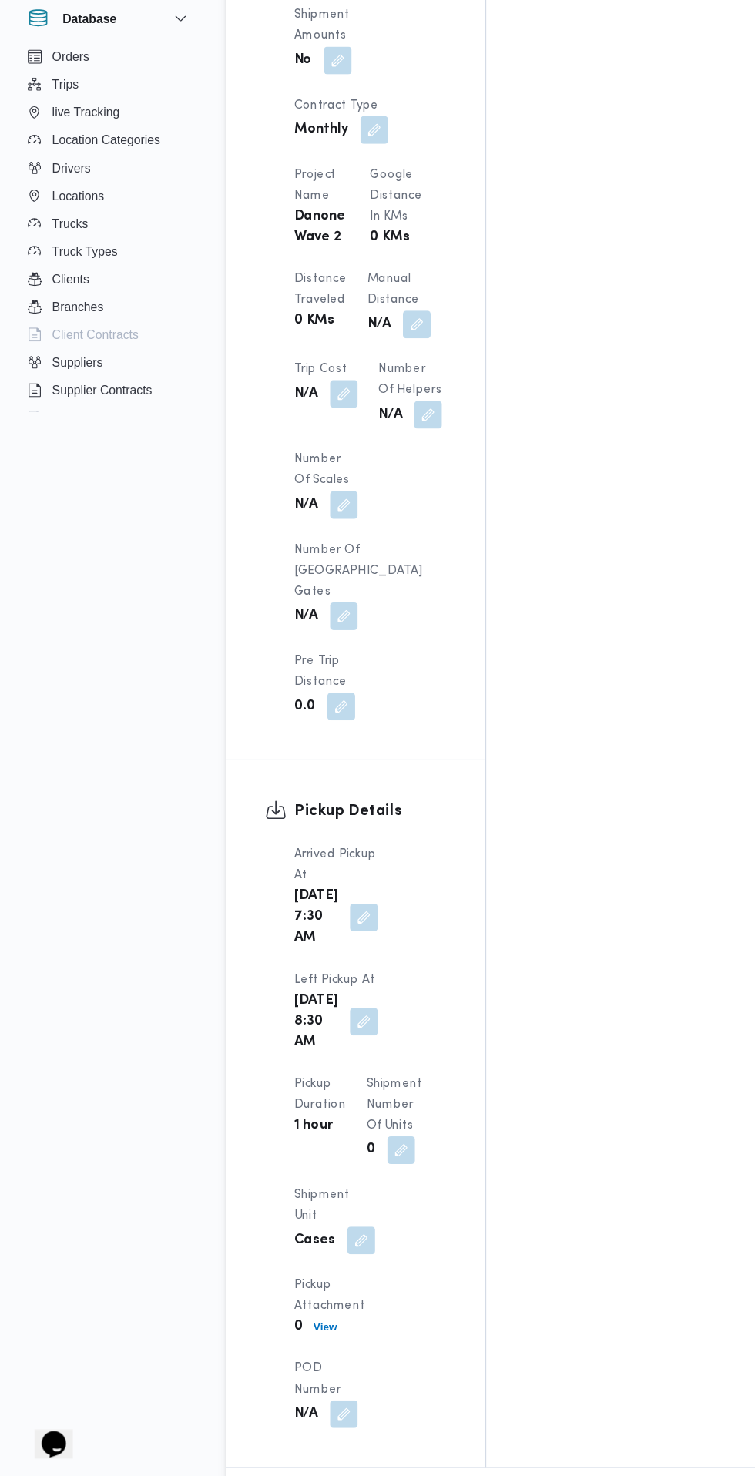
scroll to position [1206, 0]
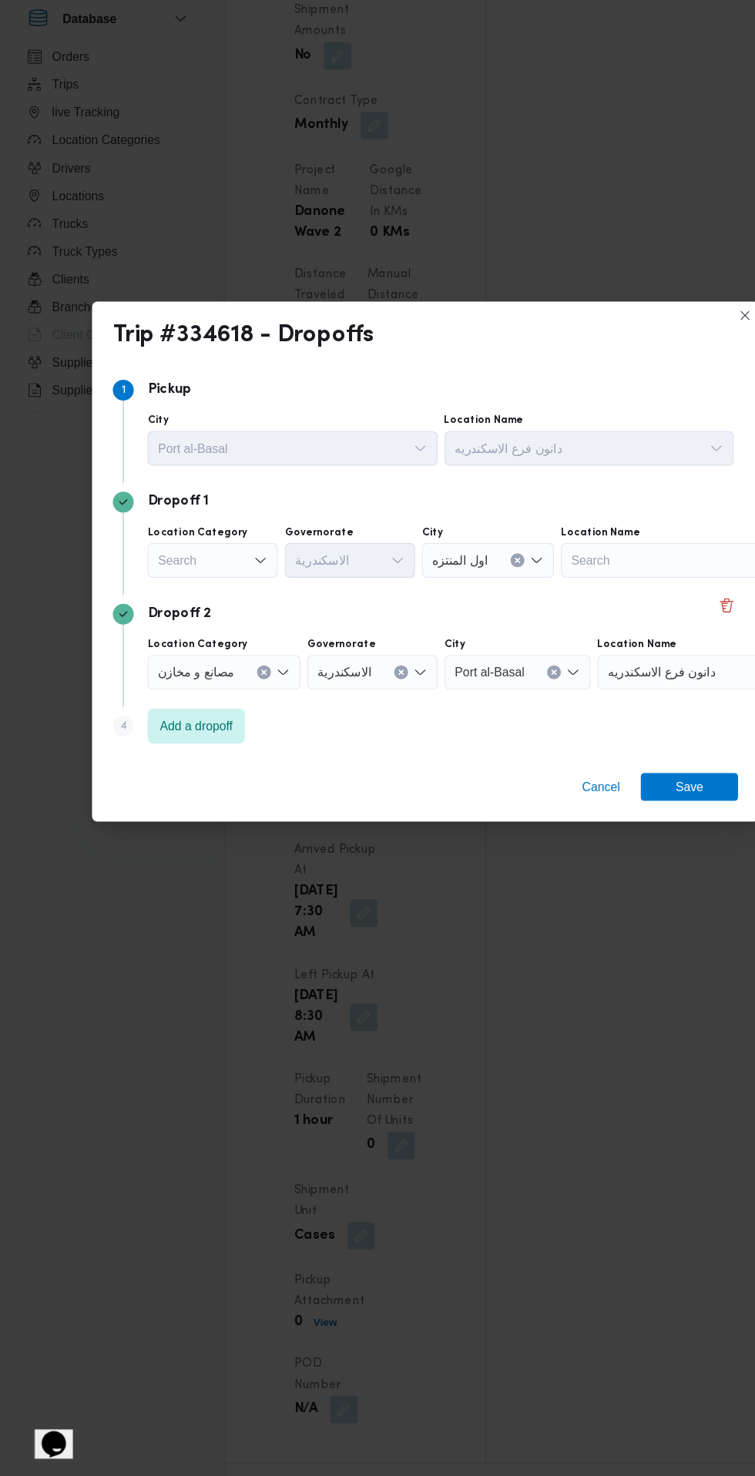
click at [203, 653] on div "Search" at bounding box center [189, 663] width 116 height 31
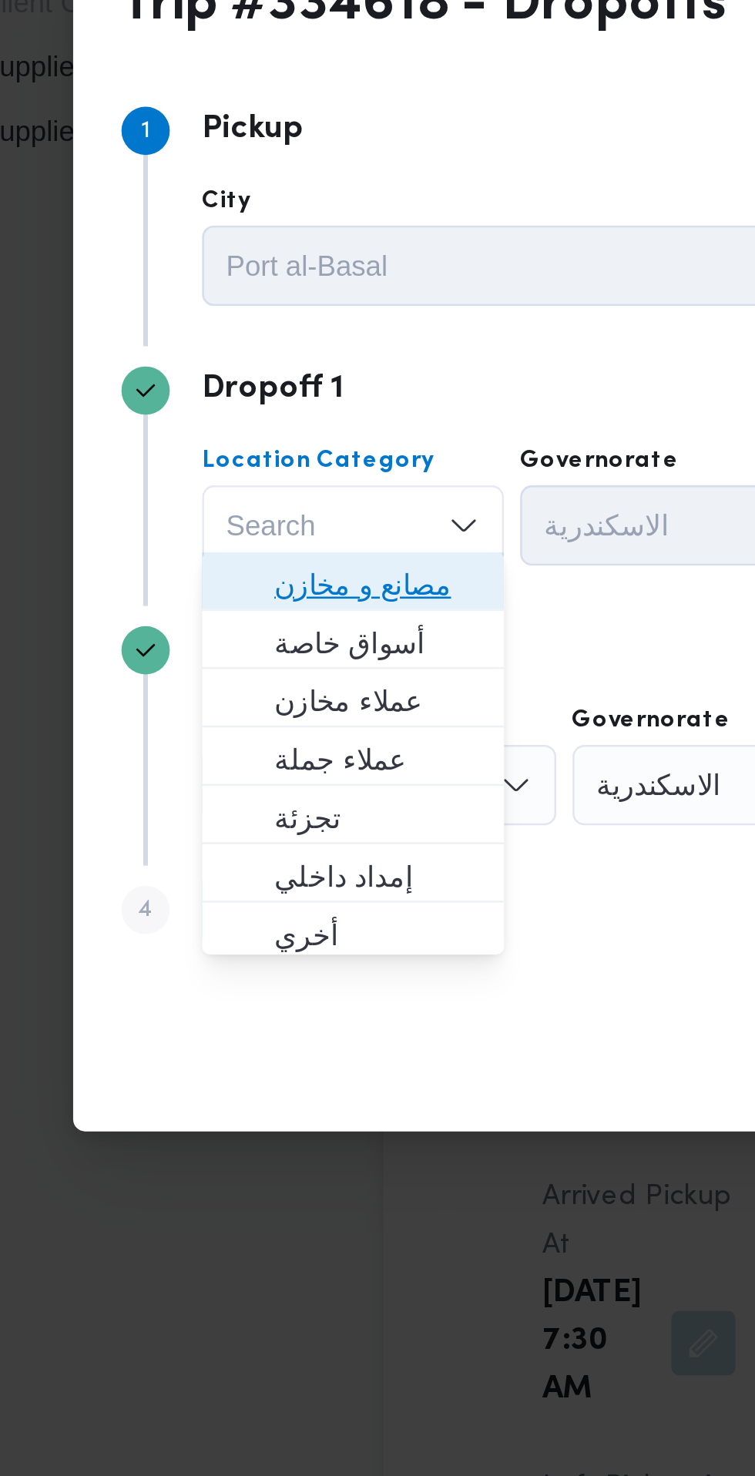
click at [212, 691] on span "مصانع و مخازن" at bounding box center [198, 685] width 79 height 18
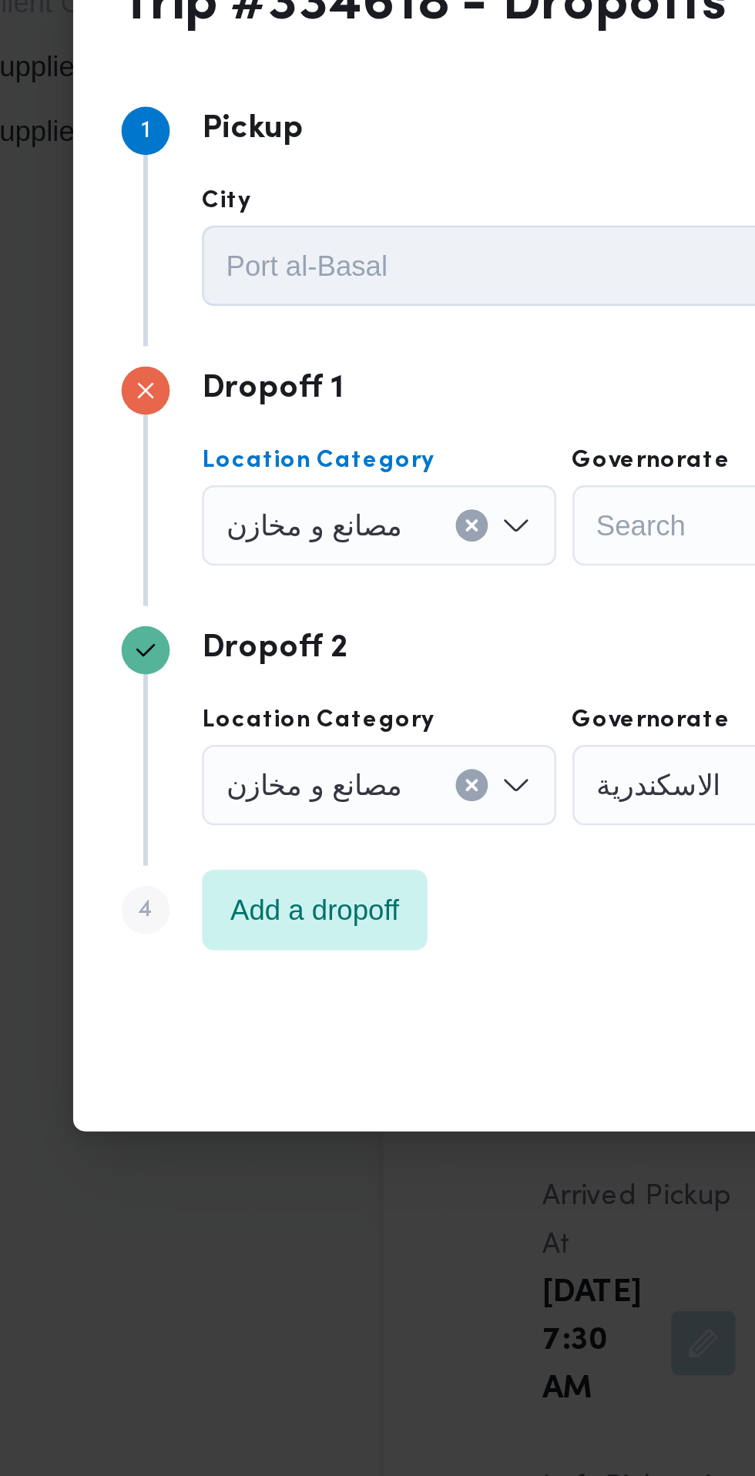
click at [231, 659] on button "Clear input" at bounding box center [234, 663] width 12 height 12
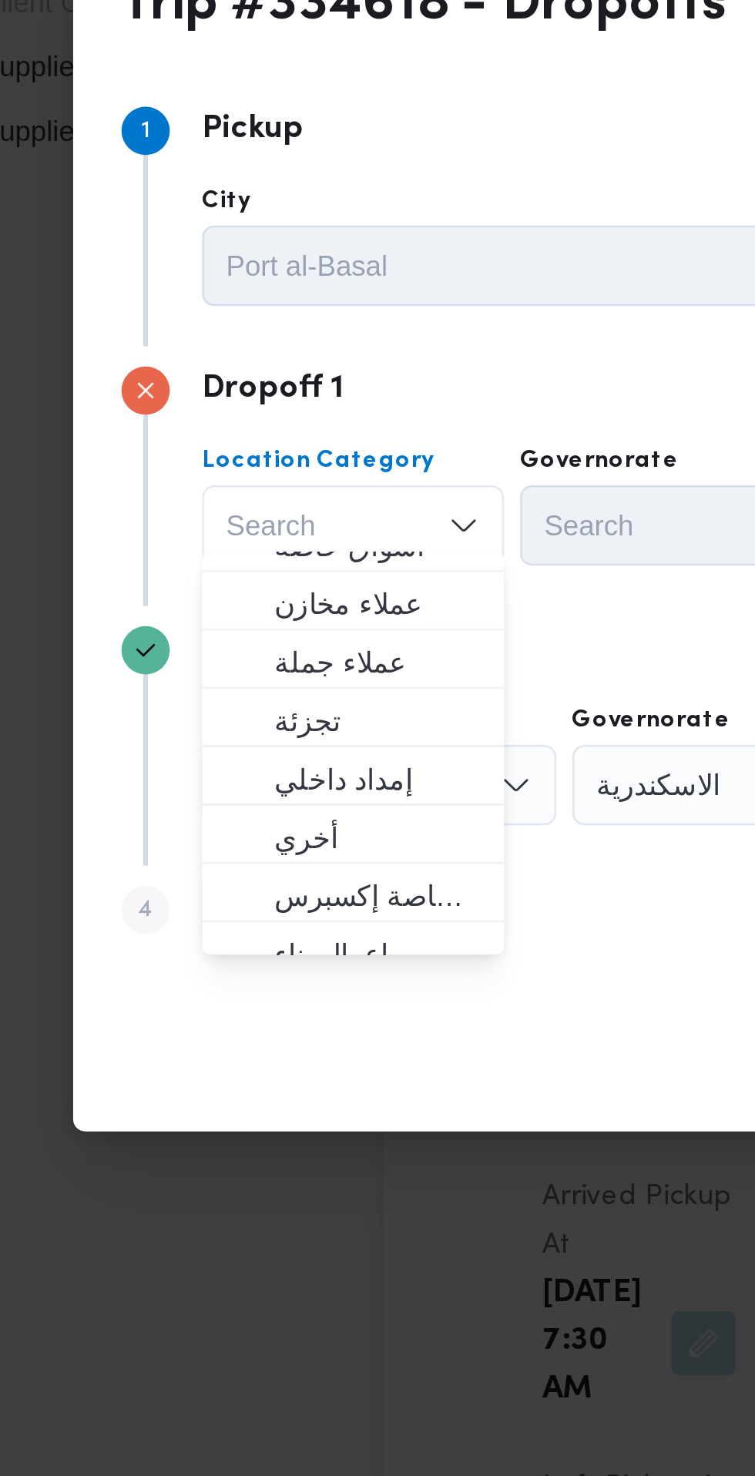
scroll to position [65, 0]
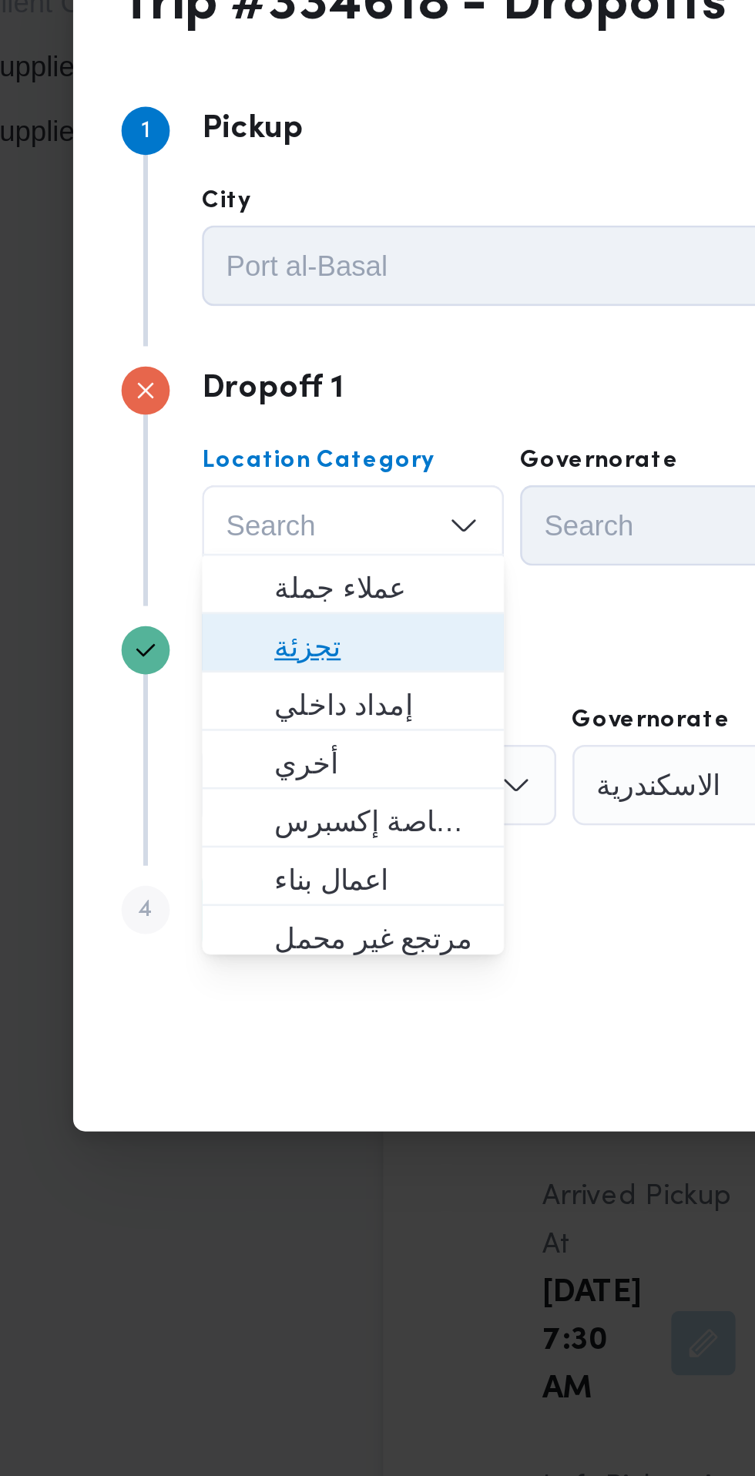
click at [202, 707] on span "تجزئة" at bounding box center [198, 709] width 79 height 18
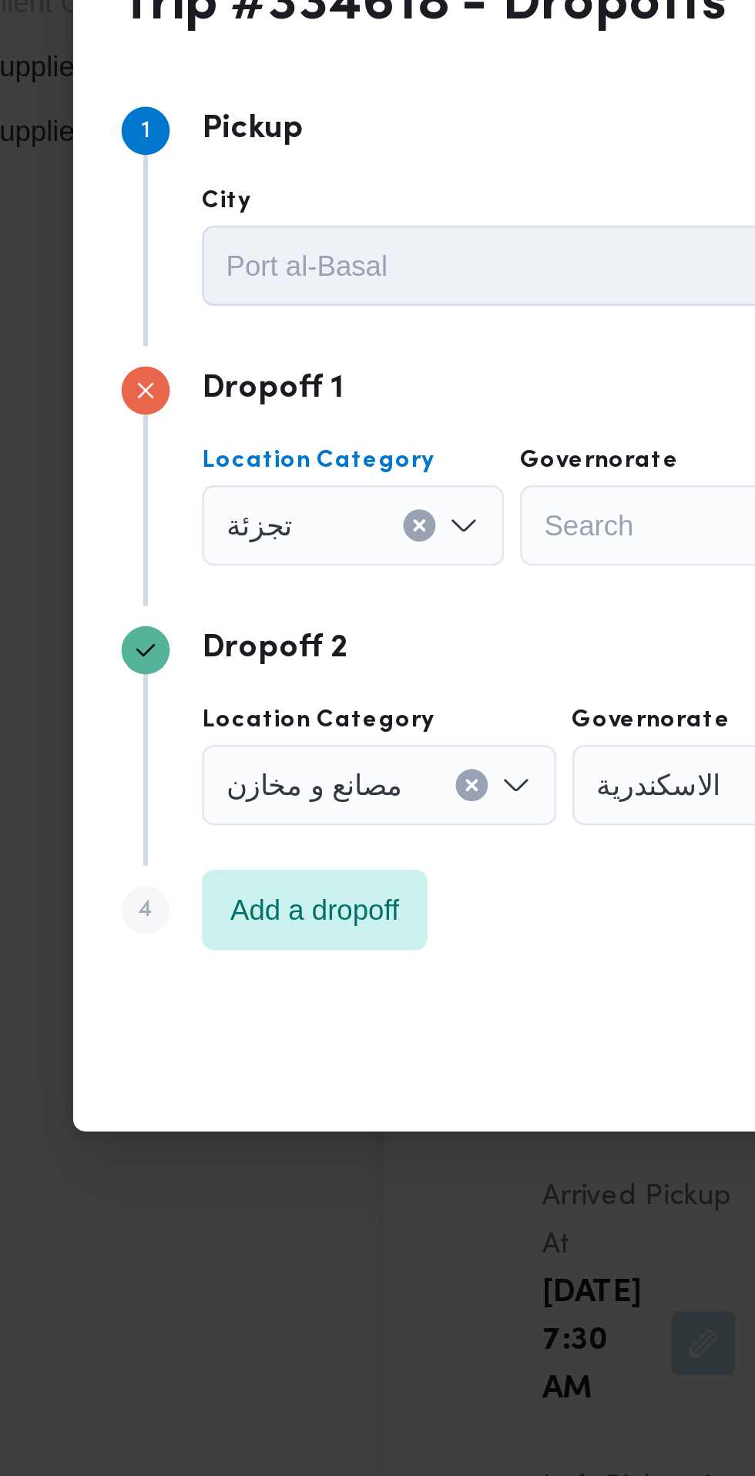
click at [304, 661] on div "Search" at bounding box center [311, 663] width 116 height 31
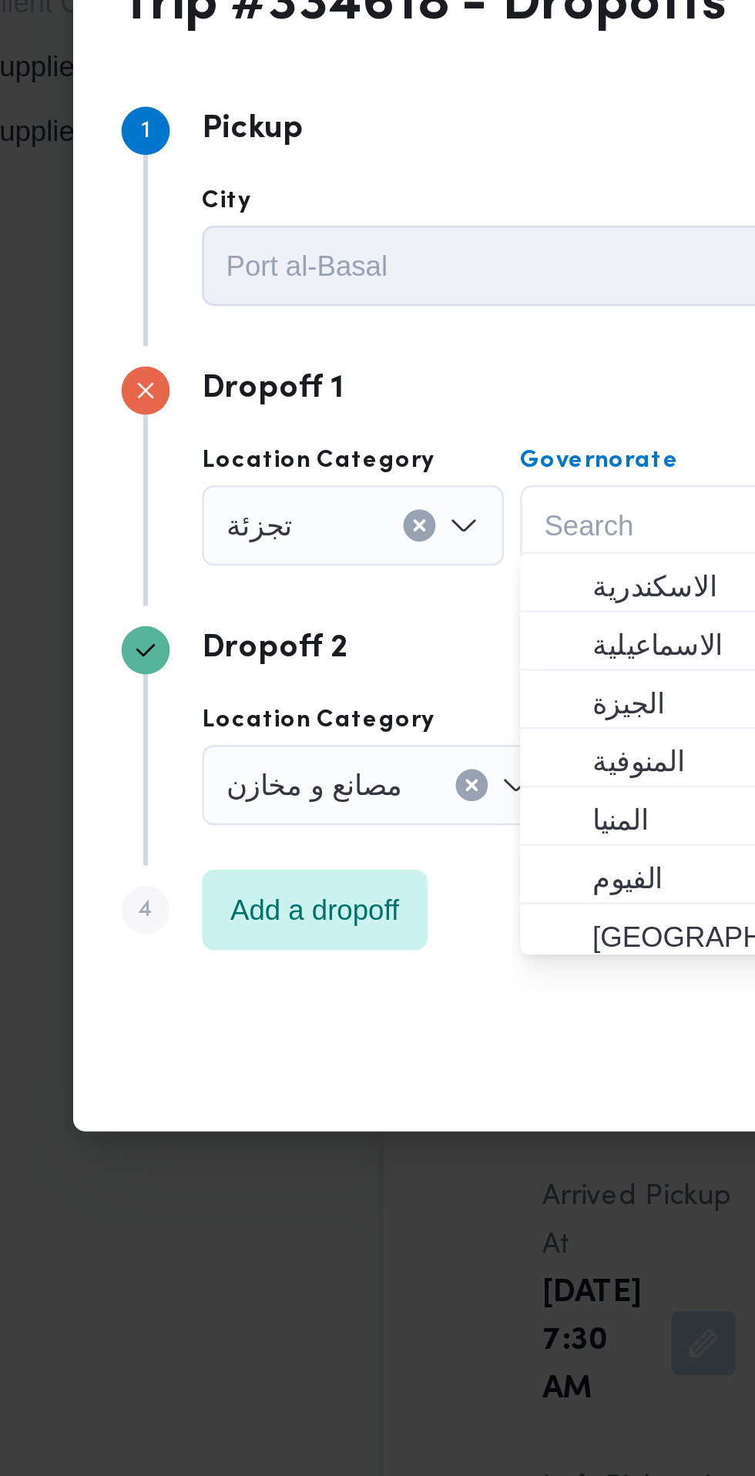
scroll to position [88, 0]
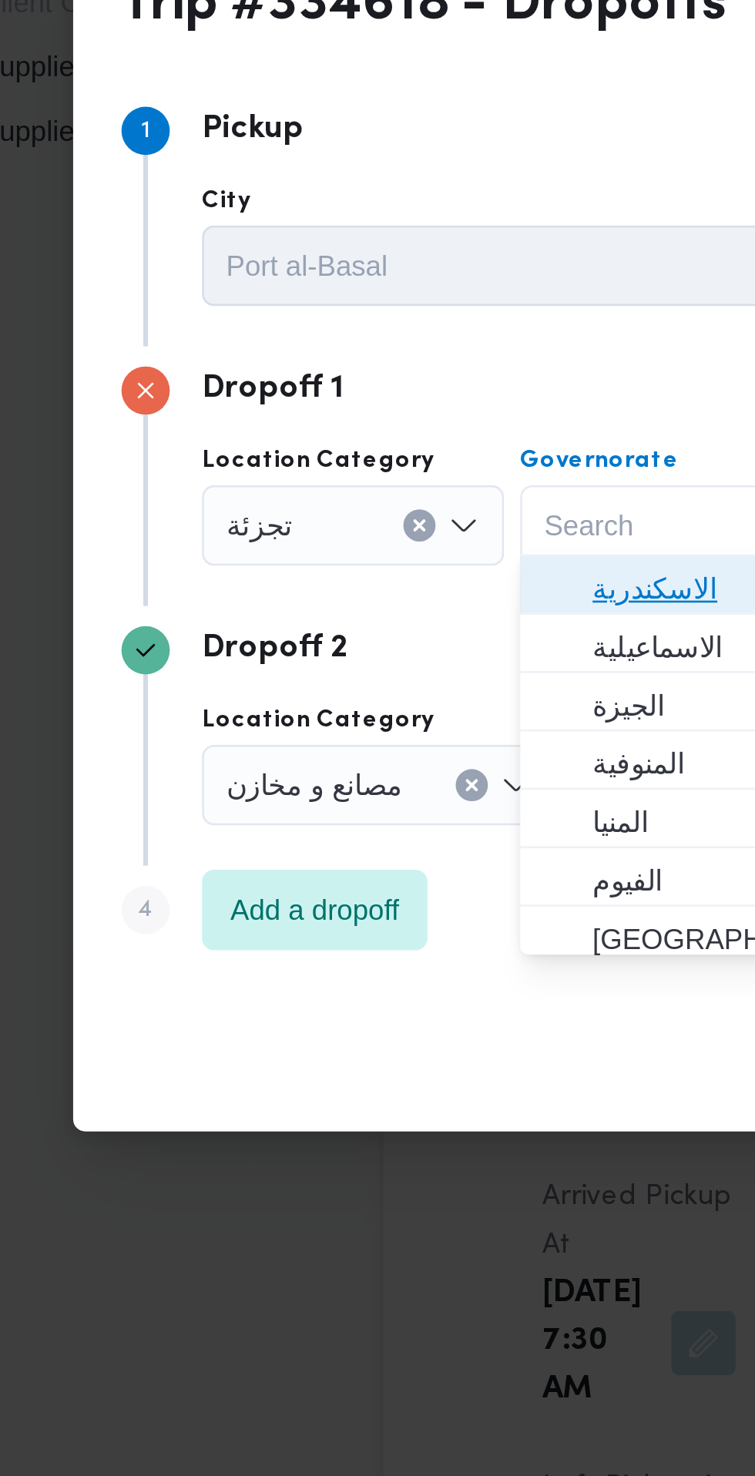
click at [308, 690] on span "الاسكندرية" at bounding box center [319, 687] width 79 height 18
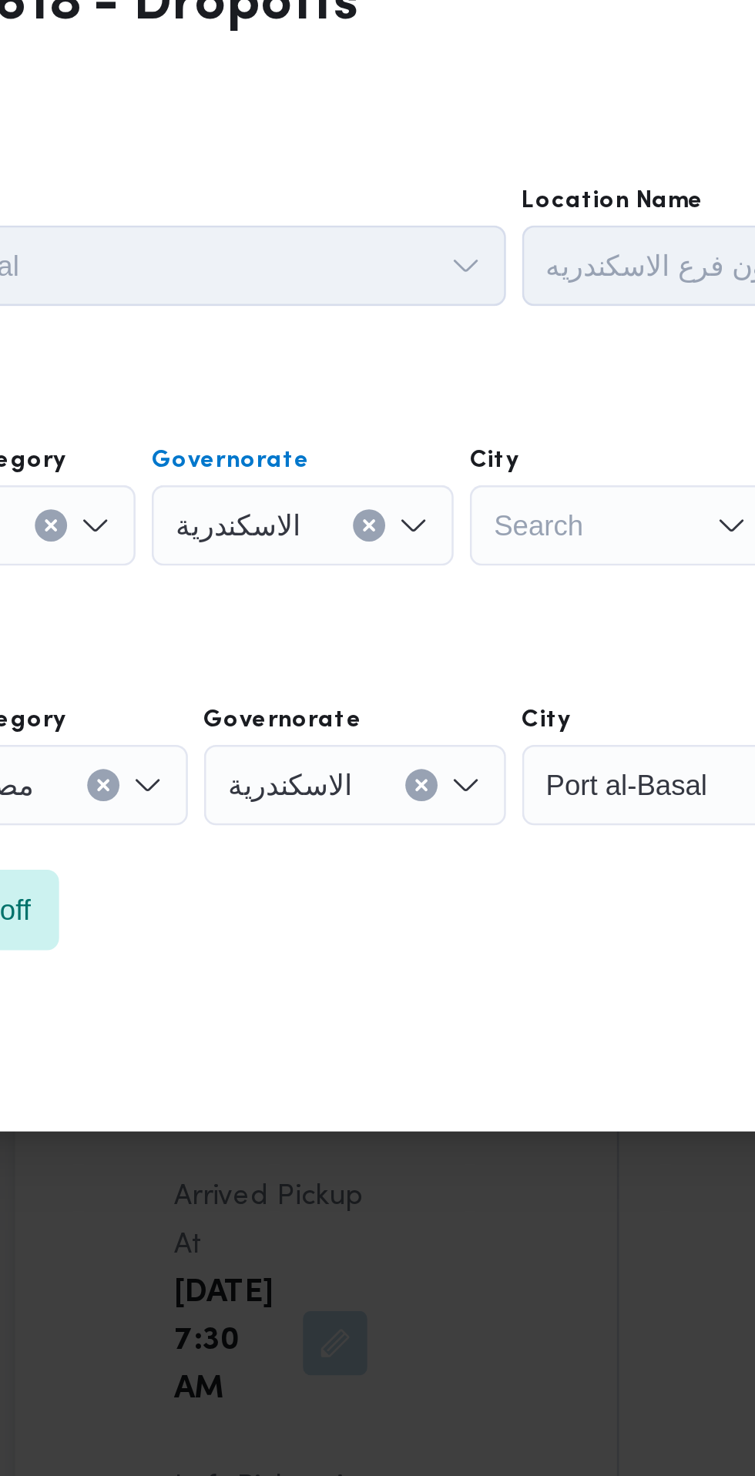
click at [419, 659] on div "Search" at bounding box center [432, 663] width 116 height 31
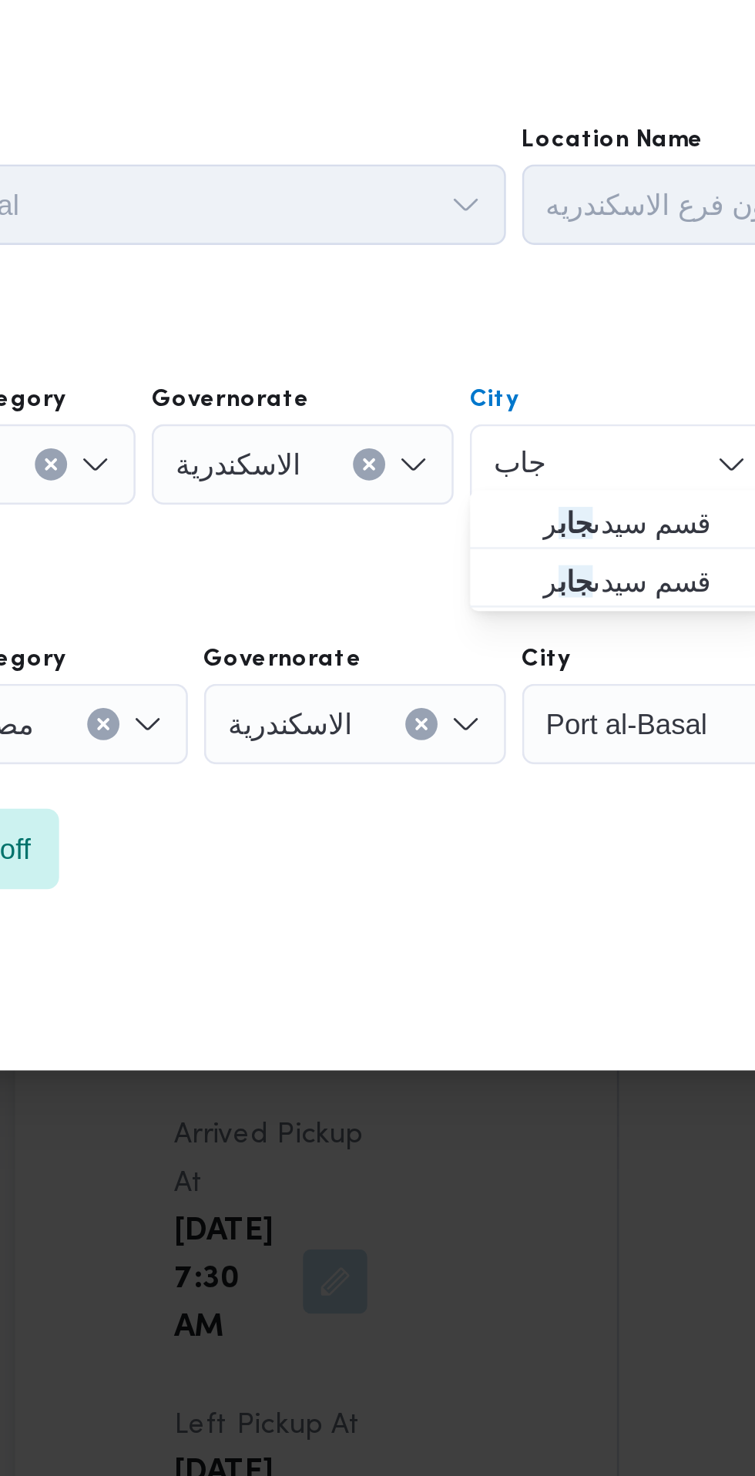
scroll to position [1206, 0]
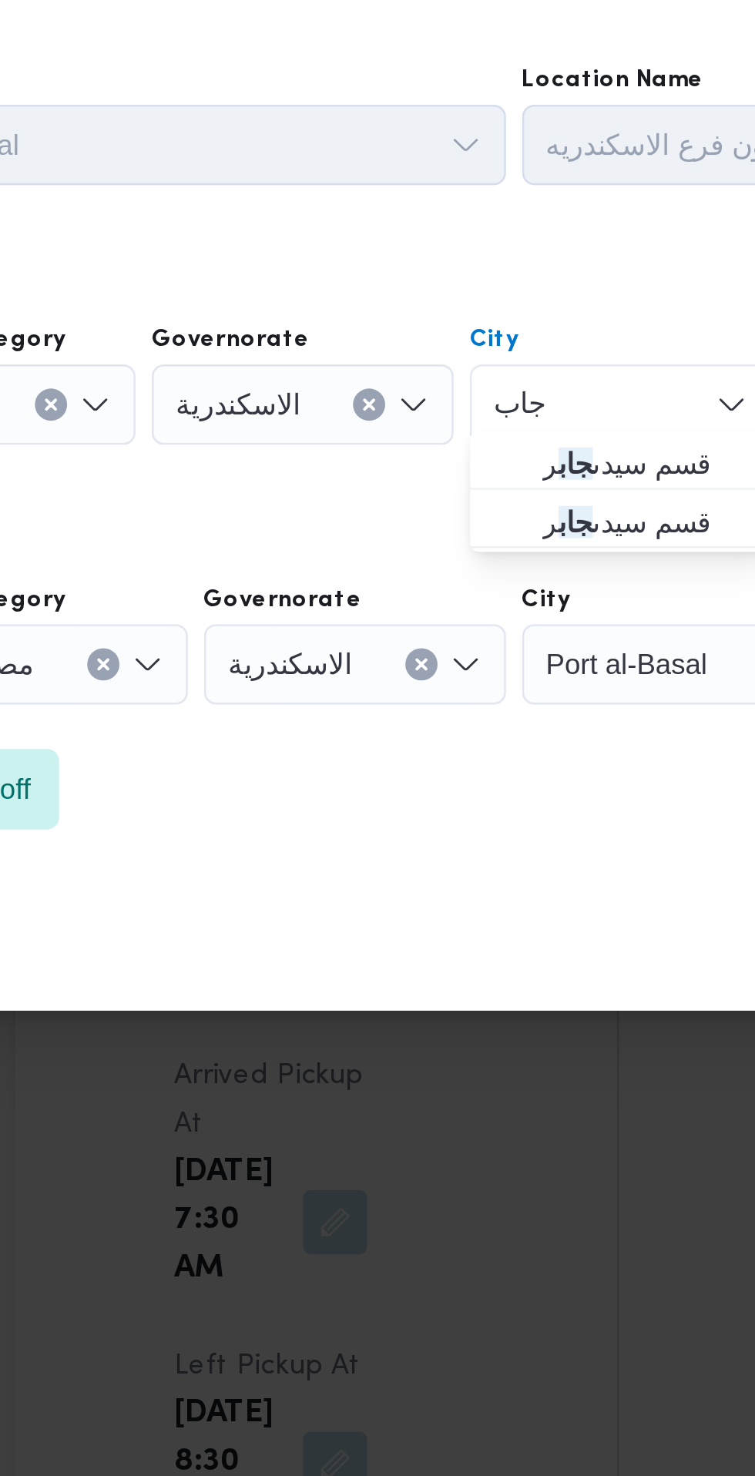
type input "جاب"
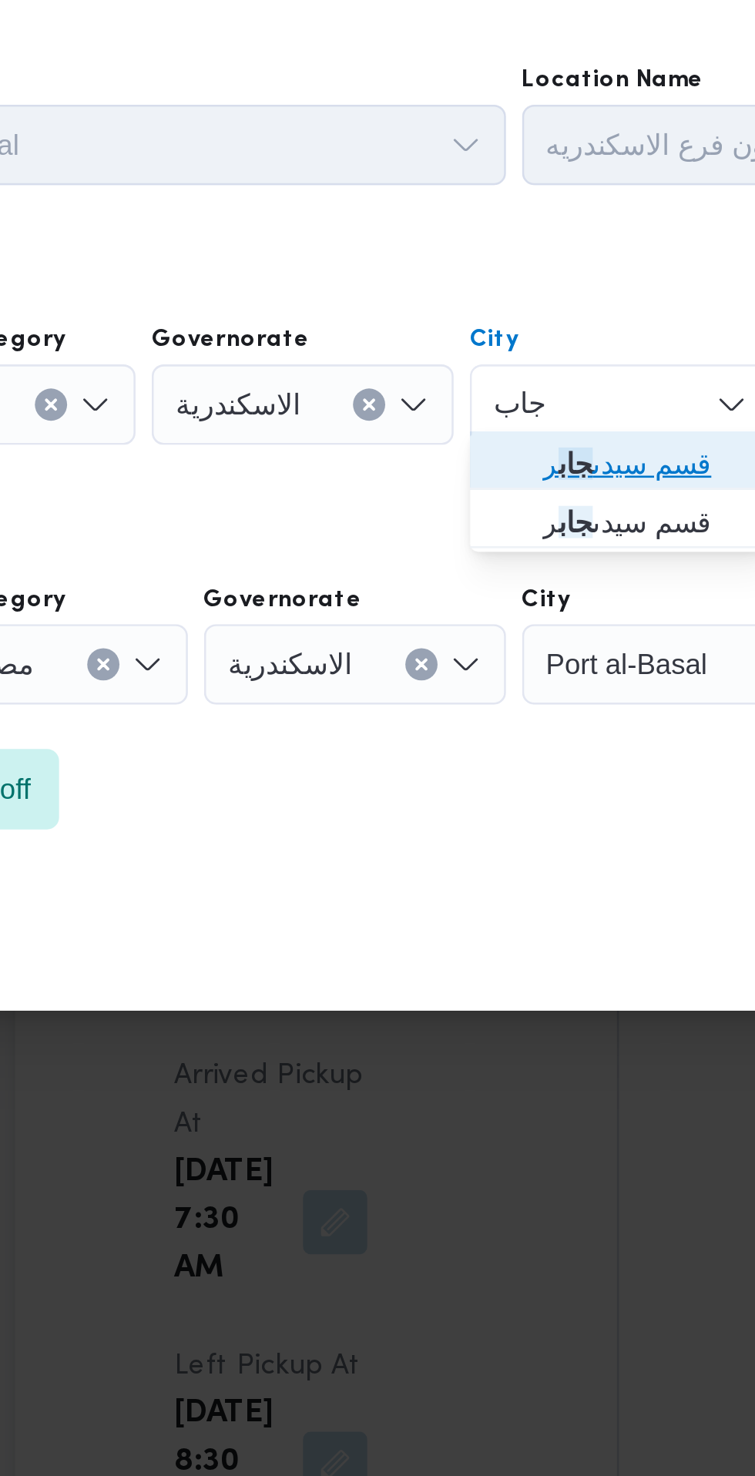
click at [441, 686] on span "قسم سيدى جاب ر" at bounding box center [441, 685] width 79 height 18
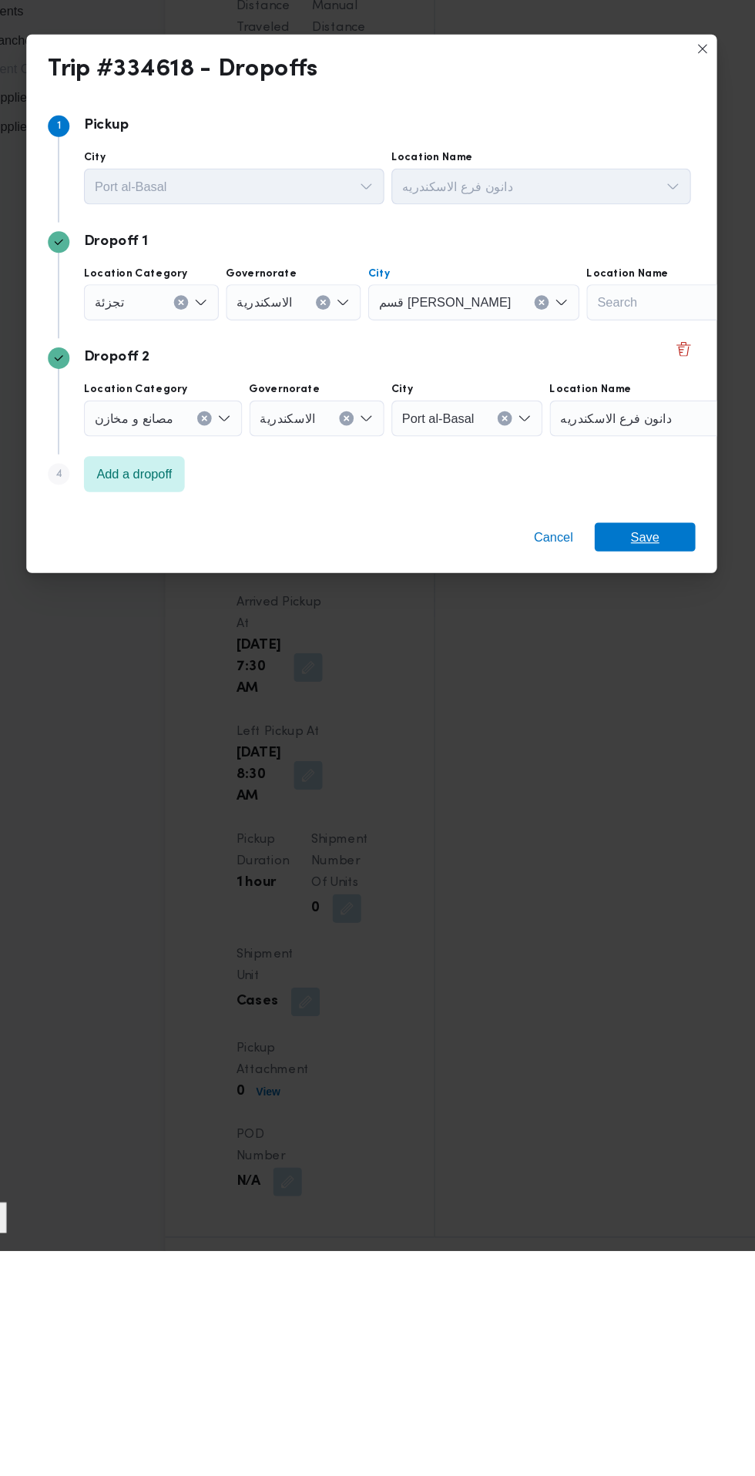
click at [612, 858] on span "Save" at bounding box center [611, 864] width 25 height 25
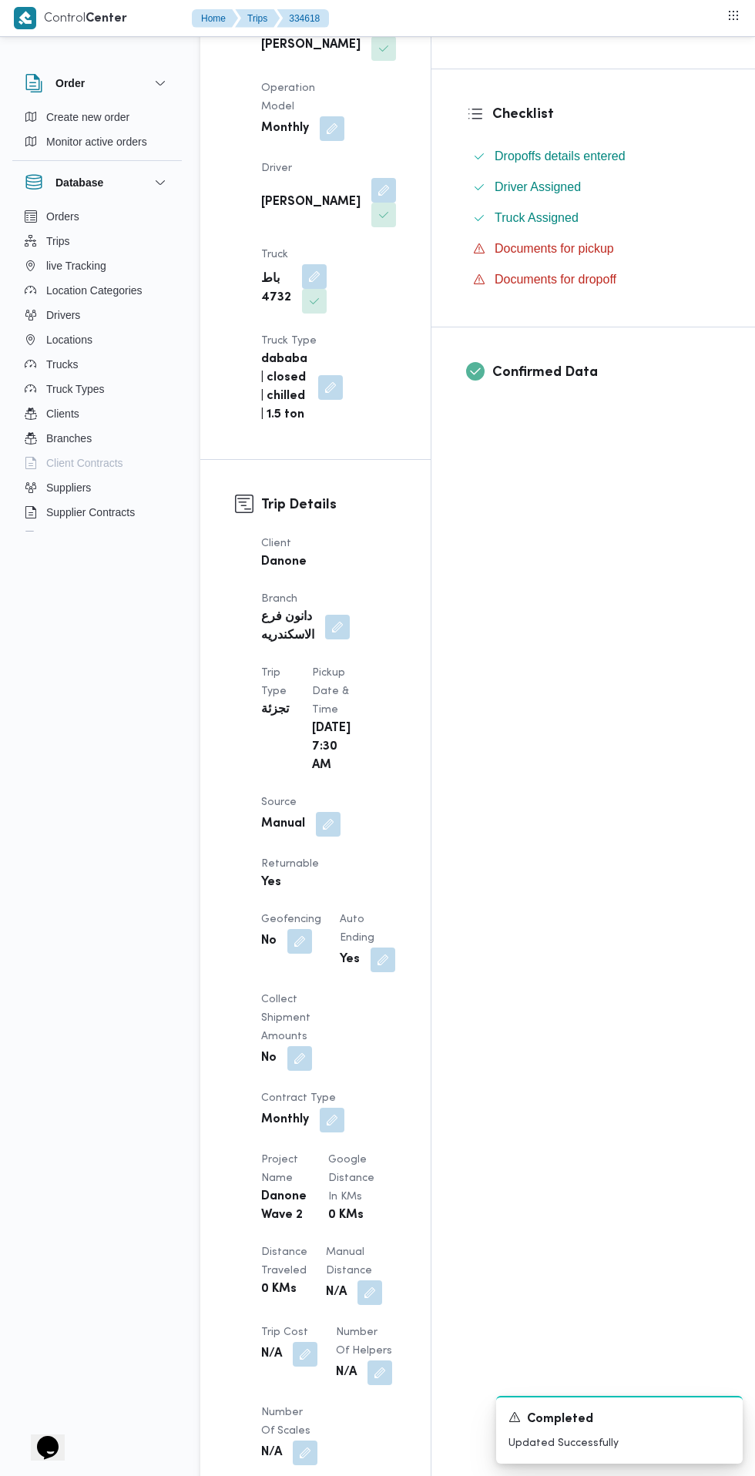
scroll to position [0, 0]
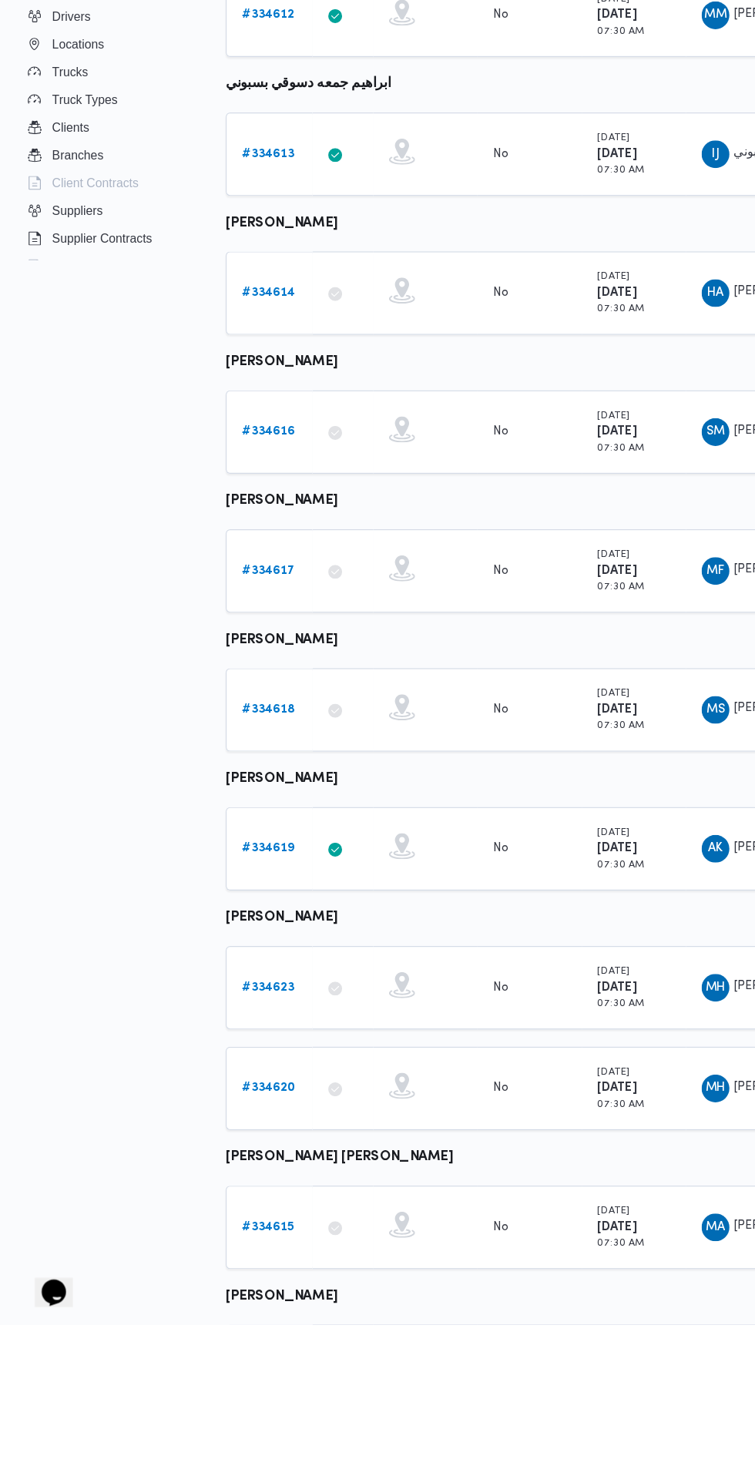
click at [248, 1055] on b "# 334619" at bounding box center [238, 1054] width 46 height 10
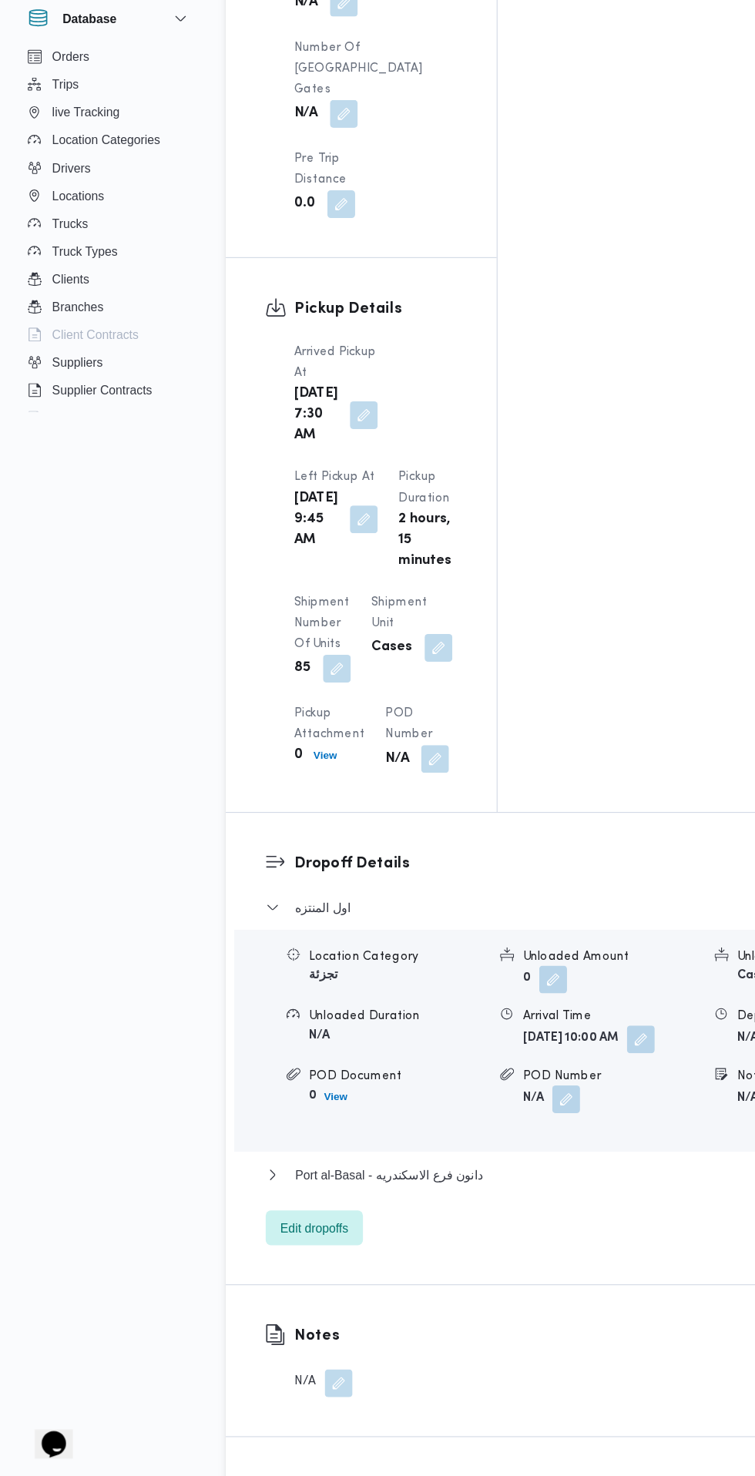
scroll to position [1719, 0]
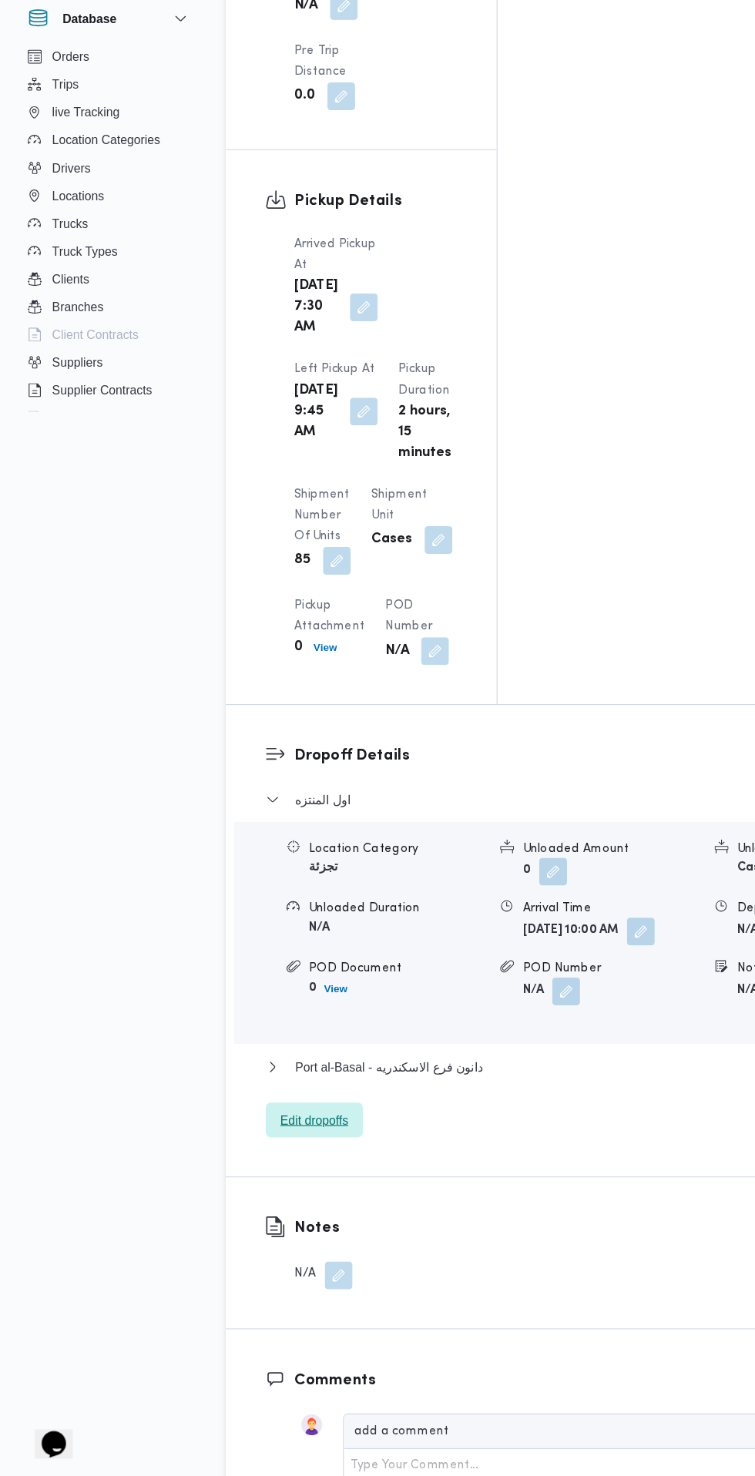
click at [310, 1145] on span "Edit dropoffs" at bounding box center [279, 1160] width 86 height 31
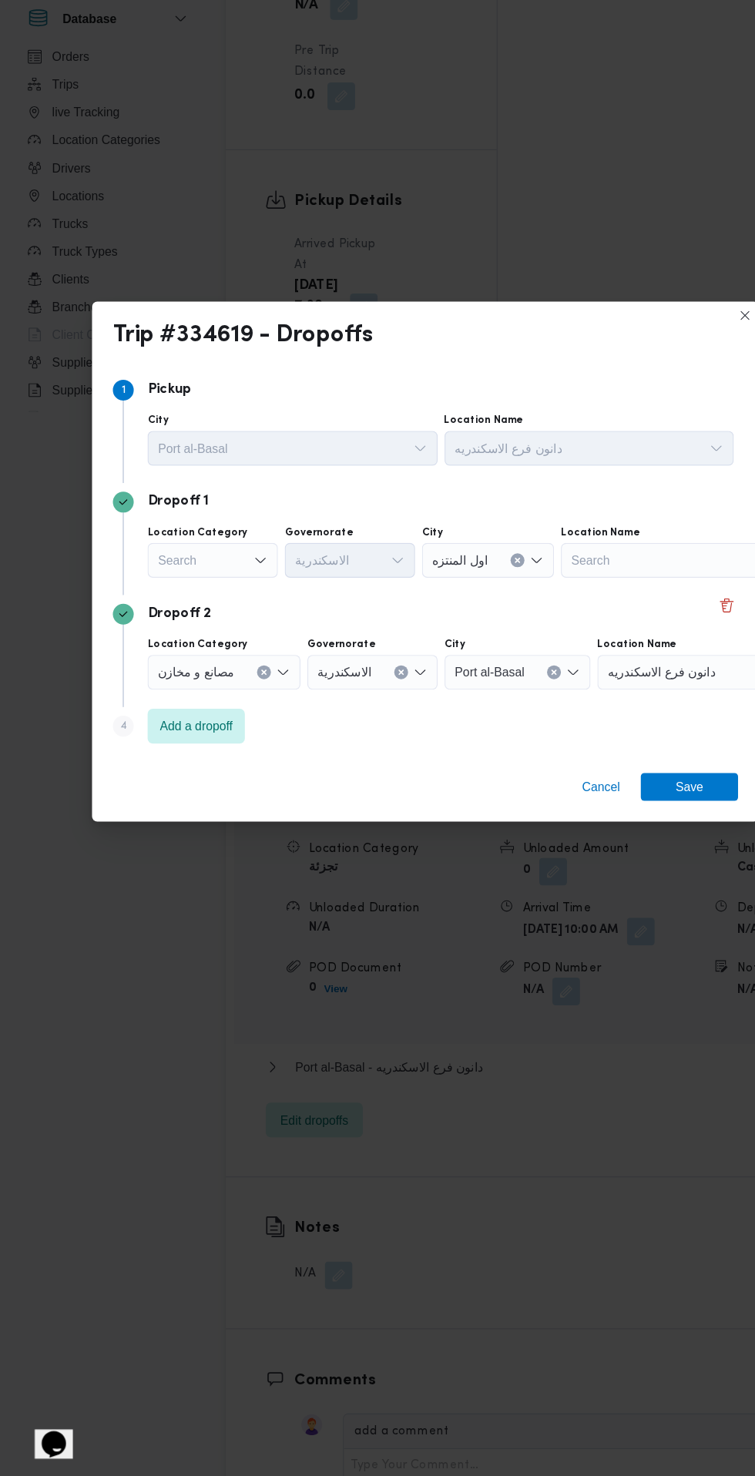
click at [207, 665] on div "Search" at bounding box center [189, 663] width 116 height 31
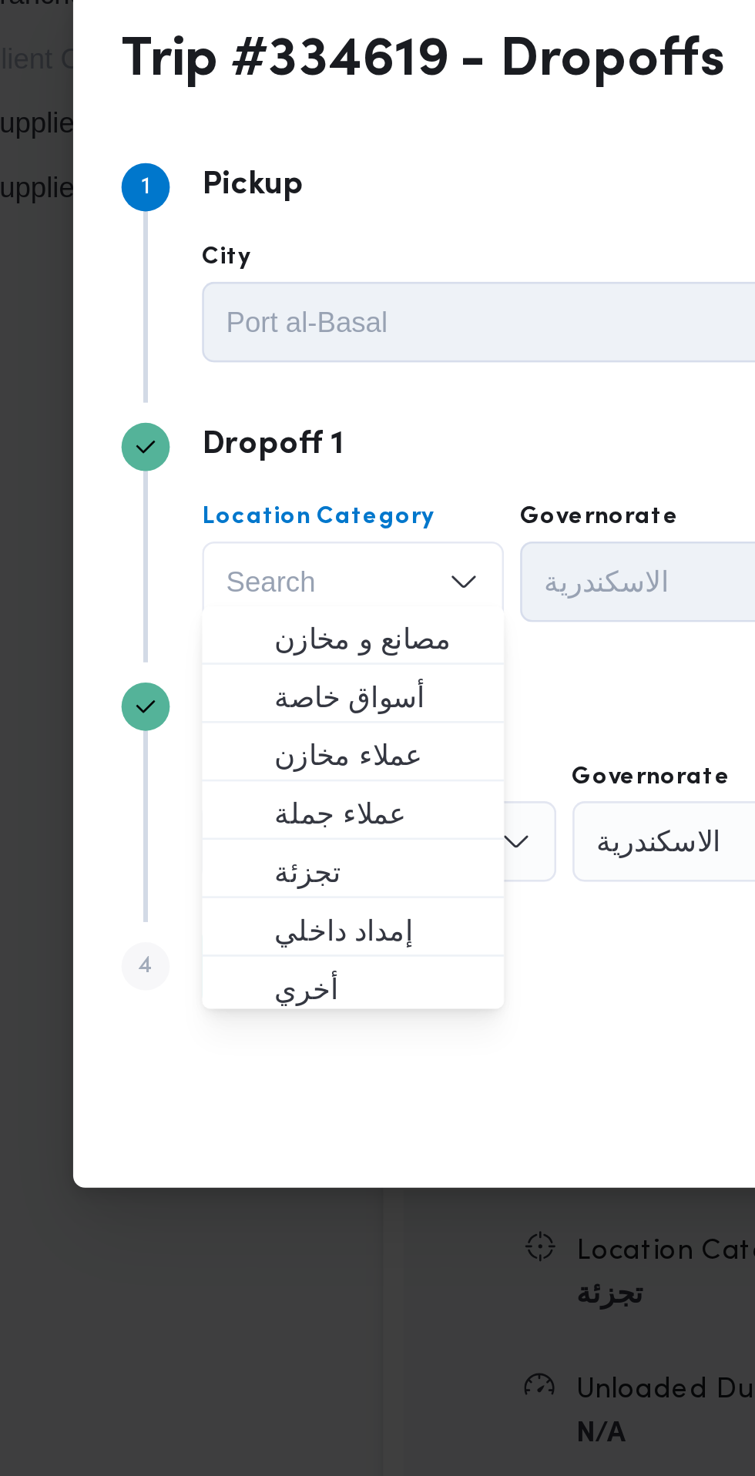
scroll to position [1718, 0]
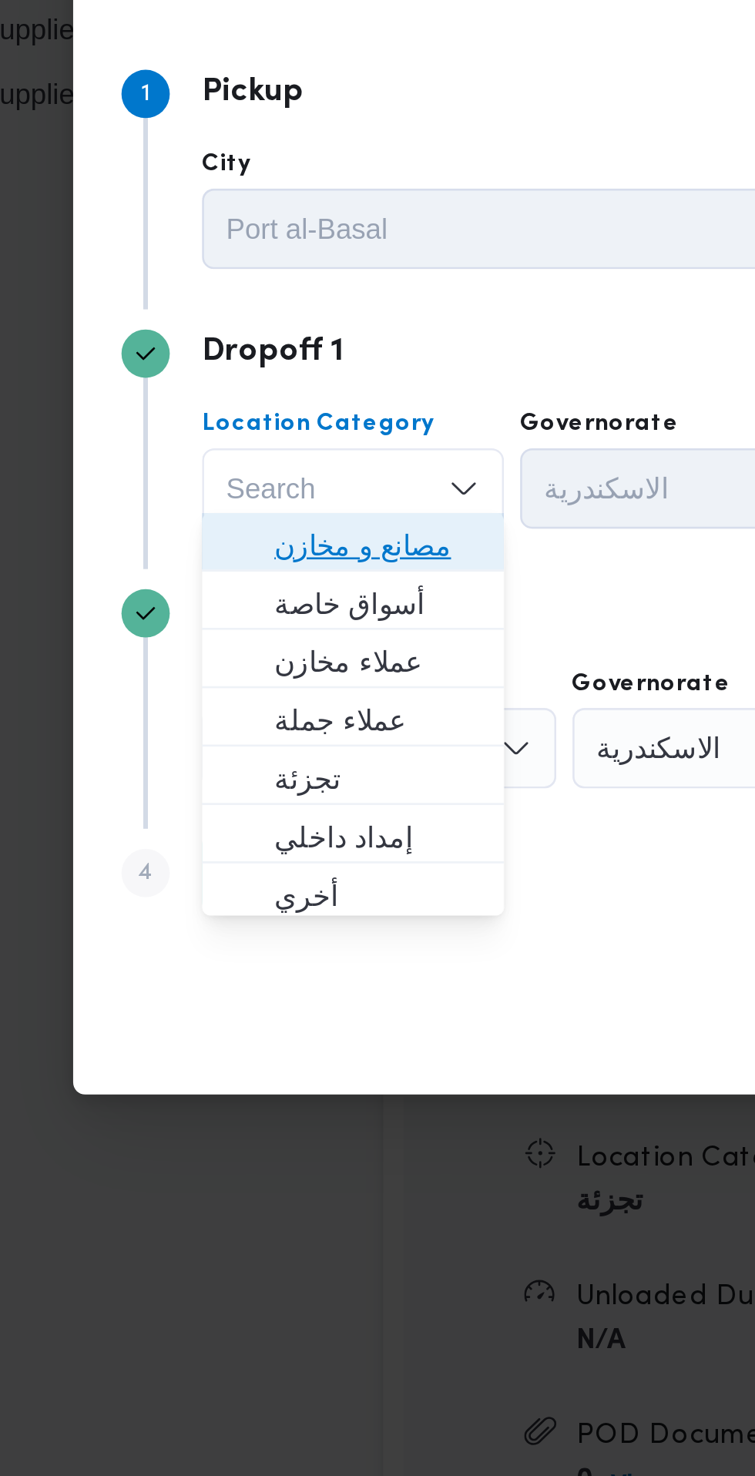
click at [221, 686] on span "مصانع و مخازن" at bounding box center [198, 685] width 79 height 18
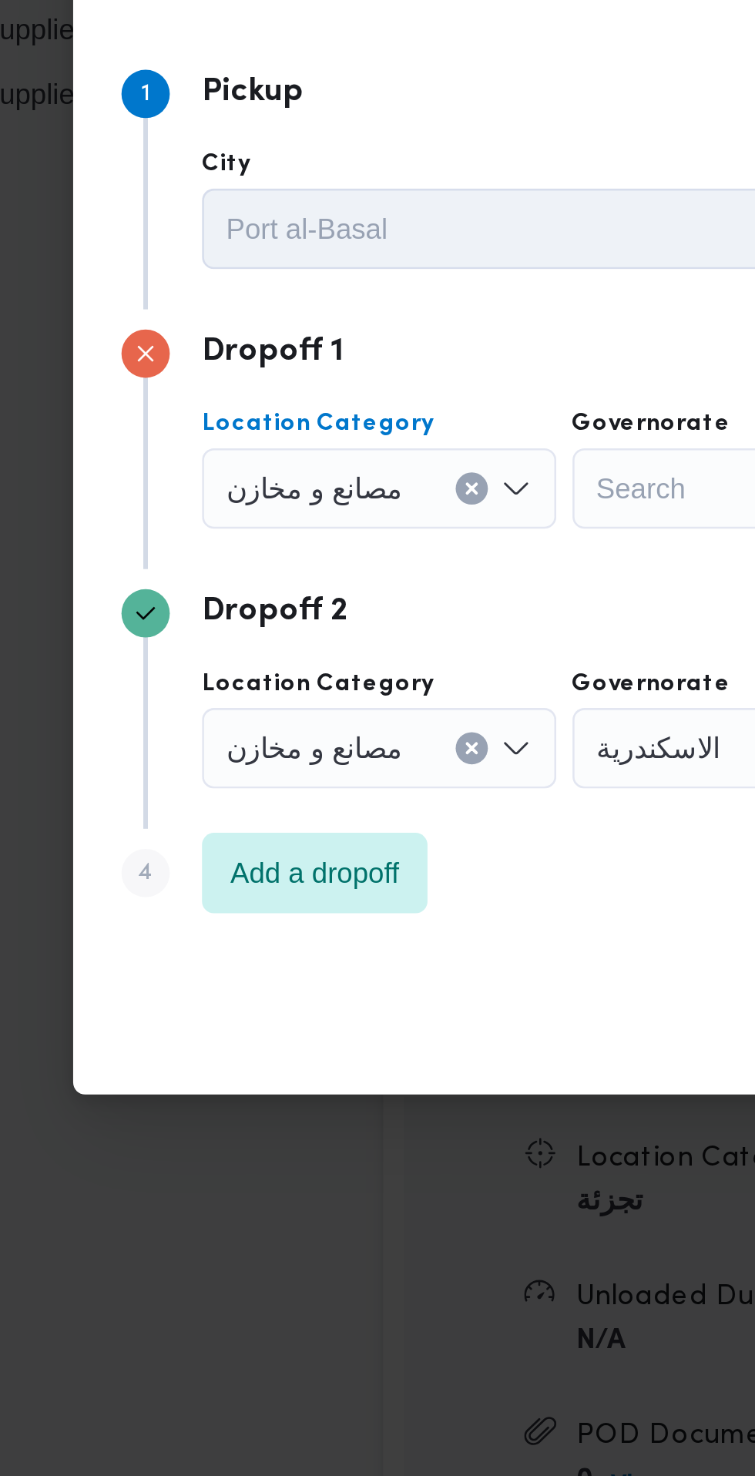
click at [231, 660] on icon "Clear input" at bounding box center [234, 663] width 6 height 6
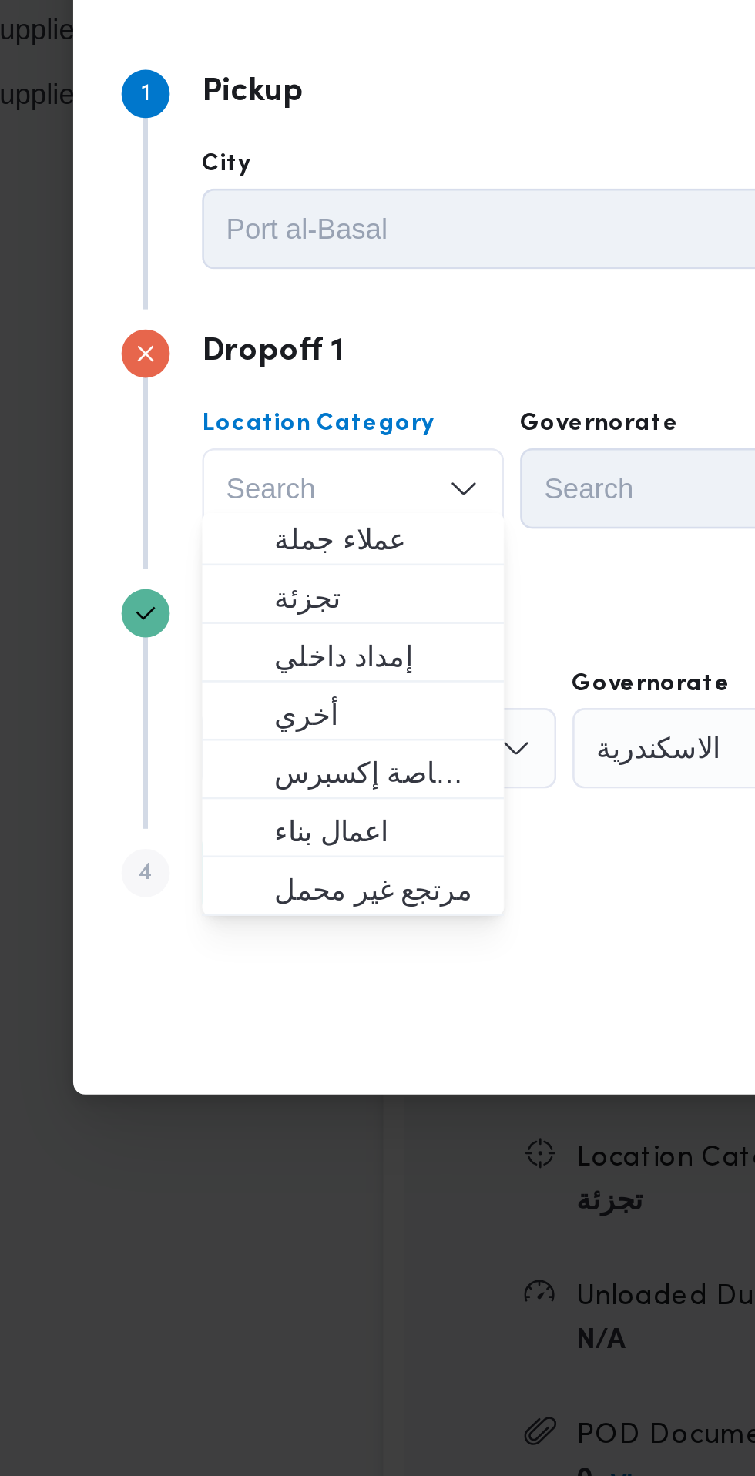
scroll to position [79, 0]
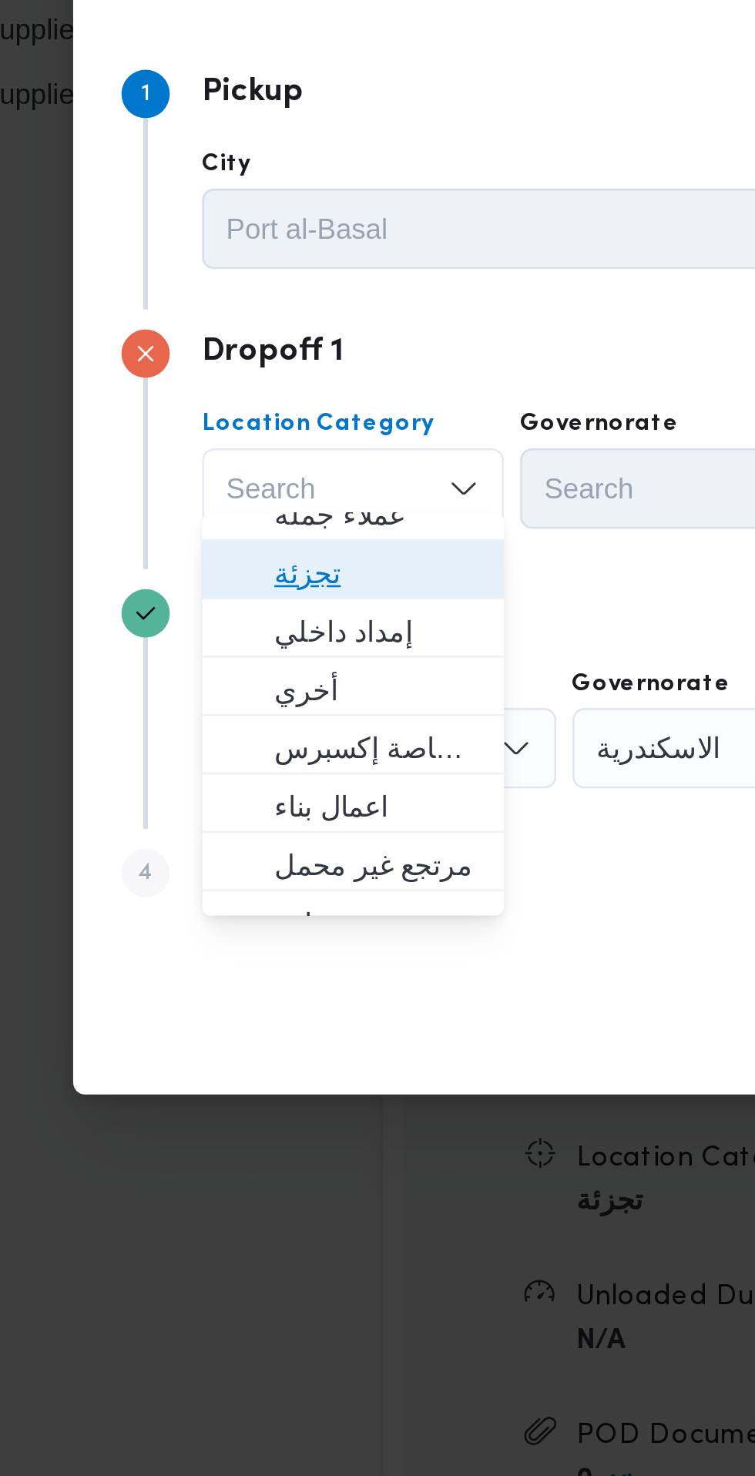
click at [205, 701] on span "تجزئة" at bounding box center [198, 695] width 79 height 18
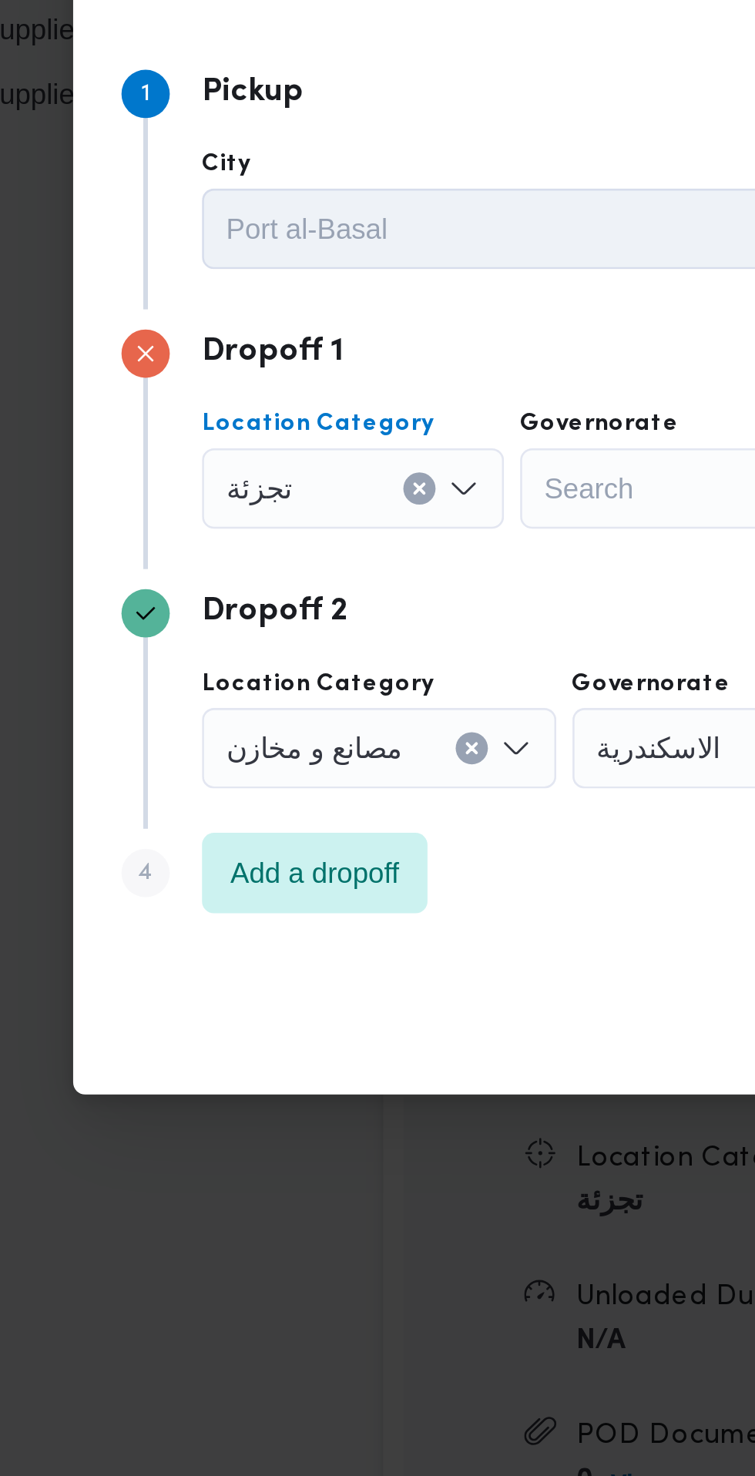
click at [301, 657] on div "Search" at bounding box center [311, 663] width 116 height 31
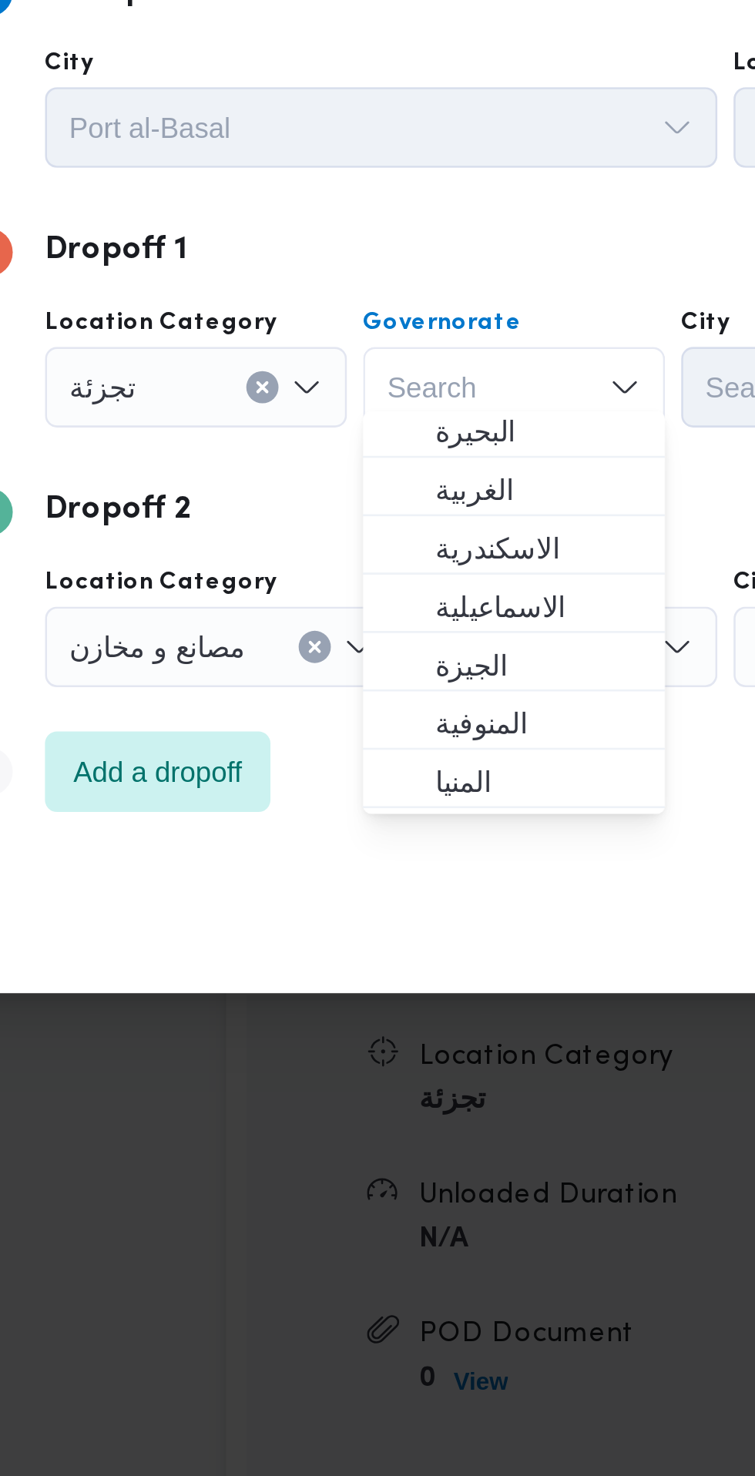
scroll to position [52, 0]
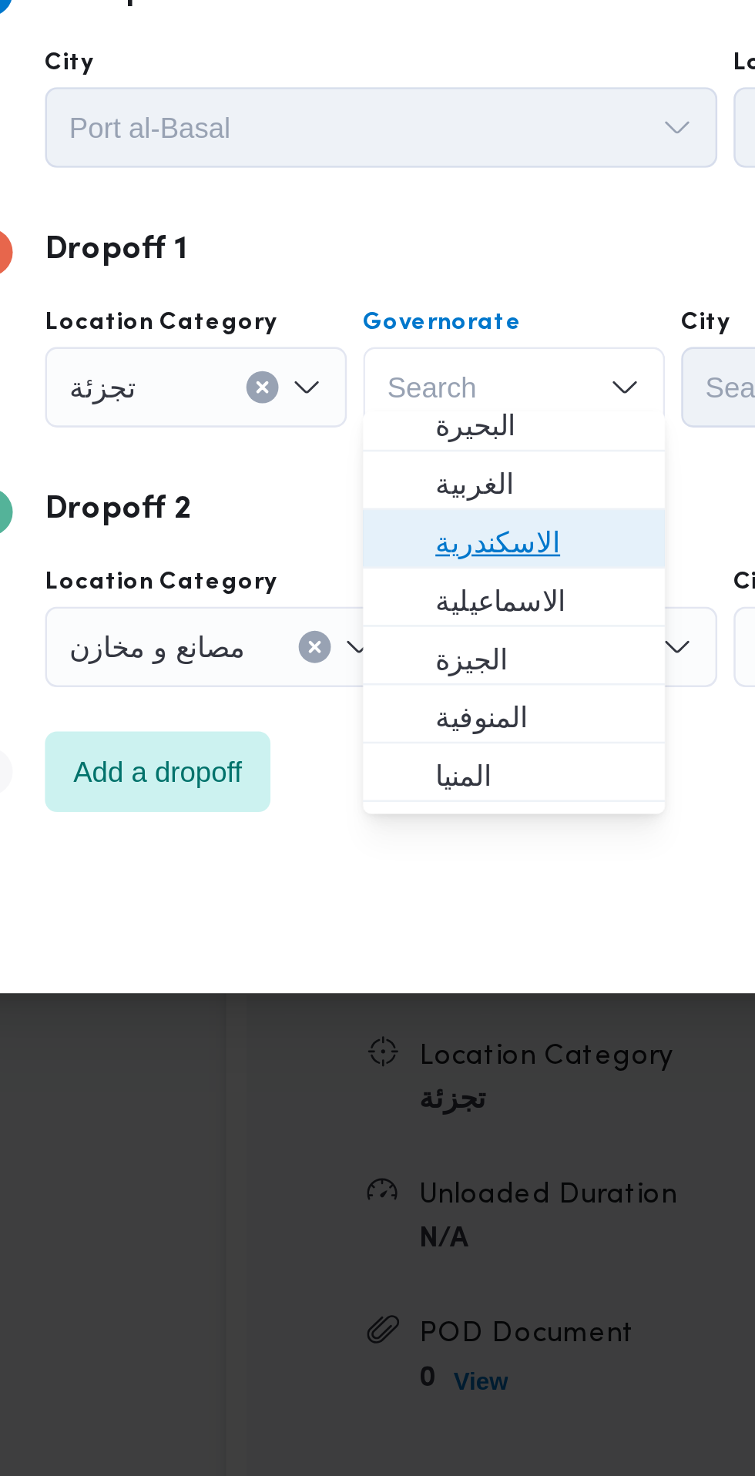
click at [330, 728] on span "الاسكندرية" at bounding box center [319, 722] width 79 height 18
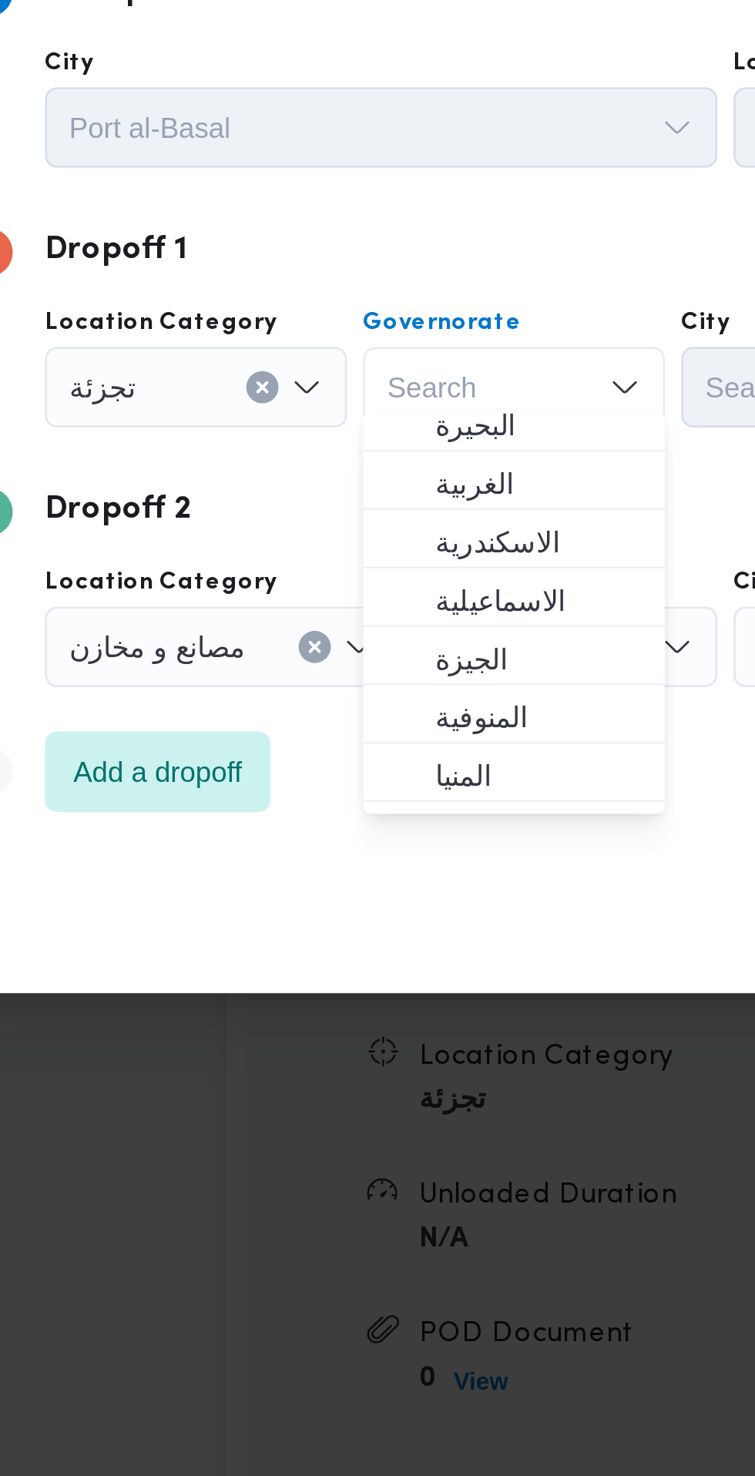
scroll to position [0, 0]
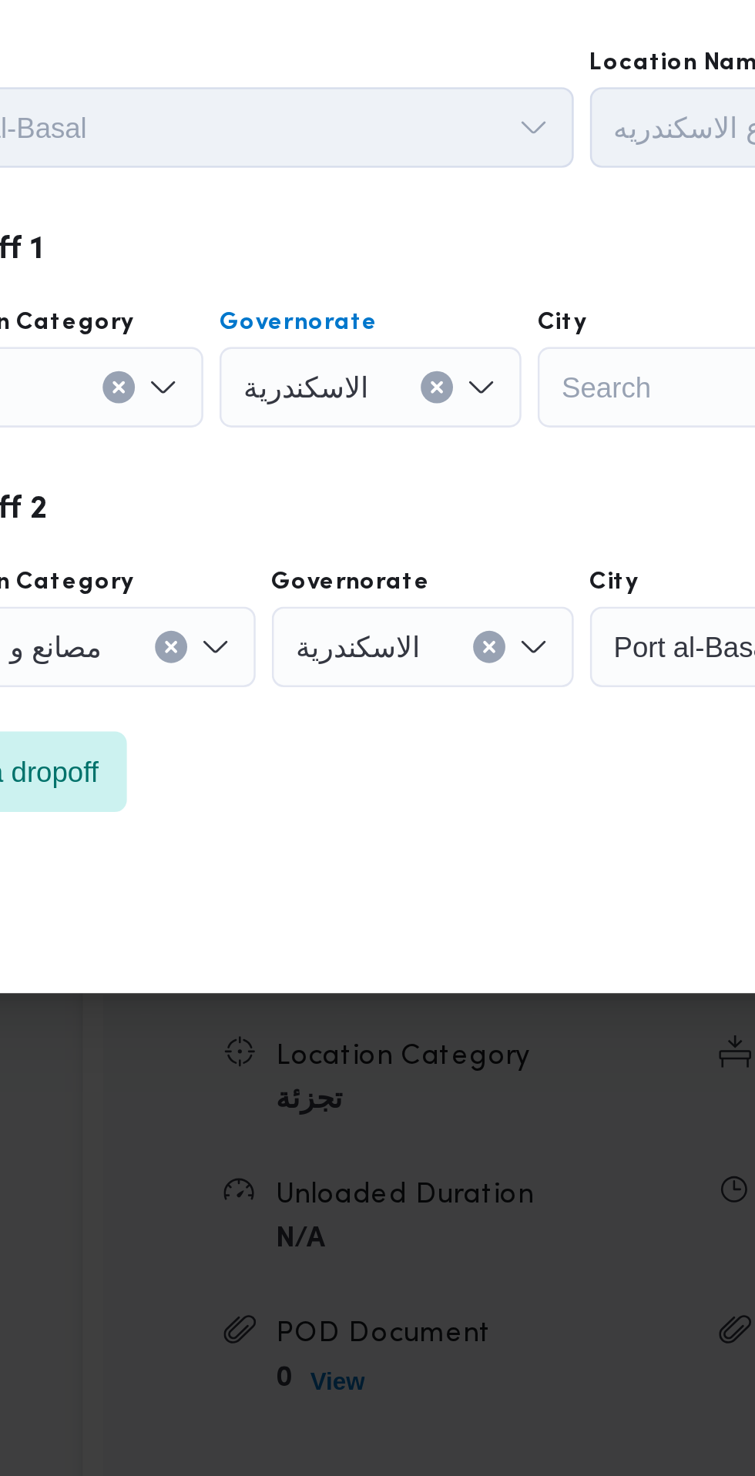
click at [406, 668] on div "Search" at bounding box center [432, 663] width 116 height 31
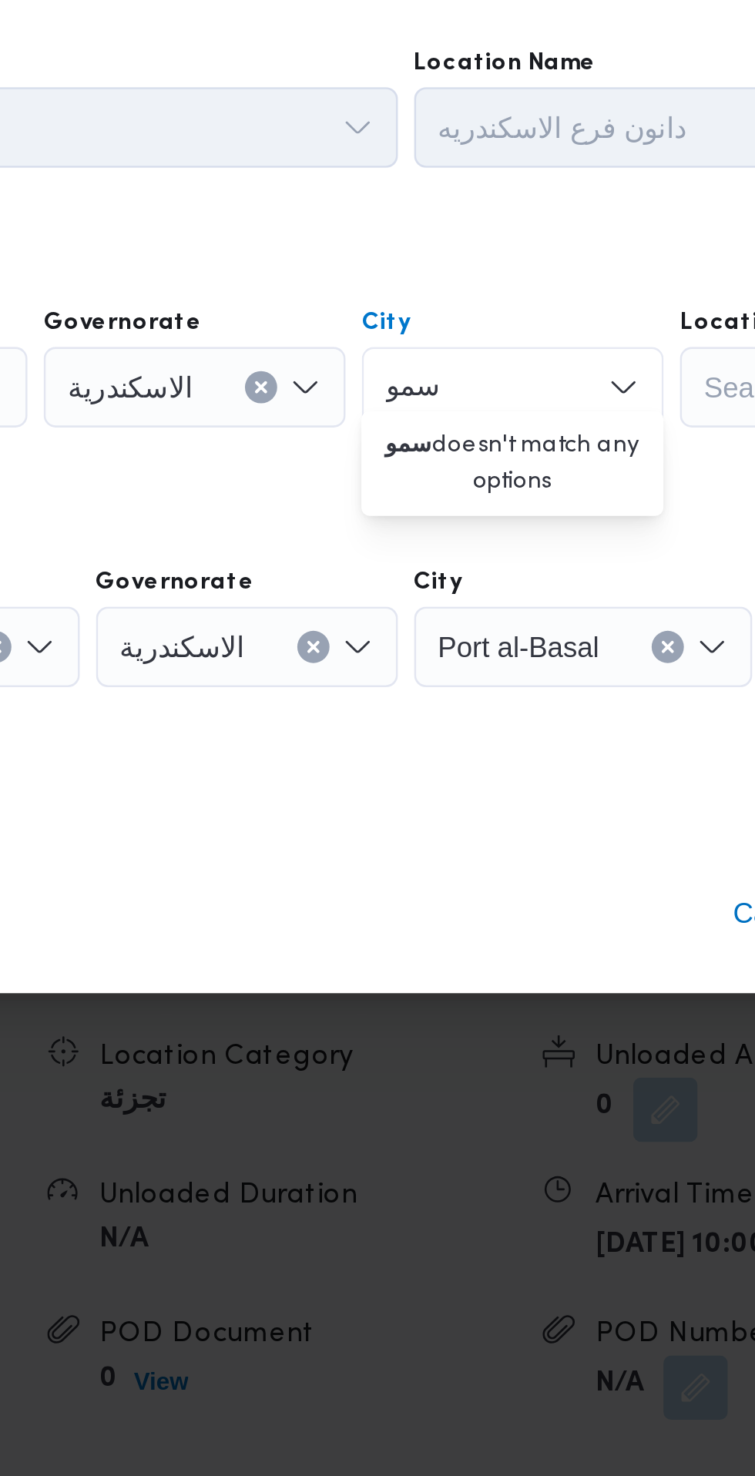
click at [441, 658] on div "سمو سمو Combo box. Selected. سمو. Selected. Combo box input. Search. Type some …" at bounding box center [432, 663] width 116 height 31
type input "س"
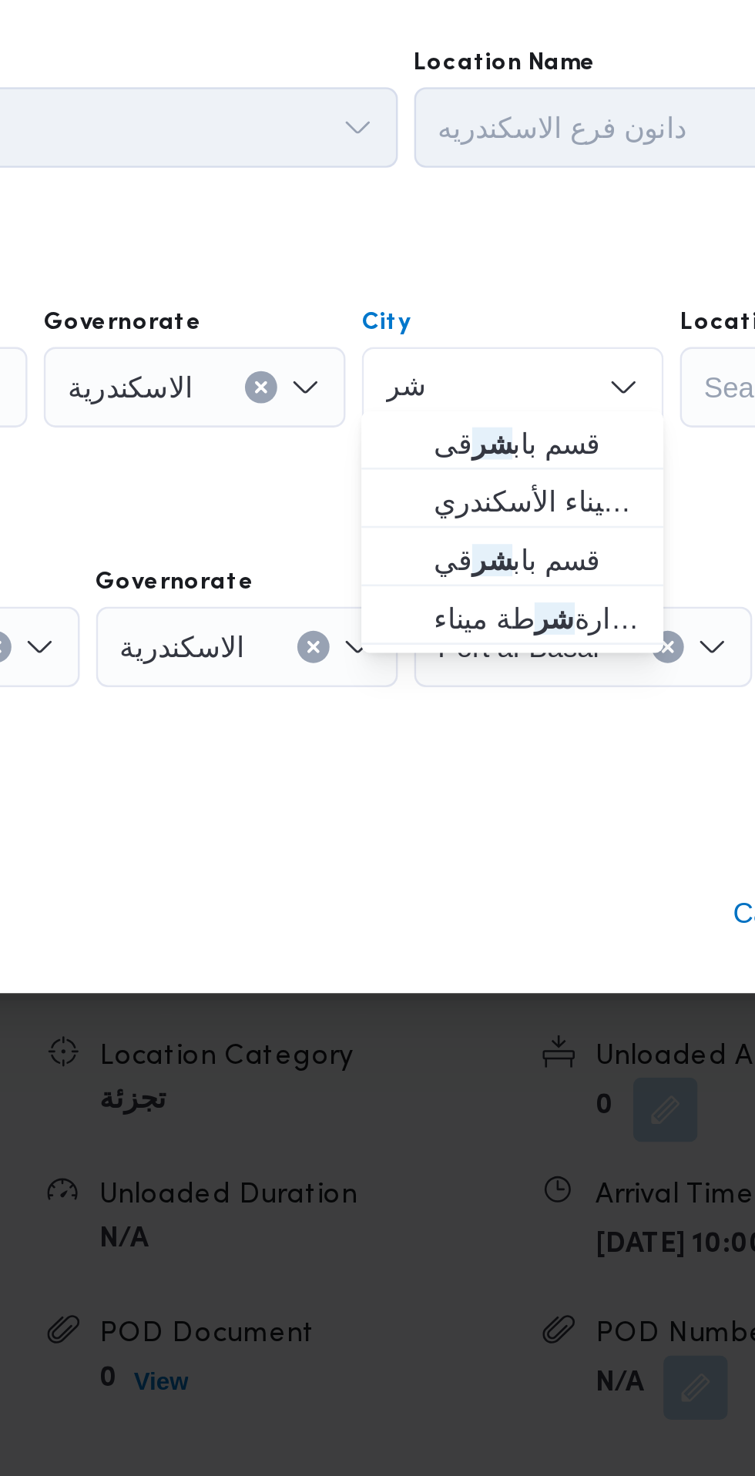
type input "شر"
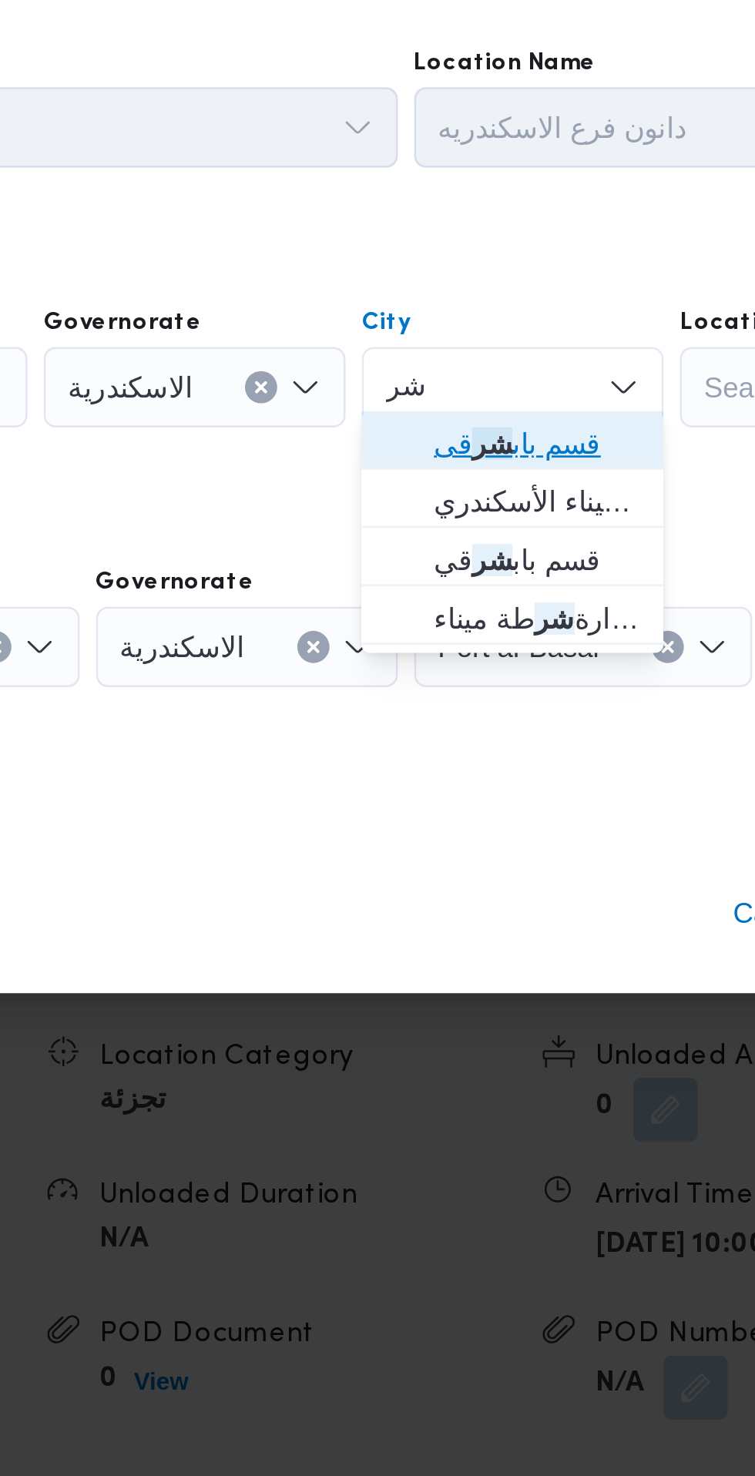
click at [457, 687] on span "قسم باب شر قى" at bounding box center [441, 685] width 79 height 18
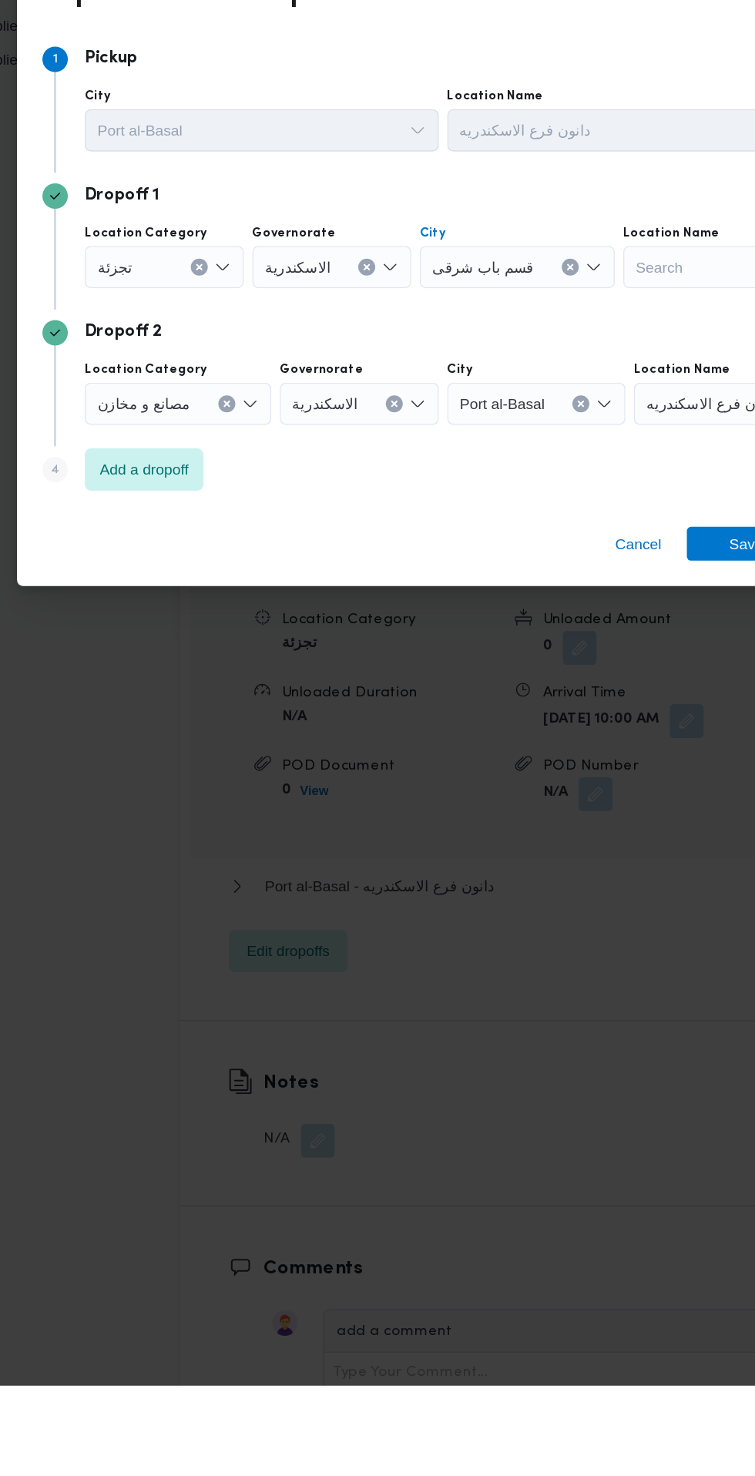
scroll to position [1718, 0]
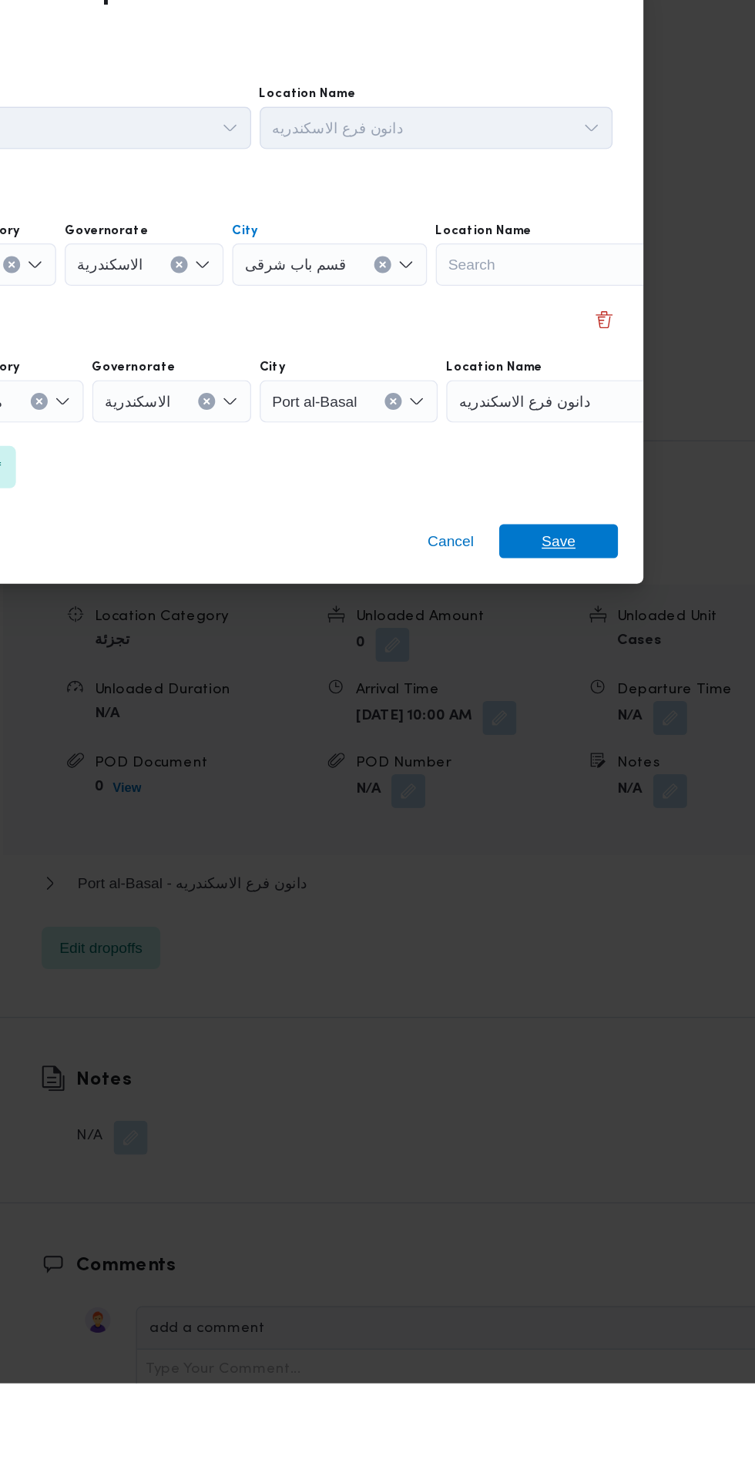
click at [620, 870] on div "Cancel Save" at bounding box center [378, 867] width 592 height 55
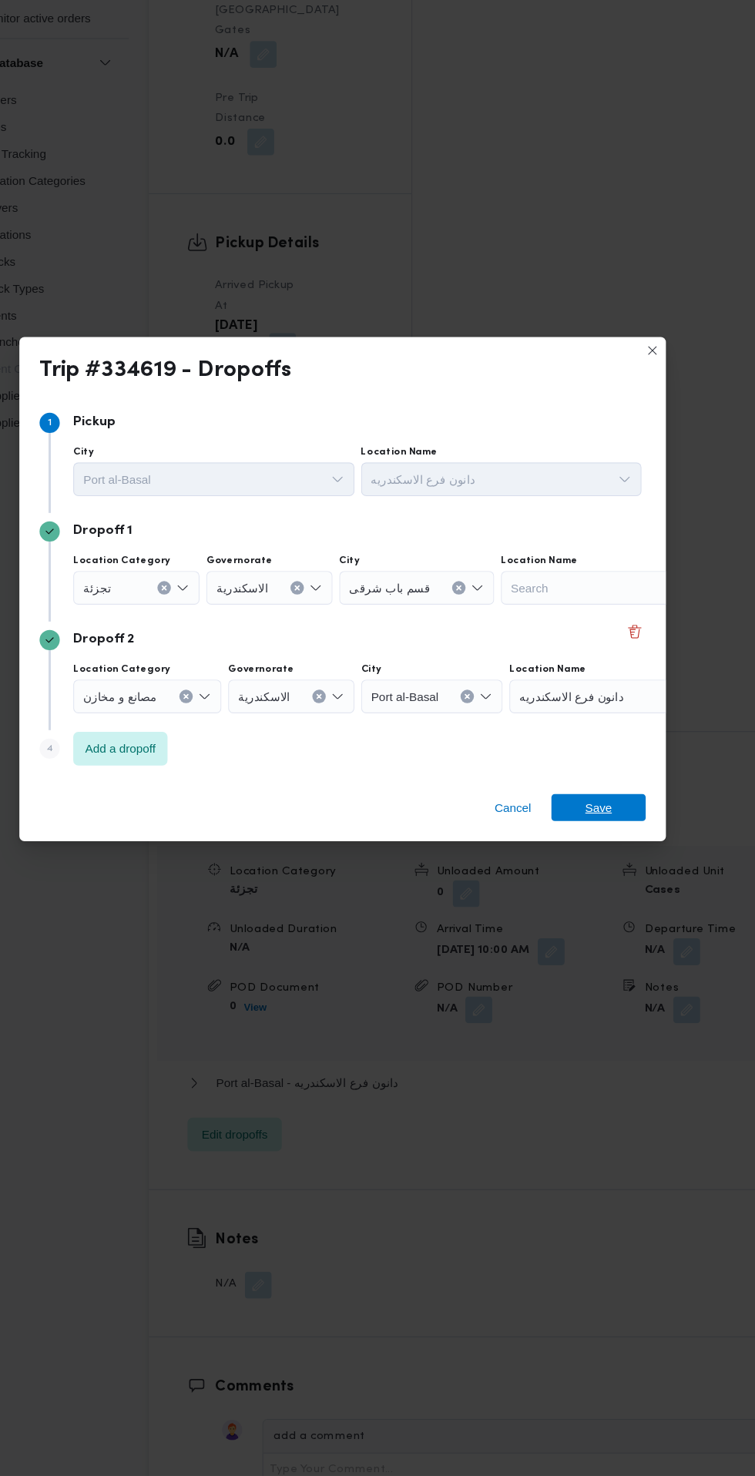
scroll to position [1716, 0]
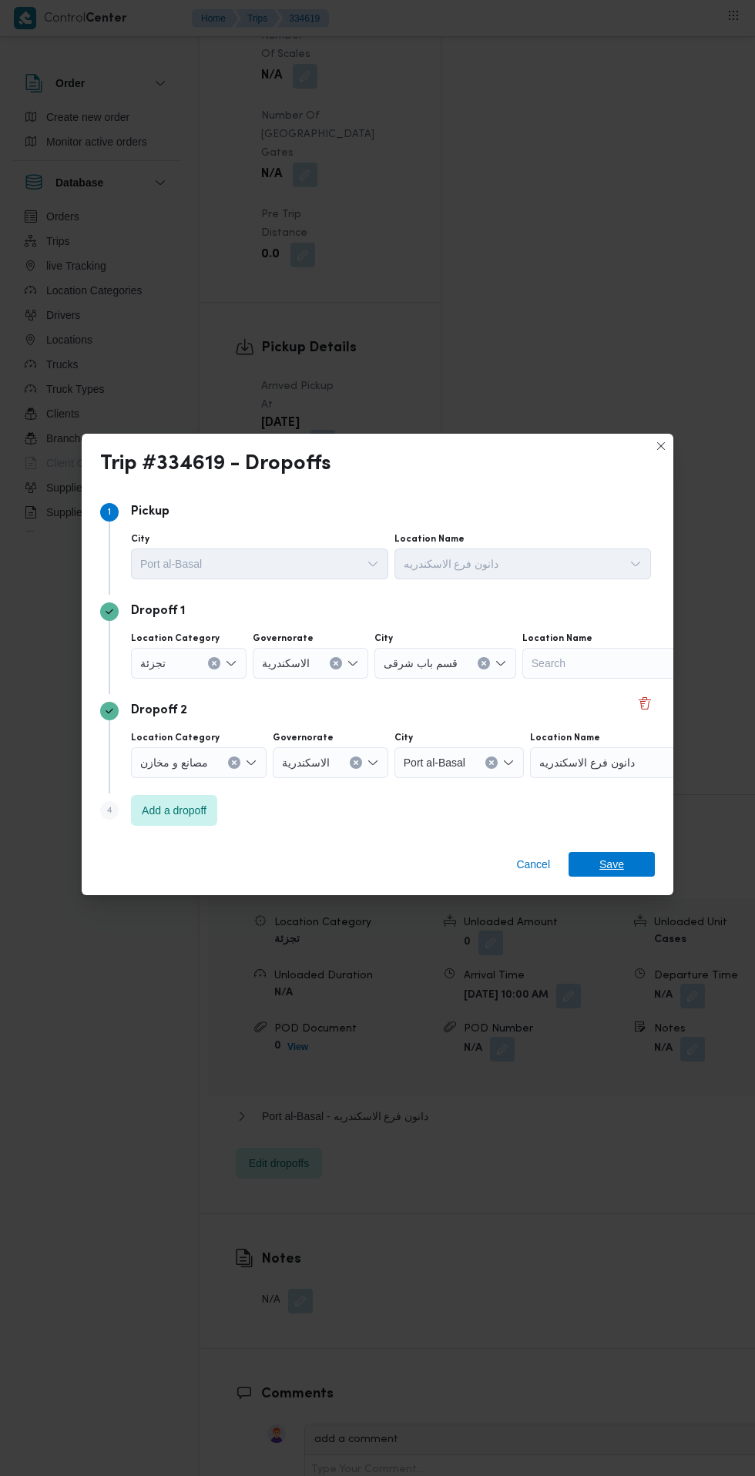
click at [612, 857] on span "Save" at bounding box center [611, 864] width 25 height 25
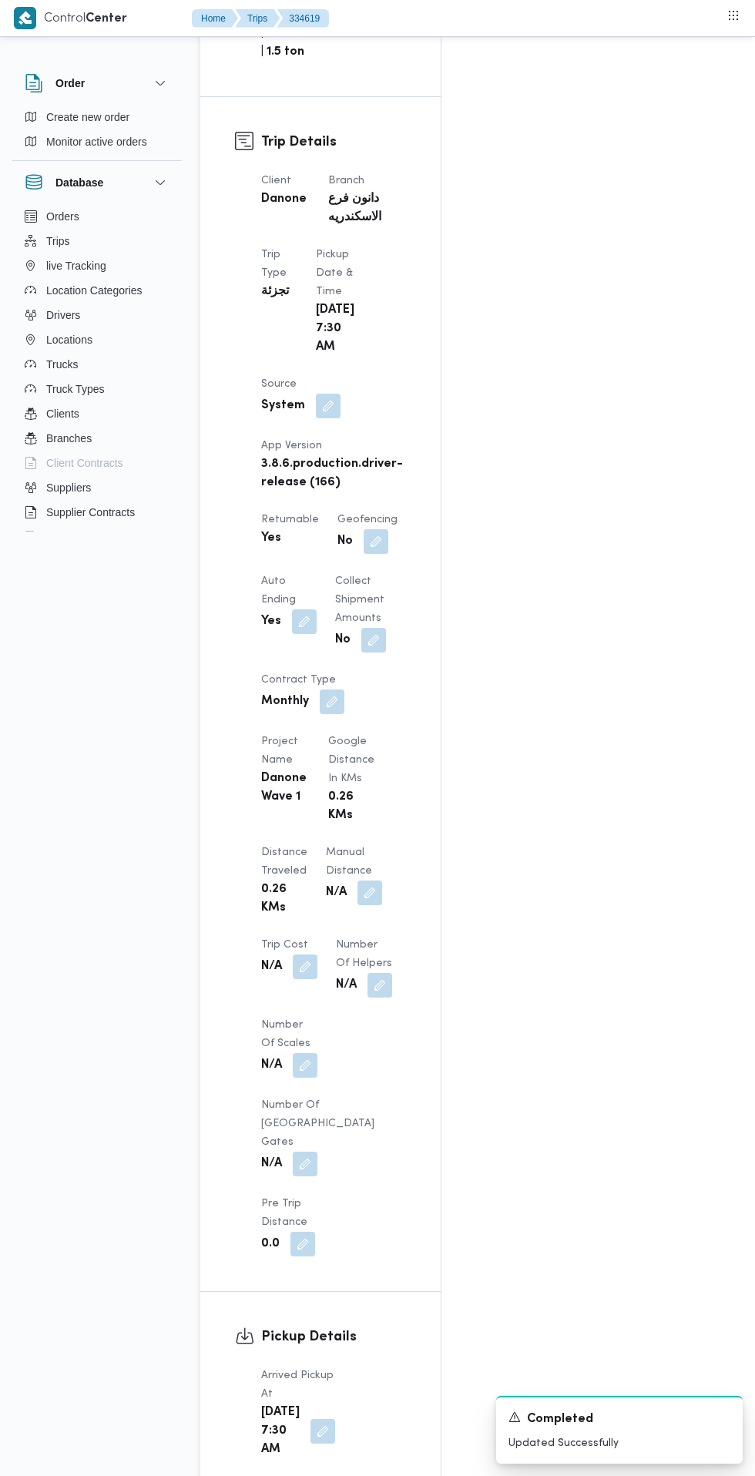
scroll to position [0, 0]
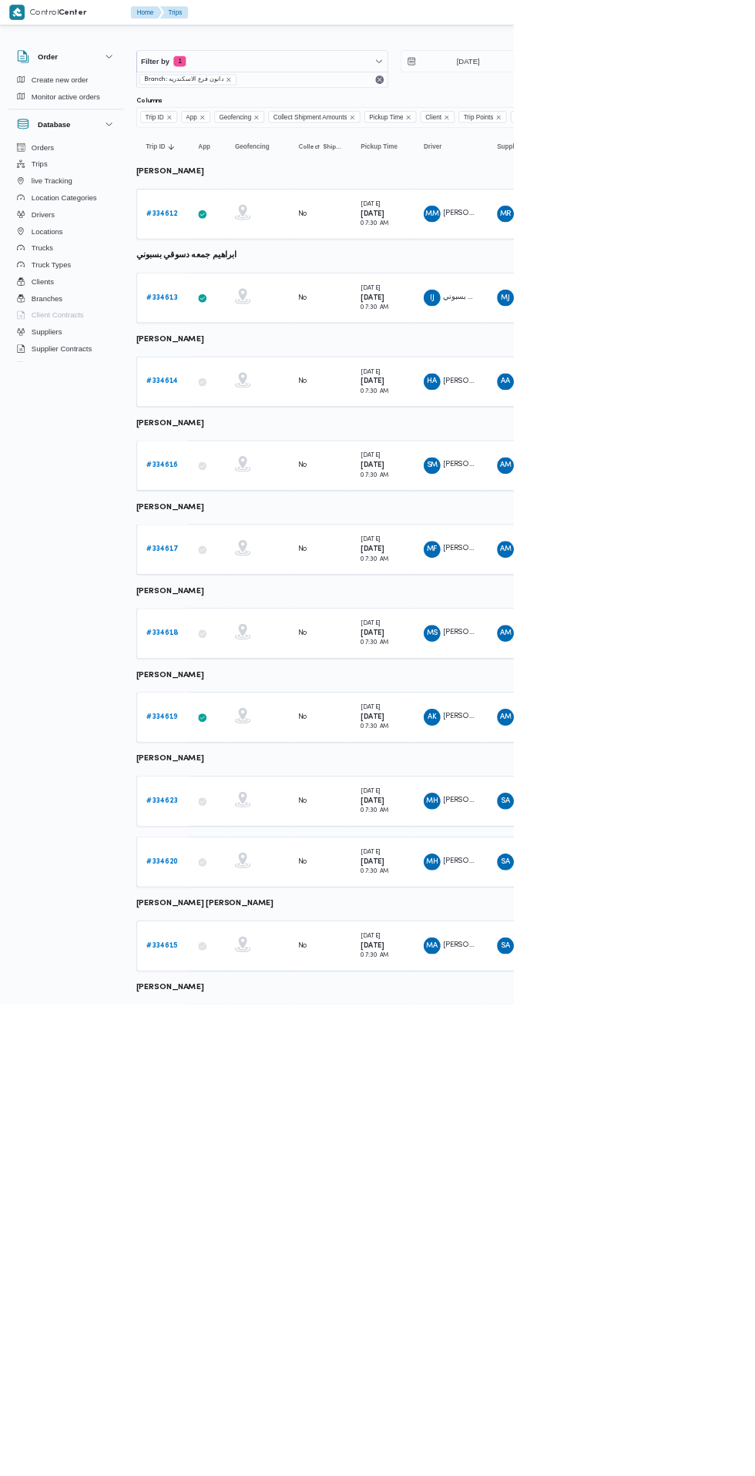
scroll to position [0, 5]
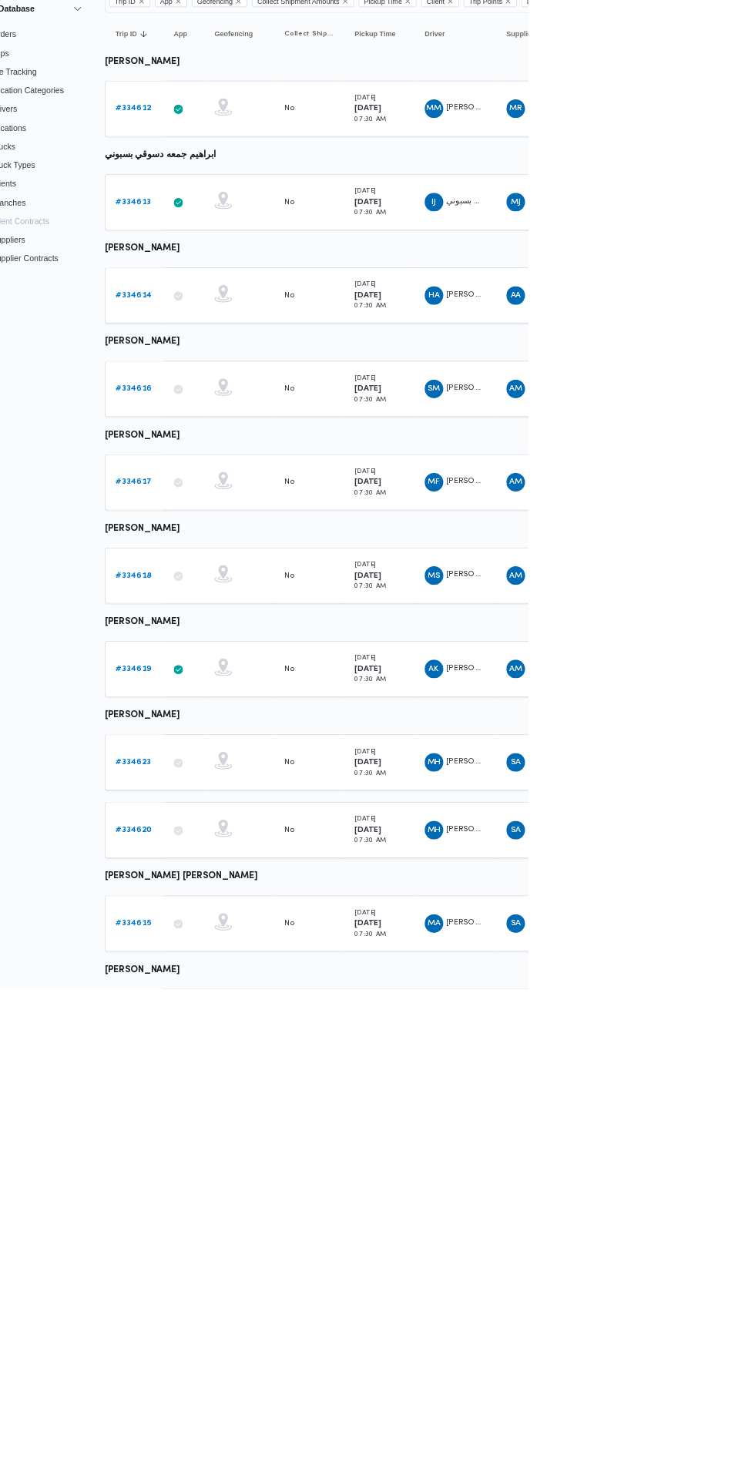
click at [228, 1394] on link "# 334615" at bounding box center [233, 1390] width 46 height 18
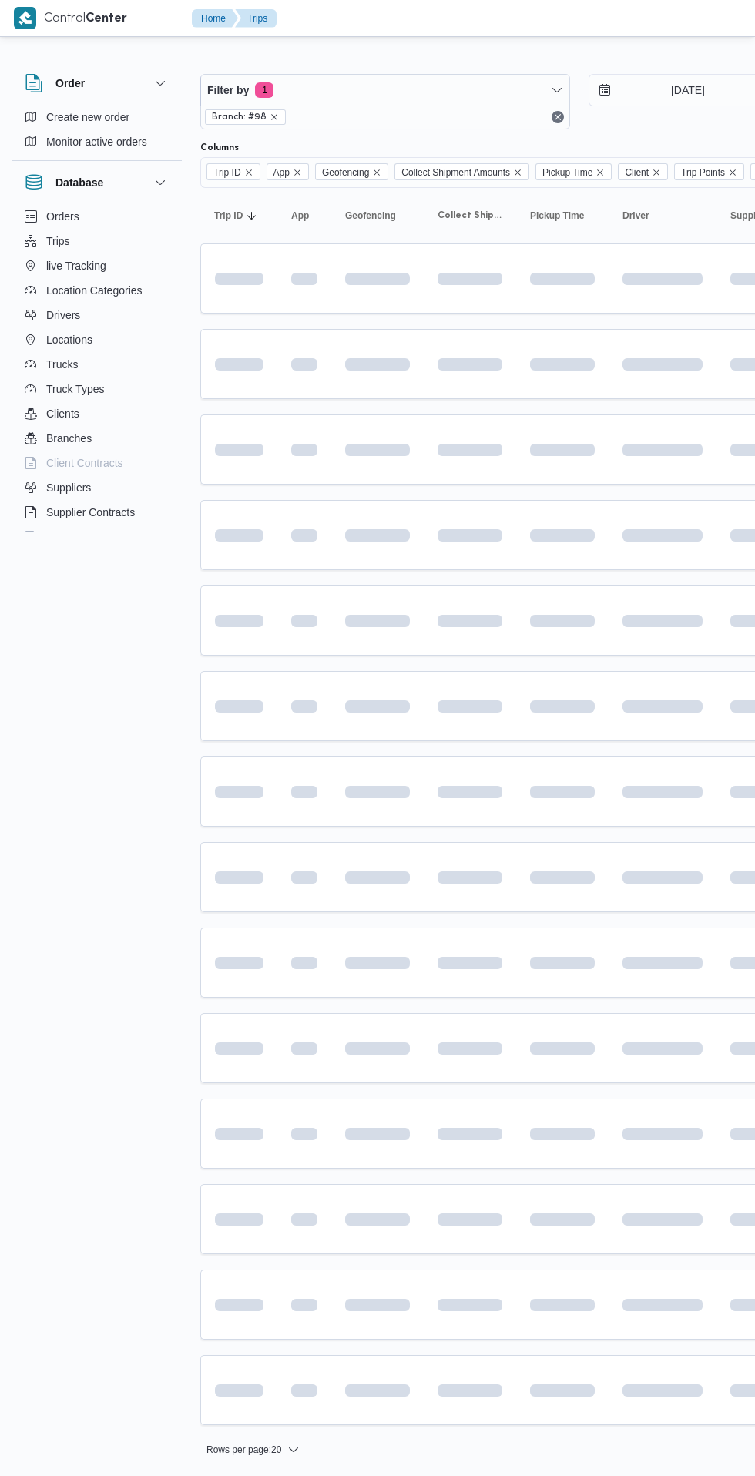
scroll to position [0, 5]
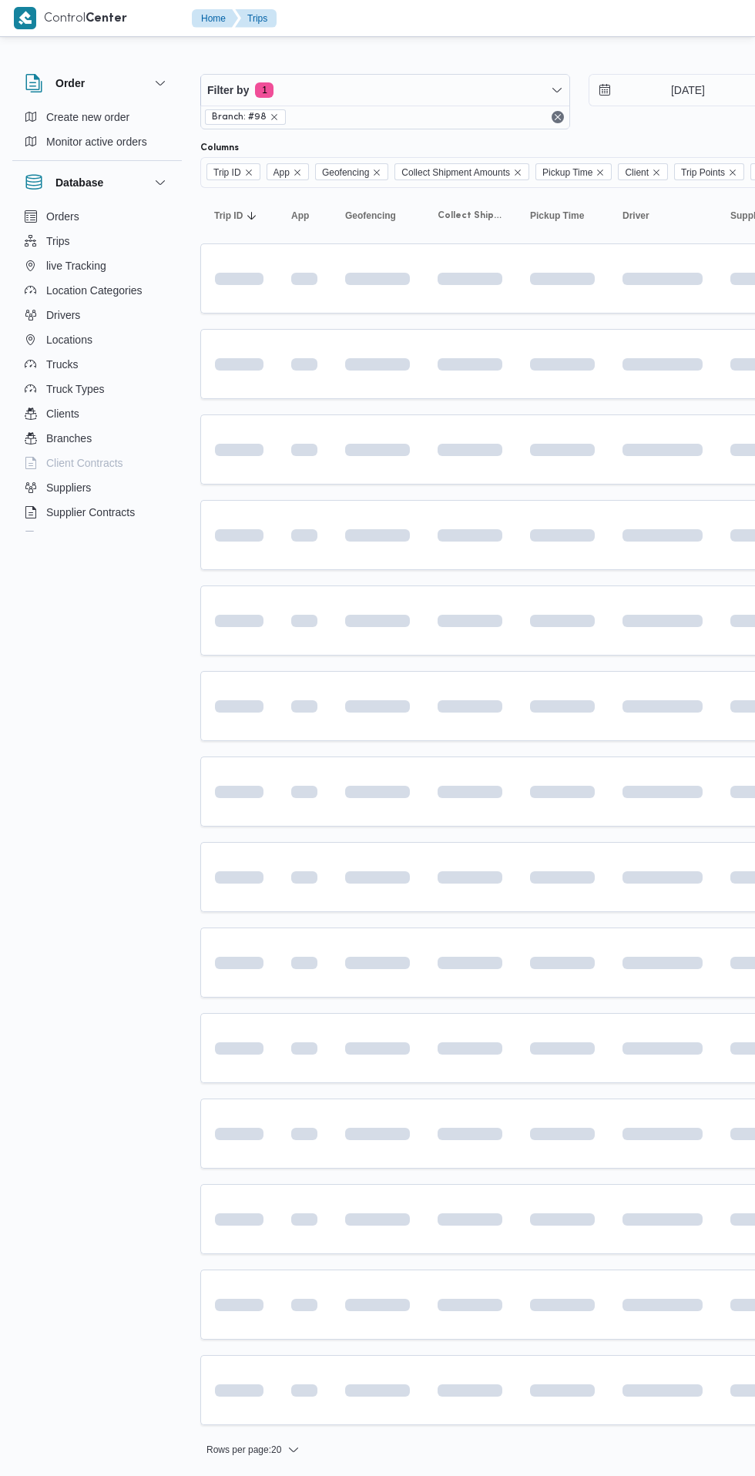
scroll to position [0, 5]
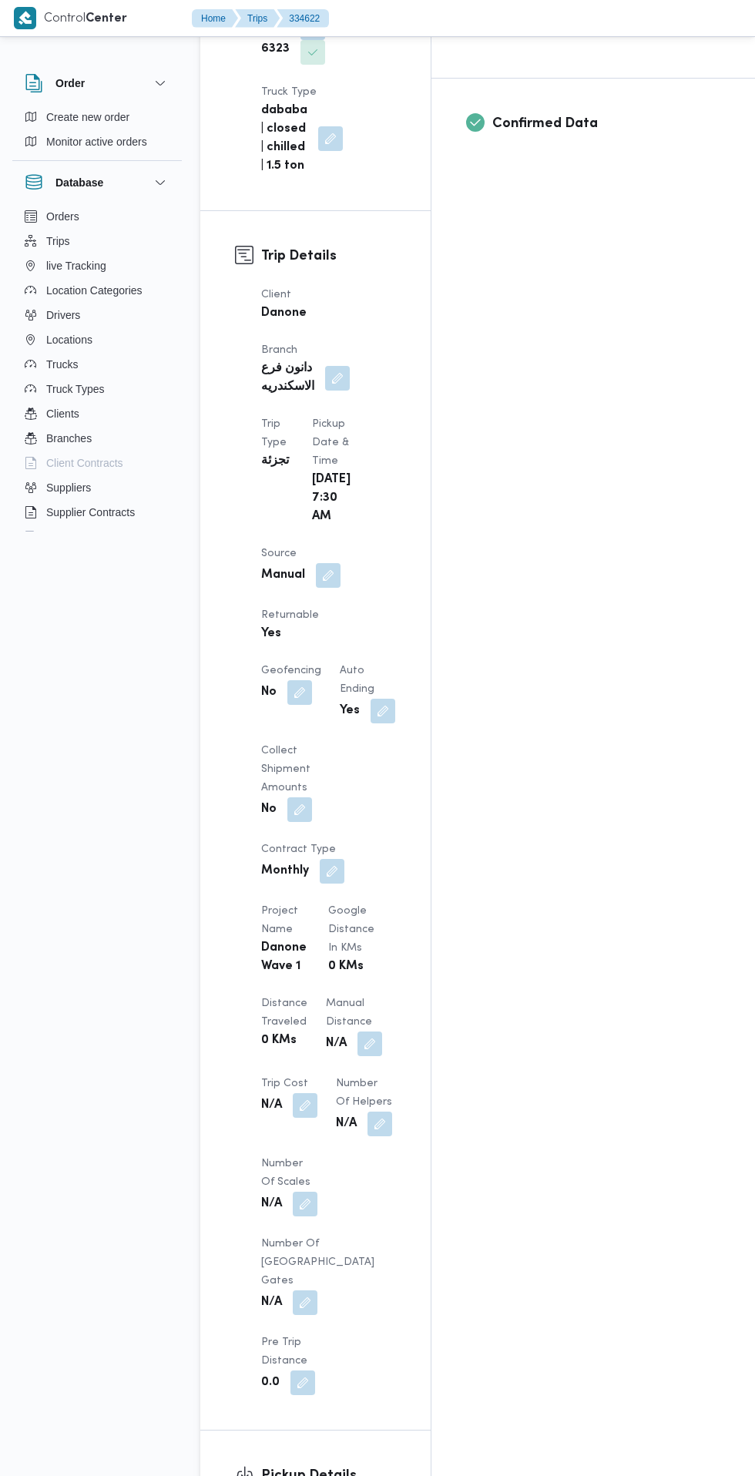
scroll to position [1304, 0]
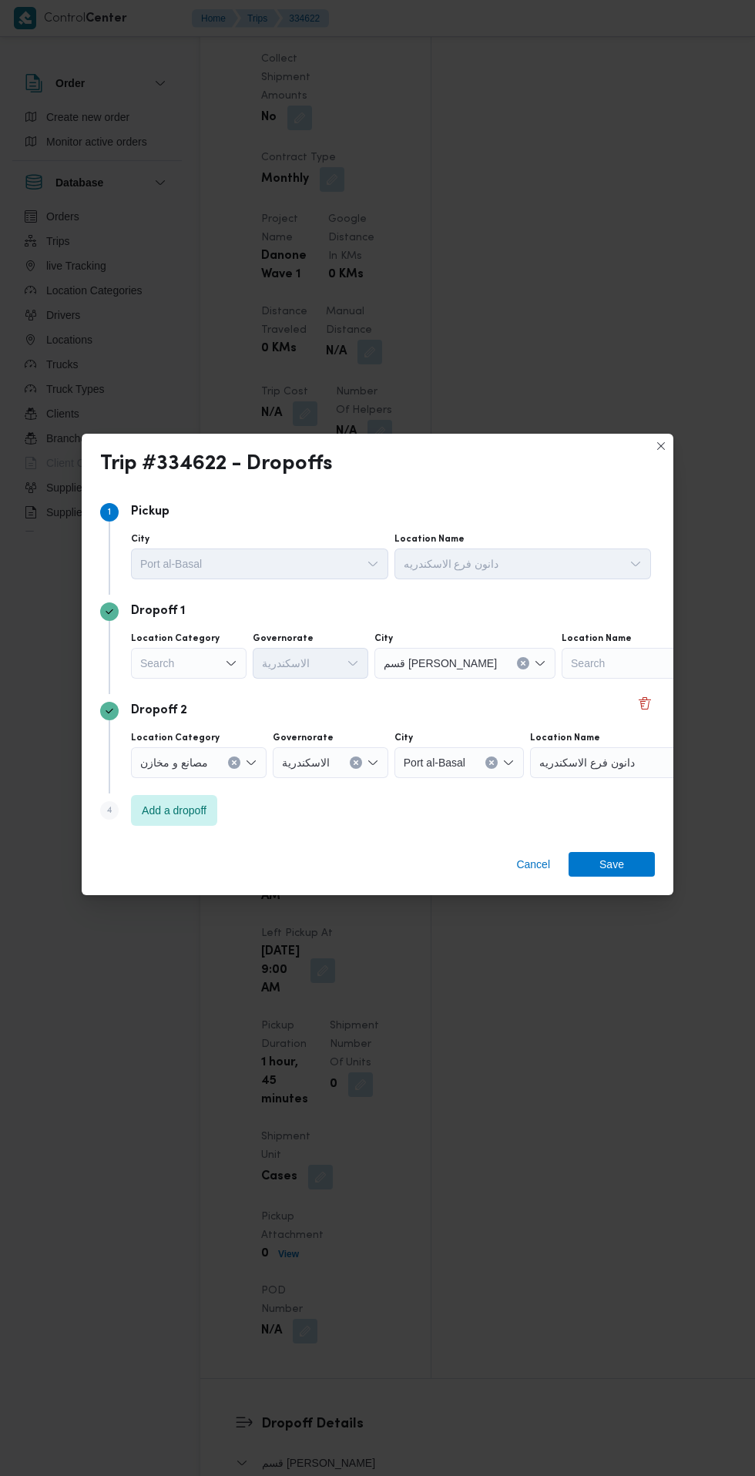
click at [231, 657] on icon "Open list of options" at bounding box center [231, 663] width 12 height 12
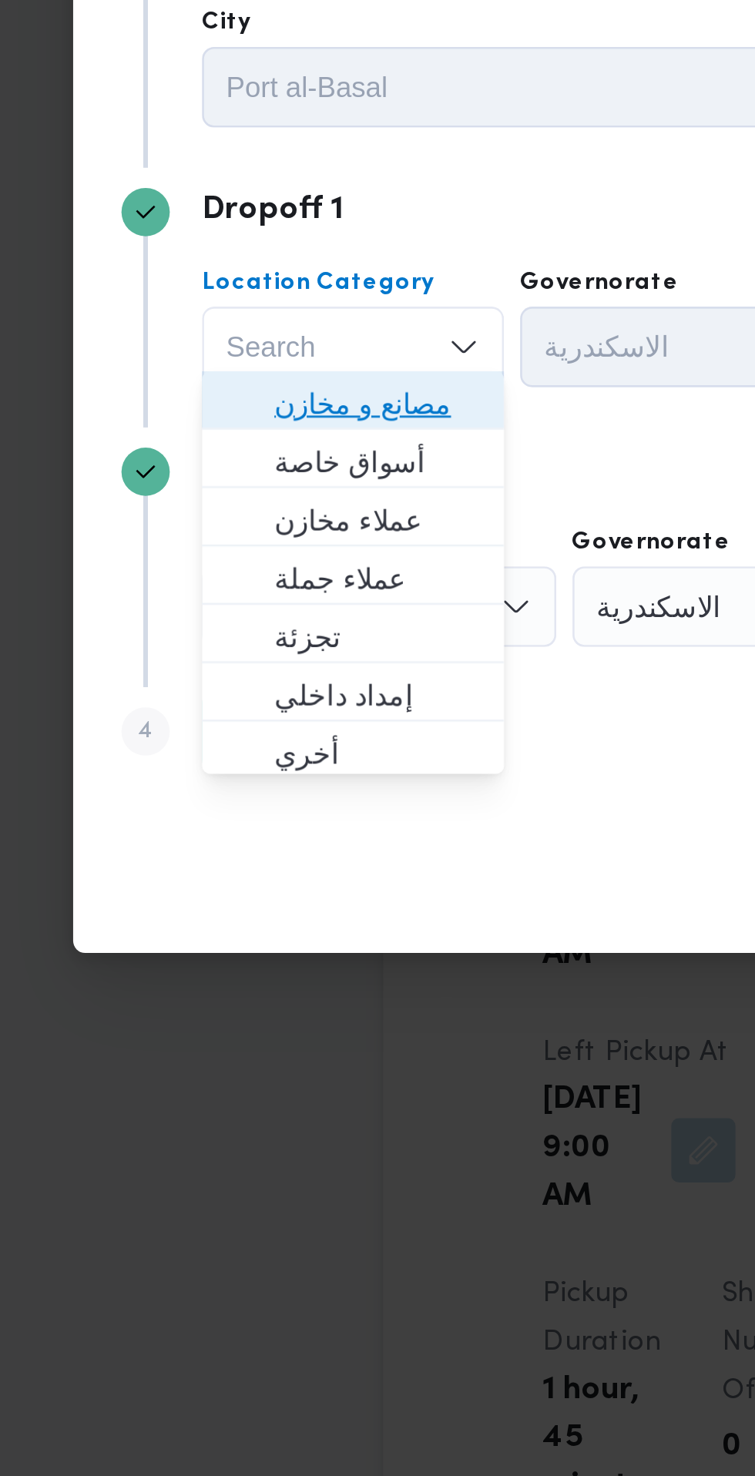
click at [220, 689] on span "مصانع و مخازن" at bounding box center [198, 685] width 79 height 18
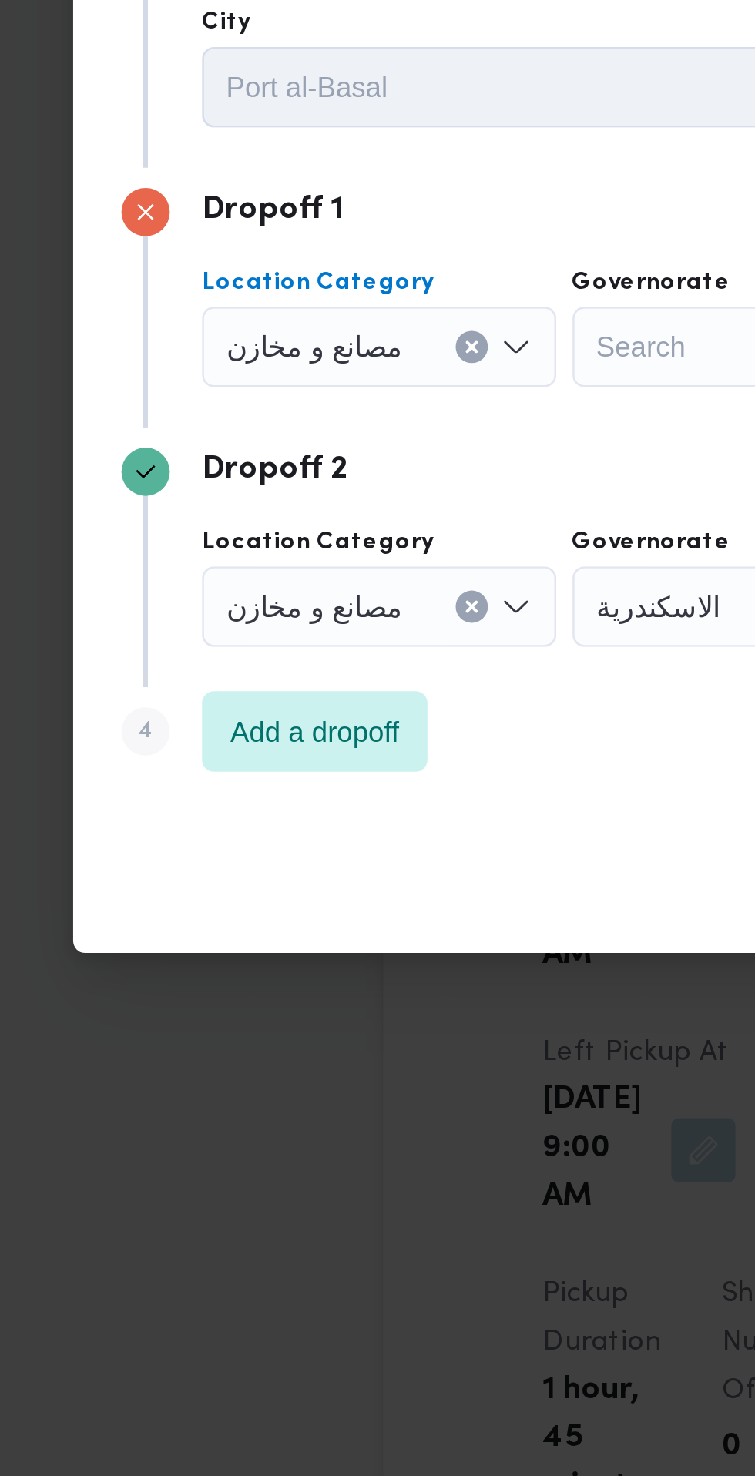
click at [214, 657] on input "Location Category" at bounding box center [215, 663] width 2 height 18
click at [232, 658] on button "Clear input" at bounding box center [234, 663] width 12 height 12
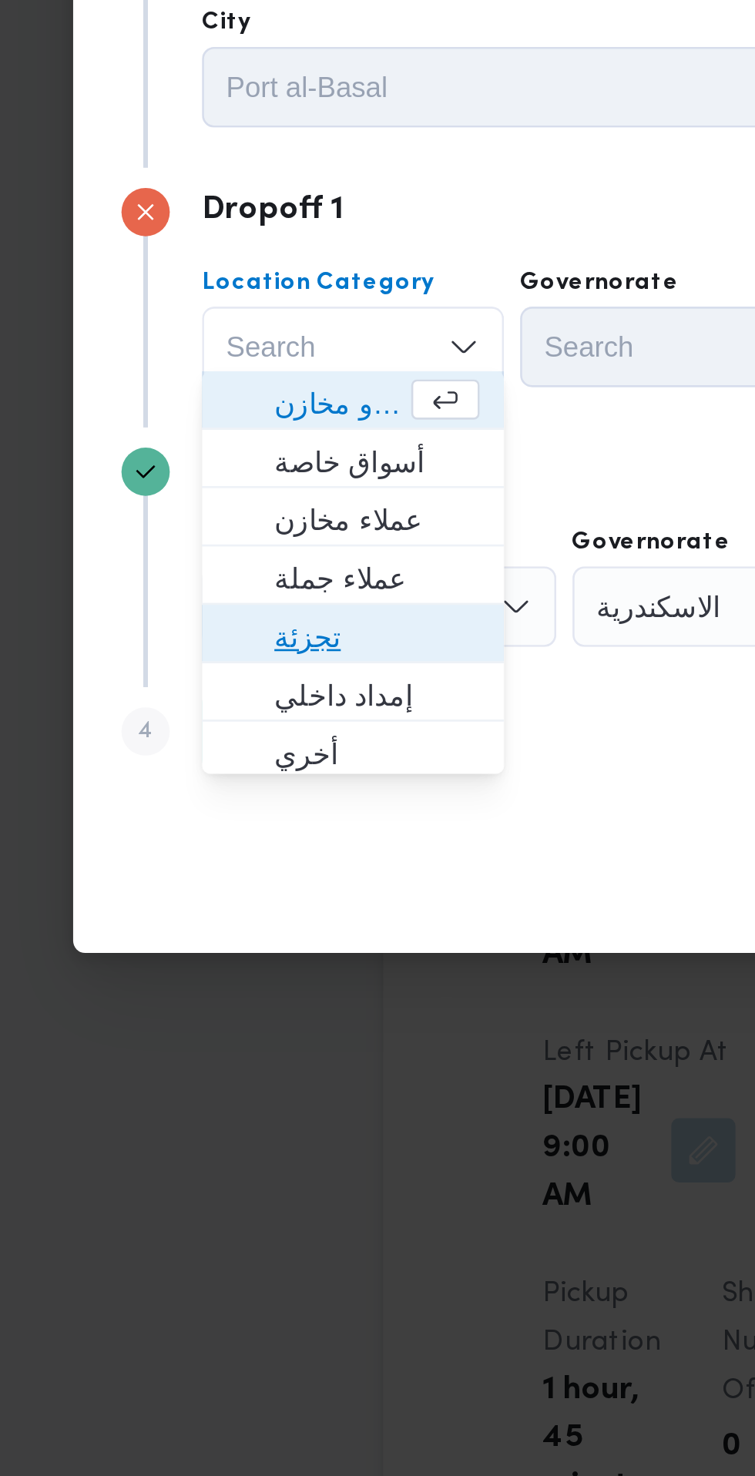
click at [197, 775] on span "تجزئة" at bounding box center [198, 774] width 79 height 18
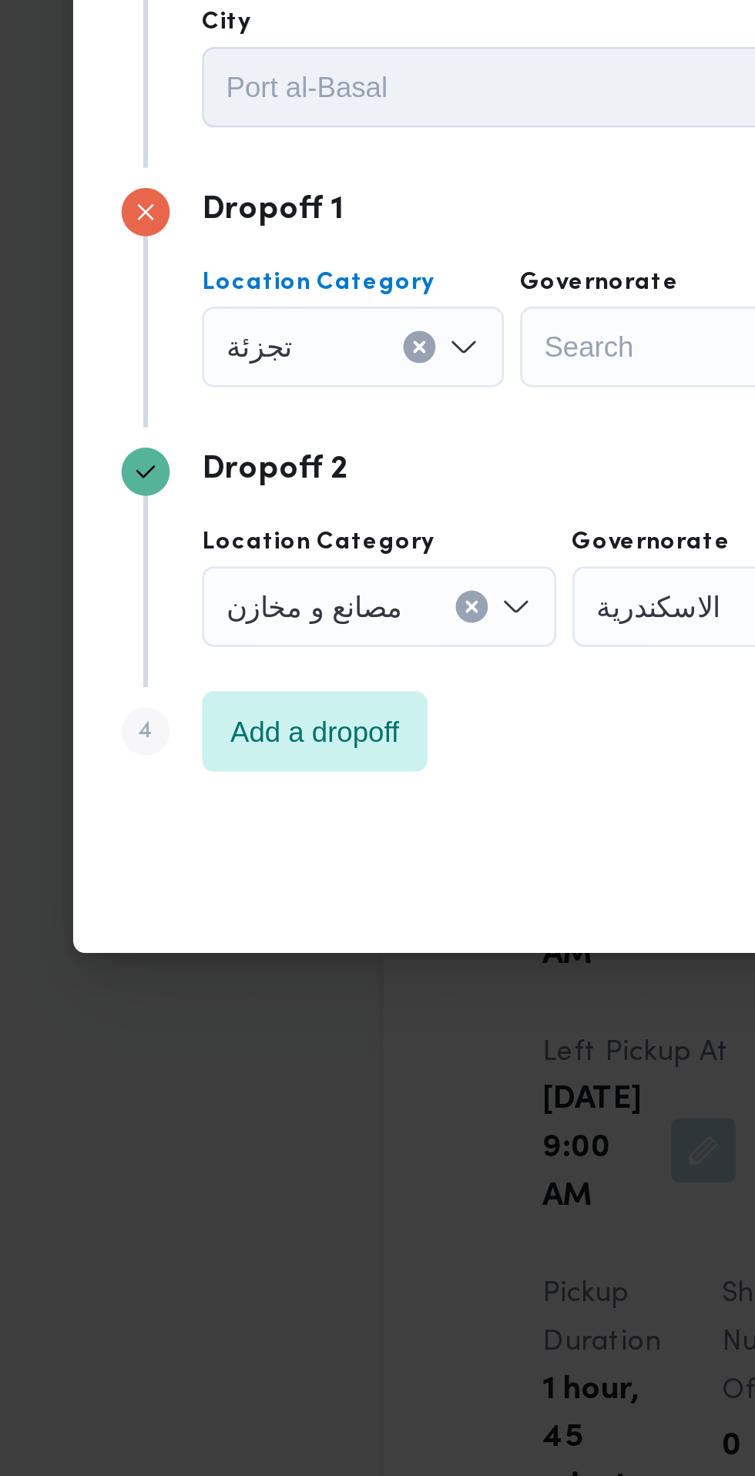
click at [303, 654] on div "Search" at bounding box center [311, 663] width 116 height 31
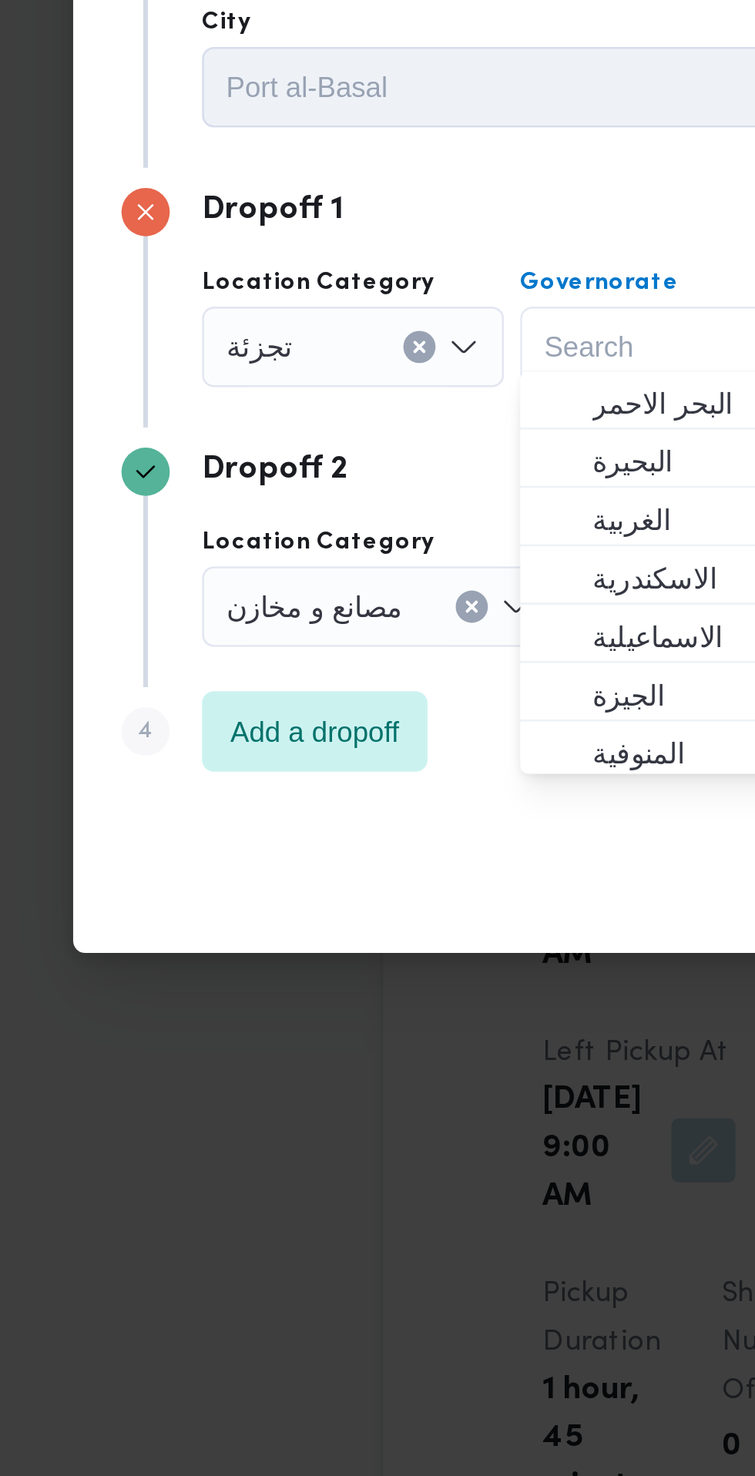
scroll to position [35, 0]
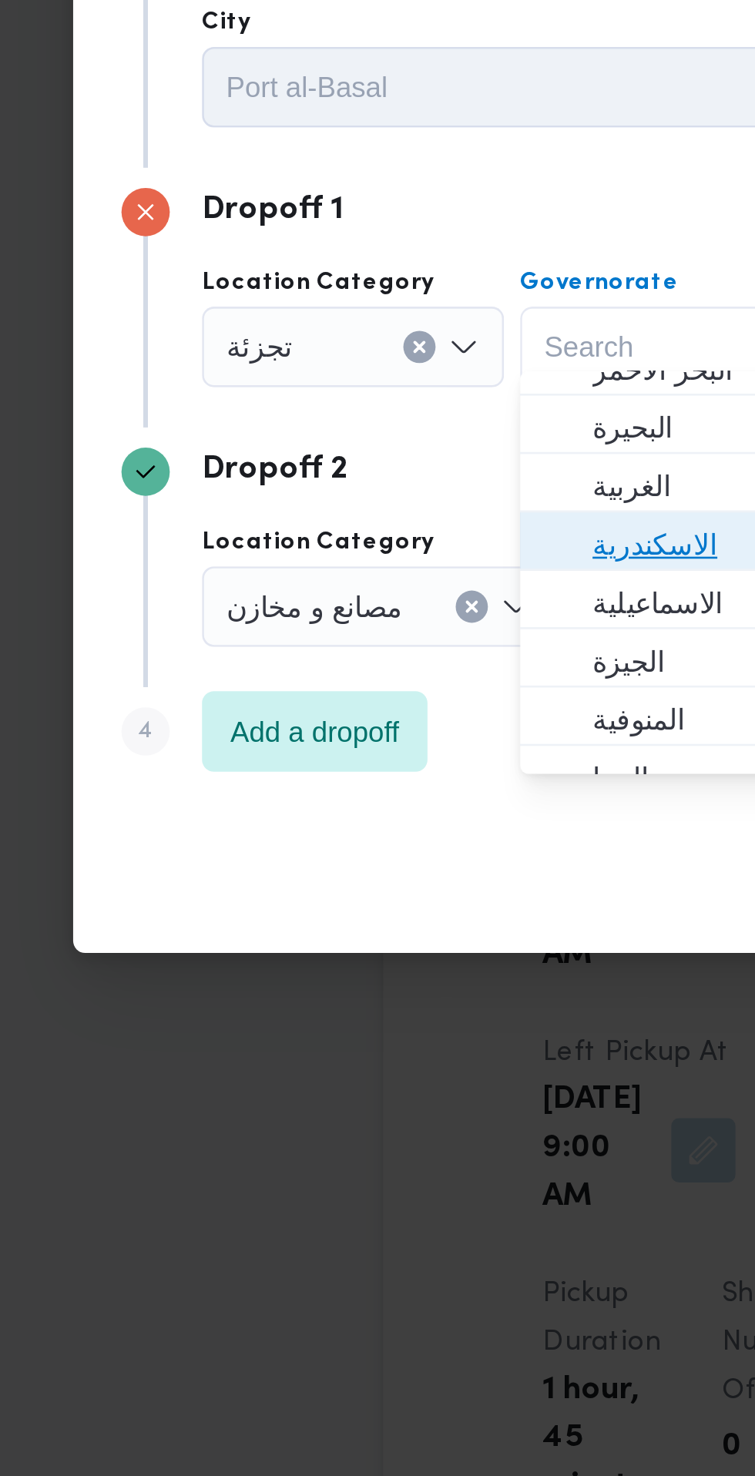
click at [303, 743] on span "الاسكندرية" at bounding box center [319, 739] width 79 height 18
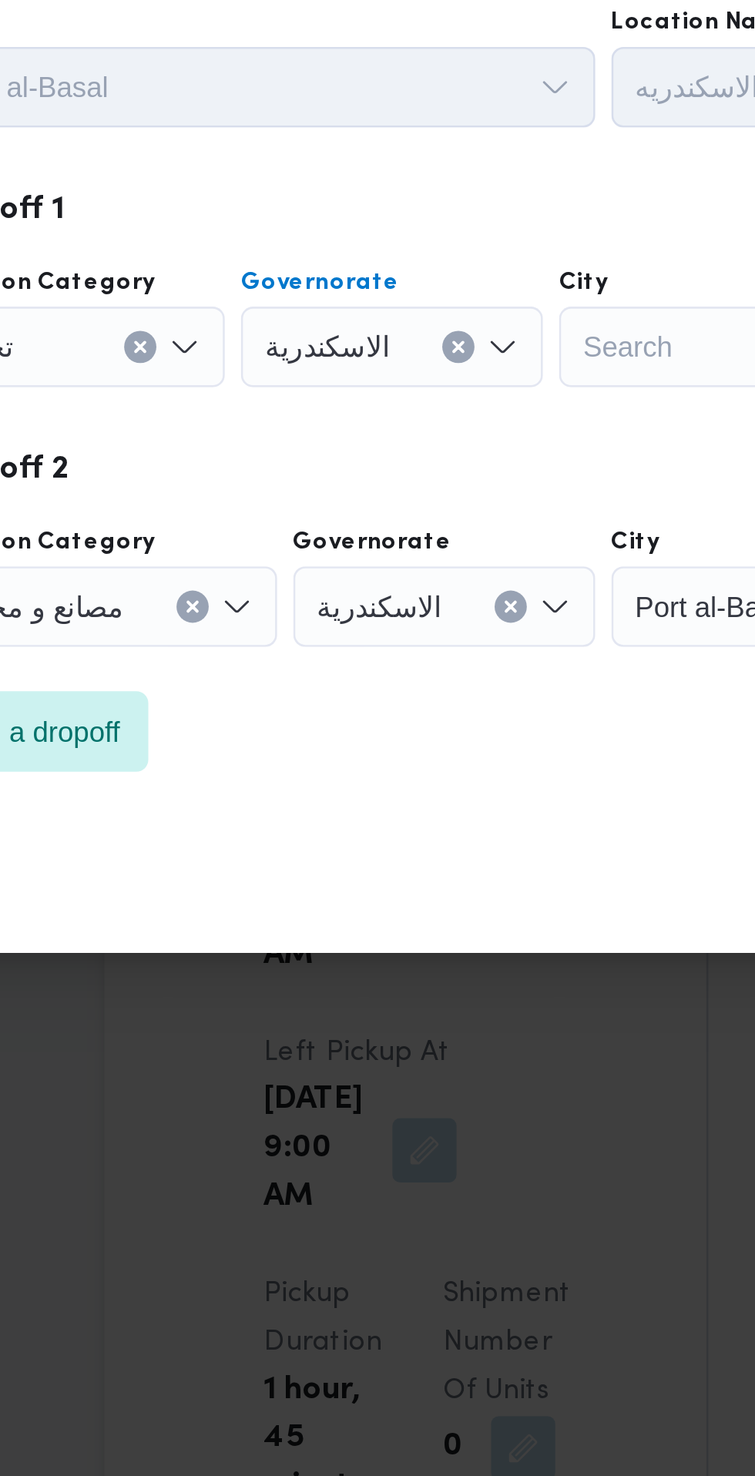
click at [414, 665] on div "Search" at bounding box center [432, 663] width 116 height 31
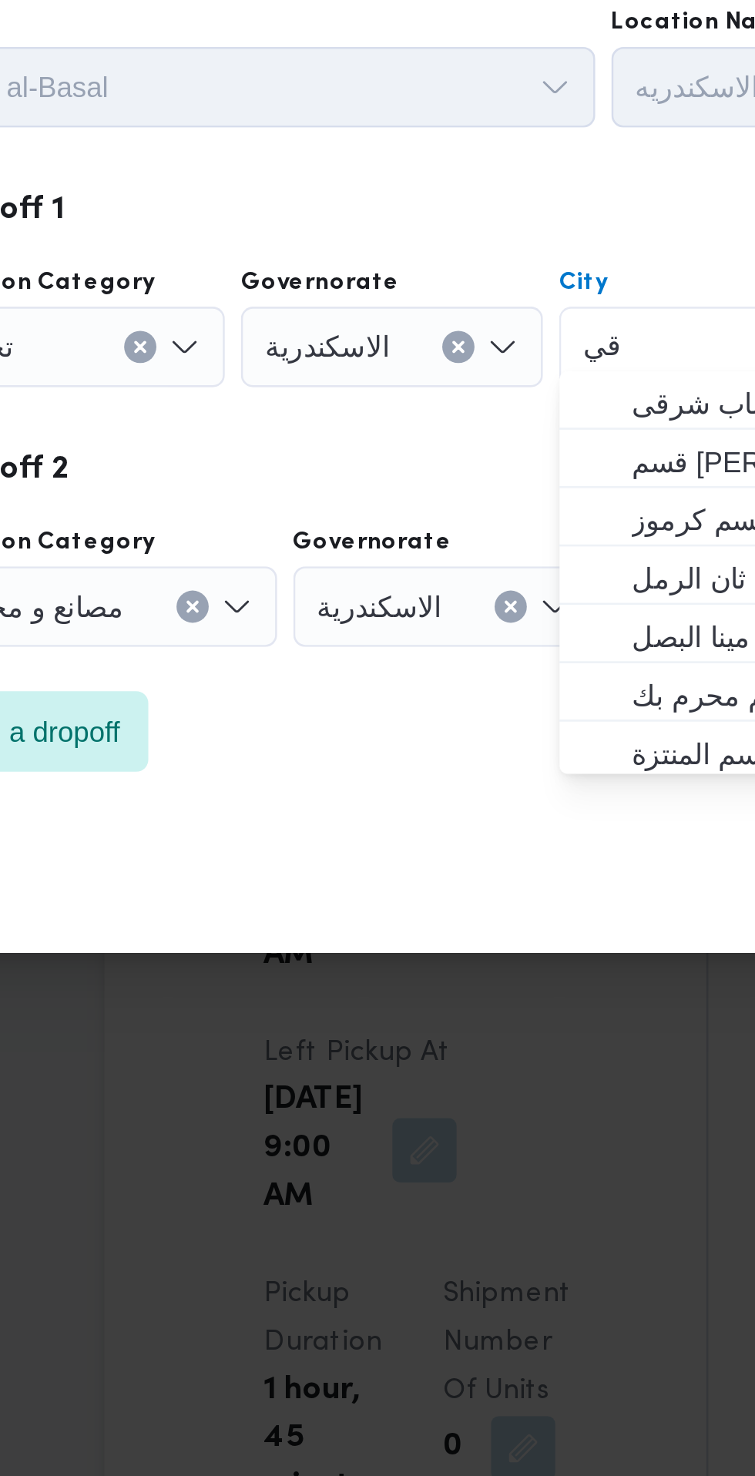
scroll to position [0, 0]
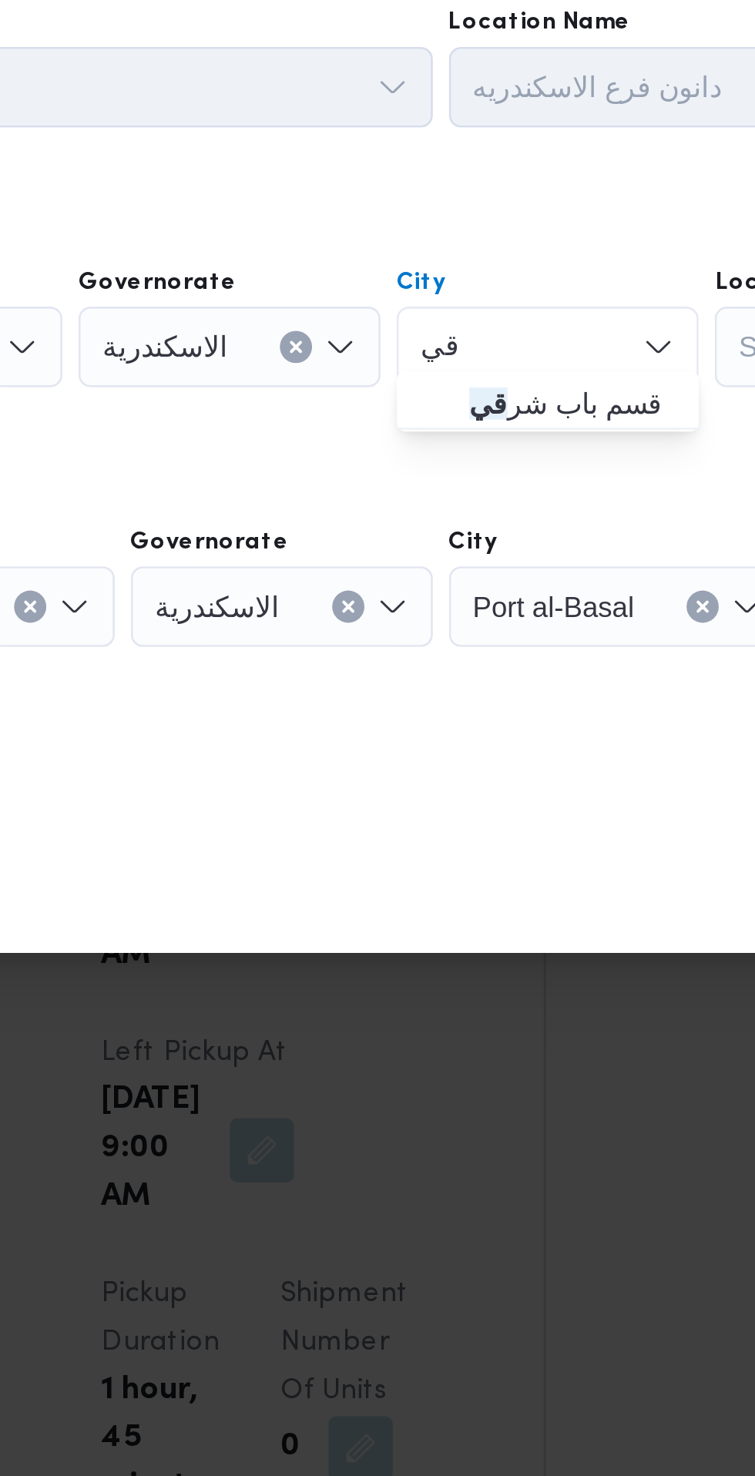
click at [431, 666] on div "قي قي Combo box. Selected. قي. Selected. Combo box input. Search. Type some tex…" at bounding box center [432, 663] width 116 height 31
type input "ق"
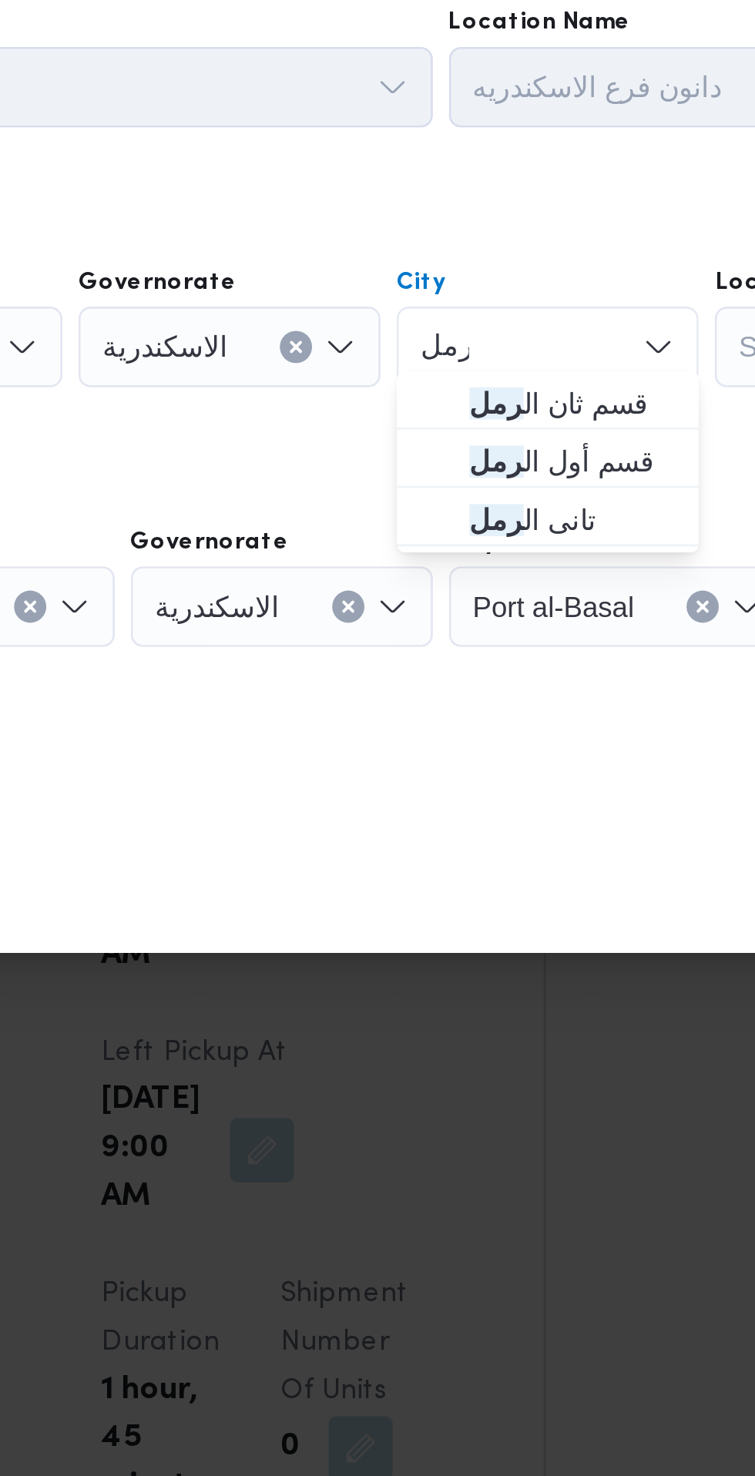
type input "رمل"
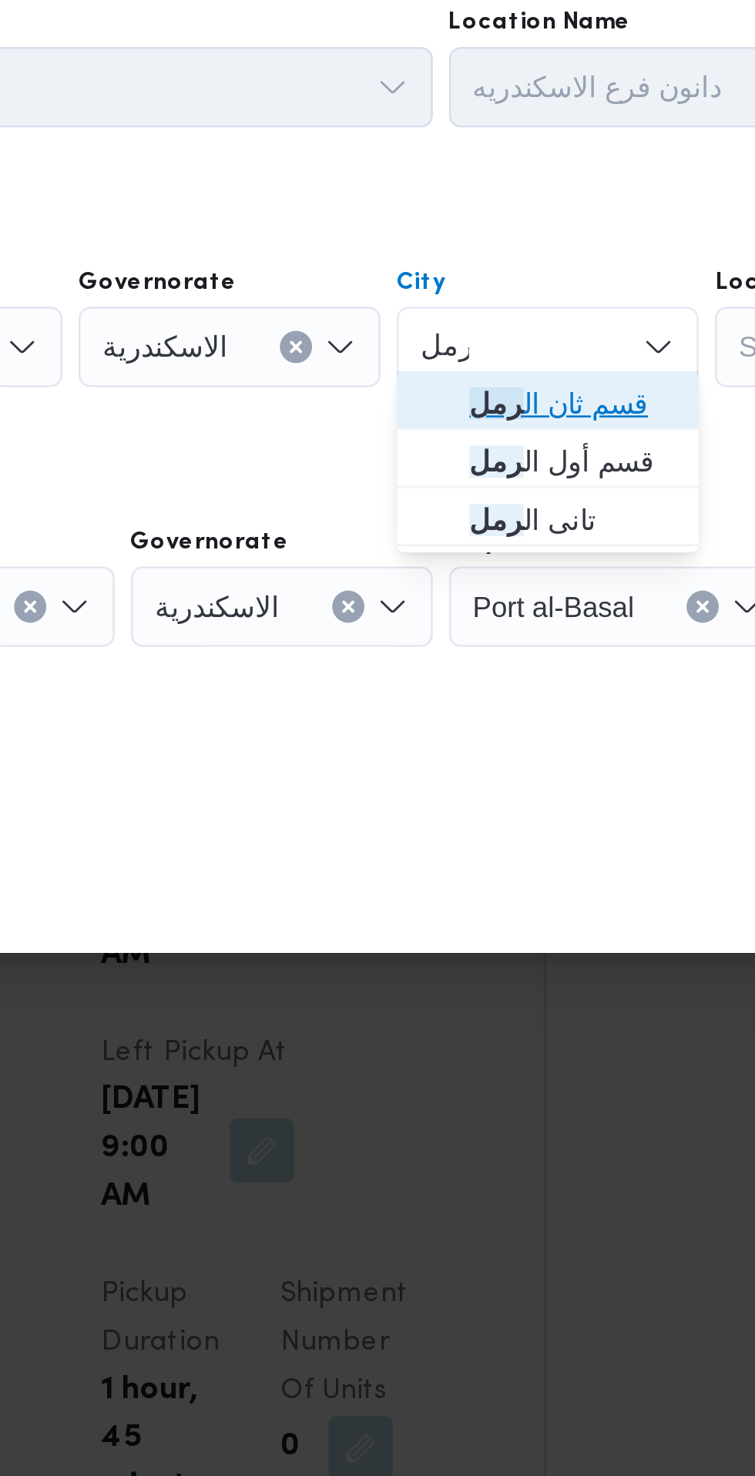
click at [458, 688] on span "قسم ثان ال رمل" at bounding box center [441, 685] width 79 height 18
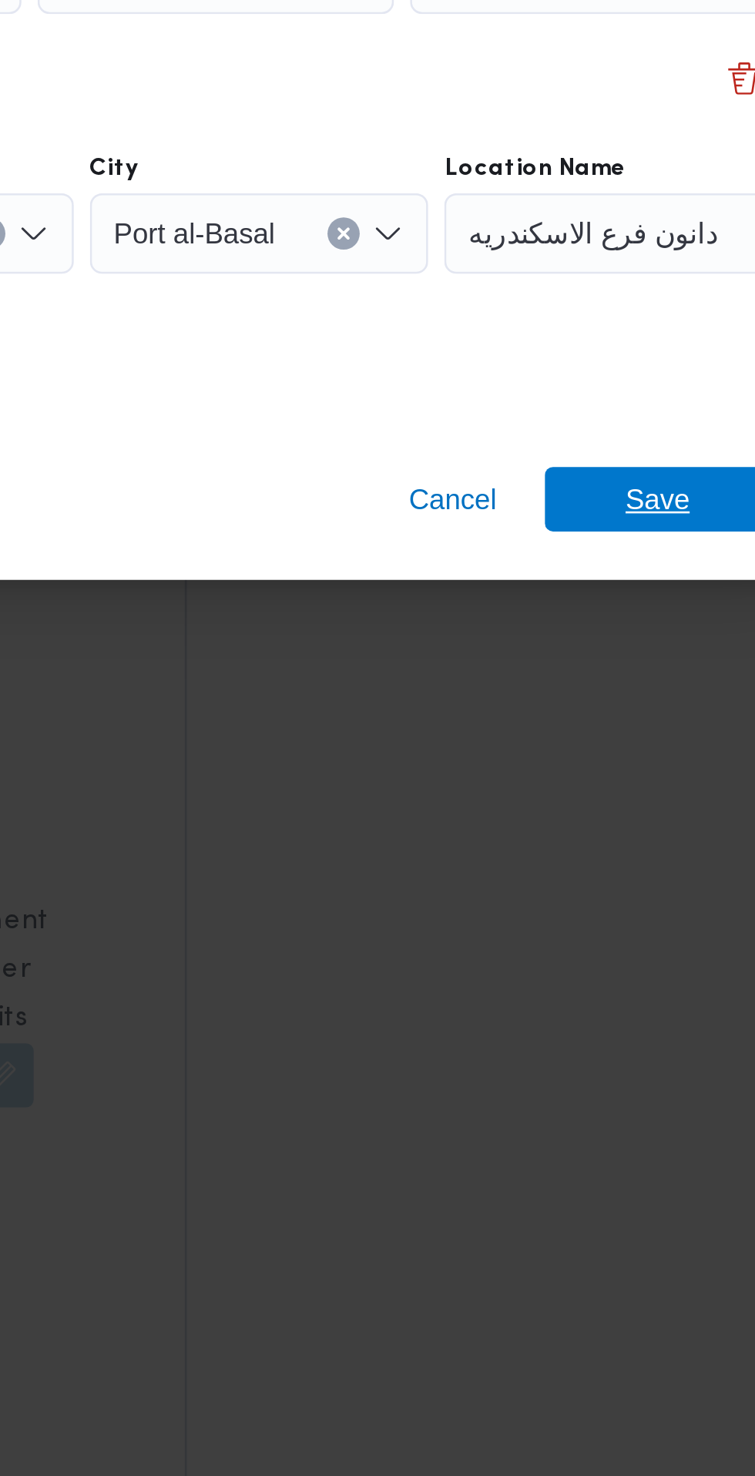
click at [611, 862] on span "Save" at bounding box center [611, 864] width 25 height 25
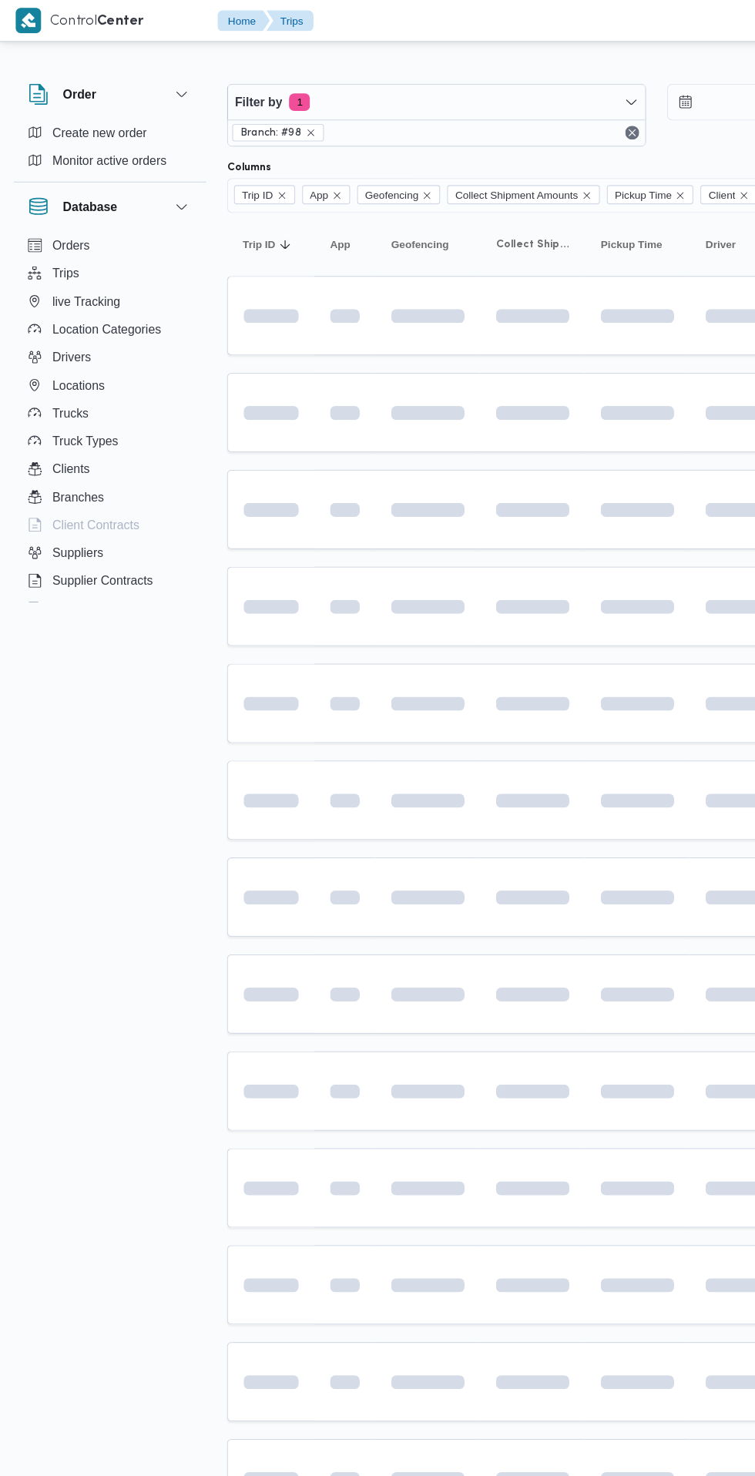
scroll to position [0, 5]
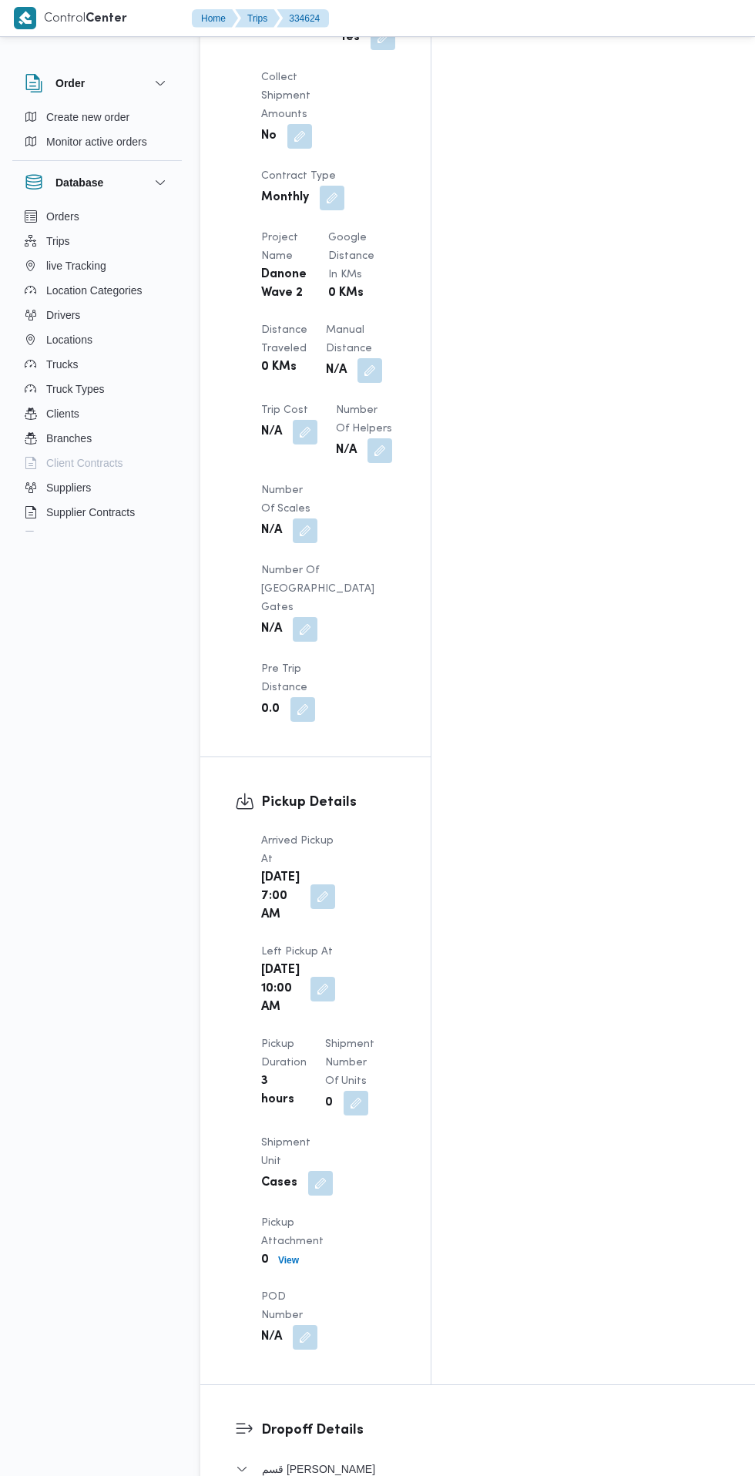
scroll to position [1293, 0]
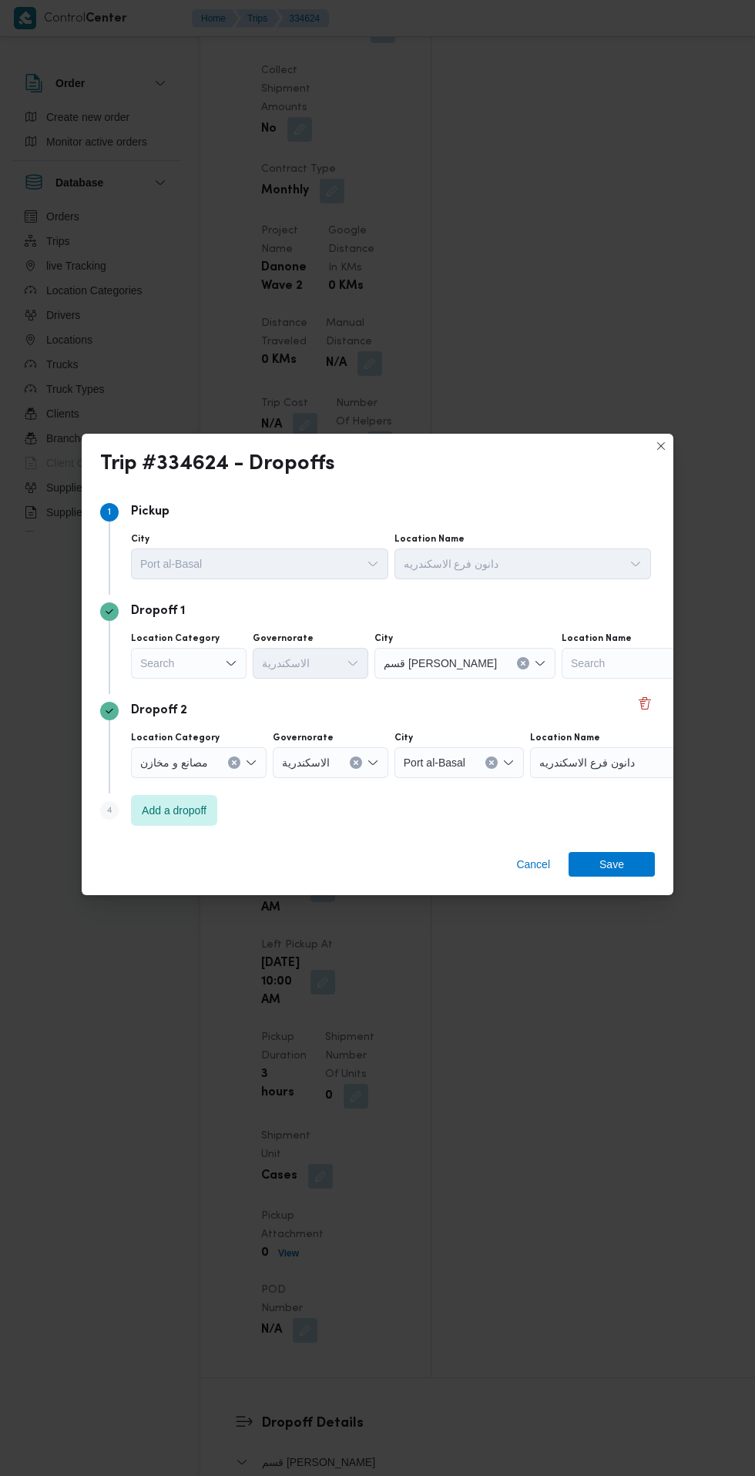
click at [231, 657] on icon "Open list of options" at bounding box center [231, 663] width 12 height 12
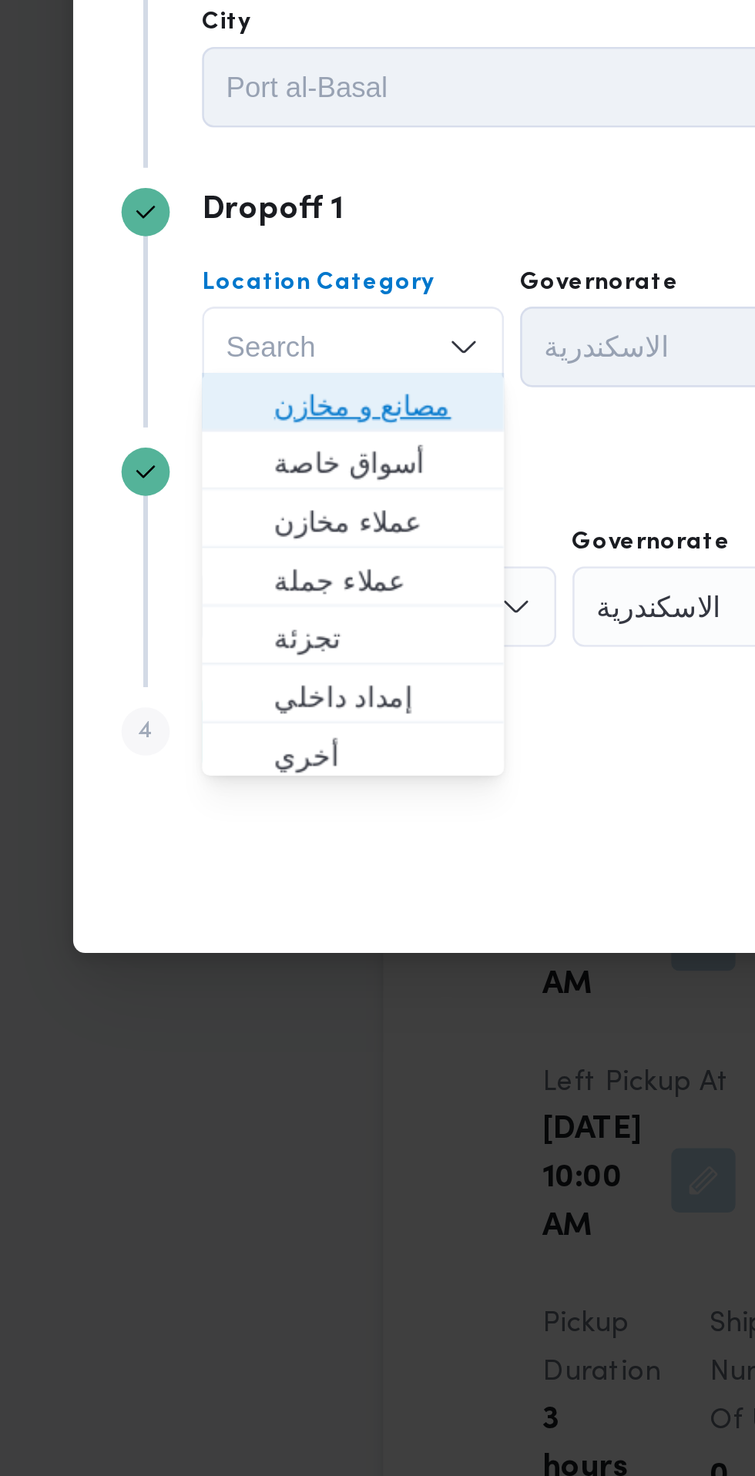
click at [218, 686] on span "مصانع و مخازن" at bounding box center [198, 685] width 79 height 18
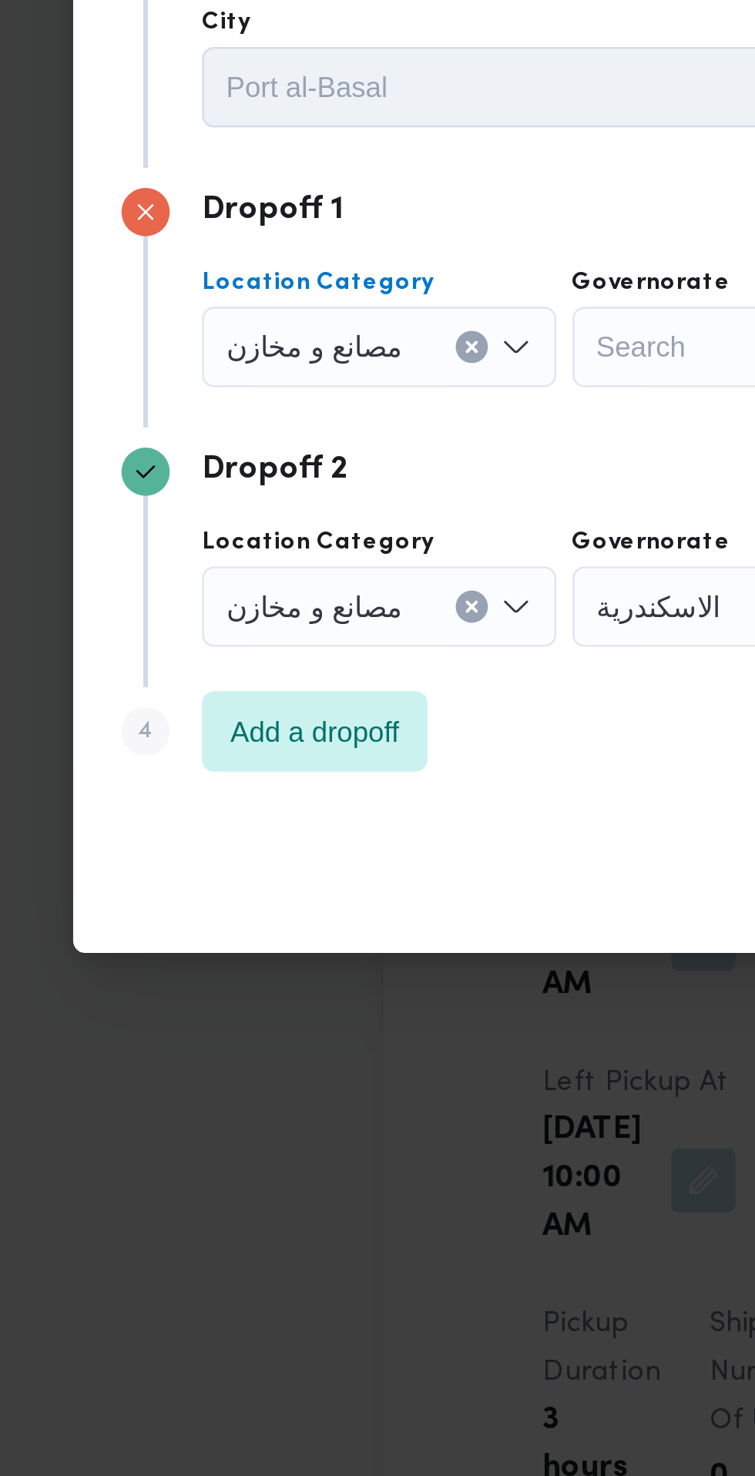
click at [214, 657] on input "Location Category" at bounding box center [215, 663] width 2 height 18
click at [232, 661] on icon "Clear input" at bounding box center [234, 663] width 4 height 4
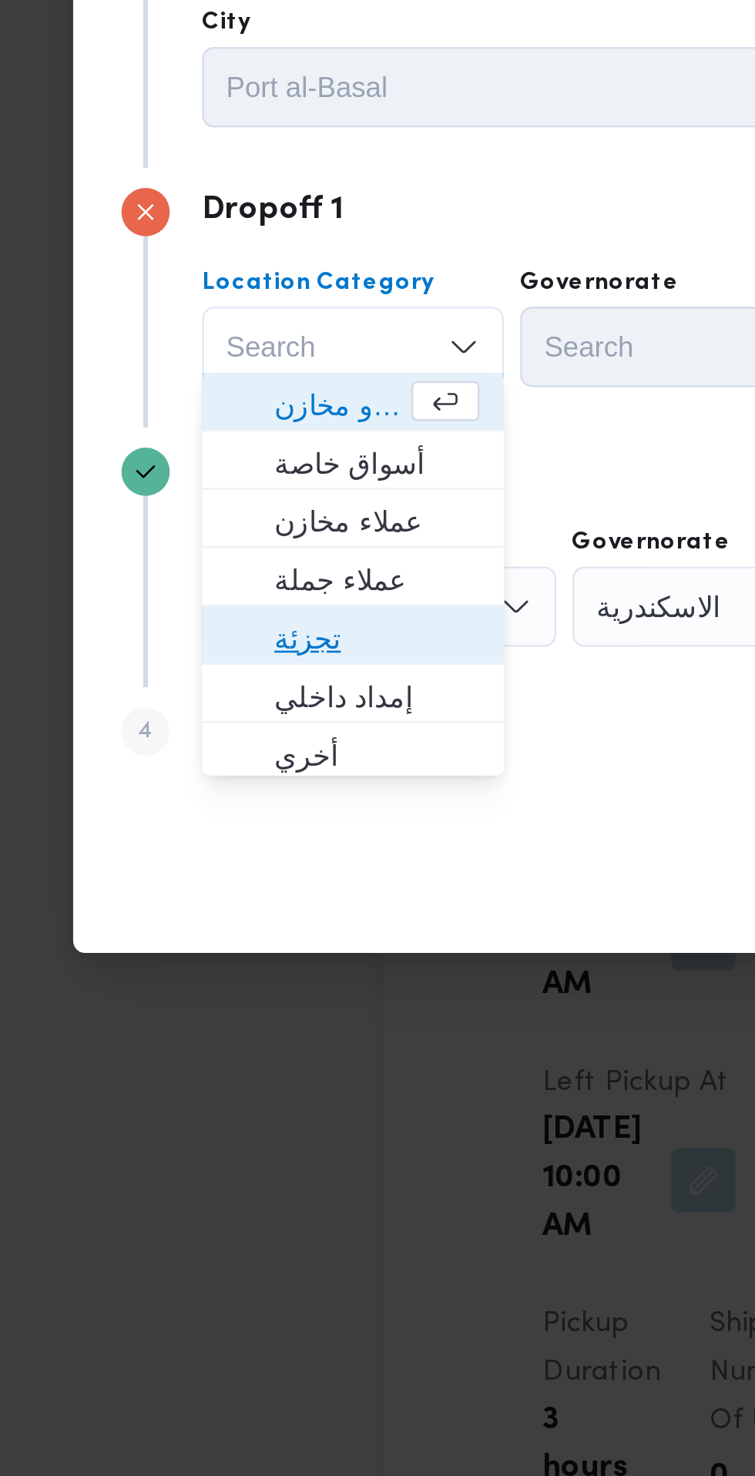
click at [200, 774] on span "تجزئة" at bounding box center [198, 775] width 79 height 18
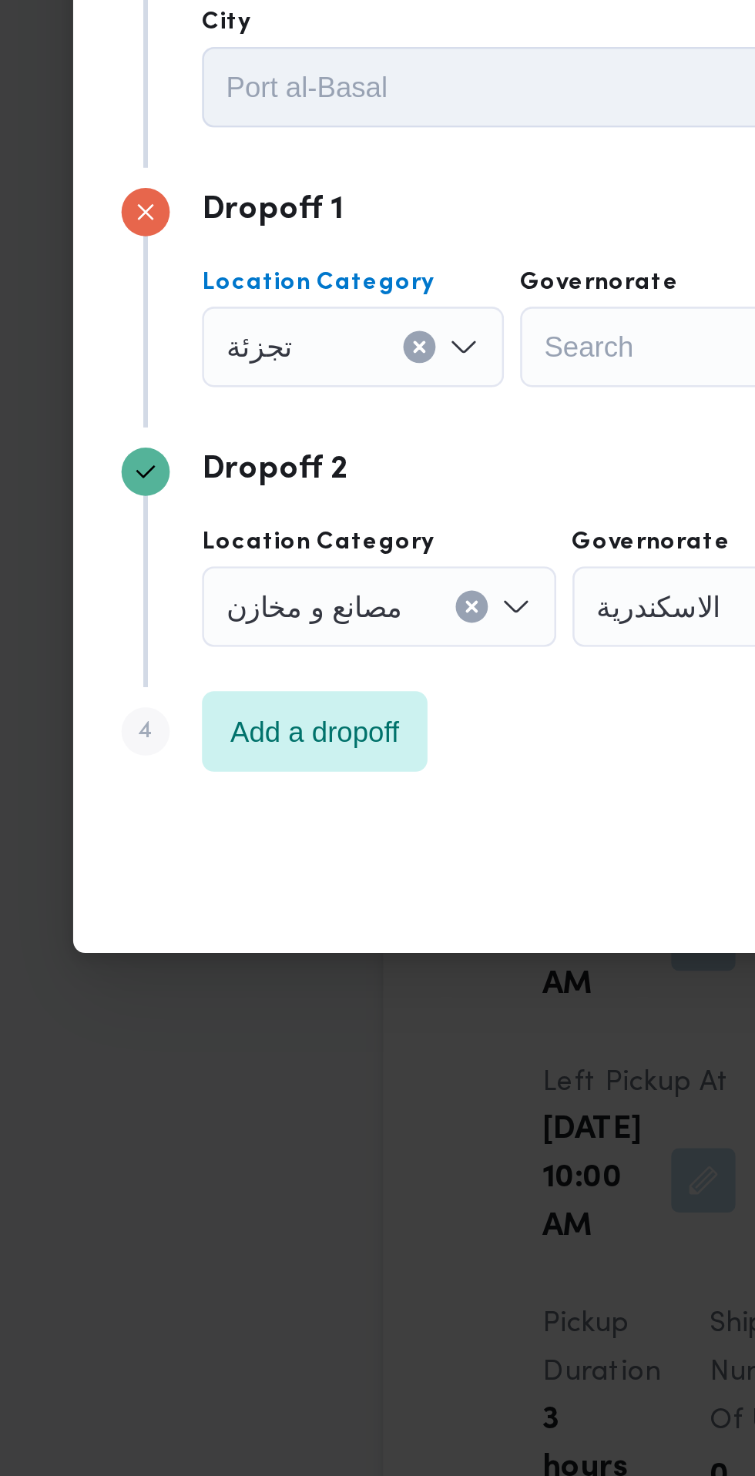
click at [304, 657] on div "Search" at bounding box center [311, 663] width 116 height 31
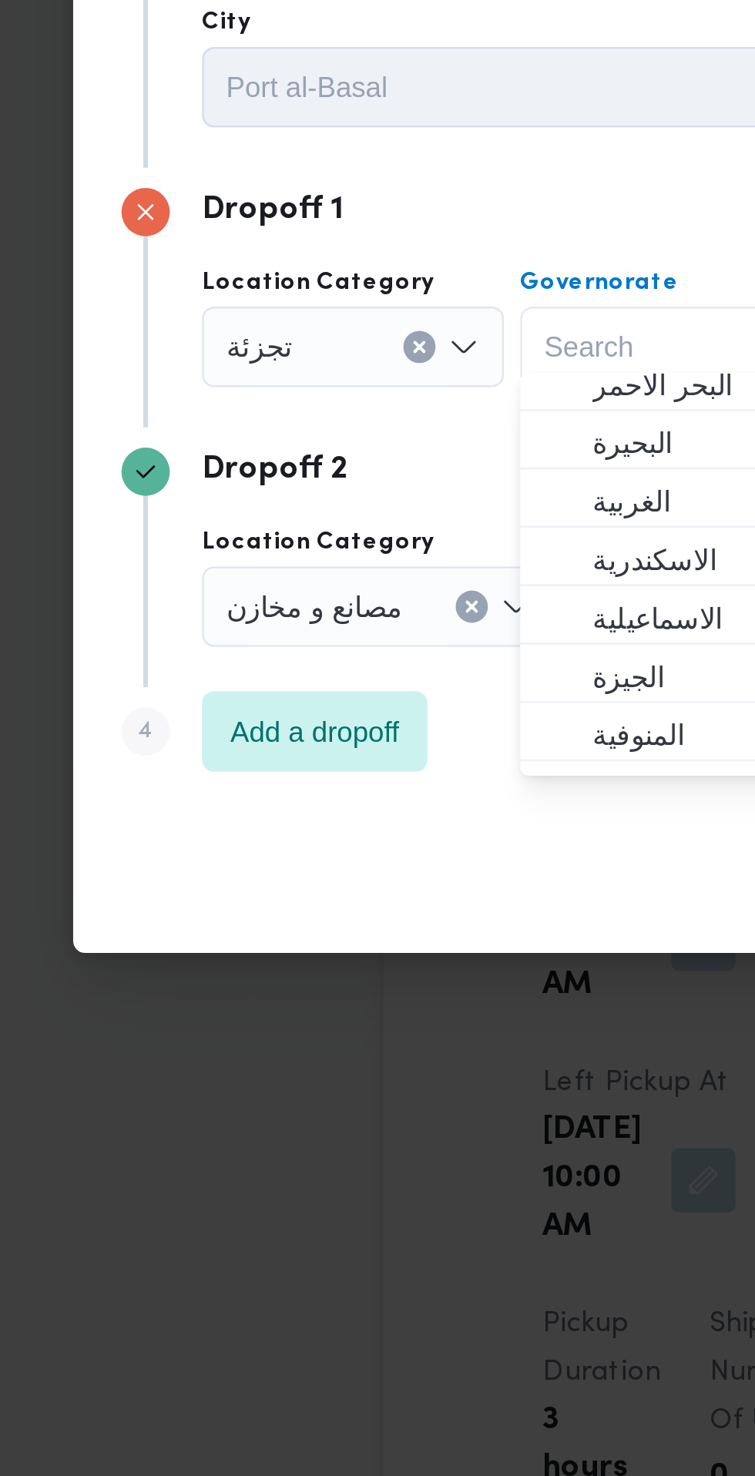
scroll to position [31, 0]
click at [314, 749] on span "الاسكندرية" at bounding box center [319, 744] width 79 height 18
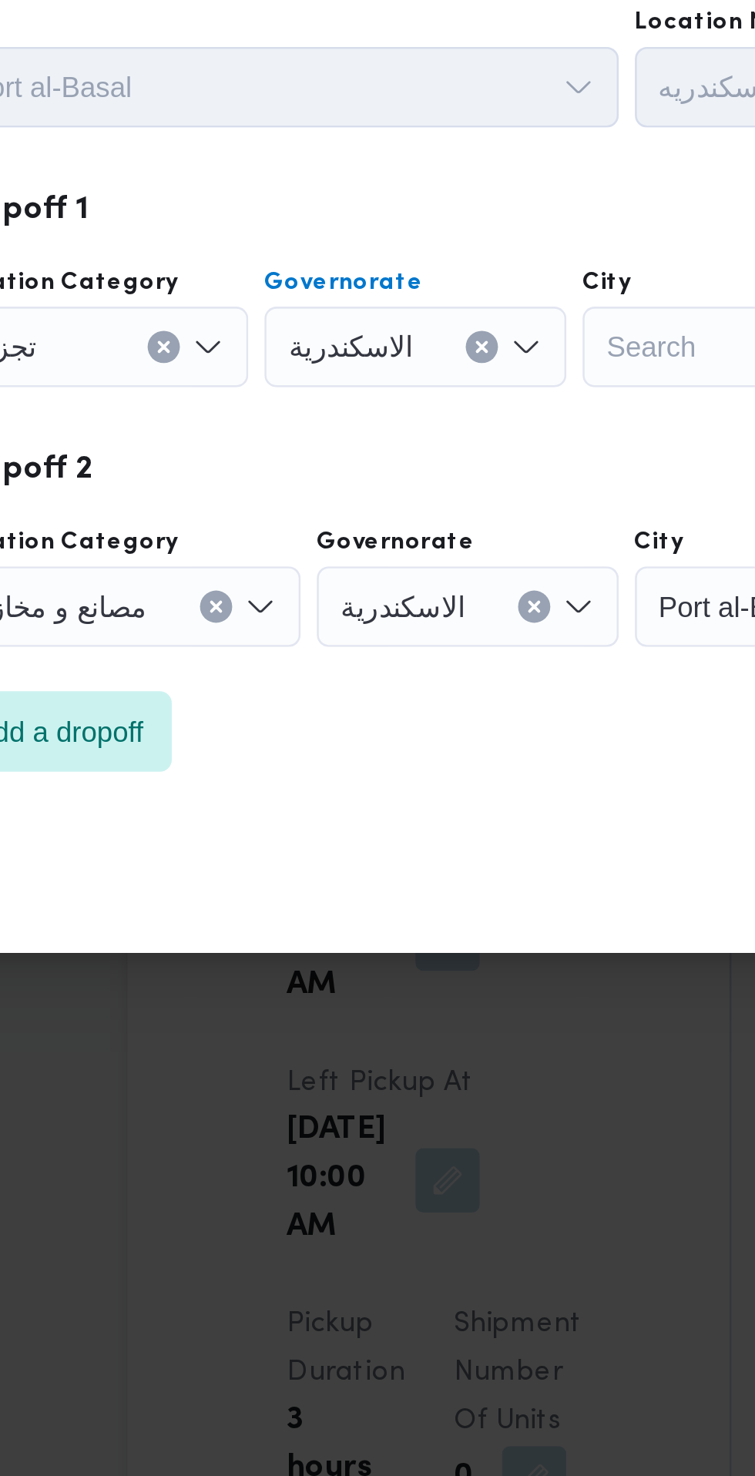
click at [404, 660] on div "Search" at bounding box center [432, 663] width 116 height 31
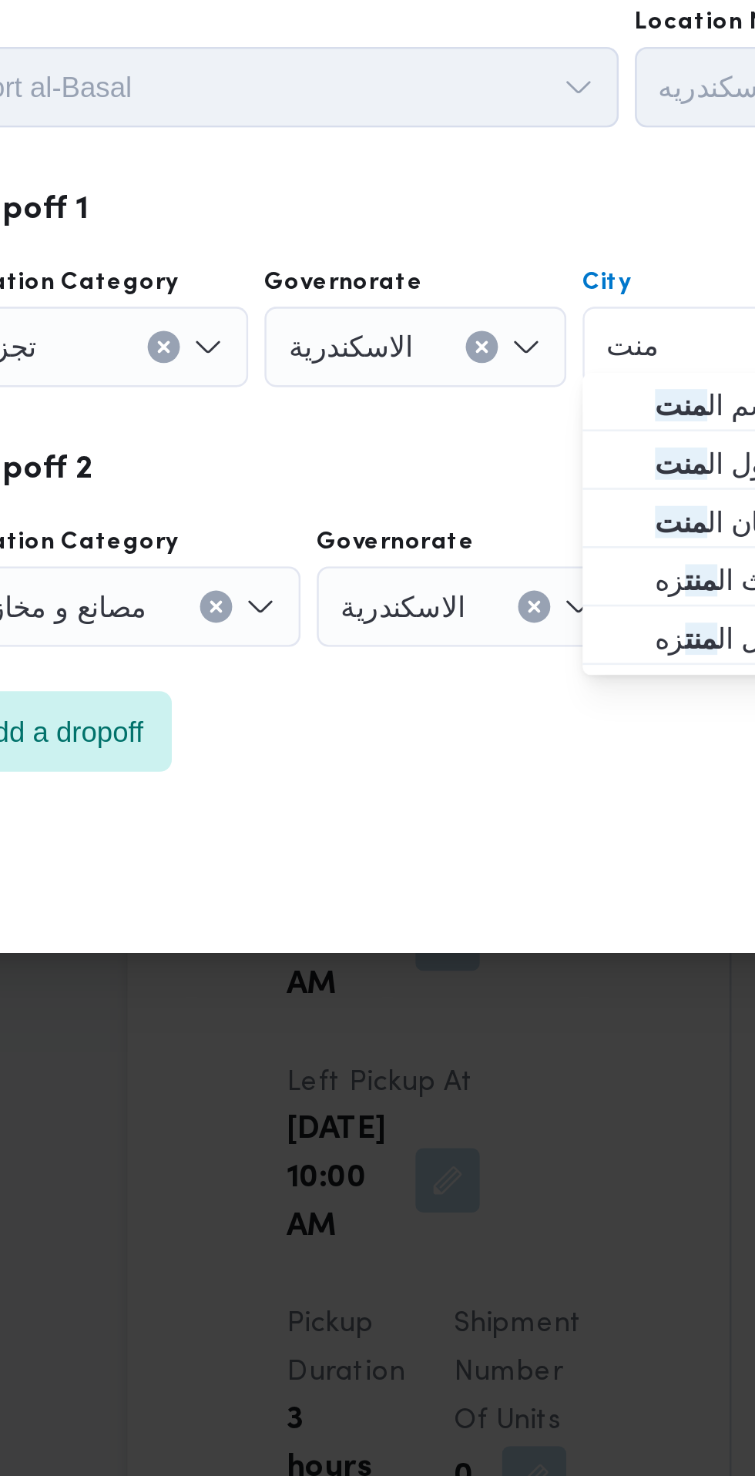
type input "منت"
click at [420, 690] on mark "منت" at bounding box center [412, 686] width 20 height 12
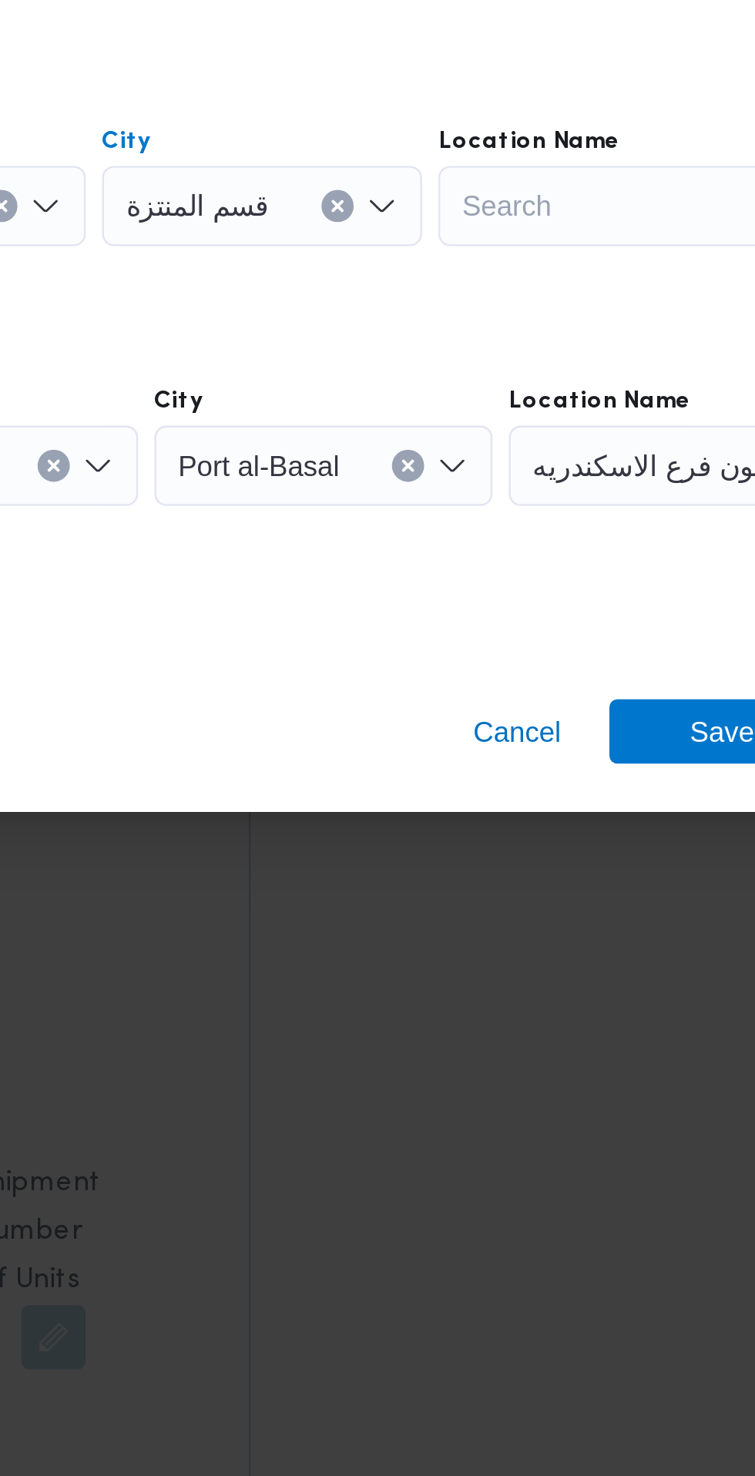
scroll to position [1293, 0]
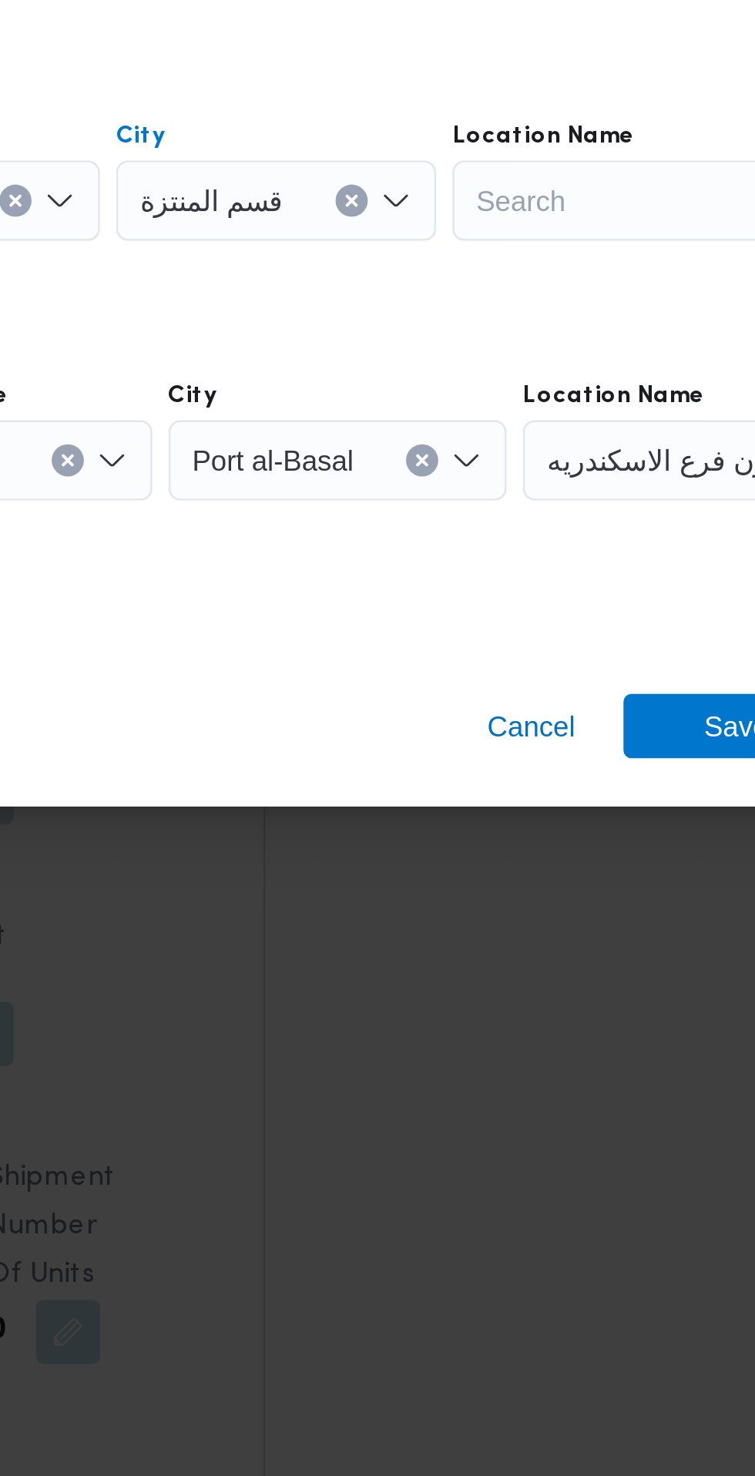
click at [470, 656] on div "قسم المنتزة Combo box. Selected. قسم المنتزة. Press Backspace to delete قسم الم…" at bounding box center [435, 663] width 122 height 31
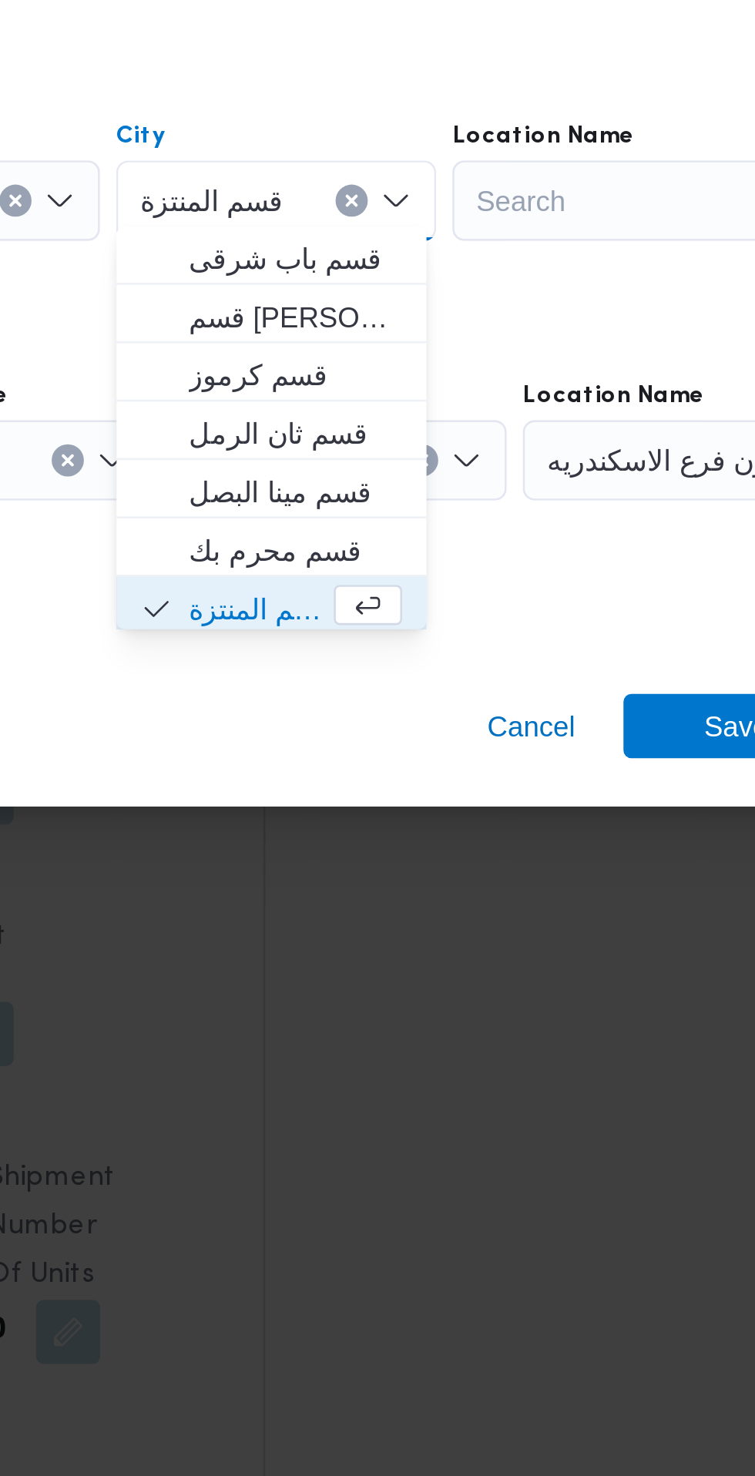
scroll to position [2, 0]
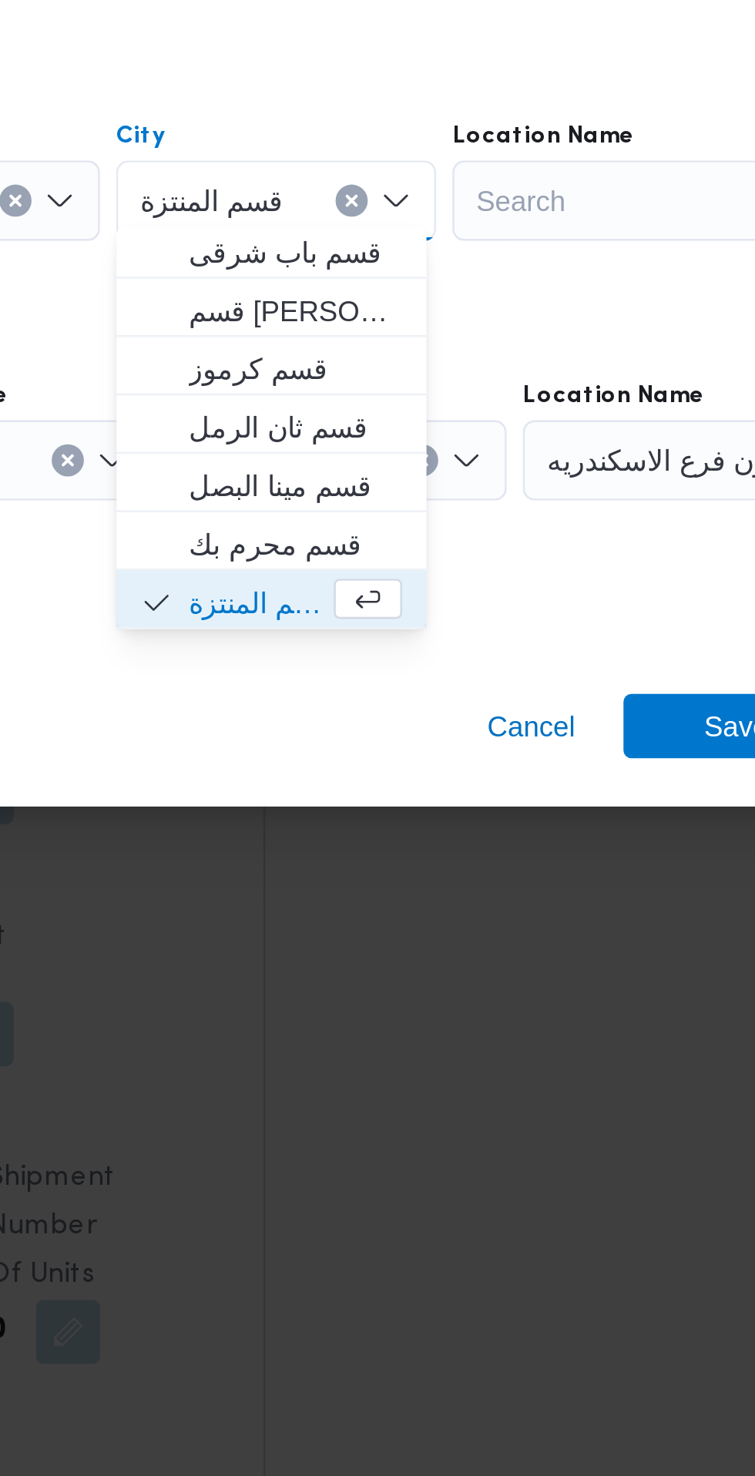
click at [573, 771] on div "دانون فرع الاسكندريه" at bounding box center [626, 762] width 193 height 31
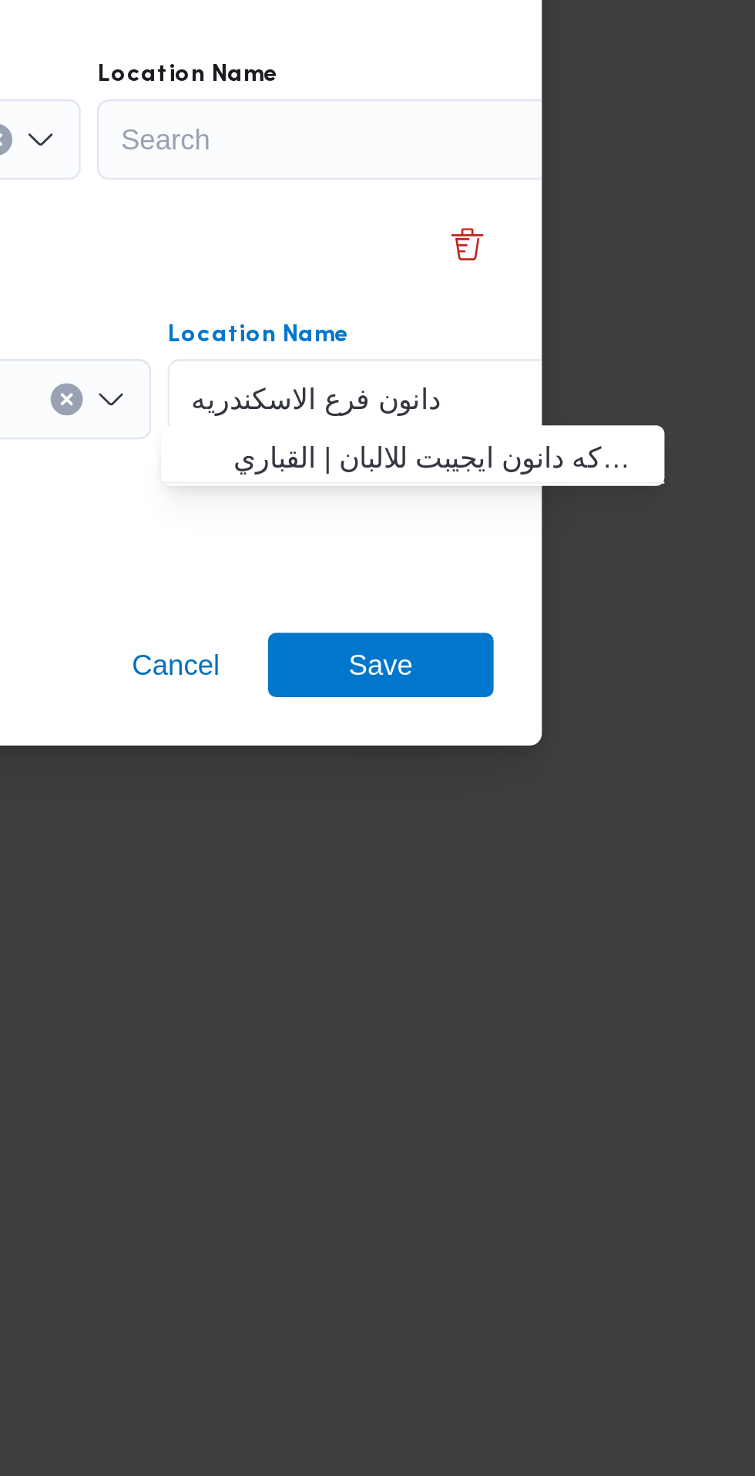
scroll to position [1293, 0]
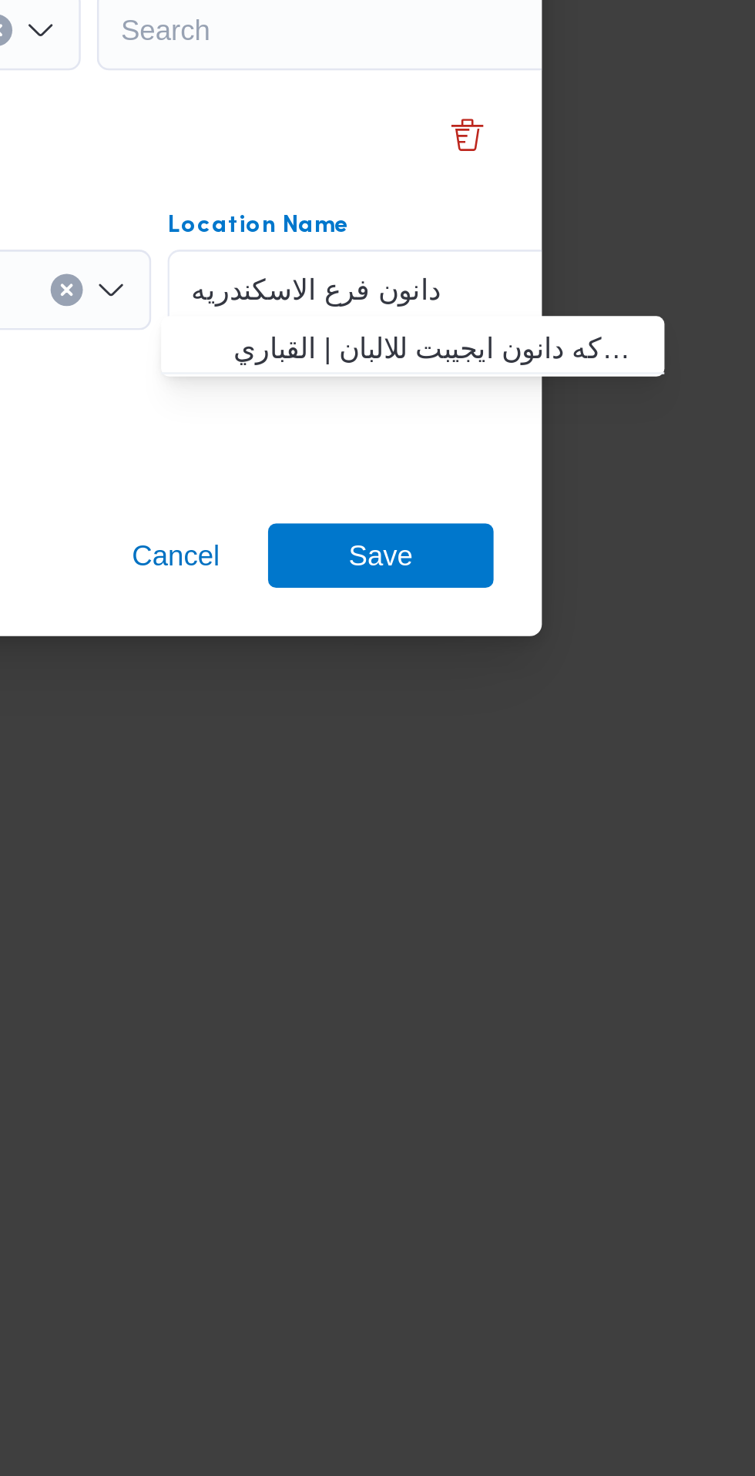
click at [634, 824] on div "Step 4 is disabled 4 Add a dropoff" at bounding box center [377, 814] width 555 height 40
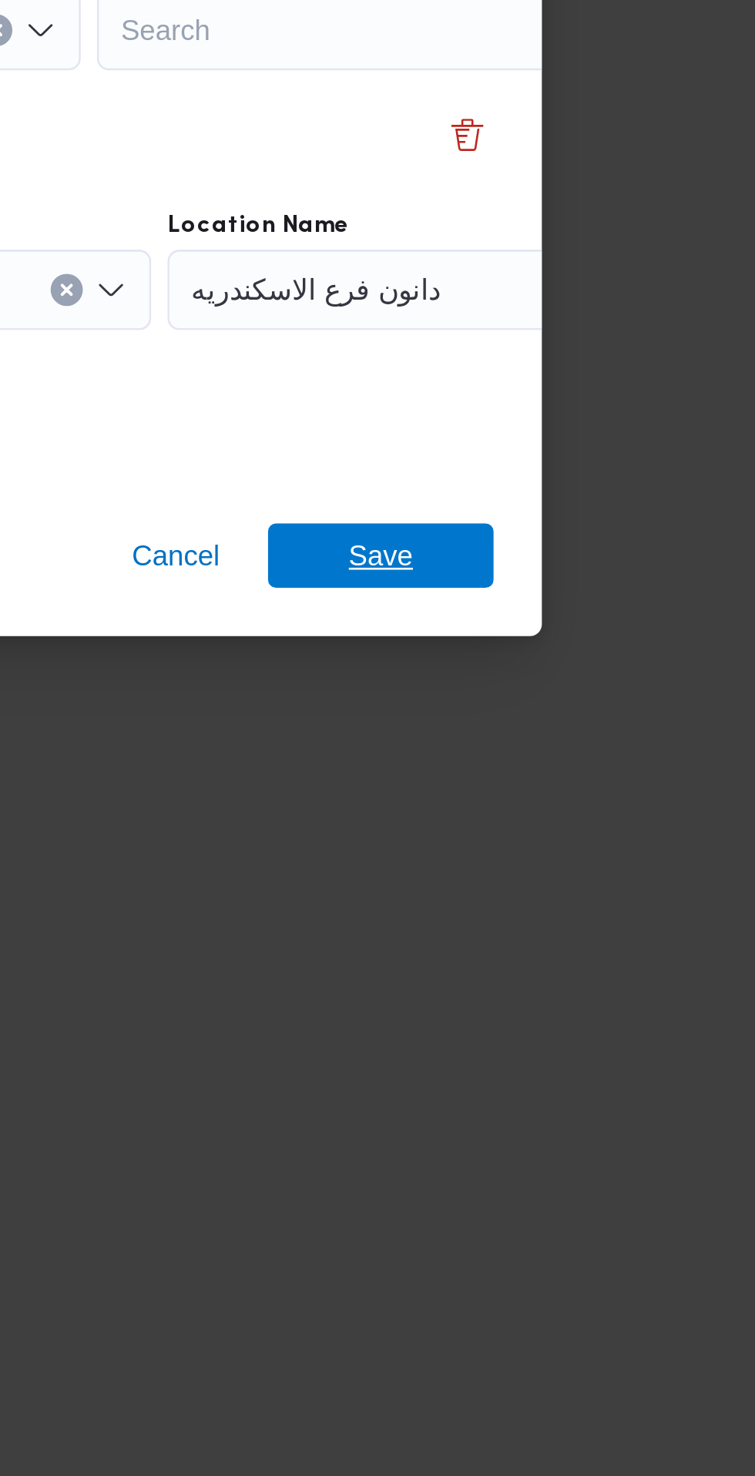
click at [628, 861] on span "Save" at bounding box center [612, 864] width 86 height 25
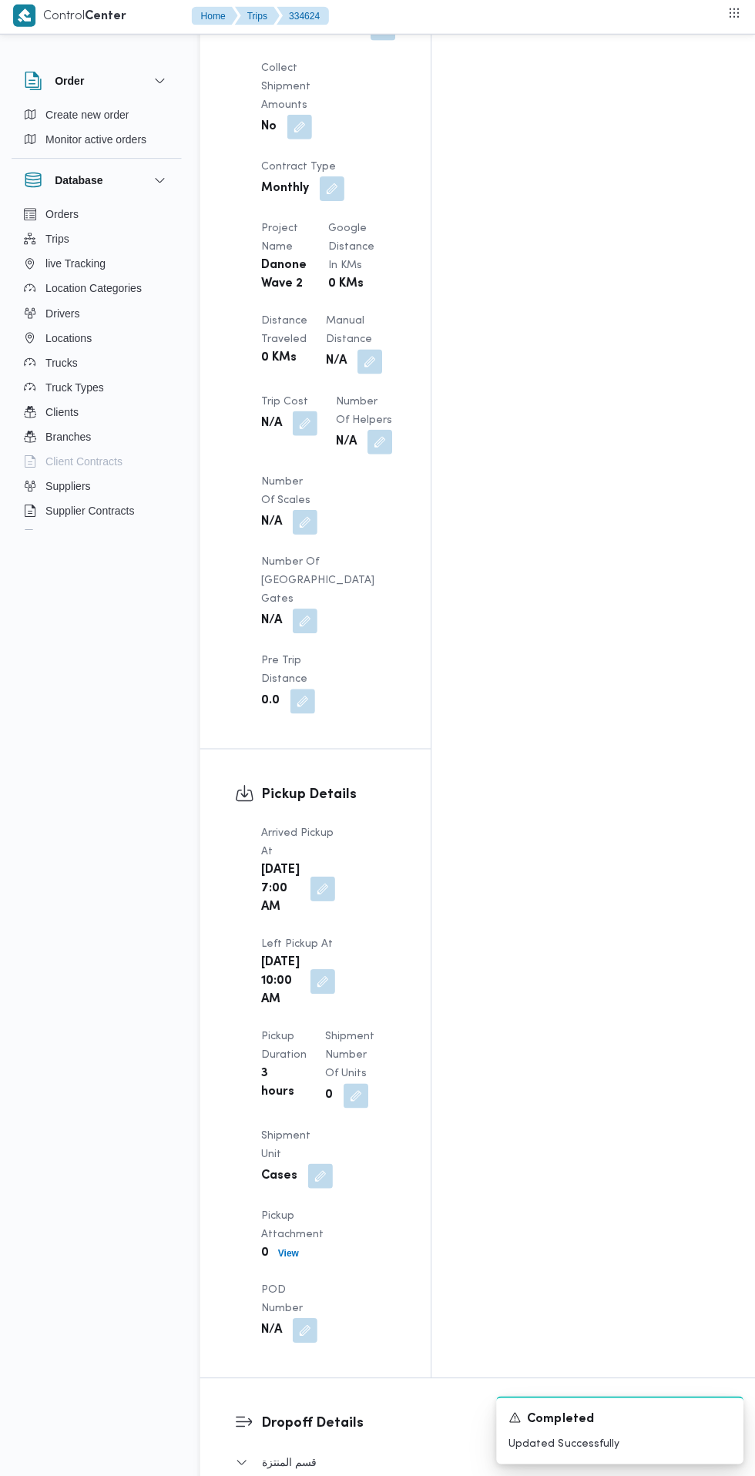
scroll to position [0, 0]
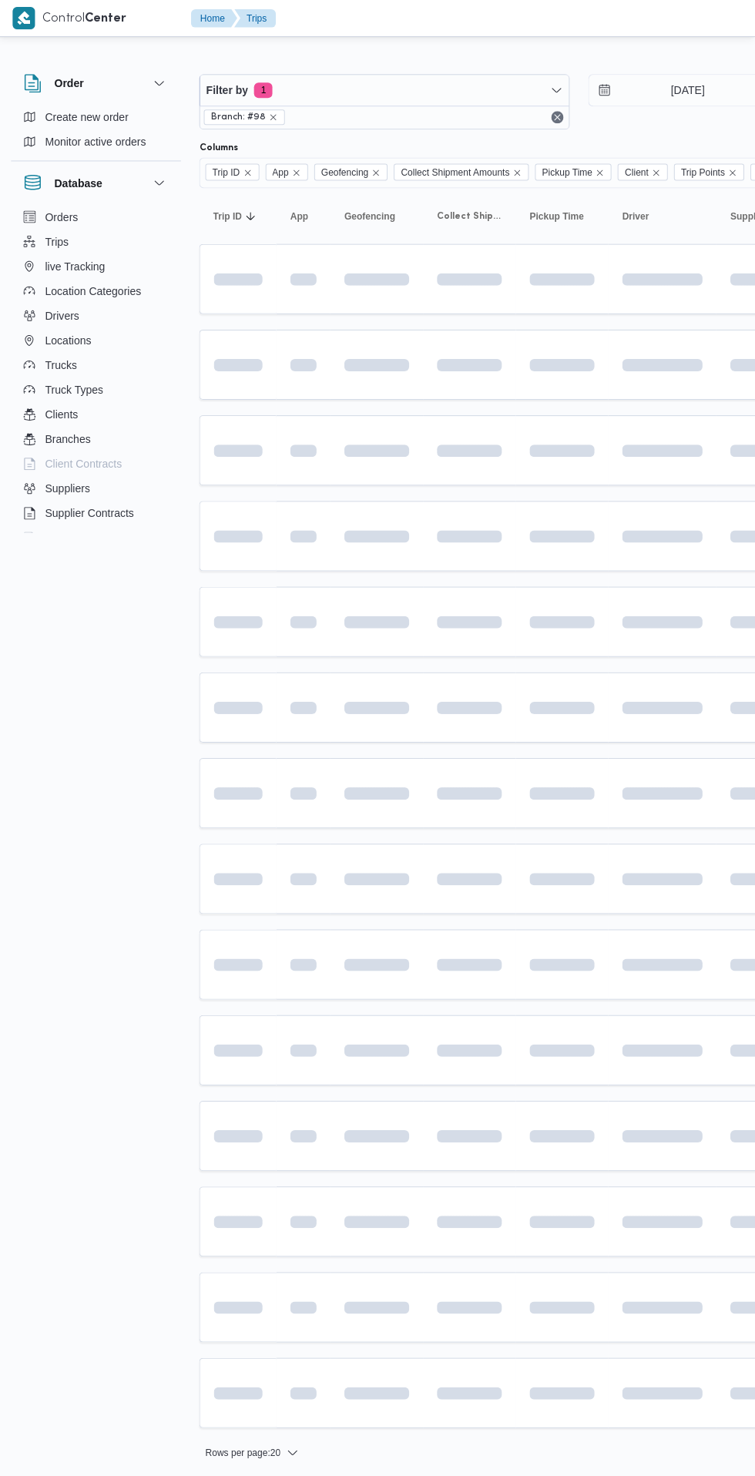
scroll to position [0, 5]
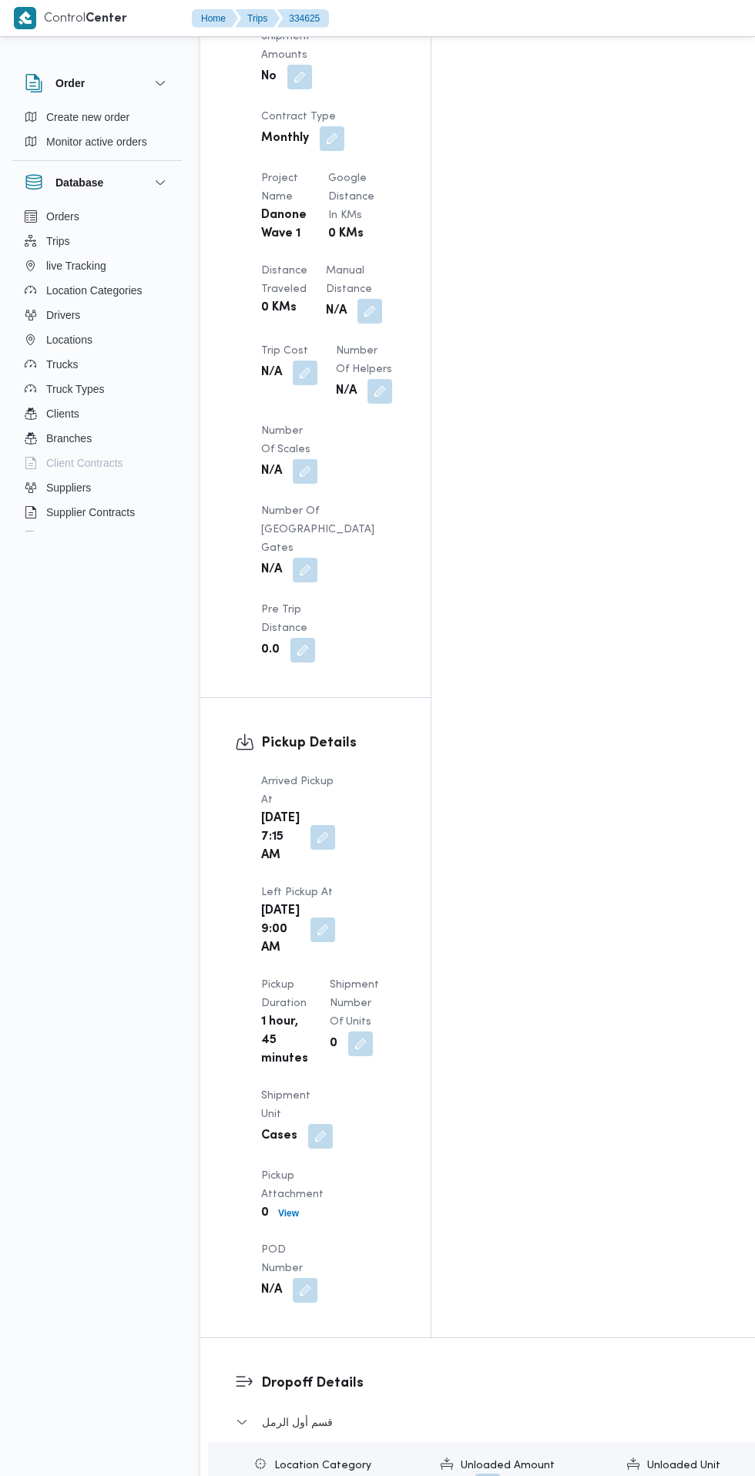
scroll to position [1393, 0]
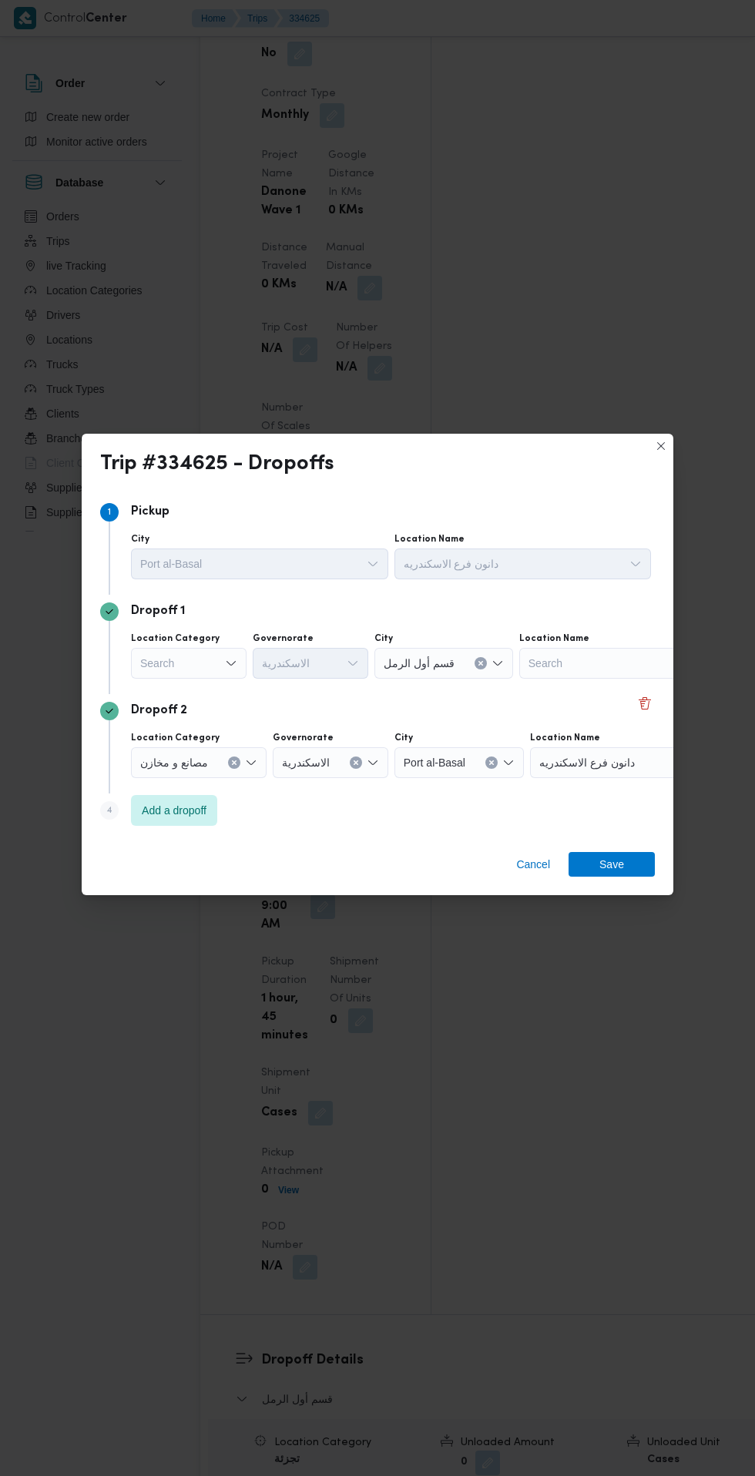
click at [192, 656] on div "Search" at bounding box center [189, 663] width 116 height 31
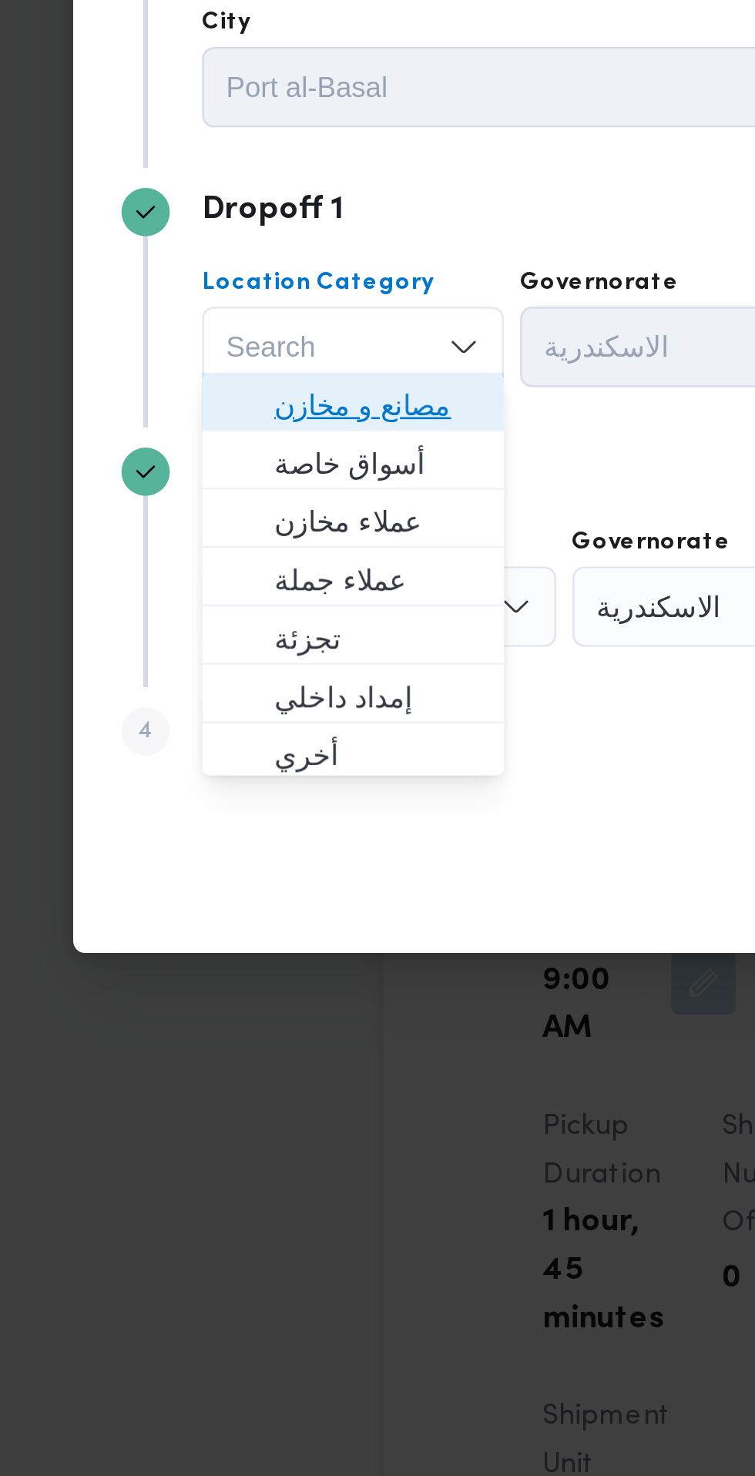
click at [214, 690] on span "مصانع و مخازن" at bounding box center [198, 685] width 79 height 18
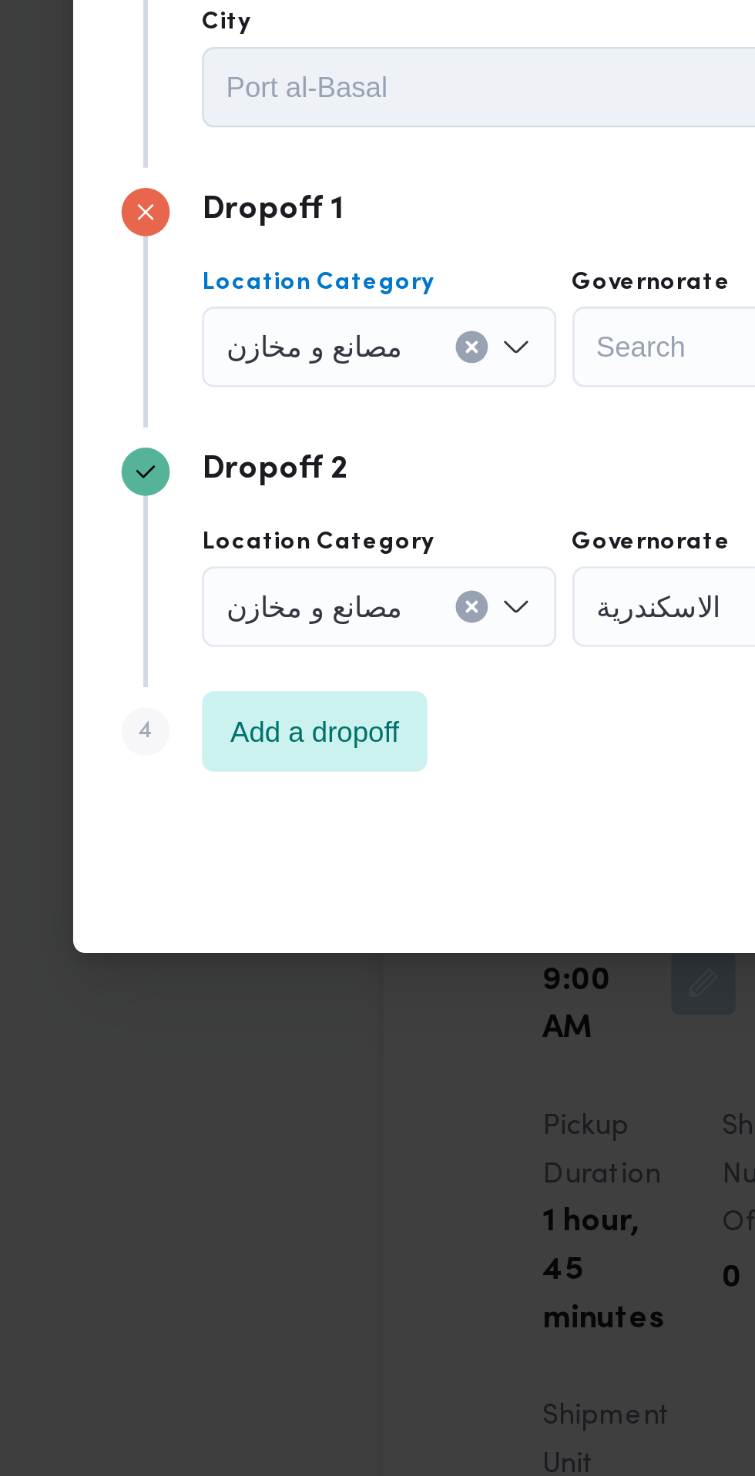
click at [305, 662] on div "Search" at bounding box center [331, 663] width 116 height 31
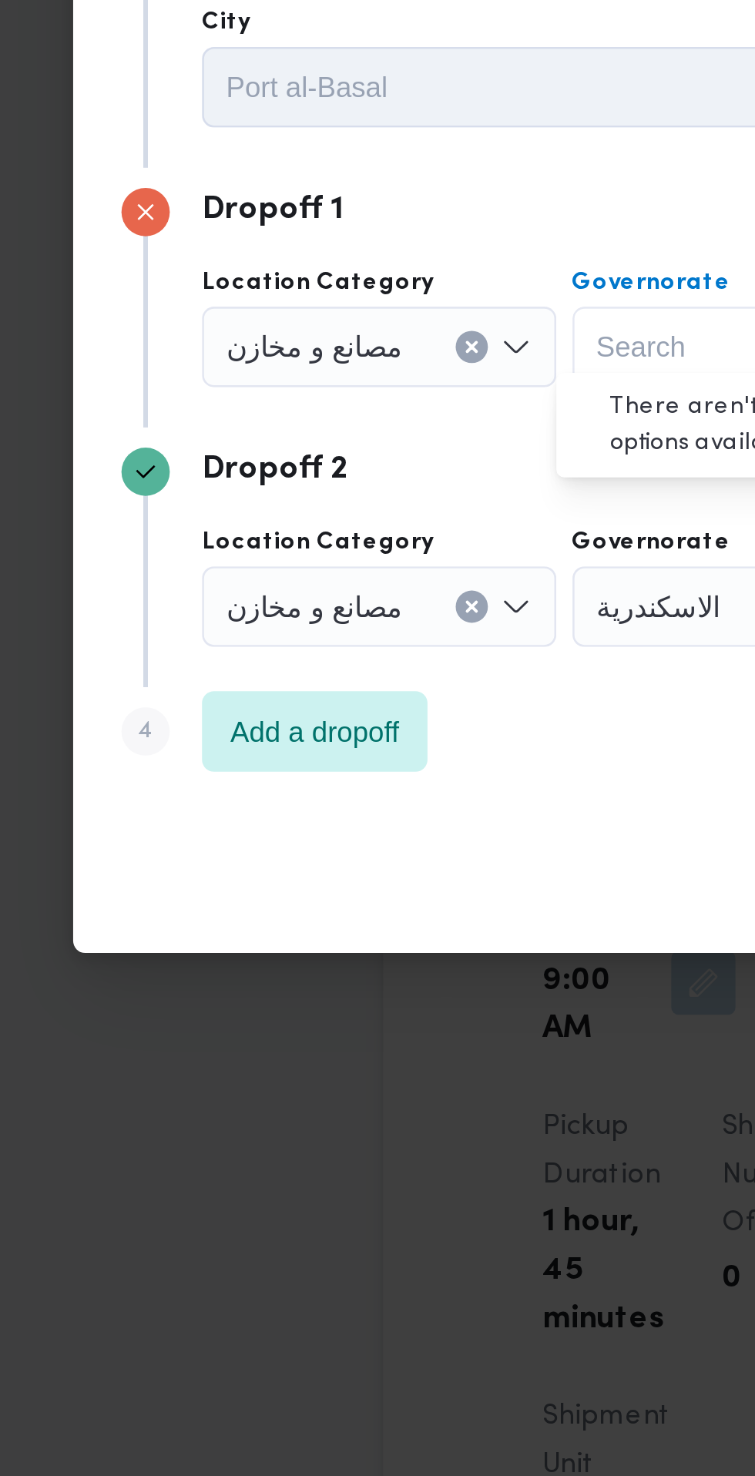
click at [232, 661] on icon "Clear input" at bounding box center [234, 663] width 4 height 4
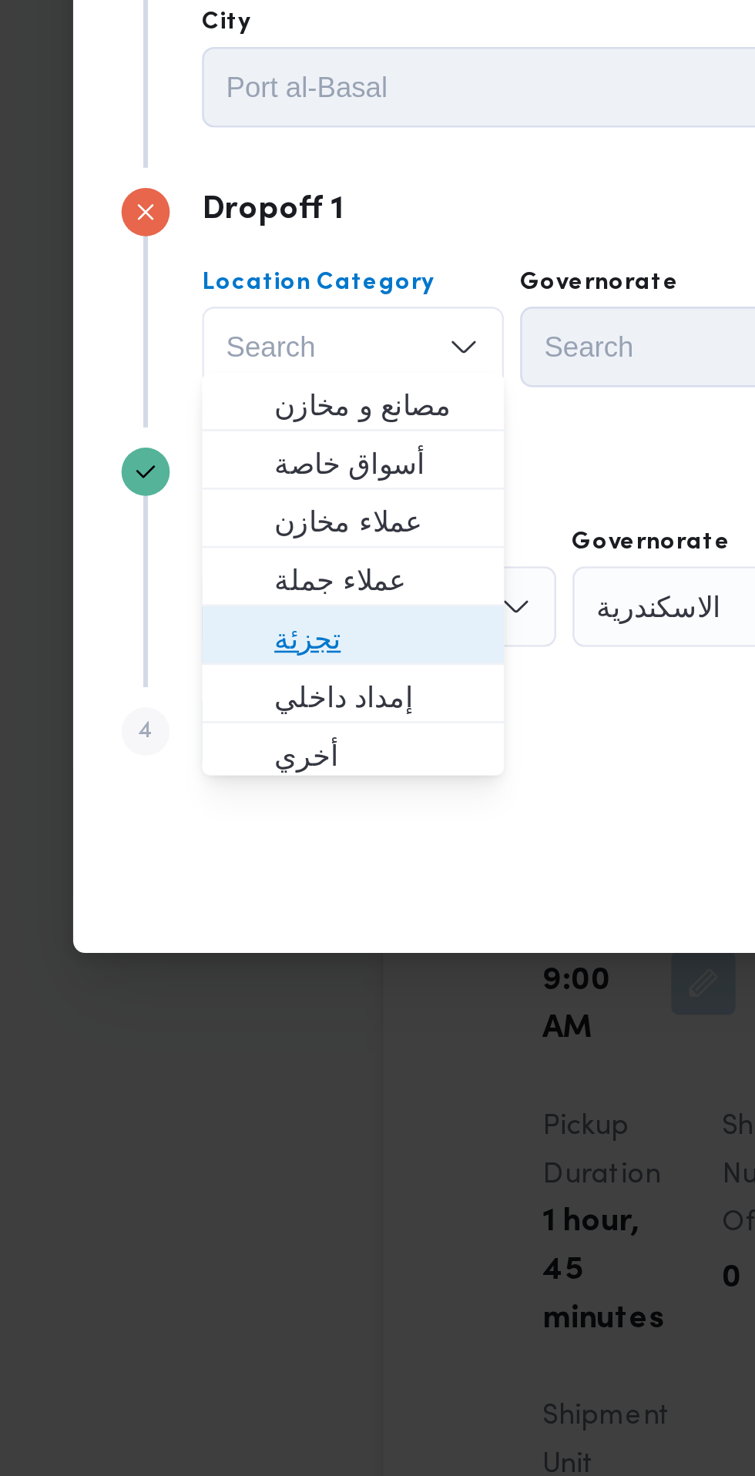
click at [206, 775] on span "تجزئة" at bounding box center [198, 775] width 79 height 18
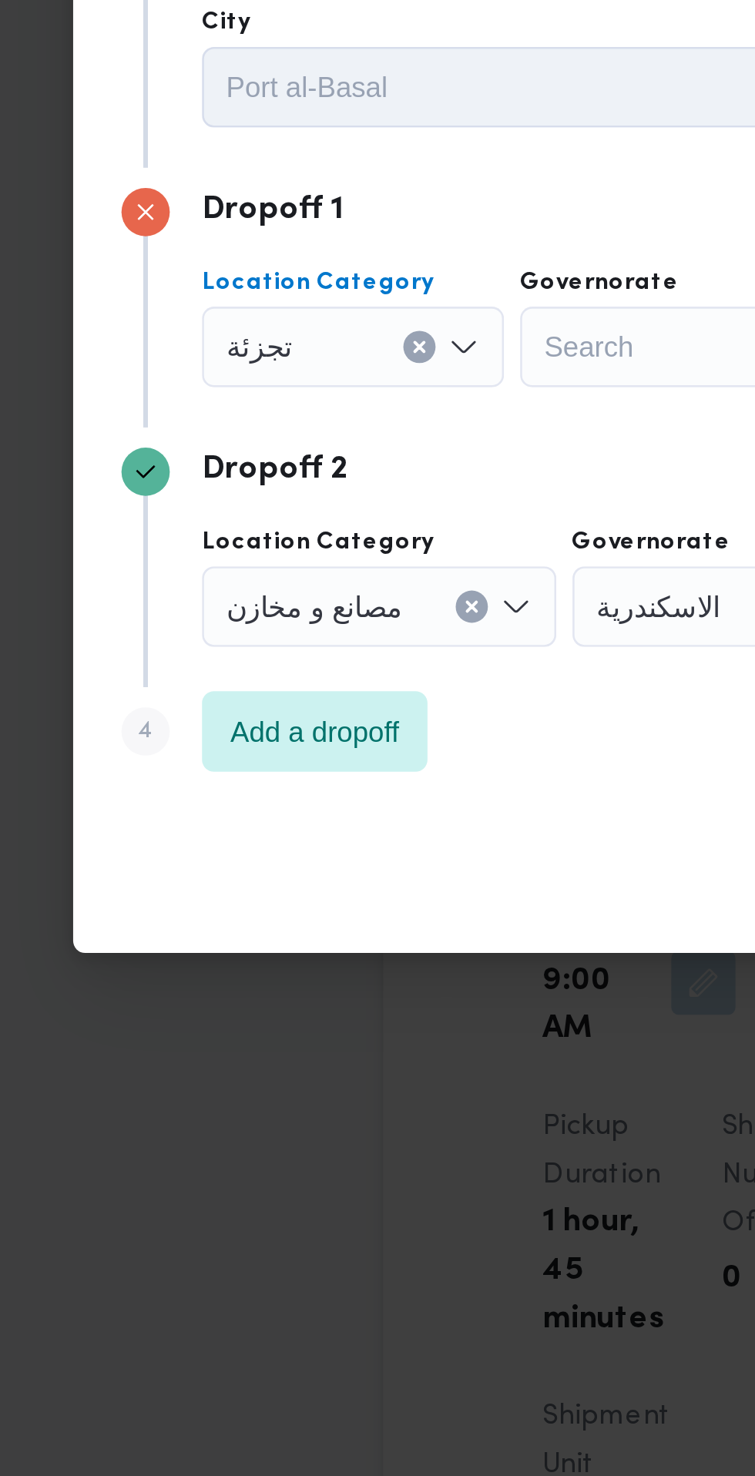
click at [303, 657] on div "Search" at bounding box center [311, 663] width 116 height 31
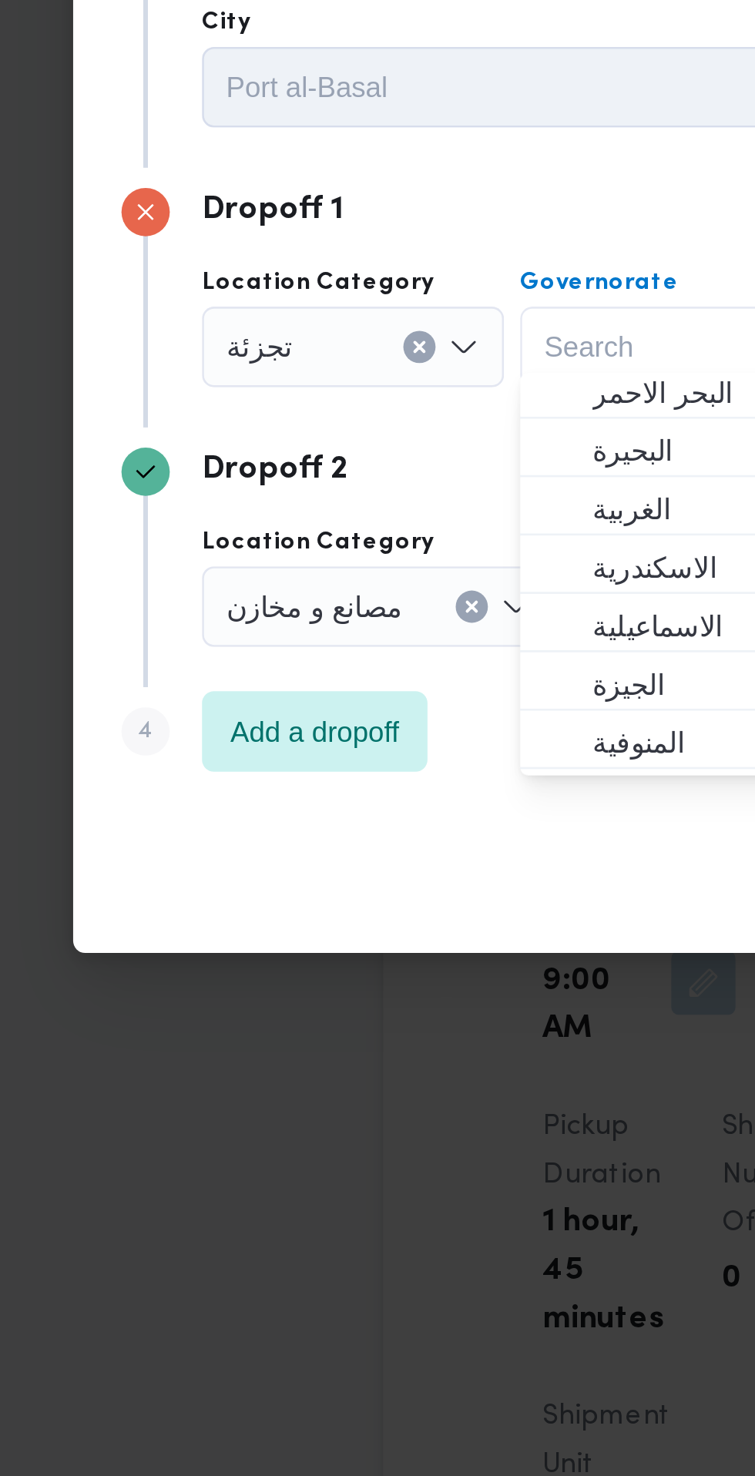
scroll to position [40, 0]
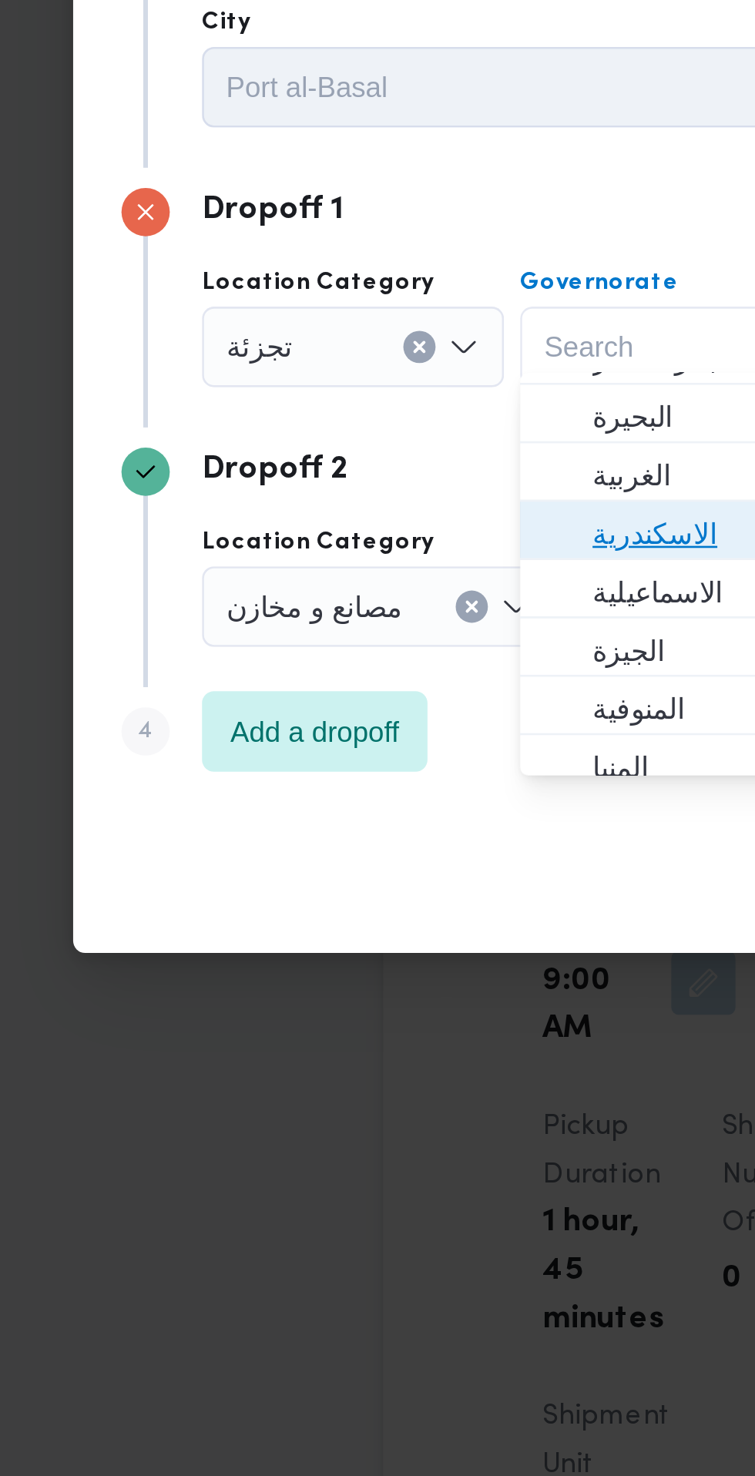
click at [308, 740] on span "الاسكندرية" at bounding box center [319, 735] width 79 height 18
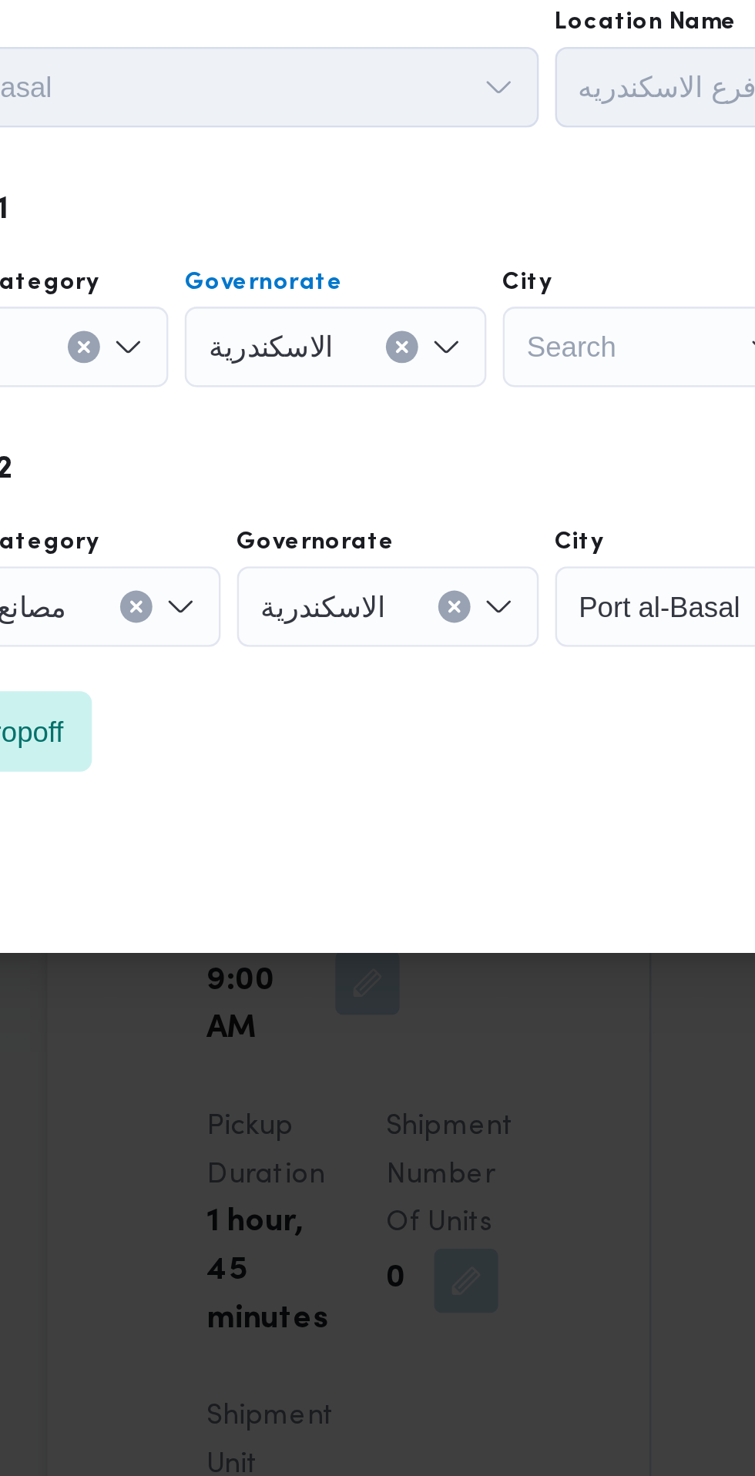
click at [419, 666] on div "Search" at bounding box center [432, 663] width 116 height 31
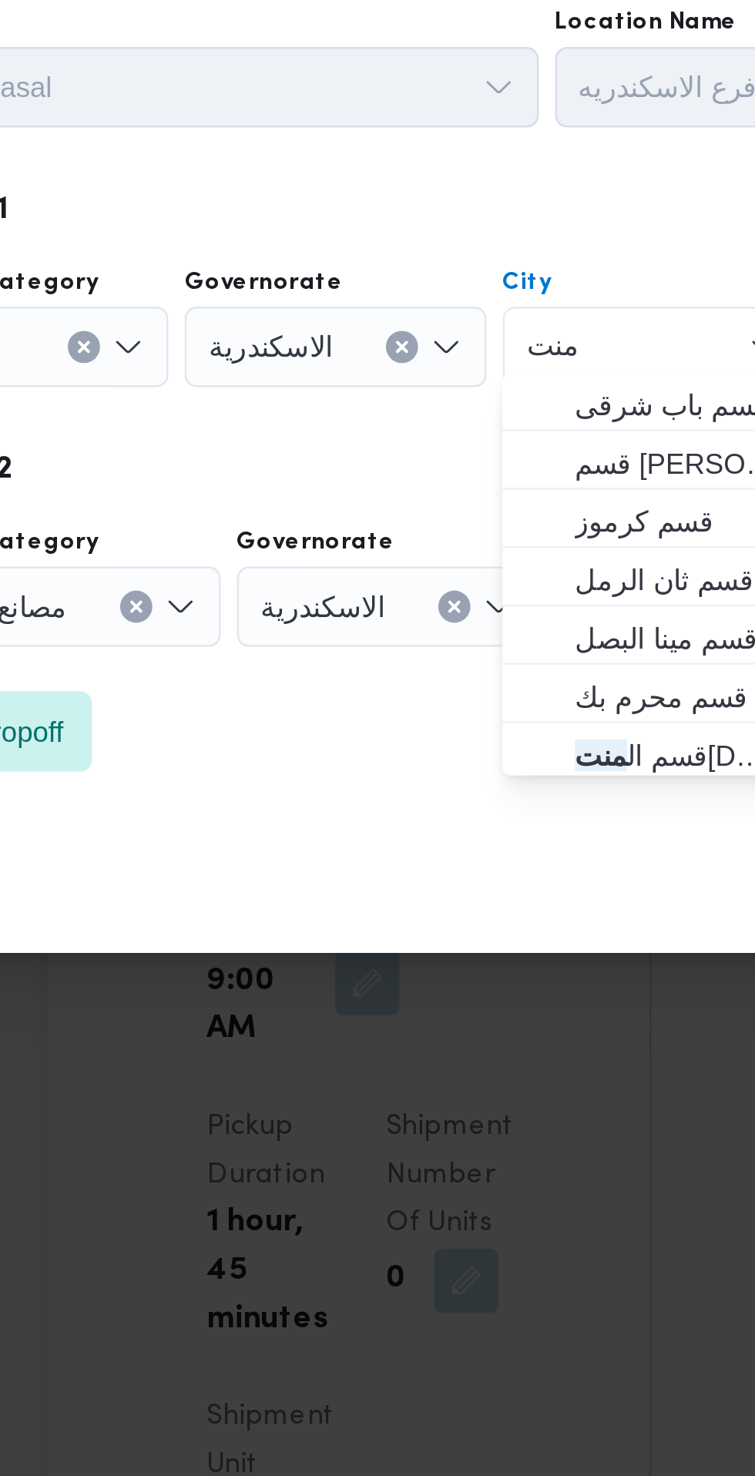
scroll to position [0, 0]
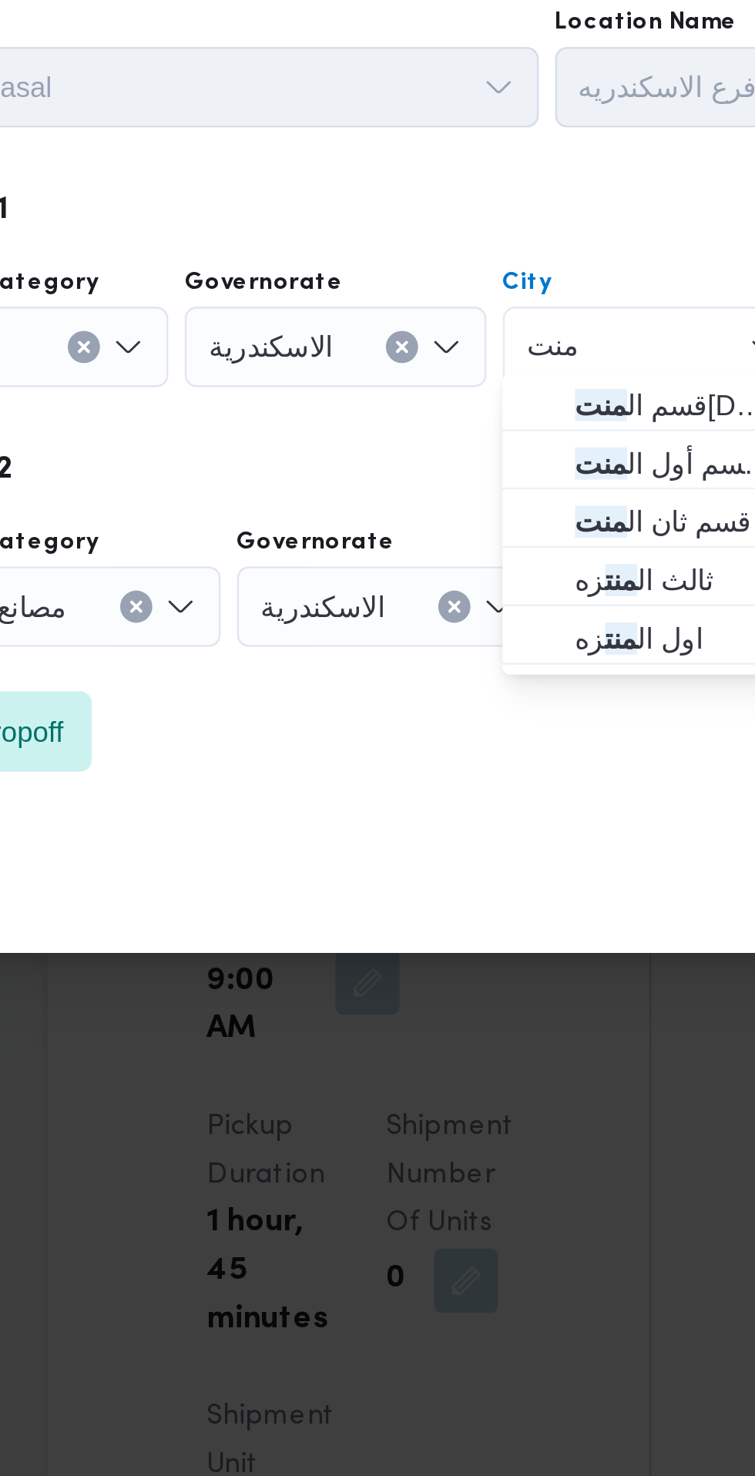
type input "منت"
click at [439, 732] on span "قسم ثان ال منت زة" at bounding box center [441, 730] width 79 height 18
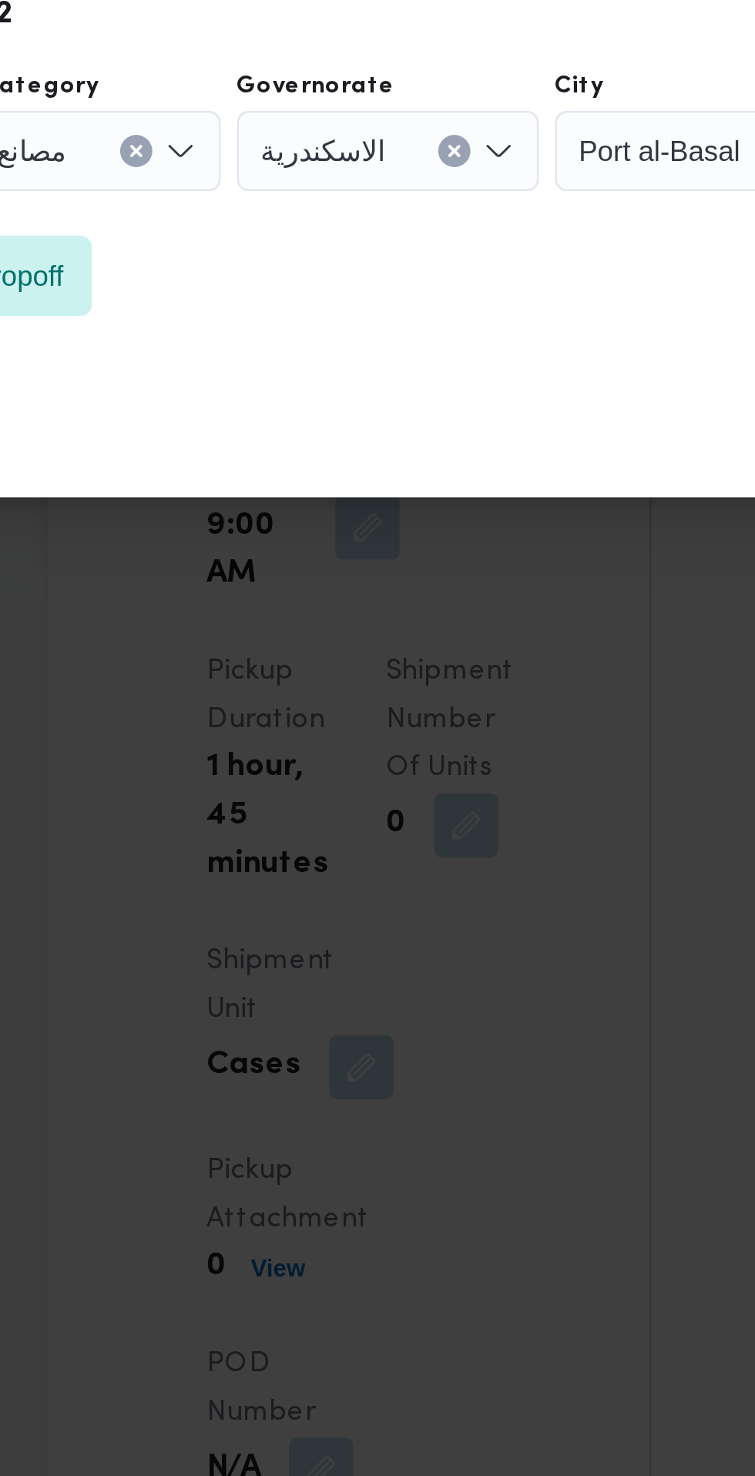
scroll to position [1393, 0]
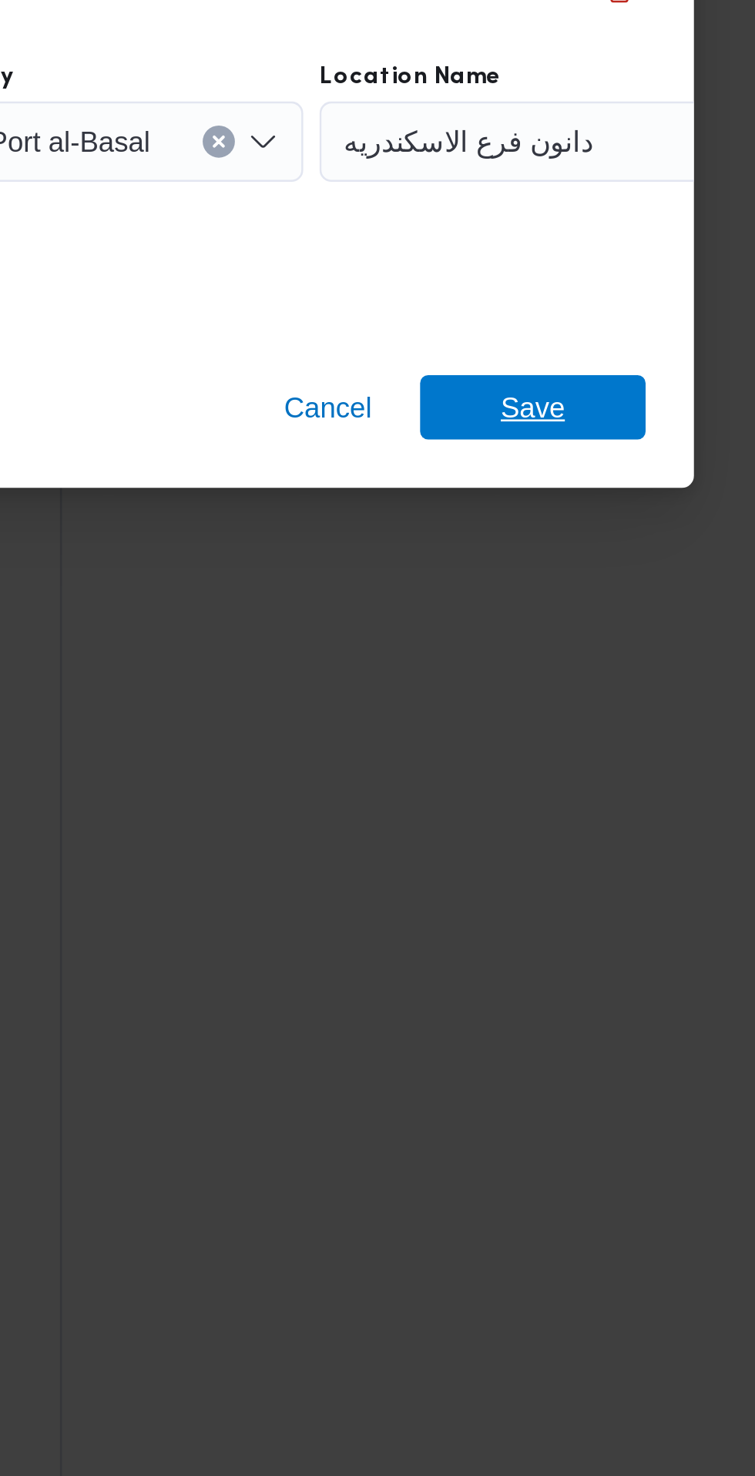
click at [619, 861] on span "Save" at bounding box center [611, 864] width 25 height 25
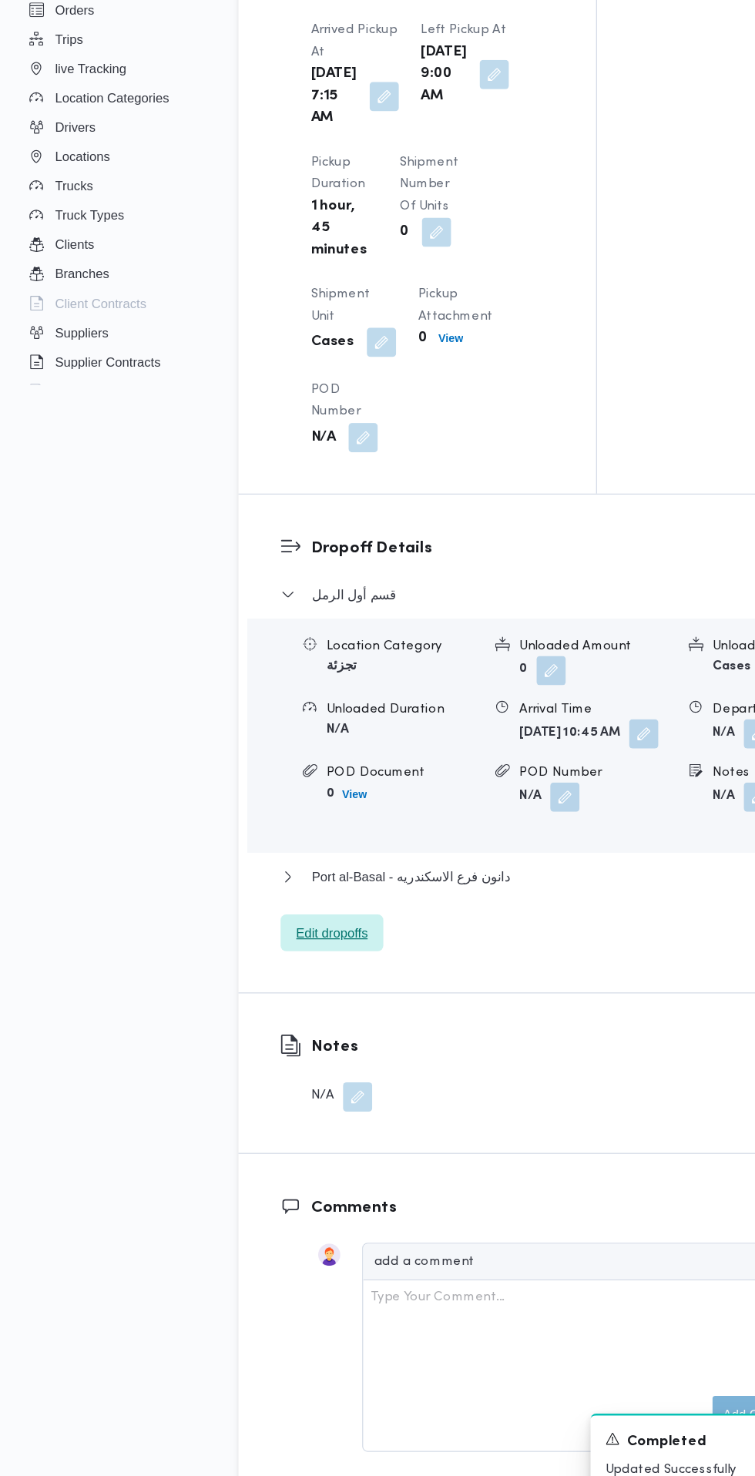
scroll to position [1400, 0]
